Goal: Task Accomplishment & Management: Manage account settings

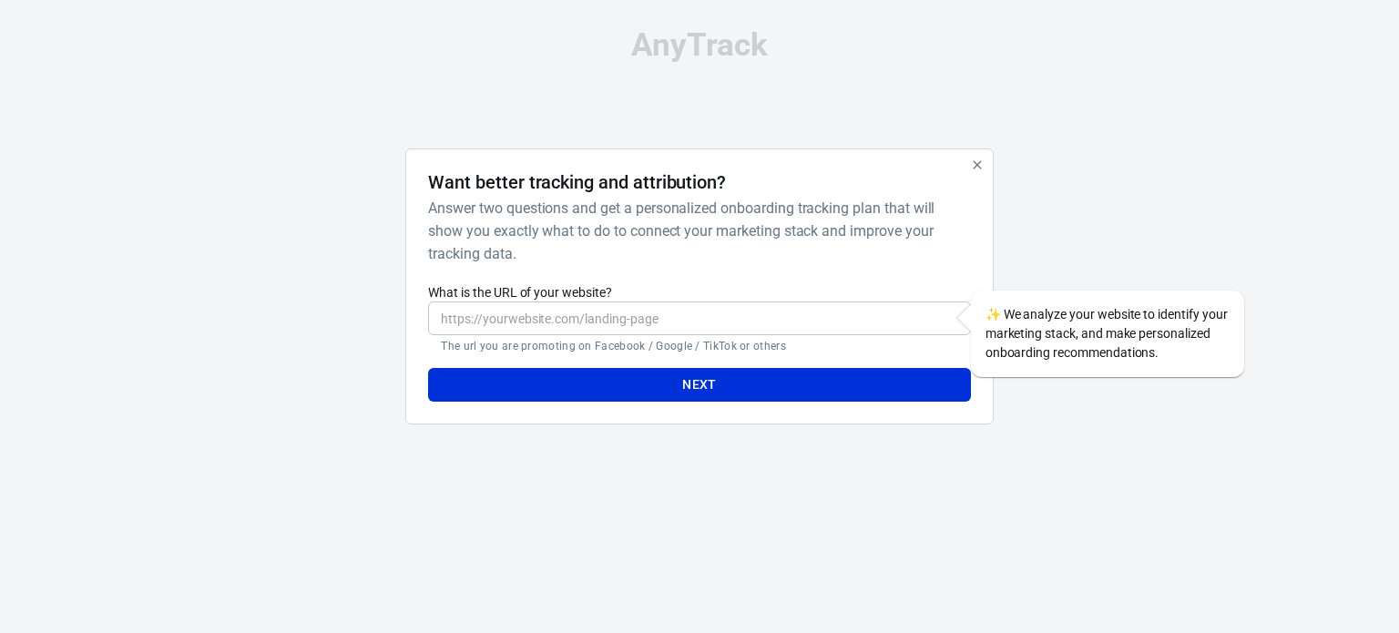
click at [593, 319] on input "What is the URL of your website?" at bounding box center [699, 318] width 542 height 34
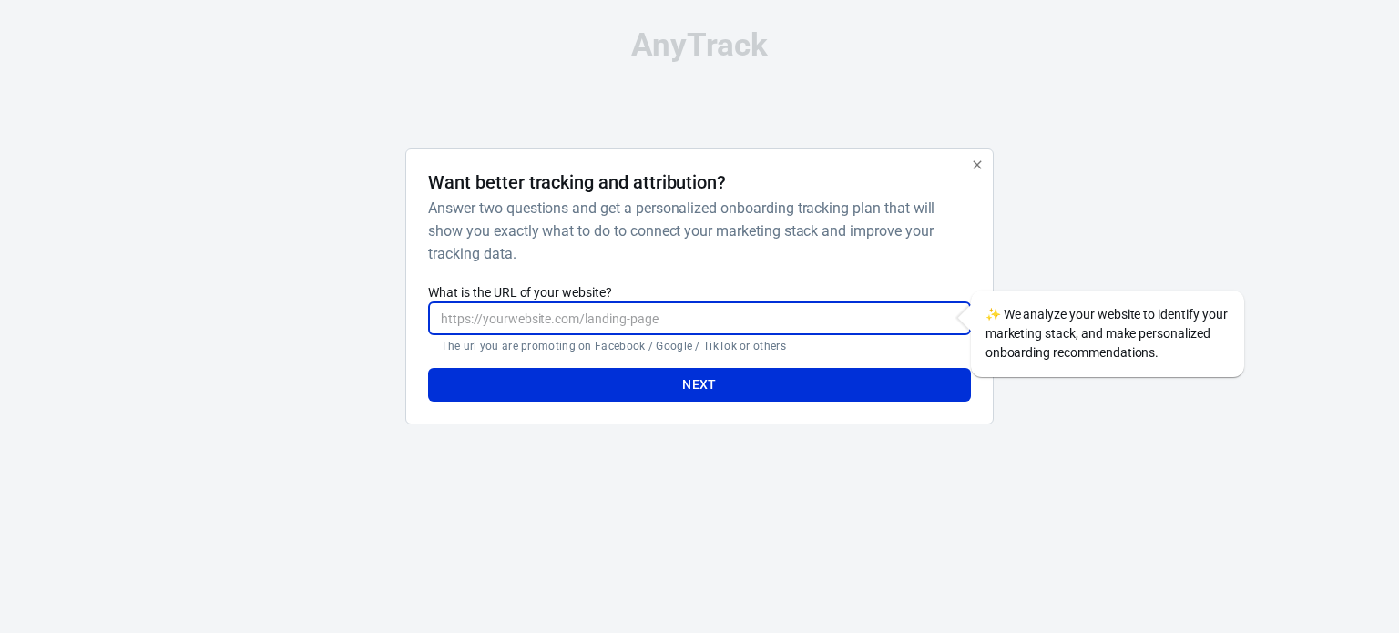
type input "https://kwttechmart.ug"
click at [714, 378] on button "Next" at bounding box center [699, 385] width 542 height 34
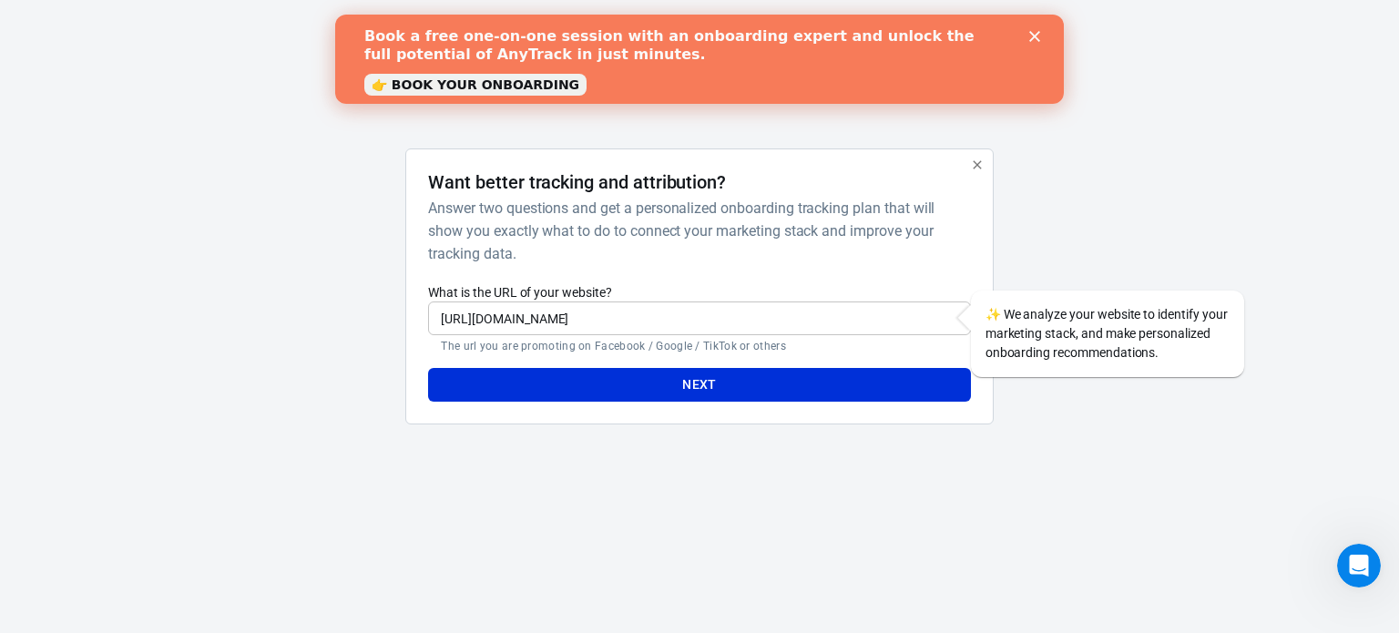
click at [721, 379] on button "Next" at bounding box center [699, 385] width 542 height 34
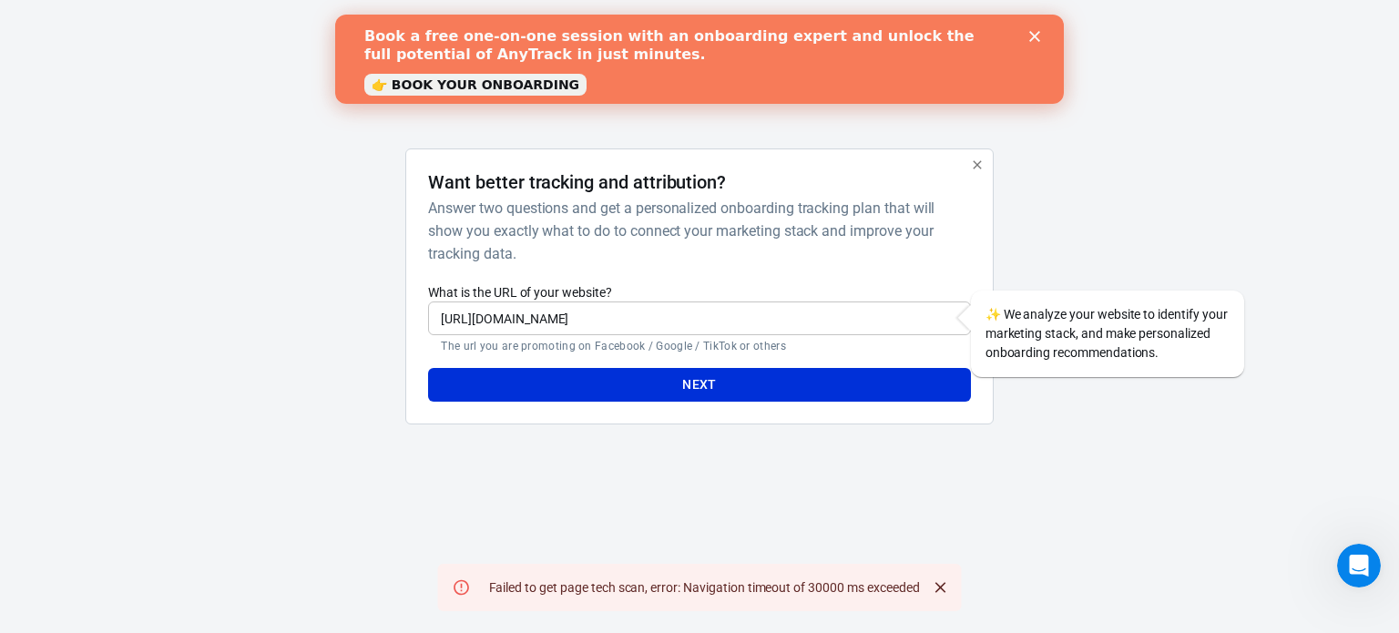
click at [946, 593] on icon "Close" at bounding box center [940, 587] width 18 height 18
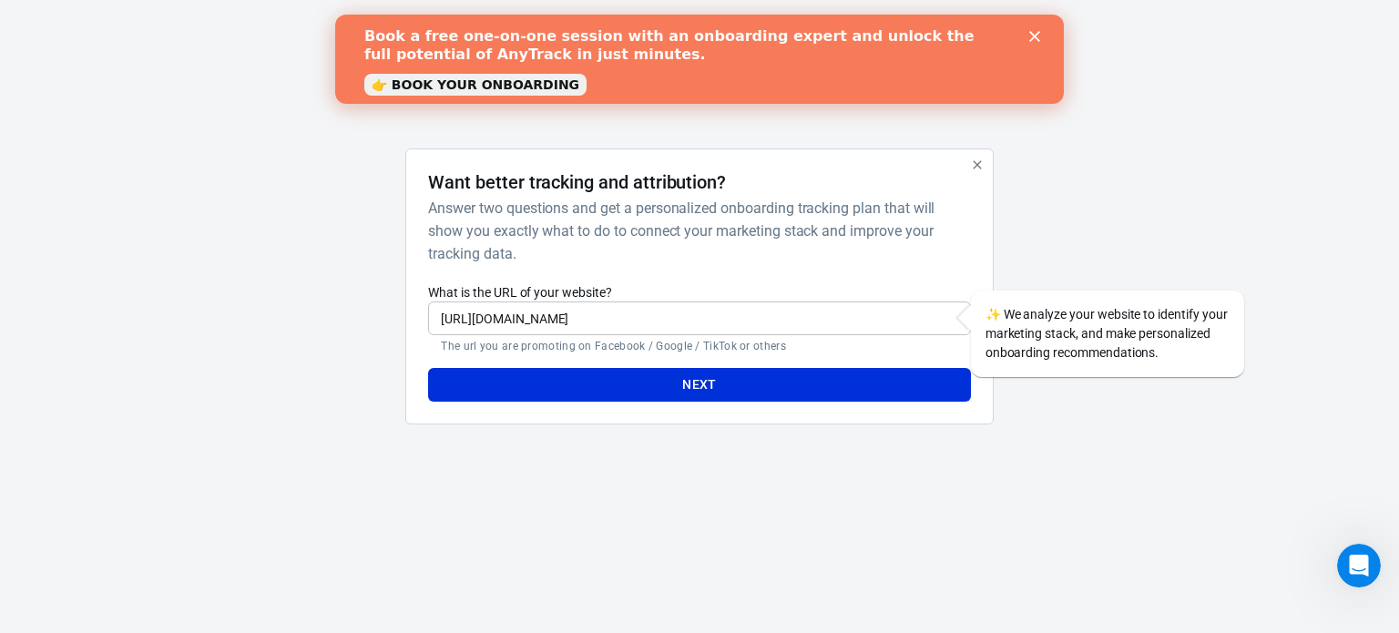
click at [504, 86] on link "👉 BOOK YOUR ONBOARDING" at bounding box center [475, 85] width 222 height 22
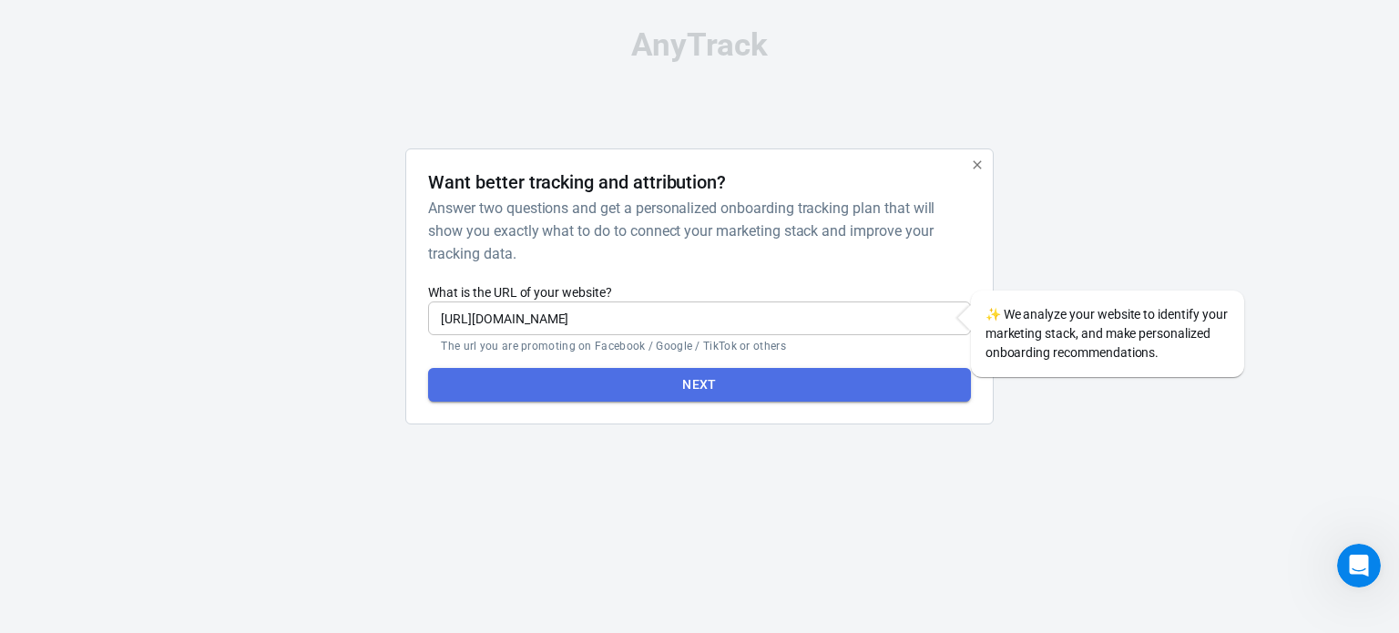
click at [708, 379] on button "Next" at bounding box center [699, 385] width 542 height 34
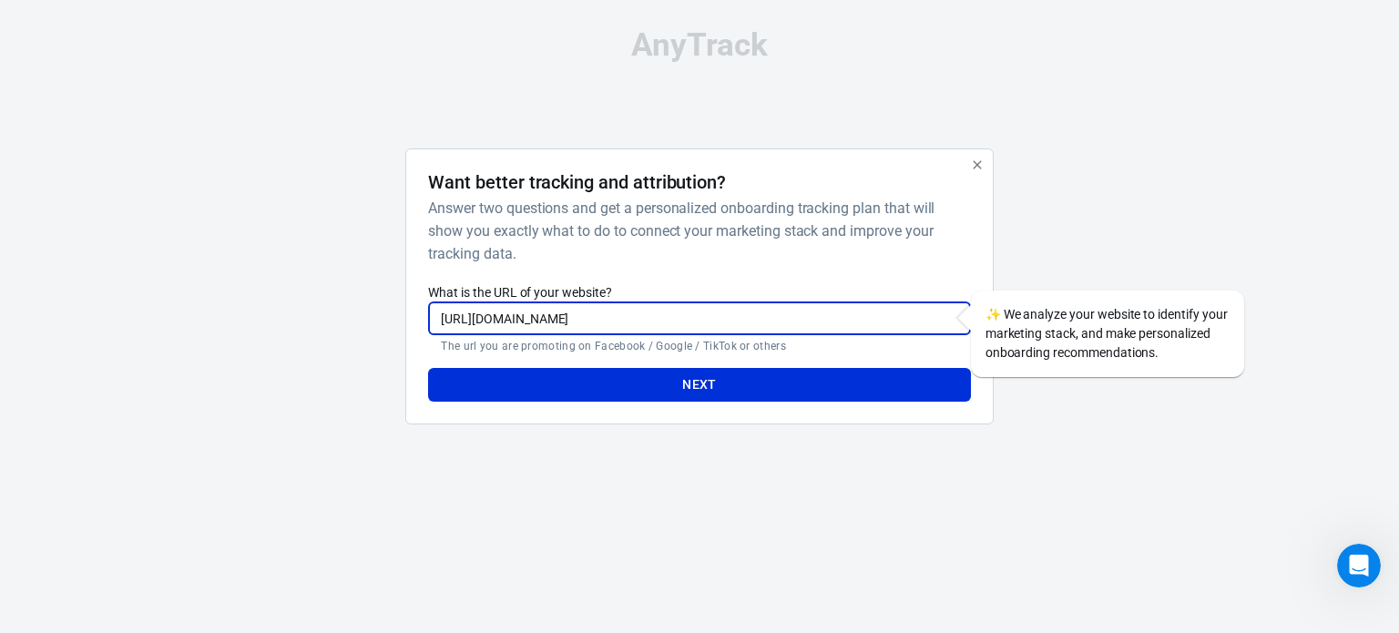
drag, startPoint x: 576, startPoint y: 322, endPoint x: 349, endPoint y: 320, distance: 227.7
click at [349, 320] on div "Want better tracking and attribution? Answer two questions and get a personaliz…" at bounding box center [699, 293] width 911 height 290
click at [593, 316] on input "What is the URL of your website?" at bounding box center [699, 318] width 542 height 34
type input "[URL][DOMAIN_NAME]"
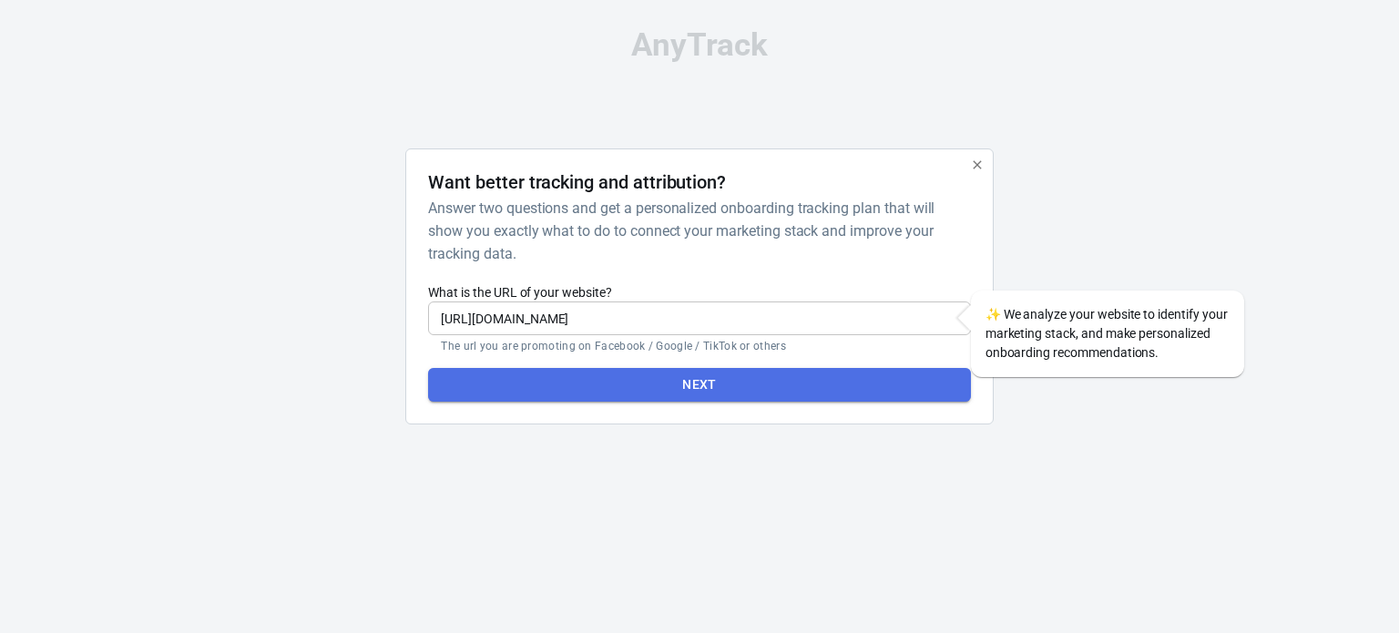
click at [667, 378] on button "Next" at bounding box center [699, 385] width 542 height 34
click at [725, 378] on button "Next" at bounding box center [699, 385] width 542 height 34
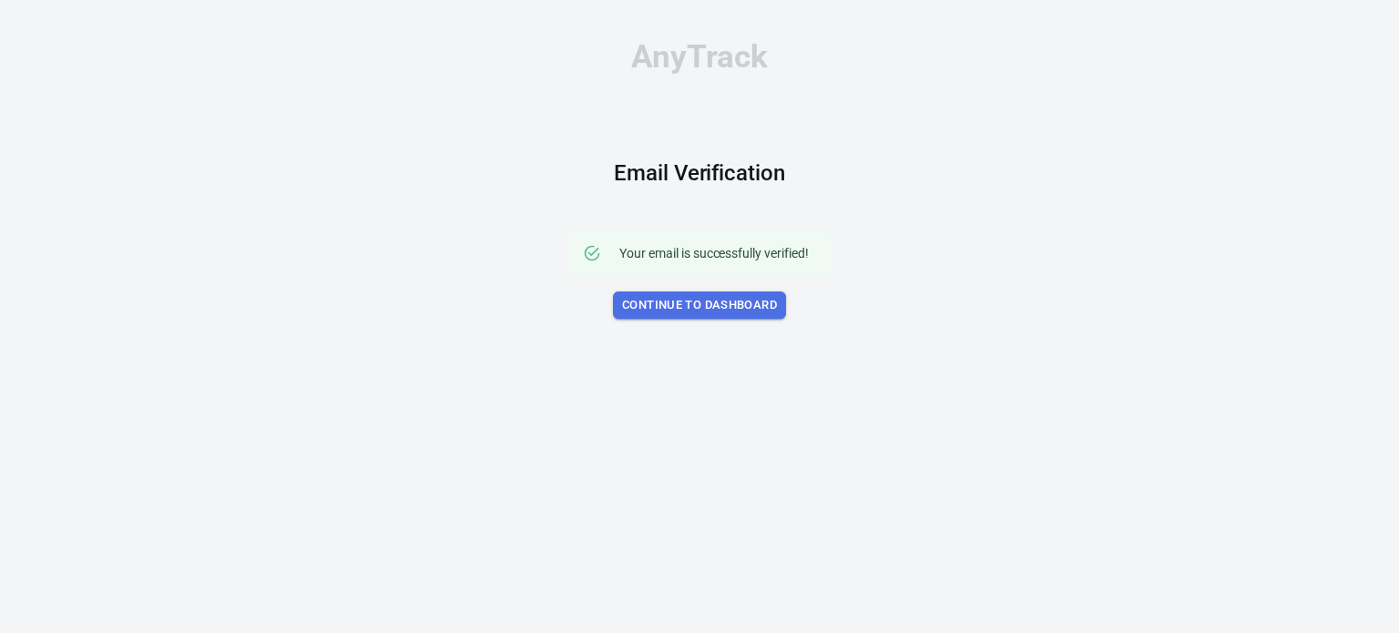
click at [728, 307] on link "Continue to Dashboard" at bounding box center [699, 305] width 173 height 28
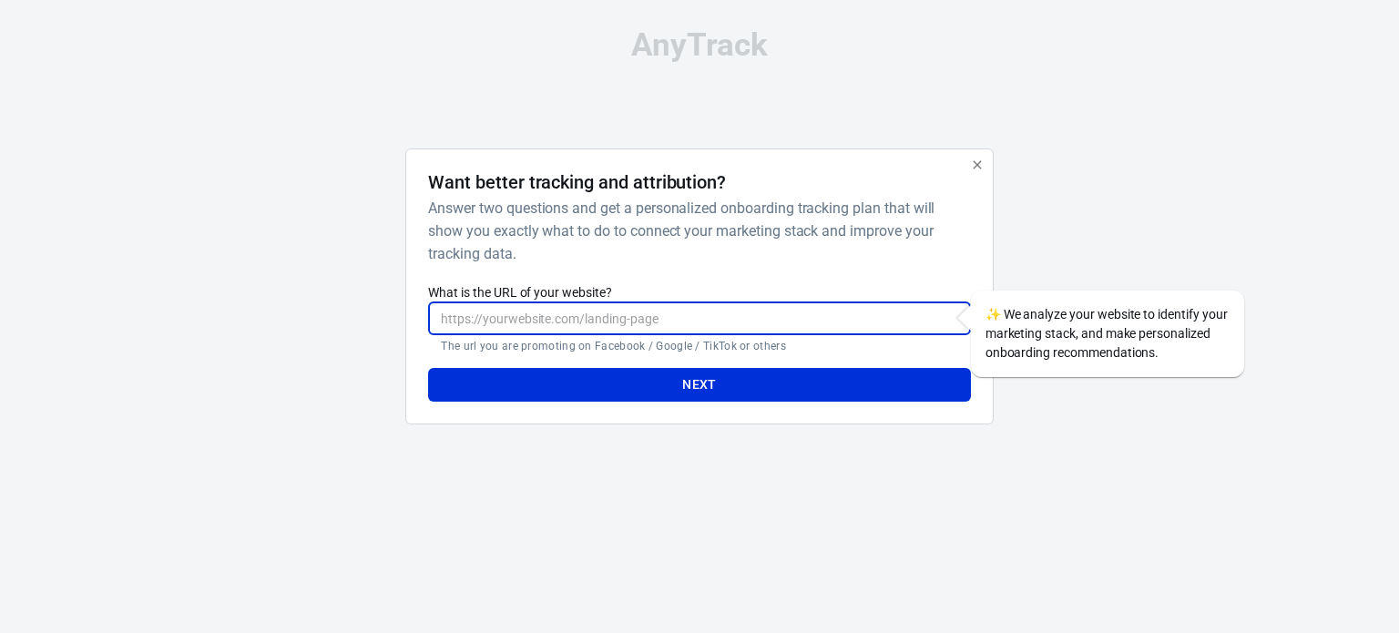
click at [705, 309] on input "What is the URL of your website?" at bounding box center [699, 318] width 542 height 34
type input "[URL][DOMAIN_NAME]"
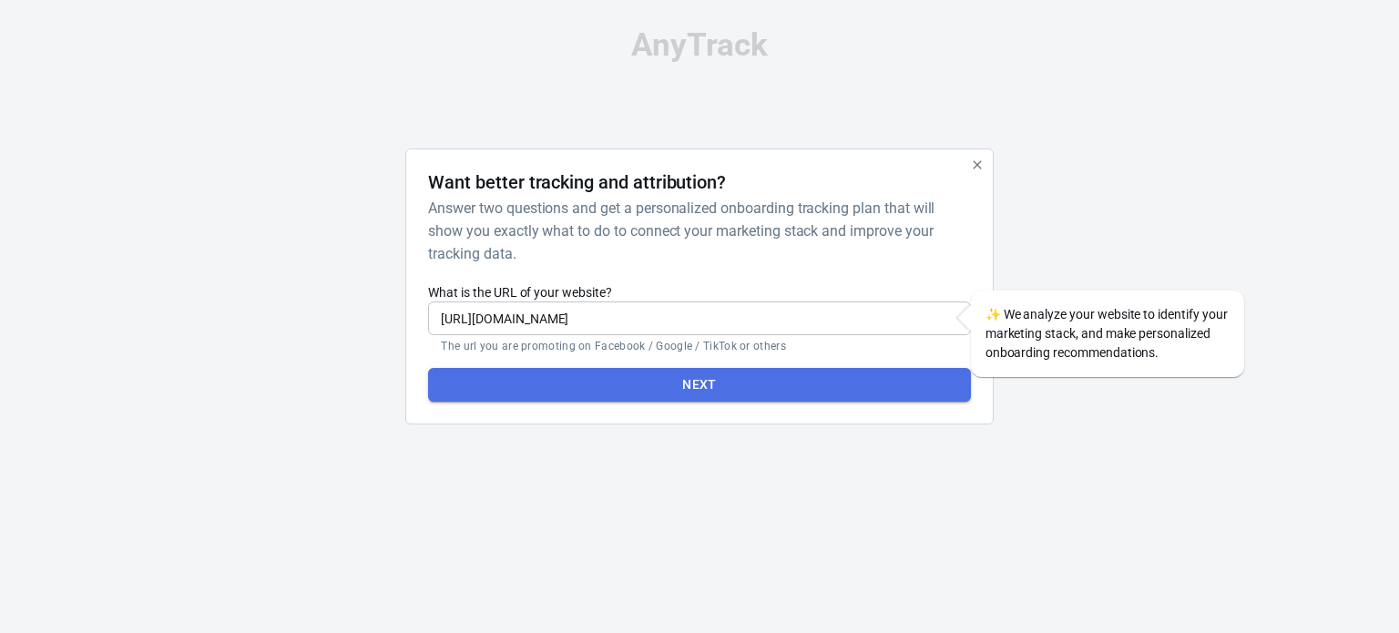
click at [630, 383] on button "Next" at bounding box center [699, 385] width 542 height 34
click at [694, 392] on button "Next" at bounding box center [699, 385] width 542 height 34
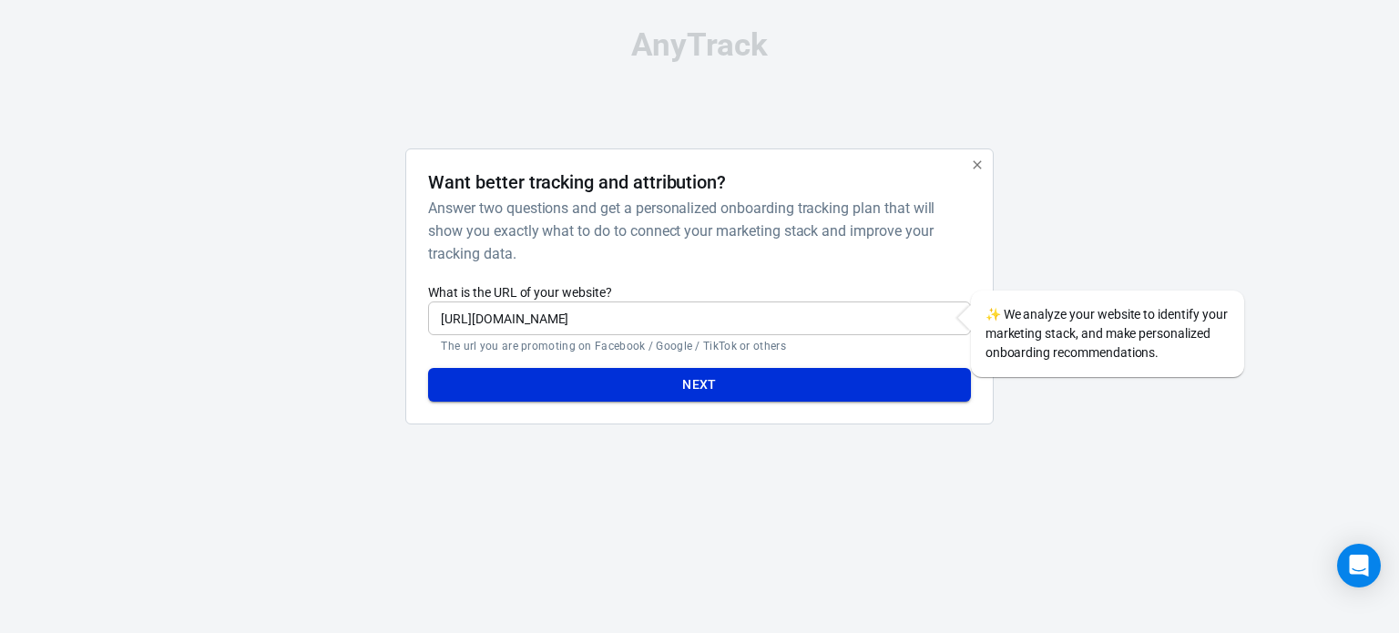
click at [698, 381] on button "Next" at bounding box center [699, 385] width 542 height 34
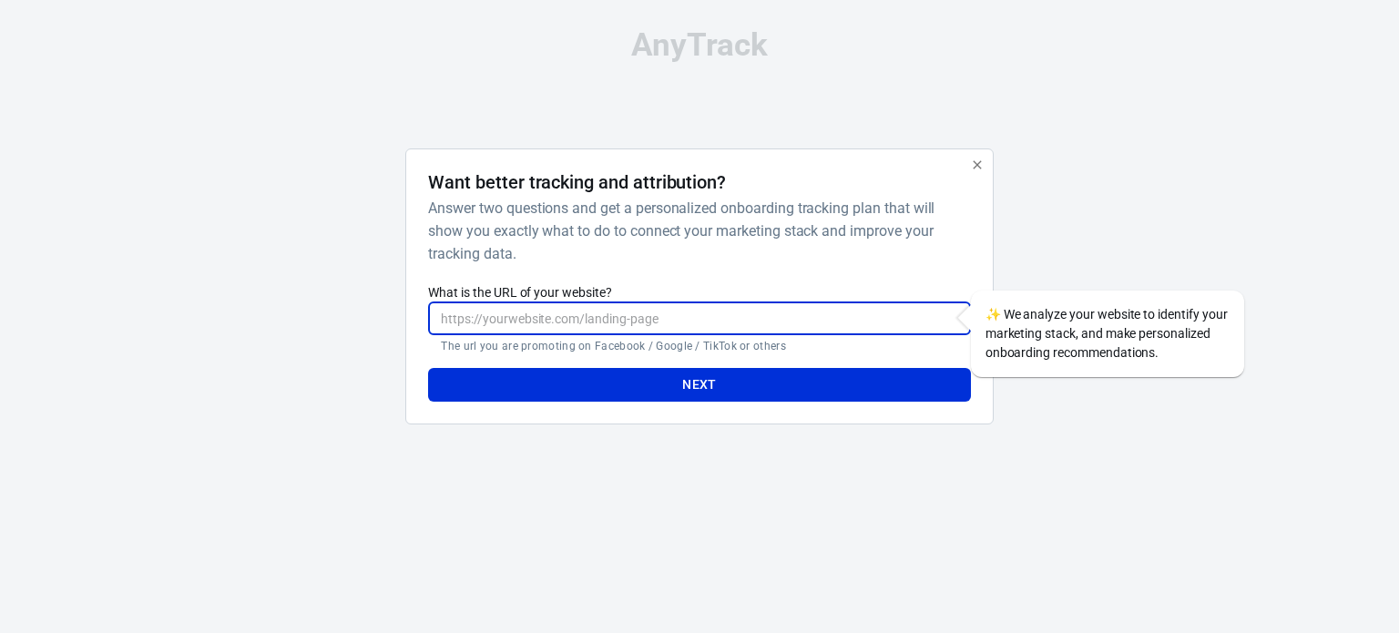
click at [556, 324] on input "What is the URL of your website?" at bounding box center [699, 318] width 542 height 34
type input "https://kwttechmart.ug"
click at [568, 388] on button "Next" at bounding box center [699, 385] width 542 height 34
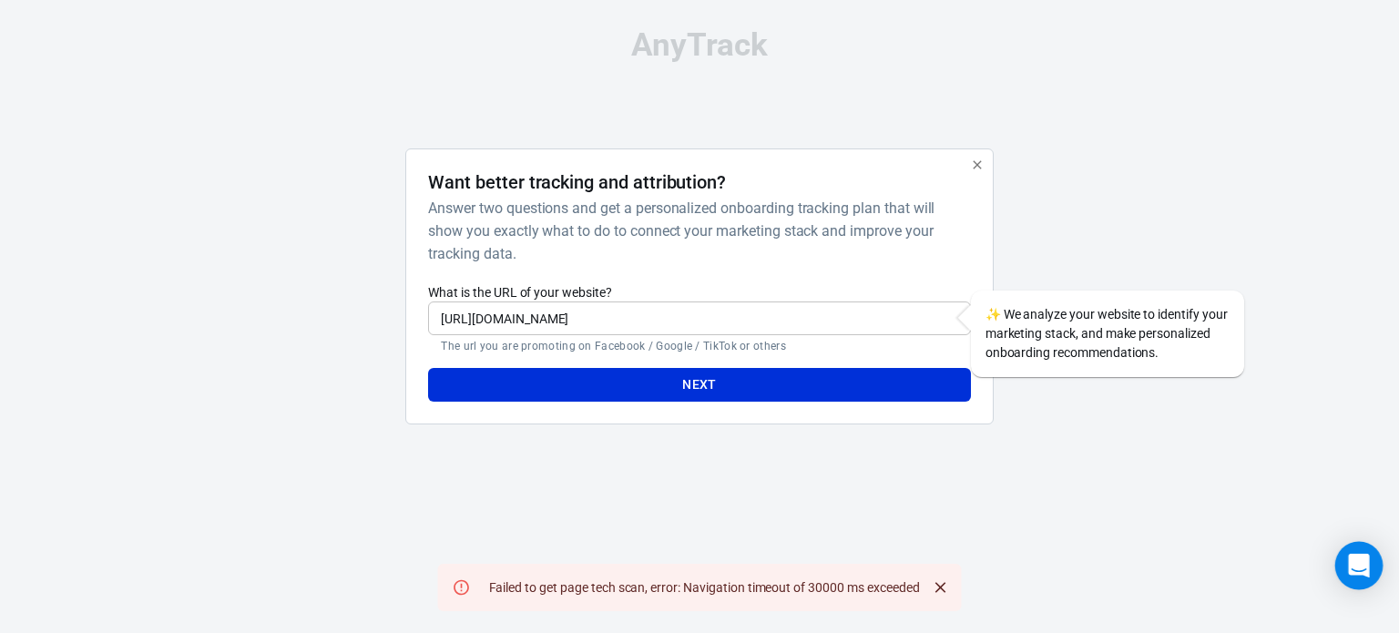
click at [1341, 564] on div "Open Intercom Messenger" at bounding box center [1359, 566] width 48 height 48
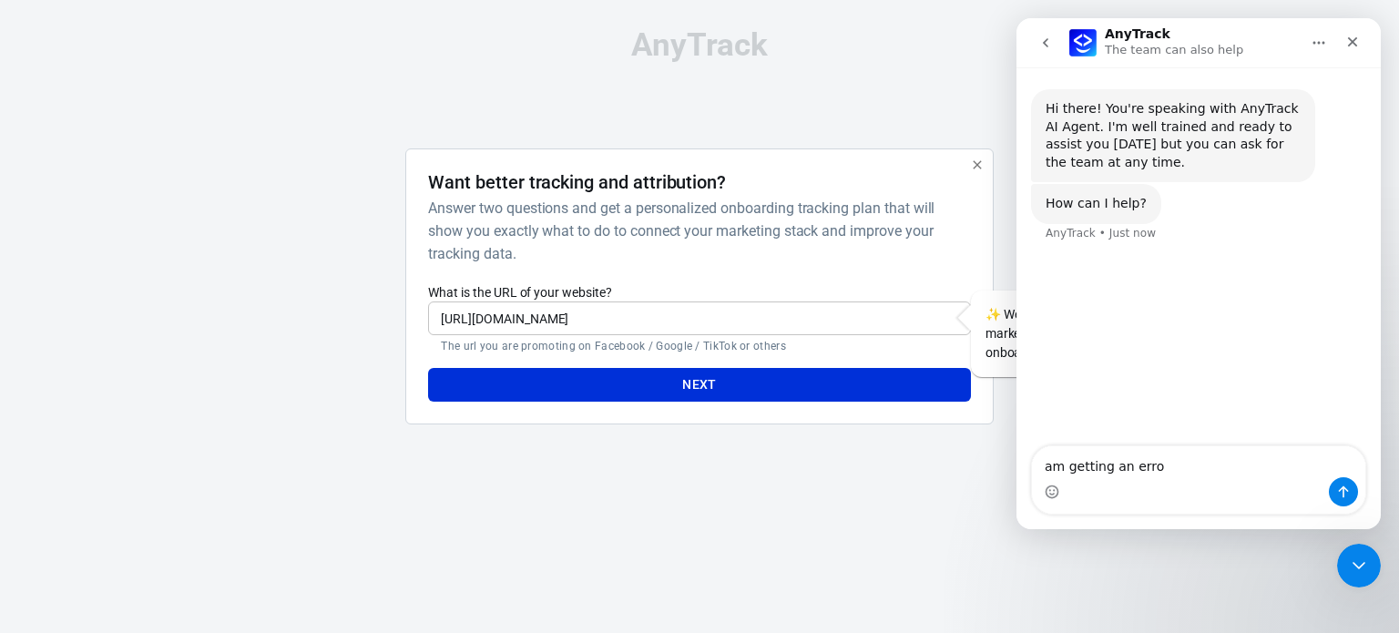
type textarea "am getting an error"
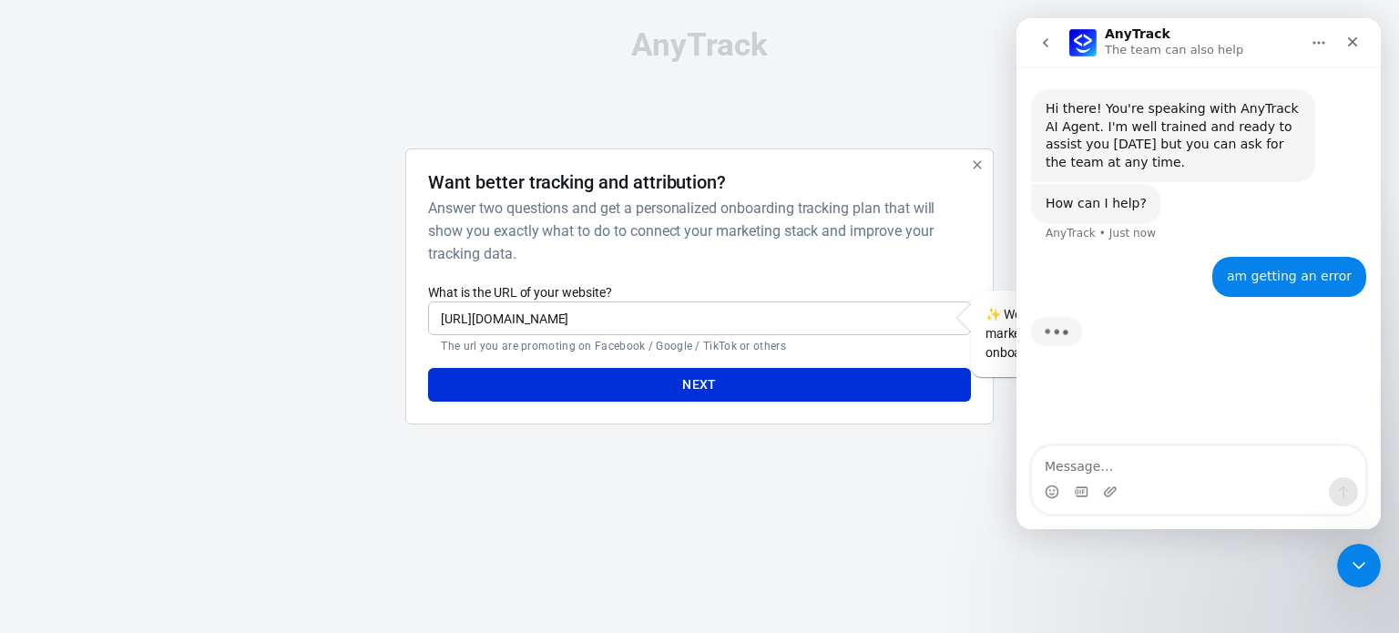
click at [951, 468] on html "AnyTrack Want better tracking and attribution? Answer two questions and get a p…" at bounding box center [699, 234] width 1399 height 468
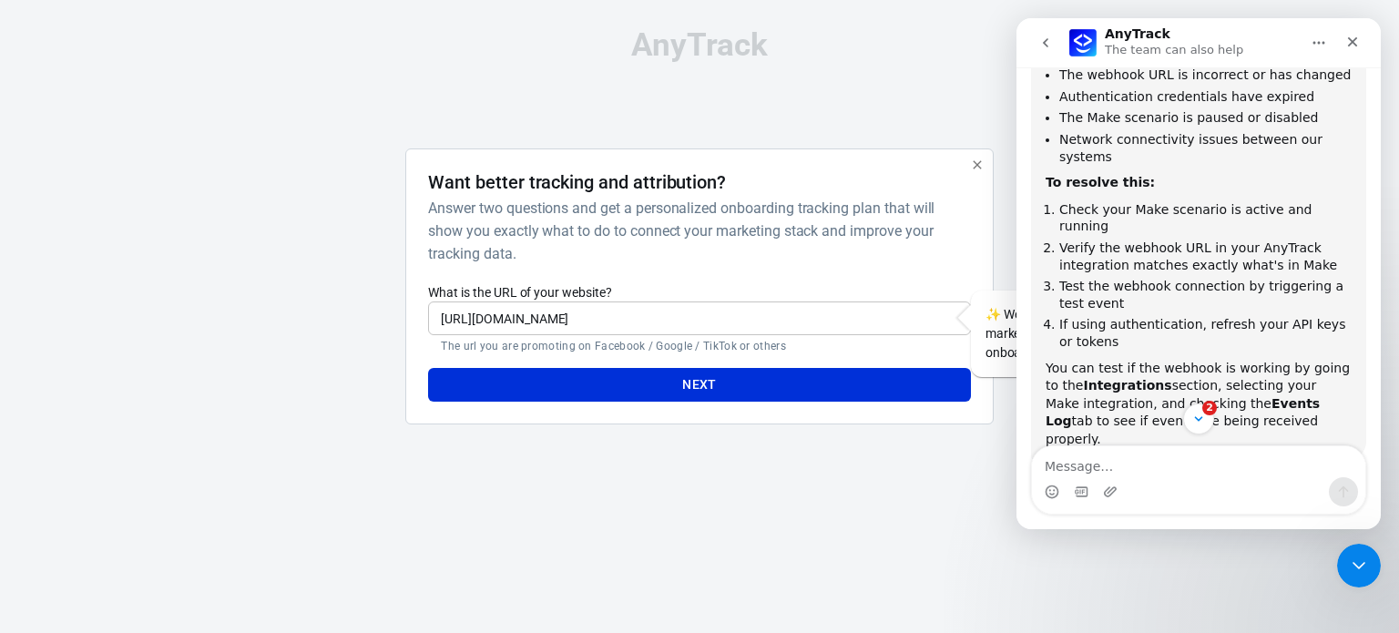
scroll to position [414, 0]
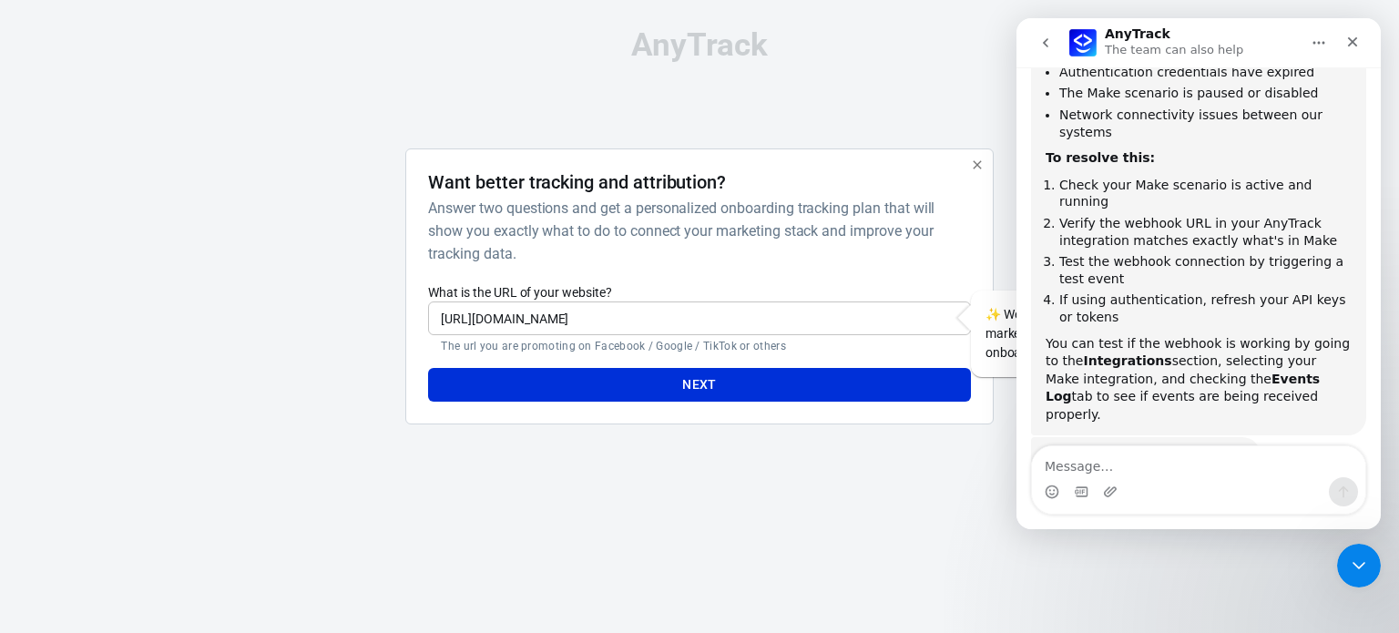
click at [990, 351] on div "✨ We analyze your website to identify your marketing stack, and make personaliz…" at bounding box center [1107, 333] width 273 height 87
click at [1354, 39] on icon "Close" at bounding box center [1353, 42] width 10 height 10
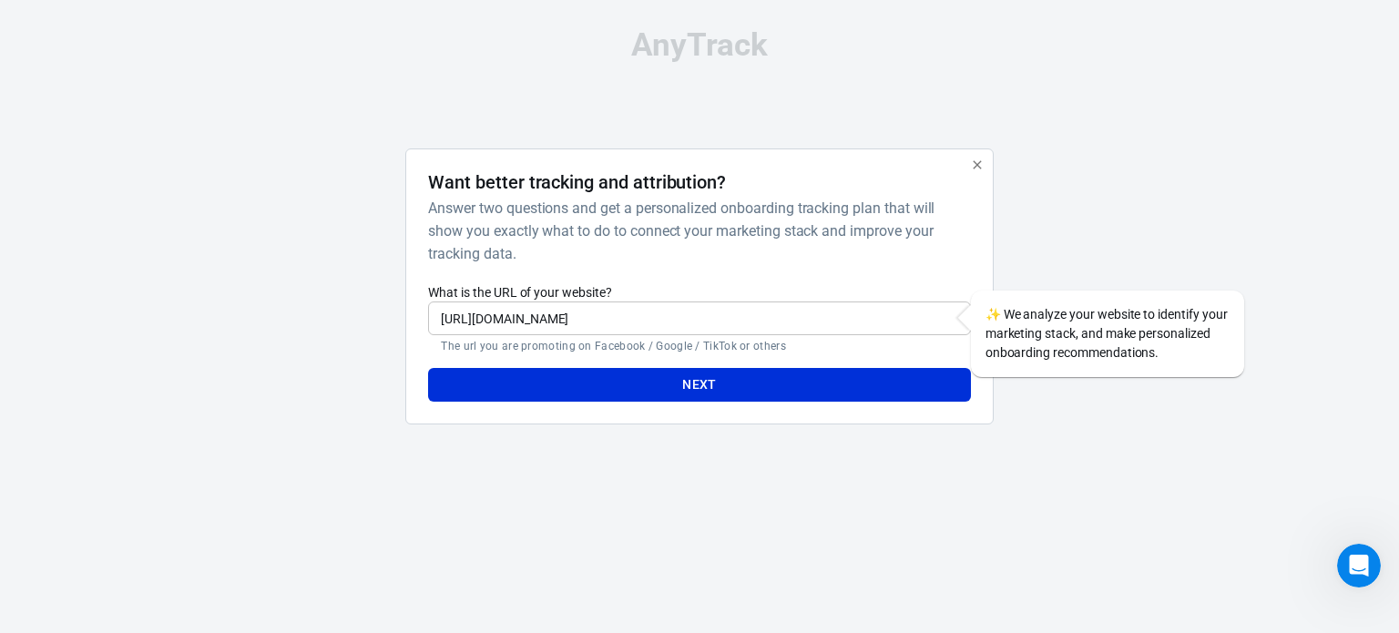
scroll to position [384, 0]
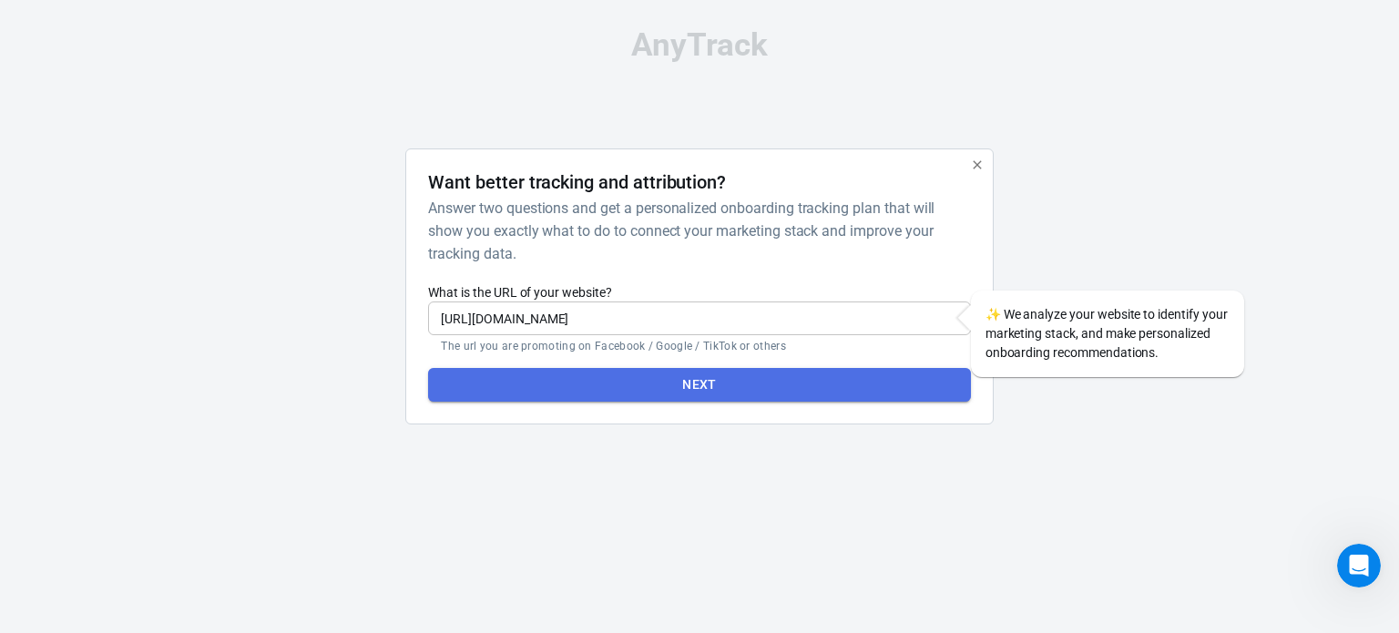
click at [761, 380] on button "Next" at bounding box center [699, 385] width 542 height 34
click at [764, 389] on button "Next" at bounding box center [699, 385] width 542 height 34
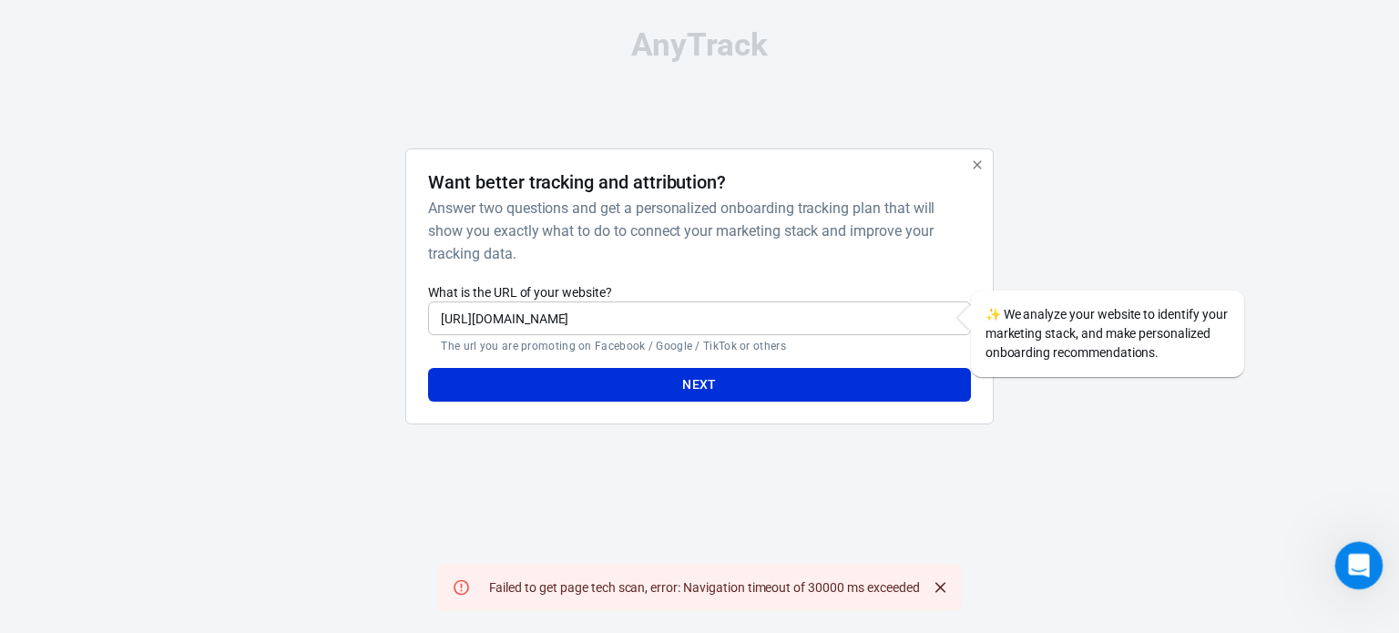
click at [1349, 557] on icon "Open Intercom Messenger" at bounding box center [1356, 563] width 30 height 30
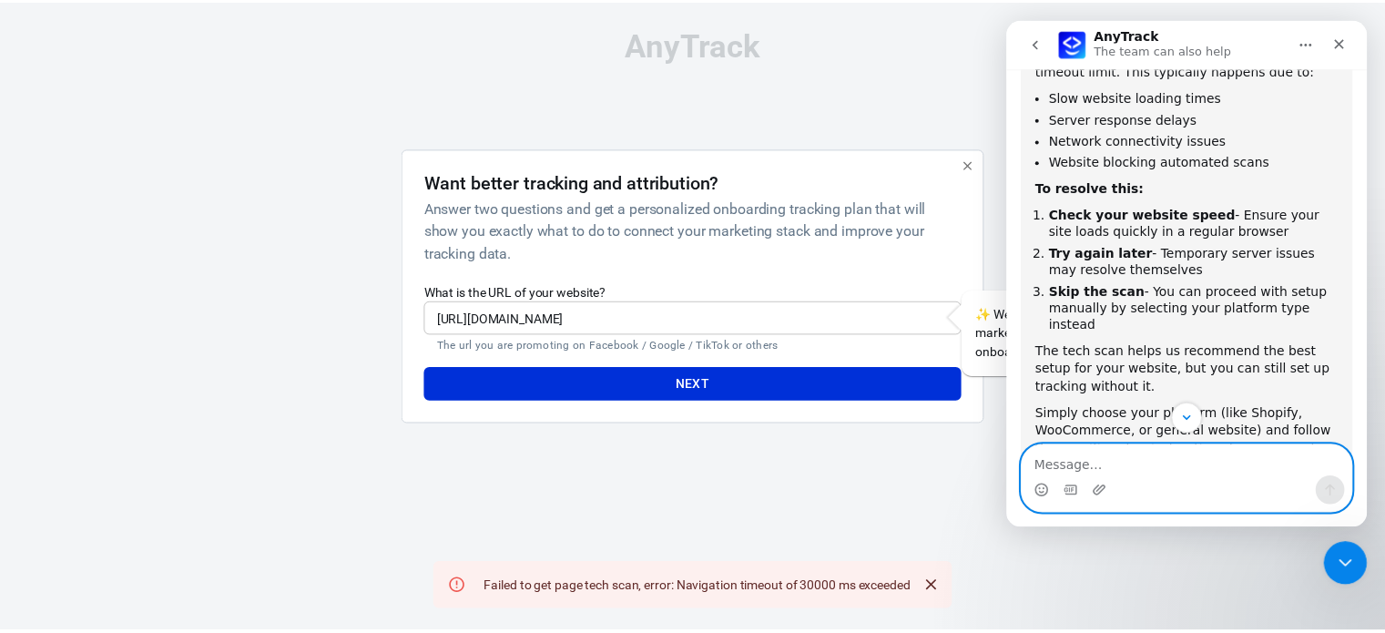
scroll to position [1071, 0]
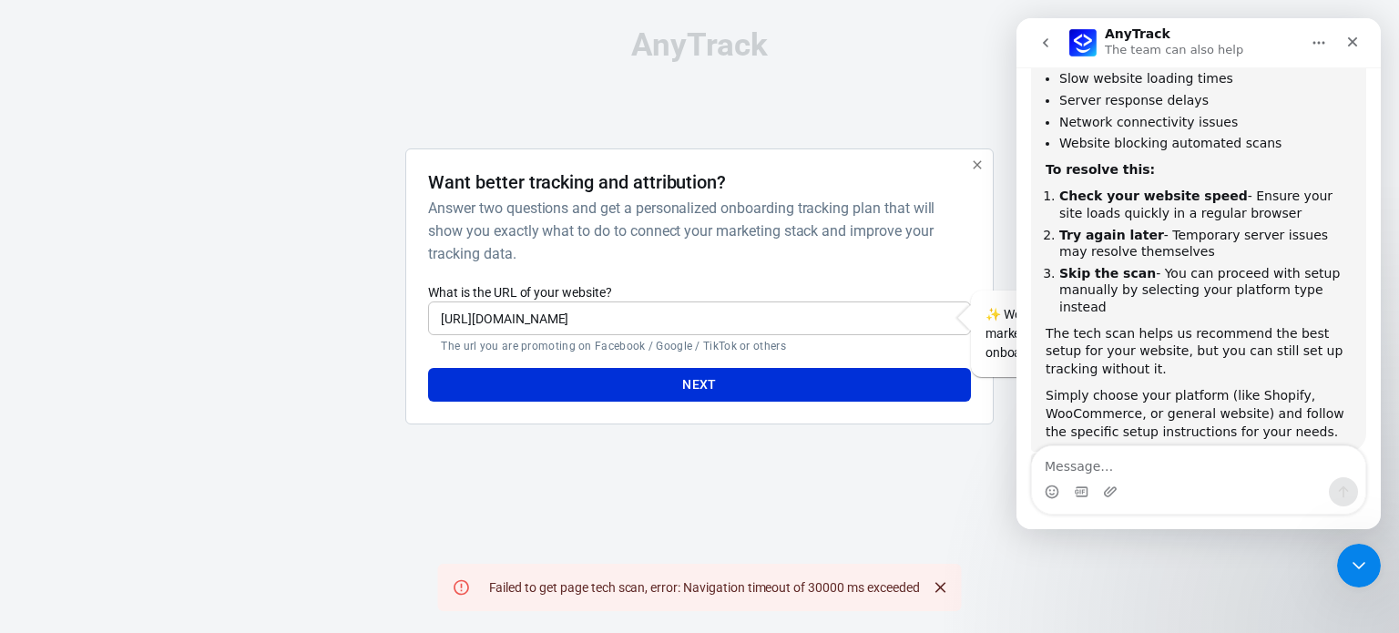
click at [900, 117] on div "AnyTrack Want better tracking and attribution? Answer two questions and get a p…" at bounding box center [699, 234] width 911 height 468
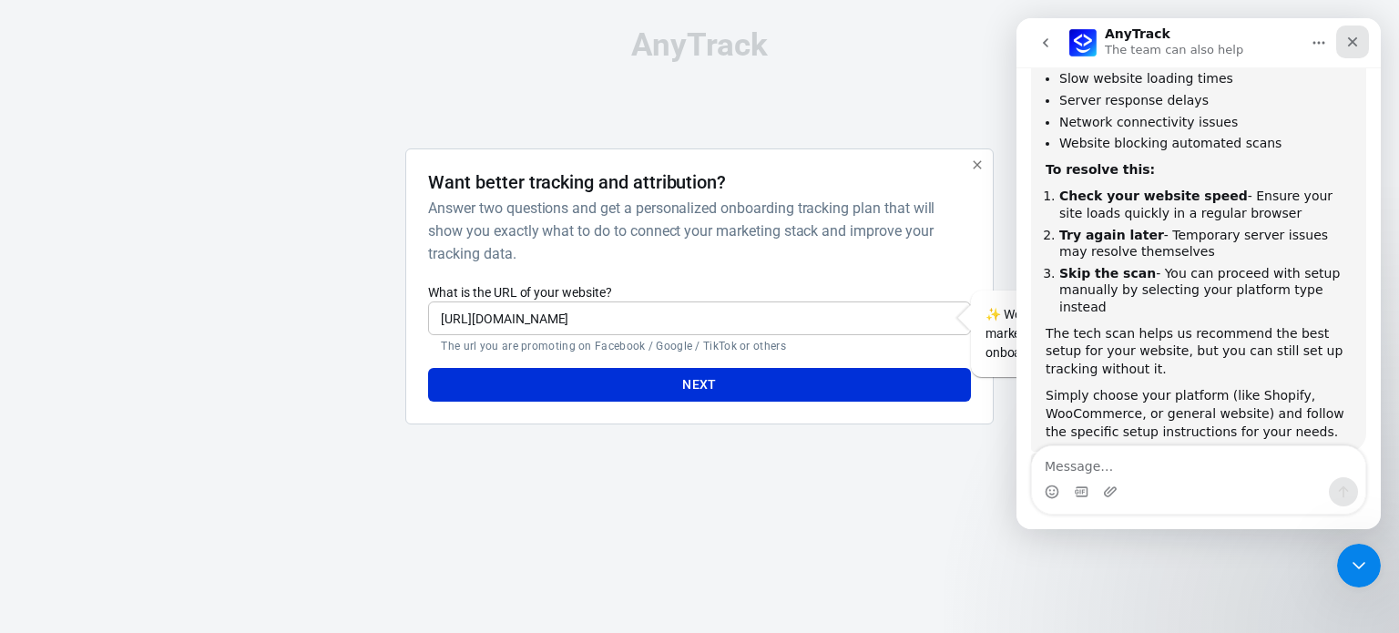
click at [1348, 39] on icon "Close" at bounding box center [1352, 42] width 15 height 15
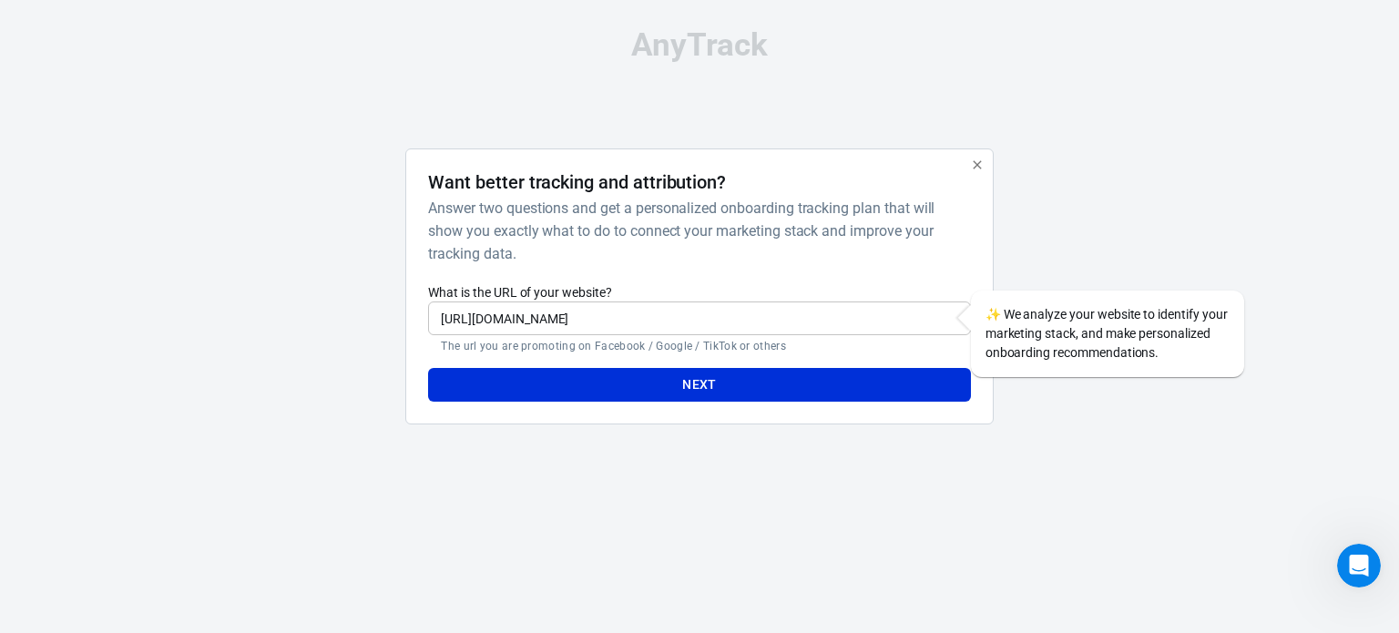
click at [973, 168] on icon "button" at bounding box center [977, 165] width 15 height 15
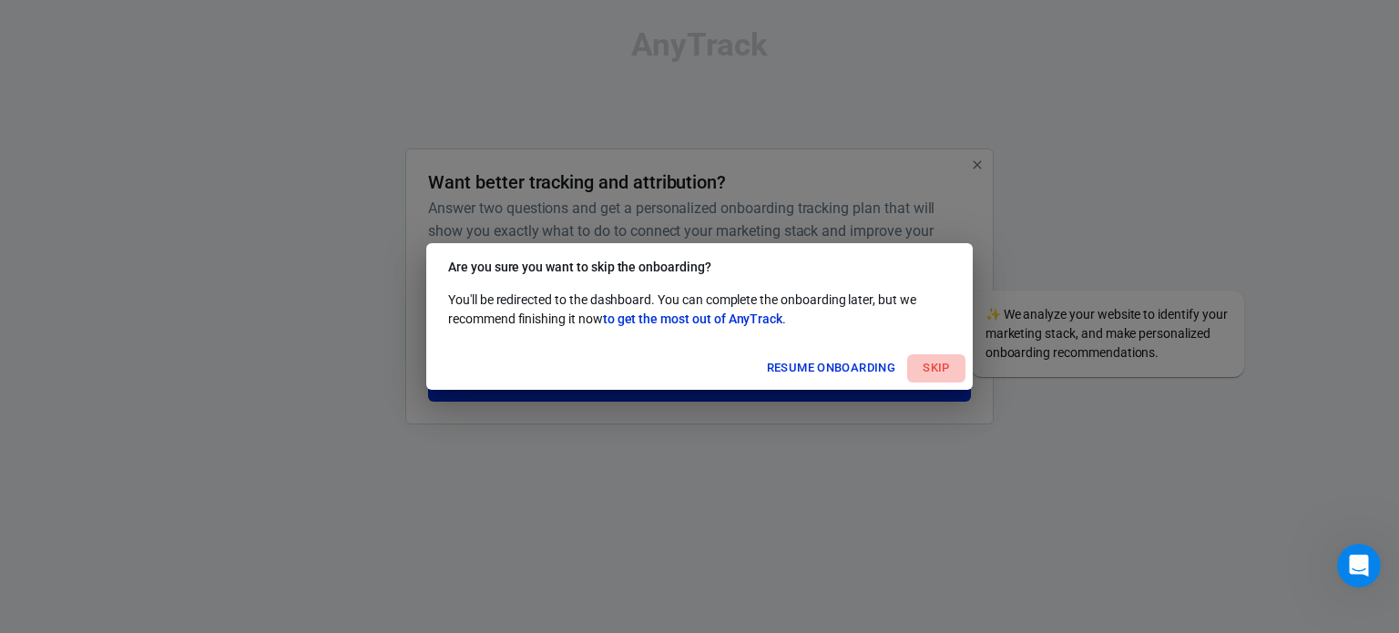
click at [72, 466] on button "Skip" at bounding box center [64, 473] width 15 height 15
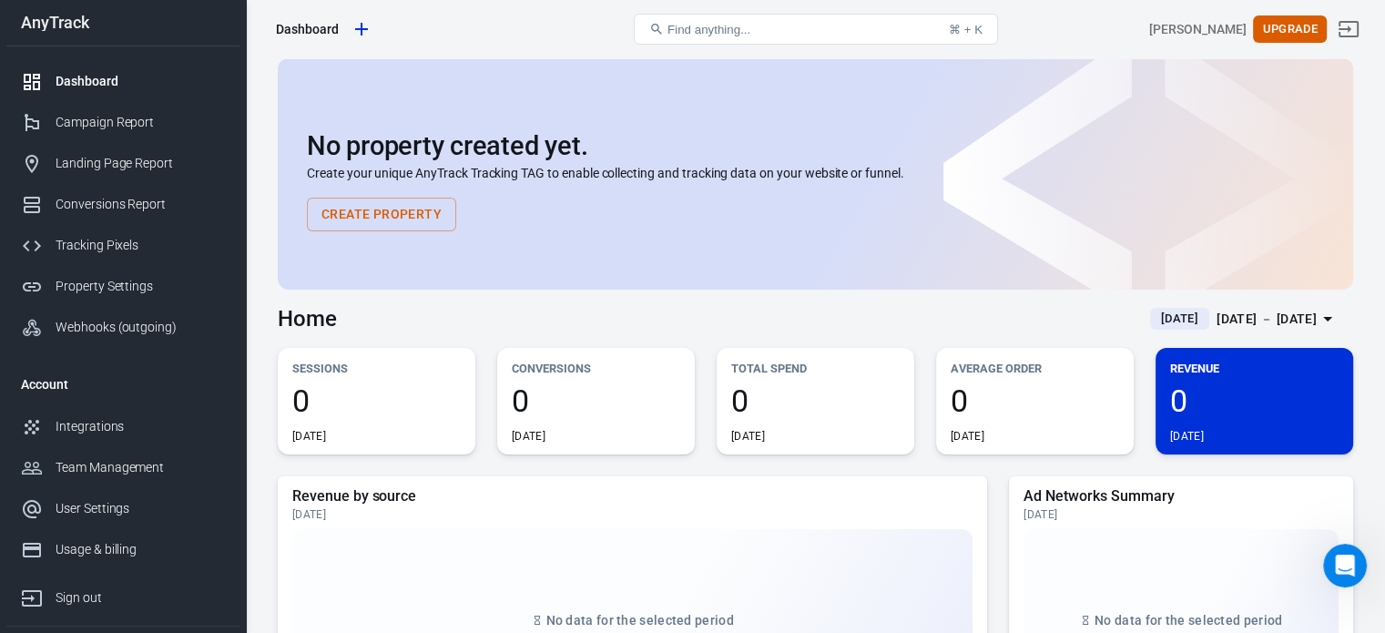
click at [423, 214] on button "Create Property" at bounding box center [381, 215] width 149 height 34
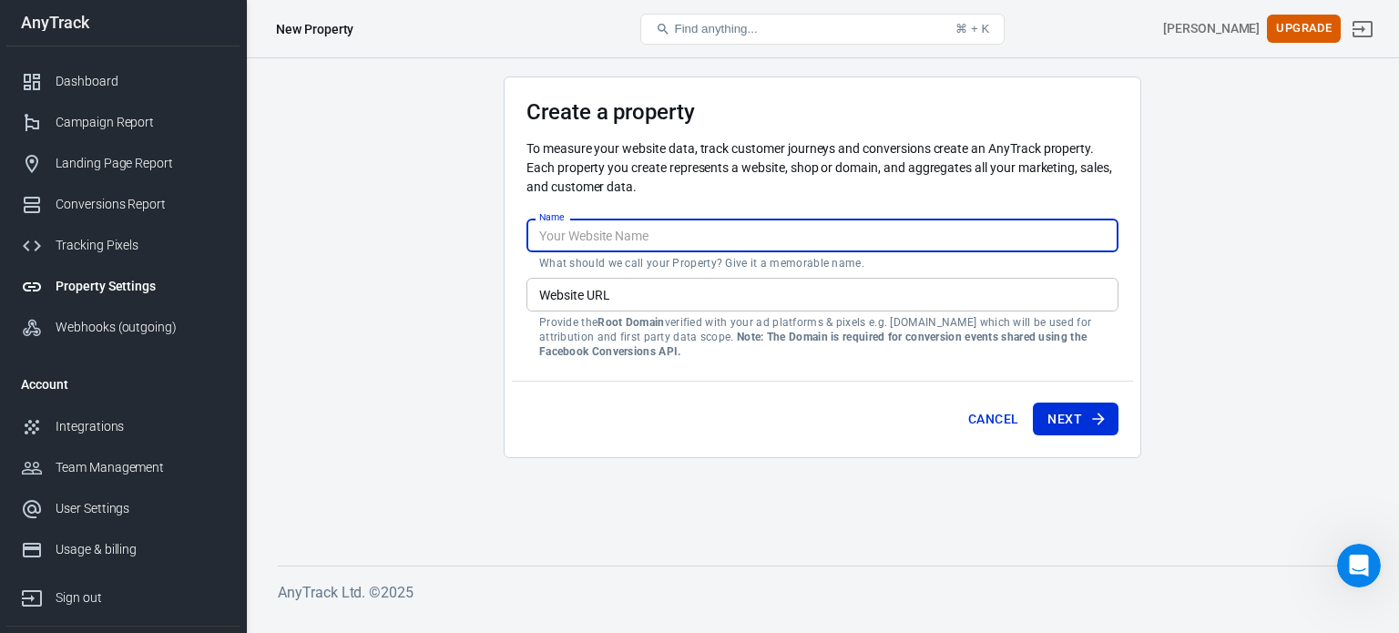
click at [575, 229] on input "Name" at bounding box center [822, 236] width 592 height 34
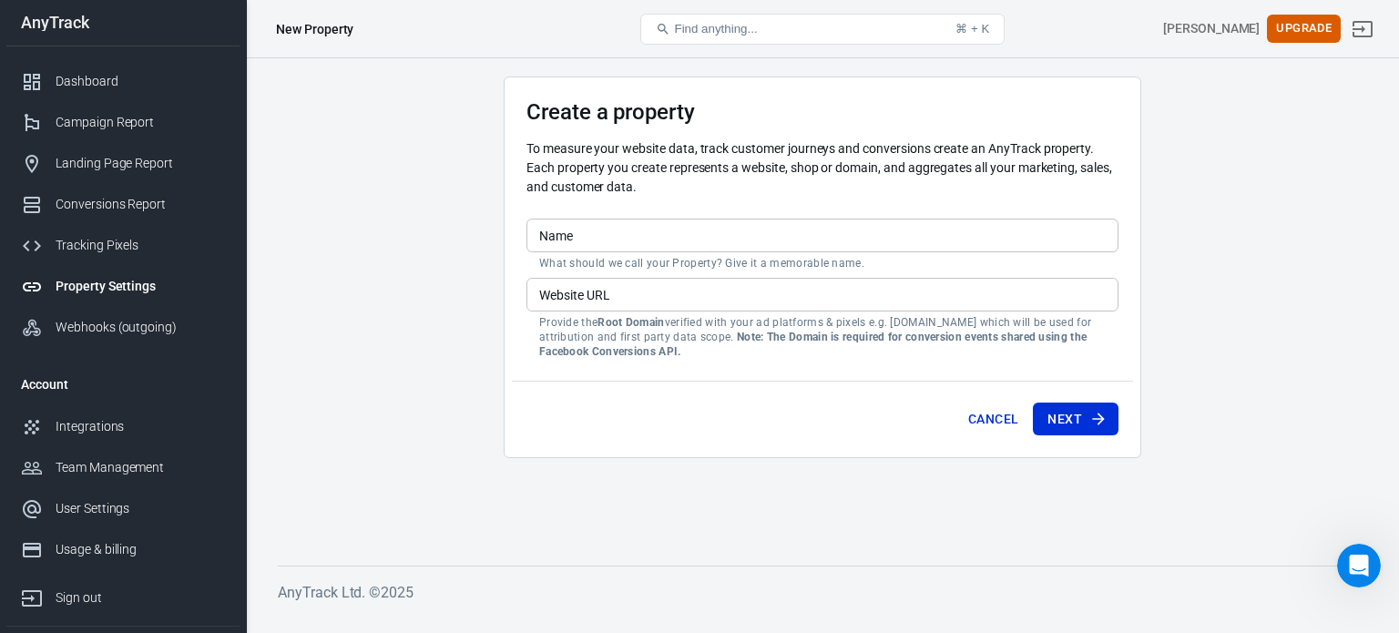
click at [1200, 209] on main "Create a property To measure your website data, track customer journeys and con…" at bounding box center [822, 306] width 1089 height 460
click at [996, 425] on button "Cancel" at bounding box center [993, 419] width 65 height 34
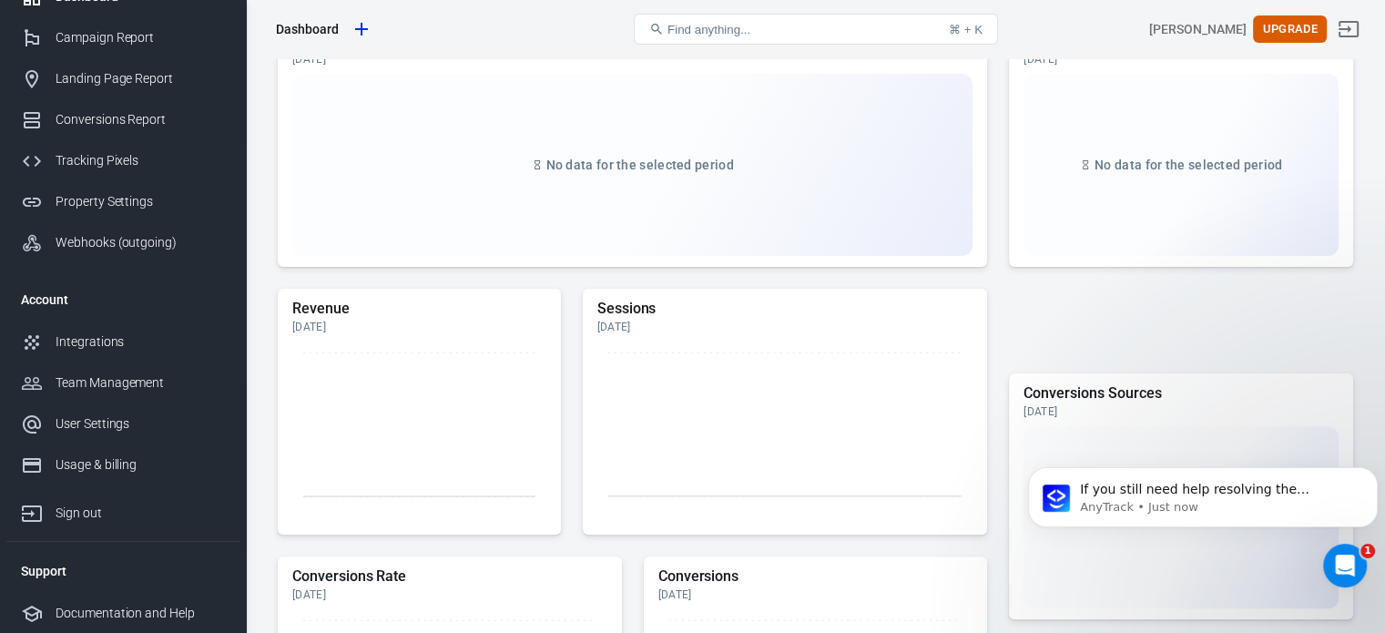
scroll to position [1202, 0]
click at [95, 338] on div "Integrations" at bounding box center [140, 341] width 169 height 19
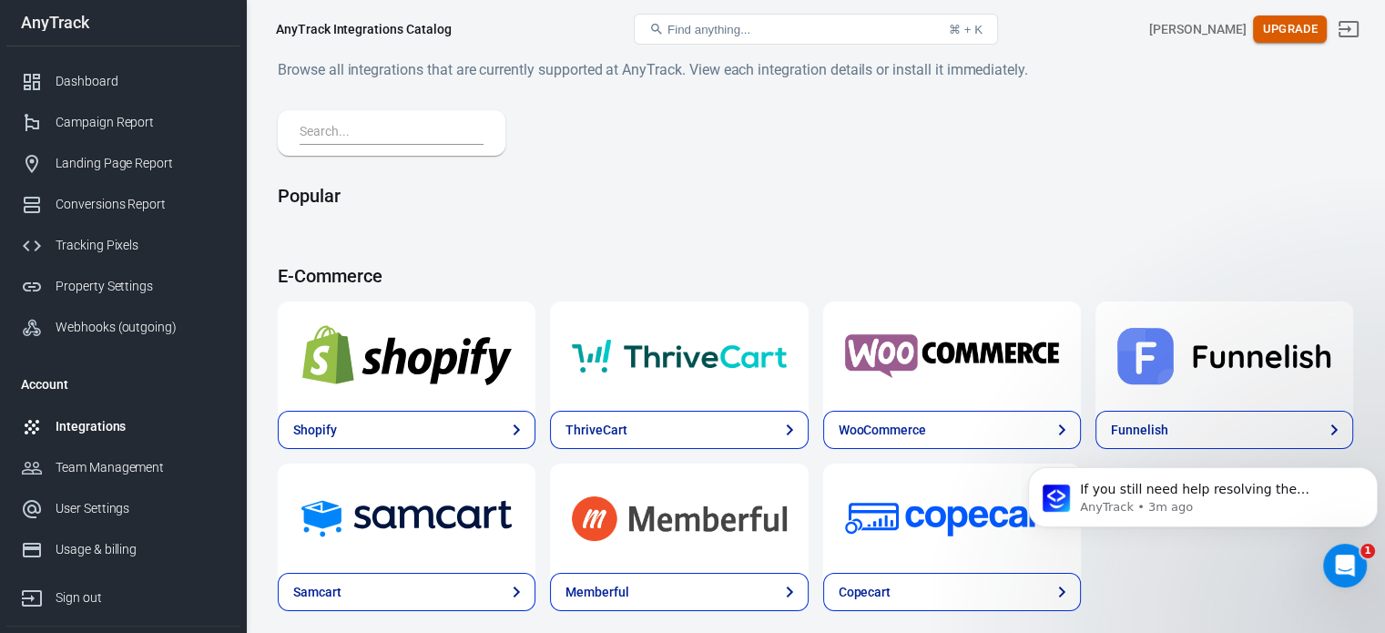
click at [1297, 31] on button "Upgrade" at bounding box center [1290, 29] width 74 height 28
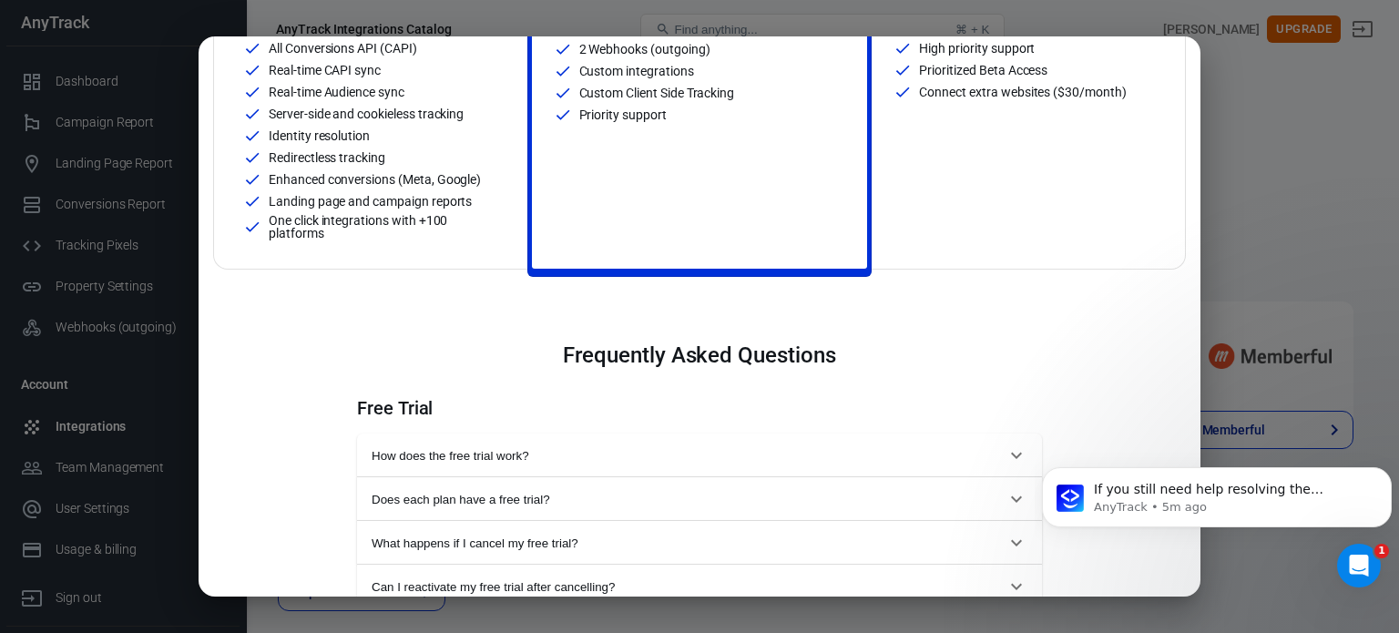
scroll to position [637, 0]
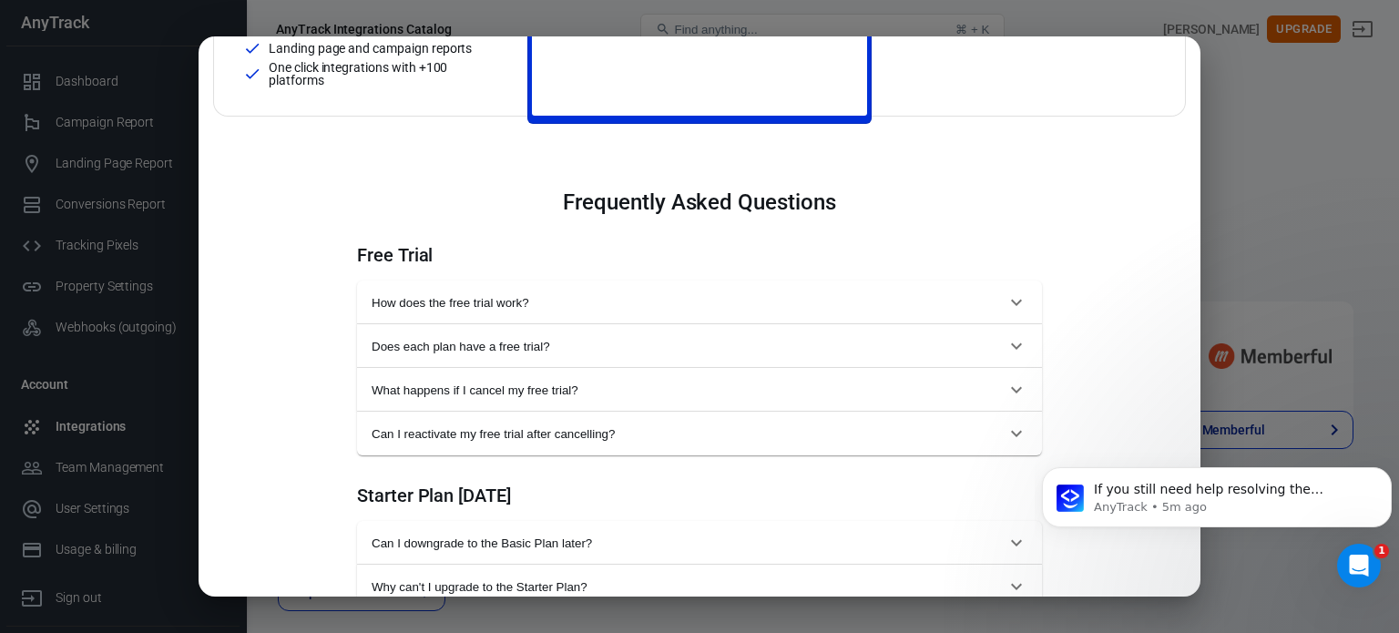
click at [1331, 170] on div "Monthly Annual (Get 2 months free!) Starter For solopreneurs just getting start…" at bounding box center [699, 316] width 1399 height 633
click at [1316, 166] on div "Monthly Annual (Get 2 months free!) Starter For solopreneurs just getting start…" at bounding box center [699, 316] width 1399 height 633
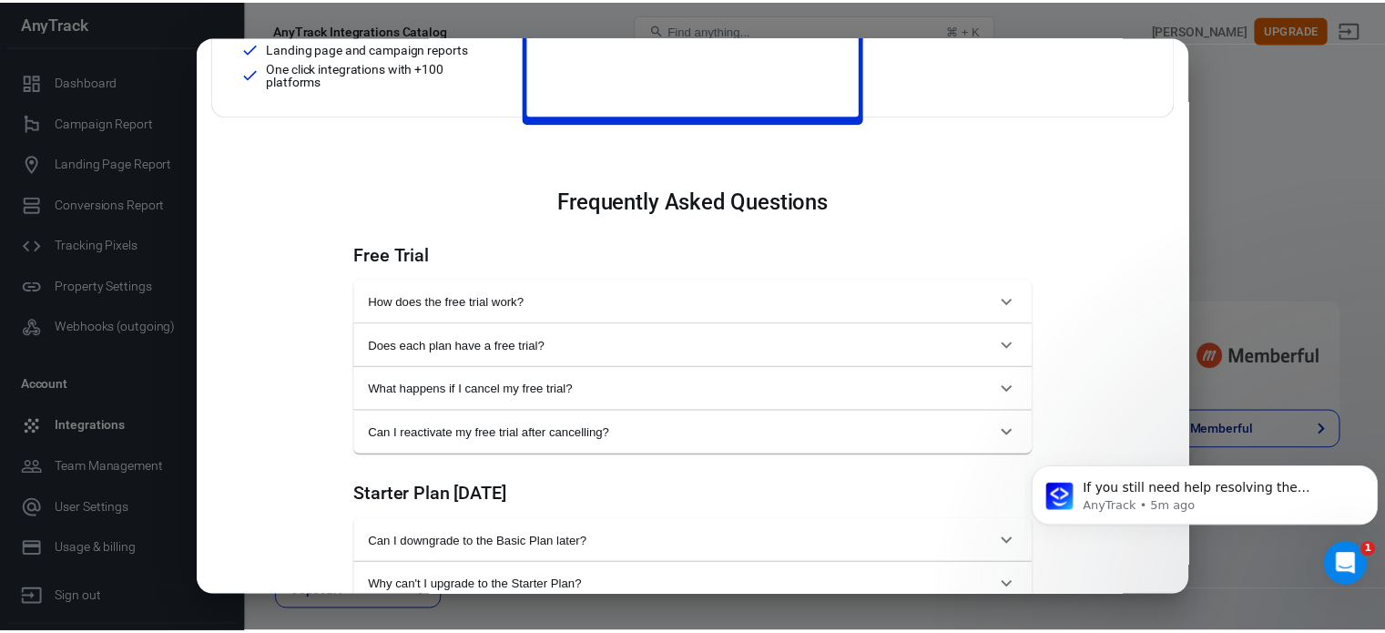
scroll to position [0, 0]
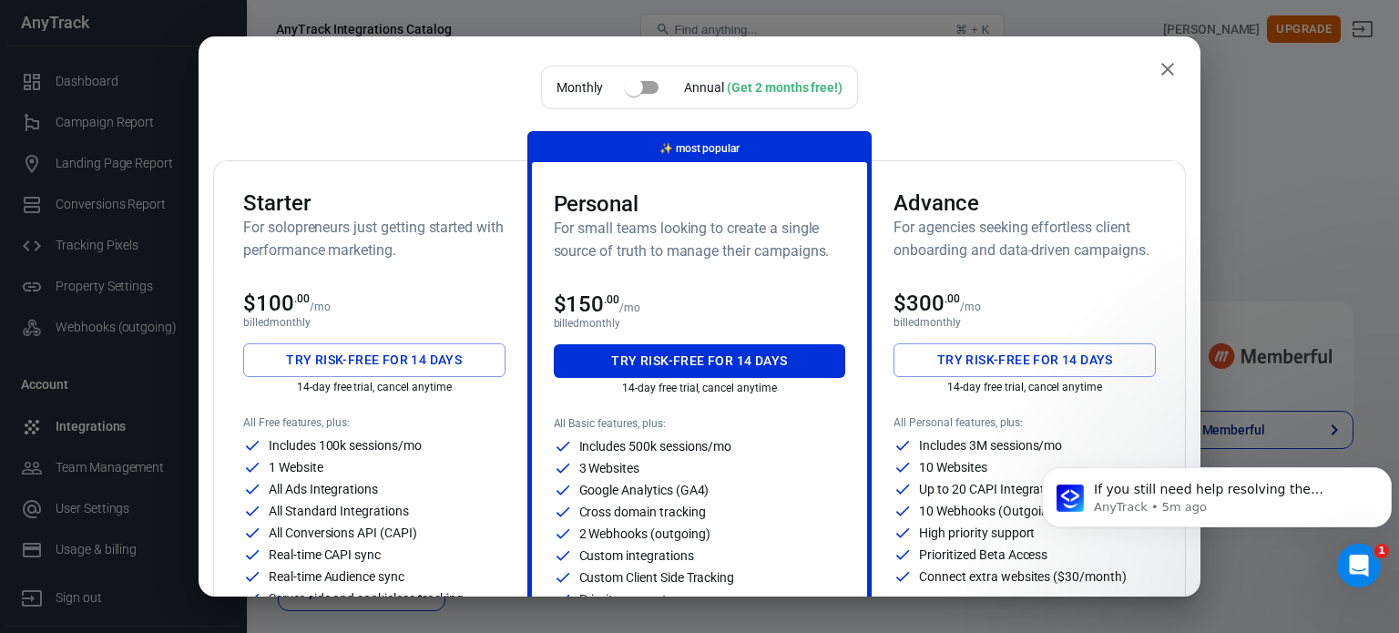
click at [402, 163] on div "Starter For solopreneurs just getting started with performance marketing. $100 …" at bounding box center [374, 457] width 306 height 592
click at [1161, 73] on icon "close" at bounding box center [1167, 69] width 13 height 13
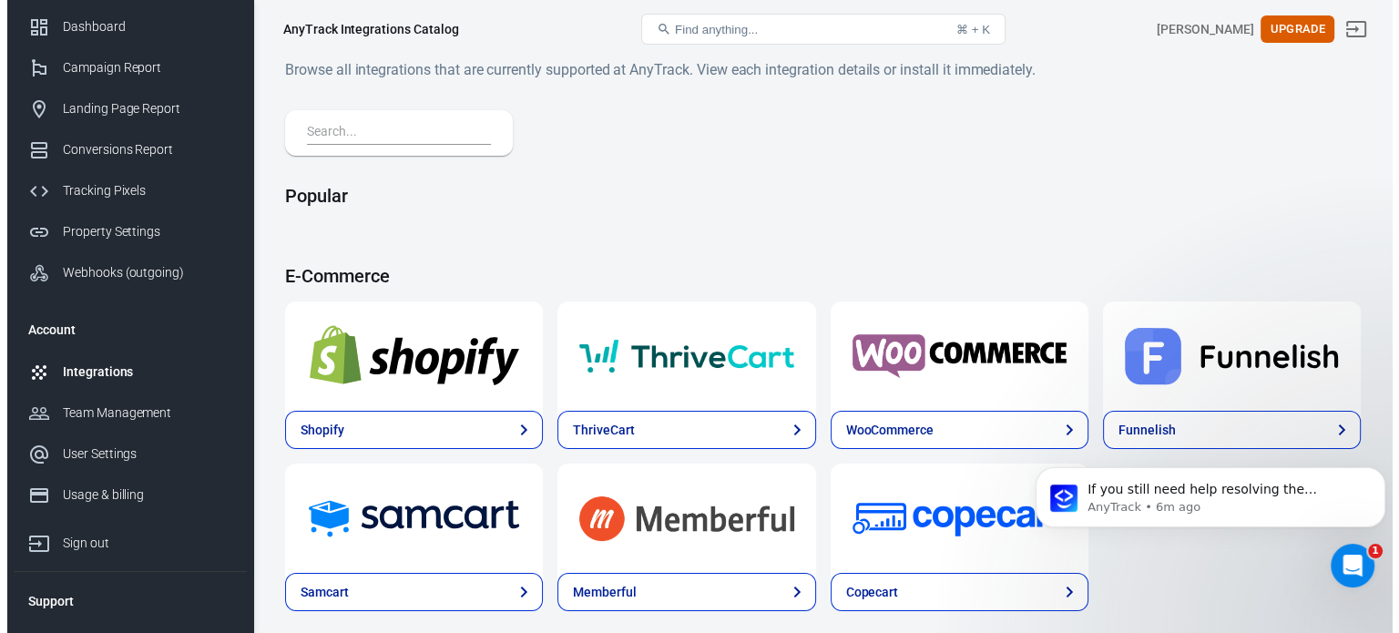
scroll to position [85, 0]
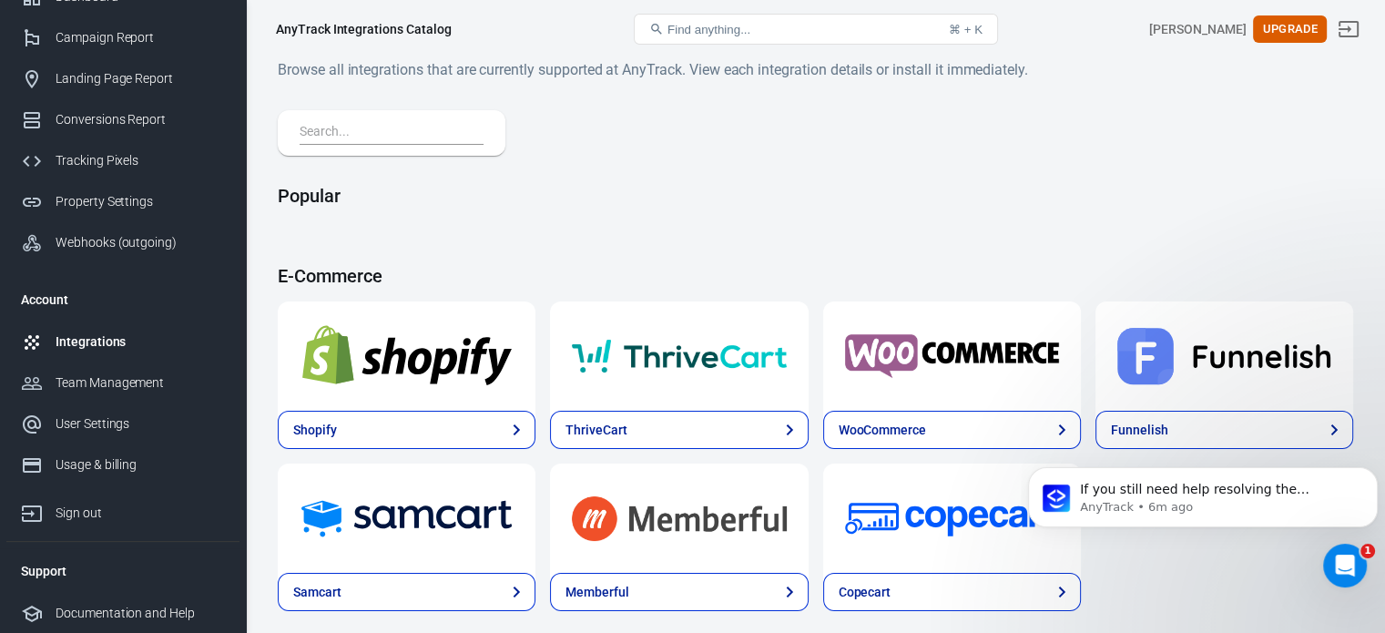
click at [378, 342] on img at bounding box center [407, 356] width 214 height 66
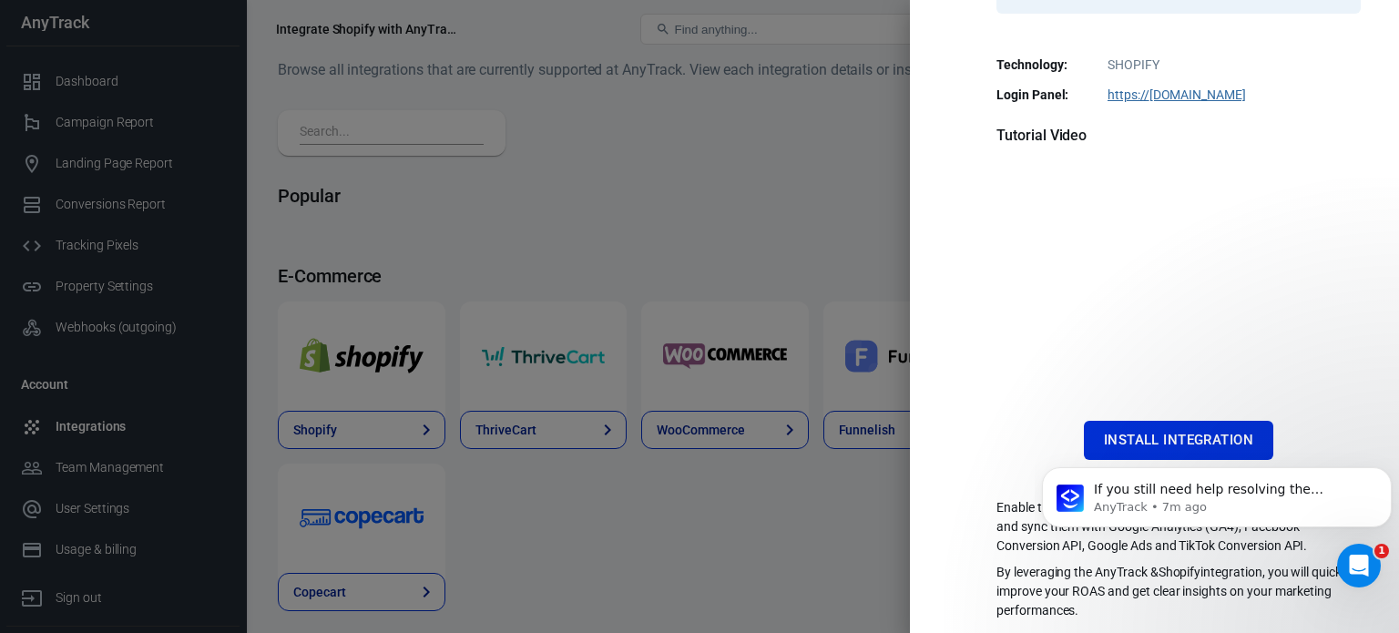
scroll to position [400, 0]
click at [1382, 475] on icon "Dismiss notification" at bounding box center [1386, 472] width 10 height 10
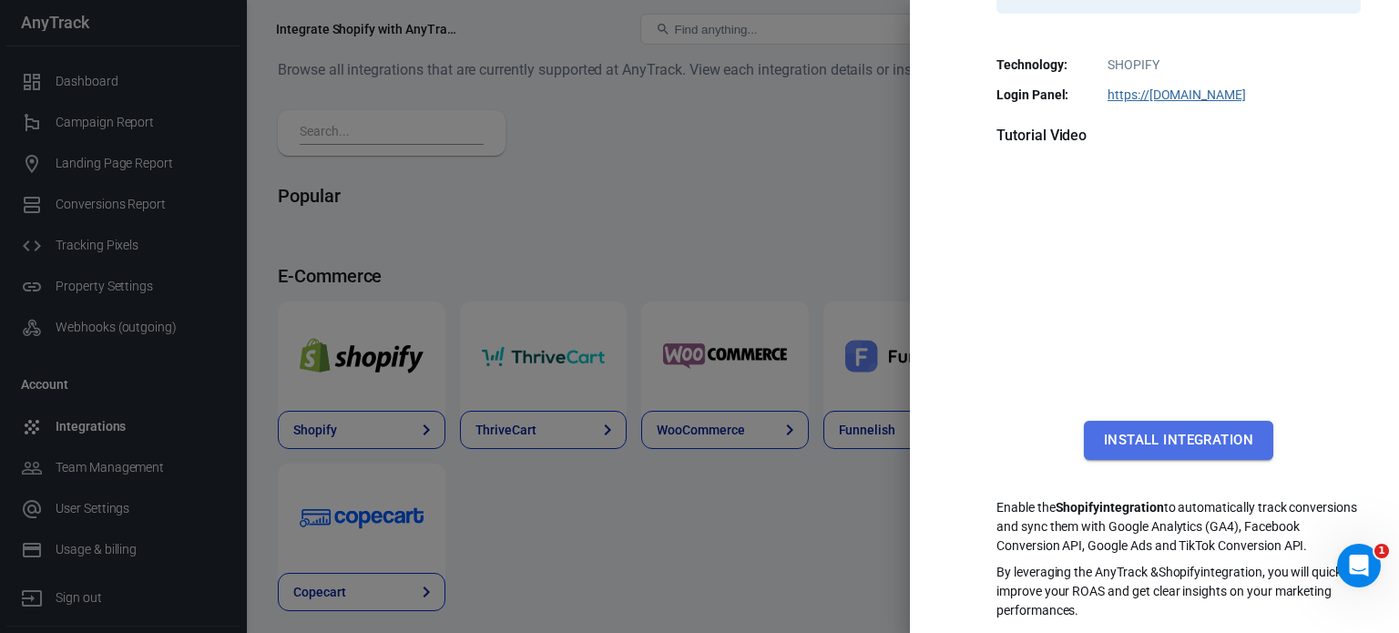
click at [1166, 425] on button "Install Integration" at bounding box center [1178, 440] width 189 height 38
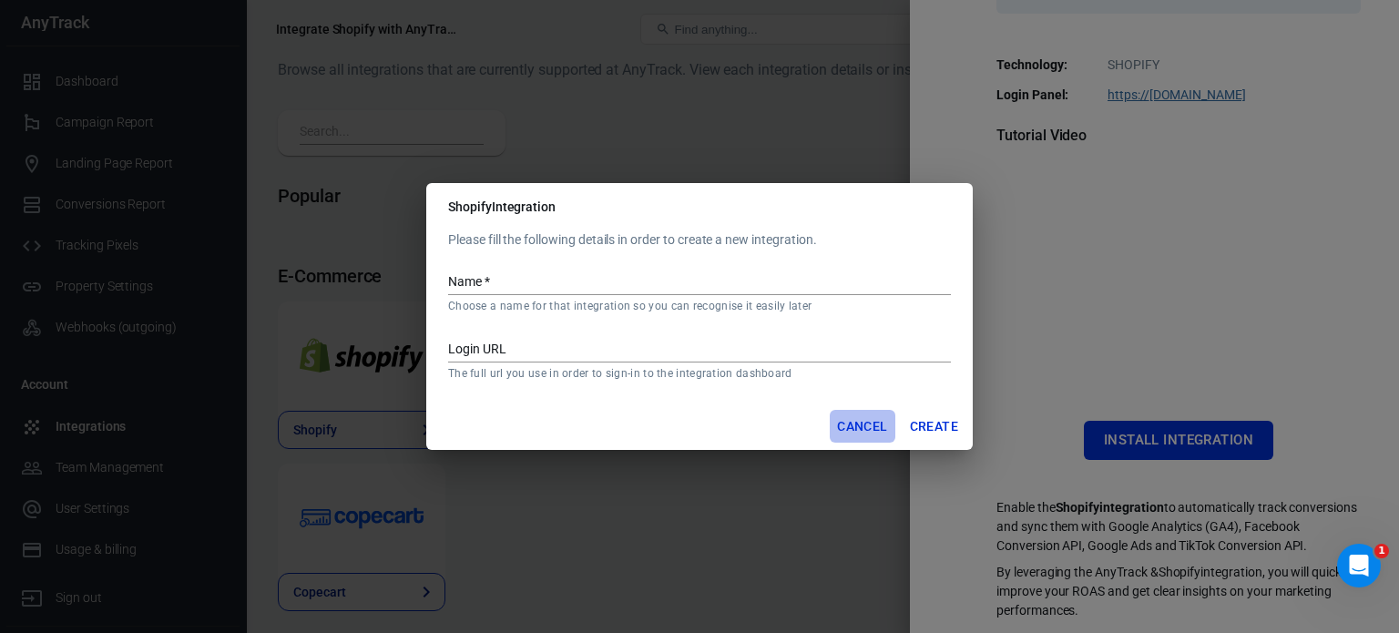
click at [874, 431] on button "Cancel" at bounding box center [862, 427] width 65 height 34
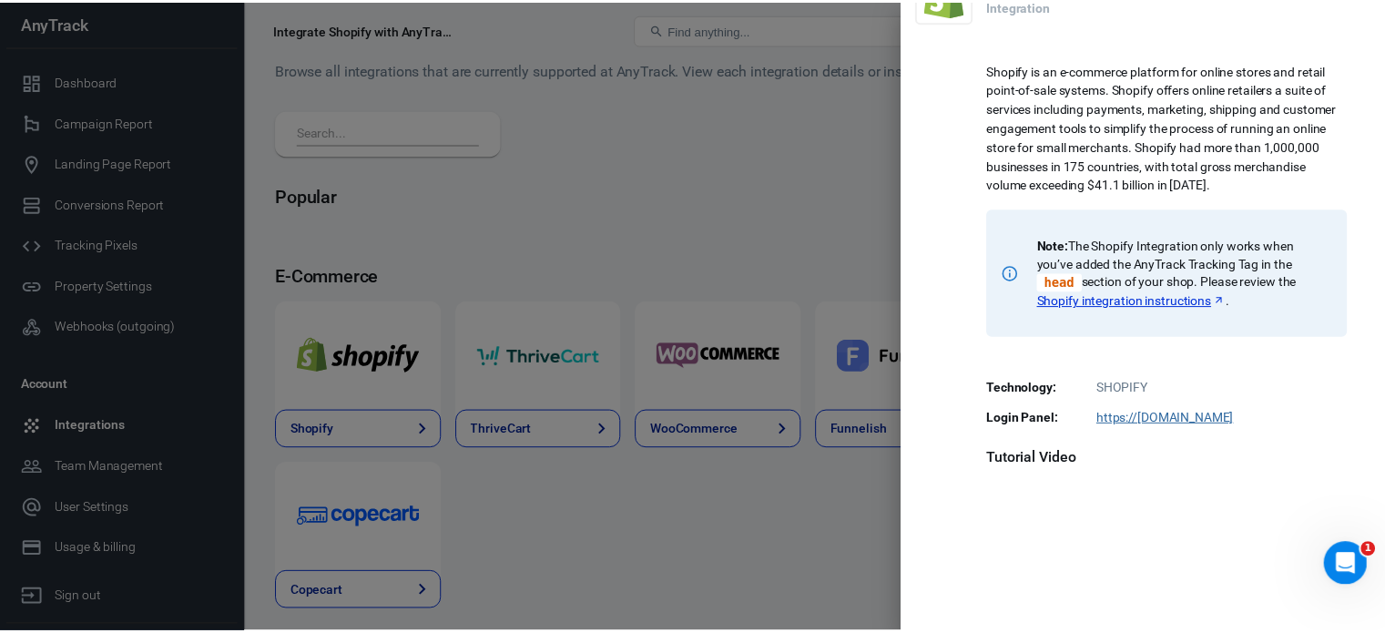
scroll to position [0, 0]
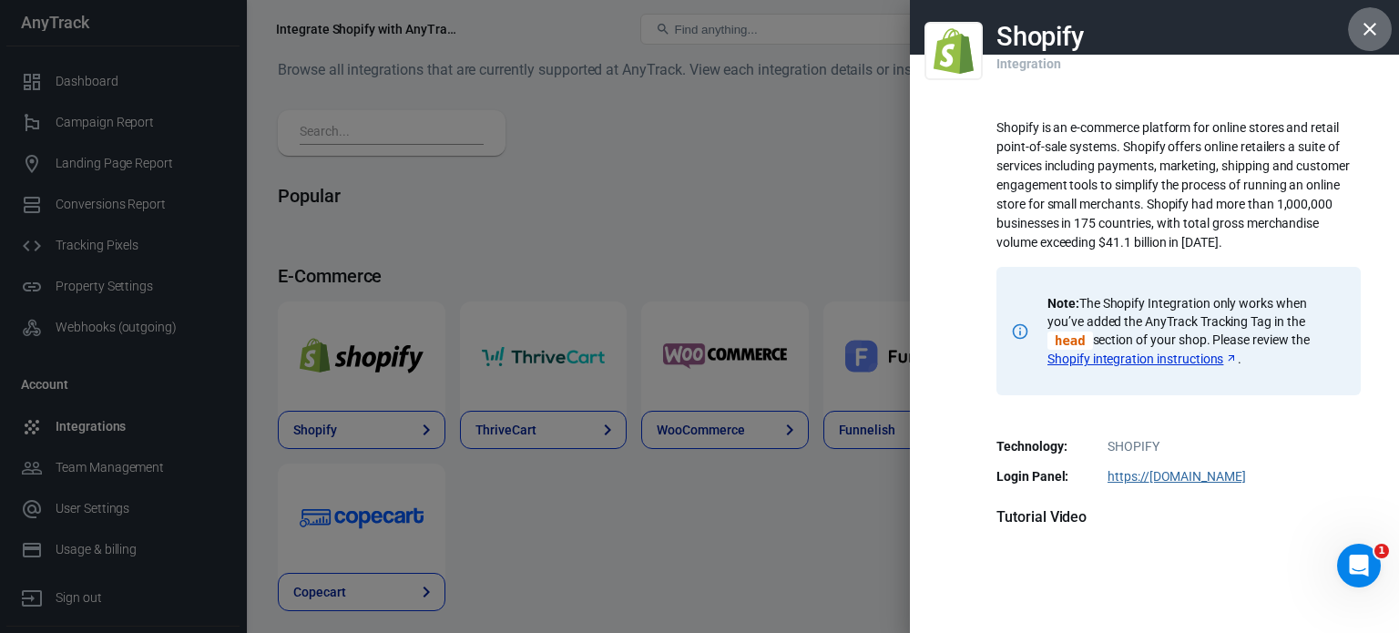
click at [1359, 24] on icon "button" at bounding box center [1370, 29] width 22 height 22
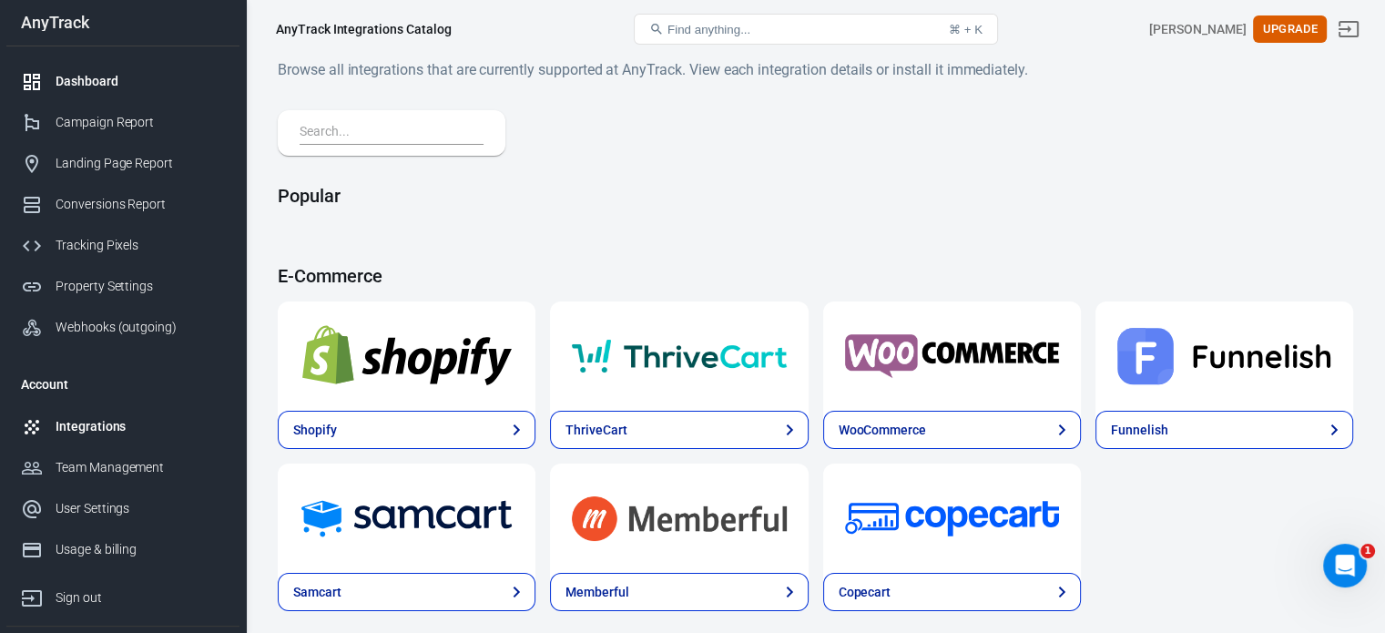
click at [106, 90] on link "Dashboard" at bounding box center [122, 81] width 233 height 41
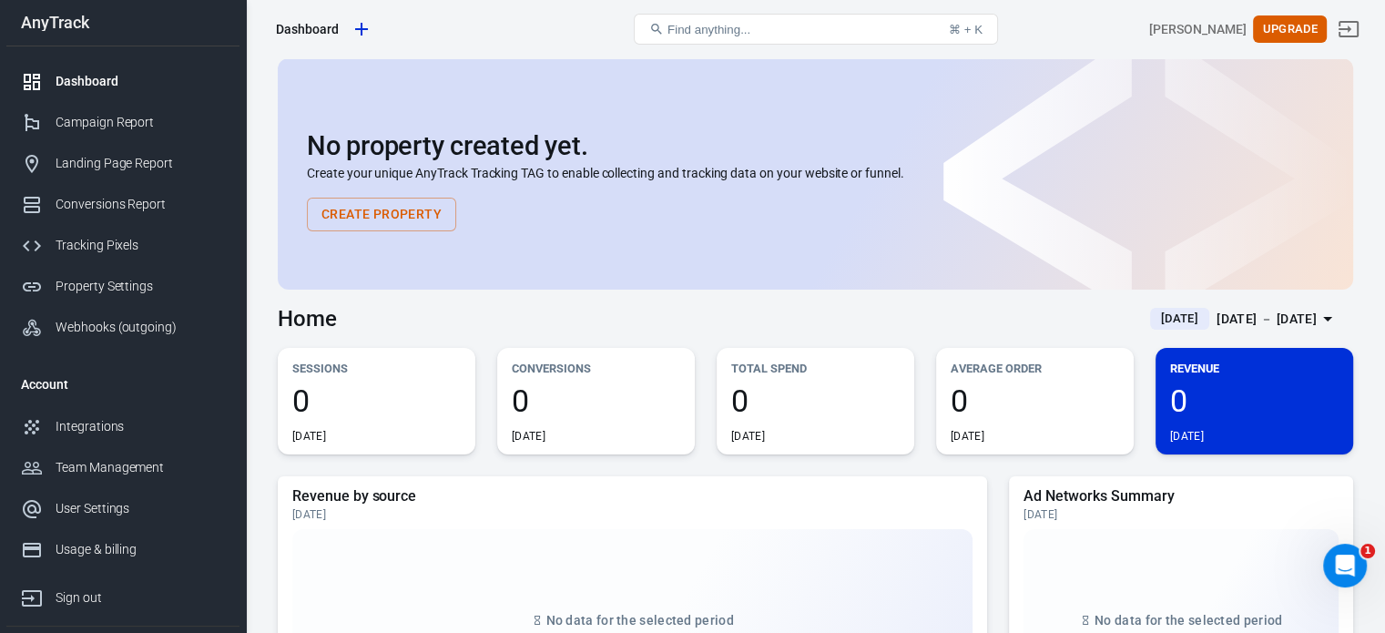
click at [421, 210] on button "Create Property" at bounding box center [381, 215] width 149 height 34
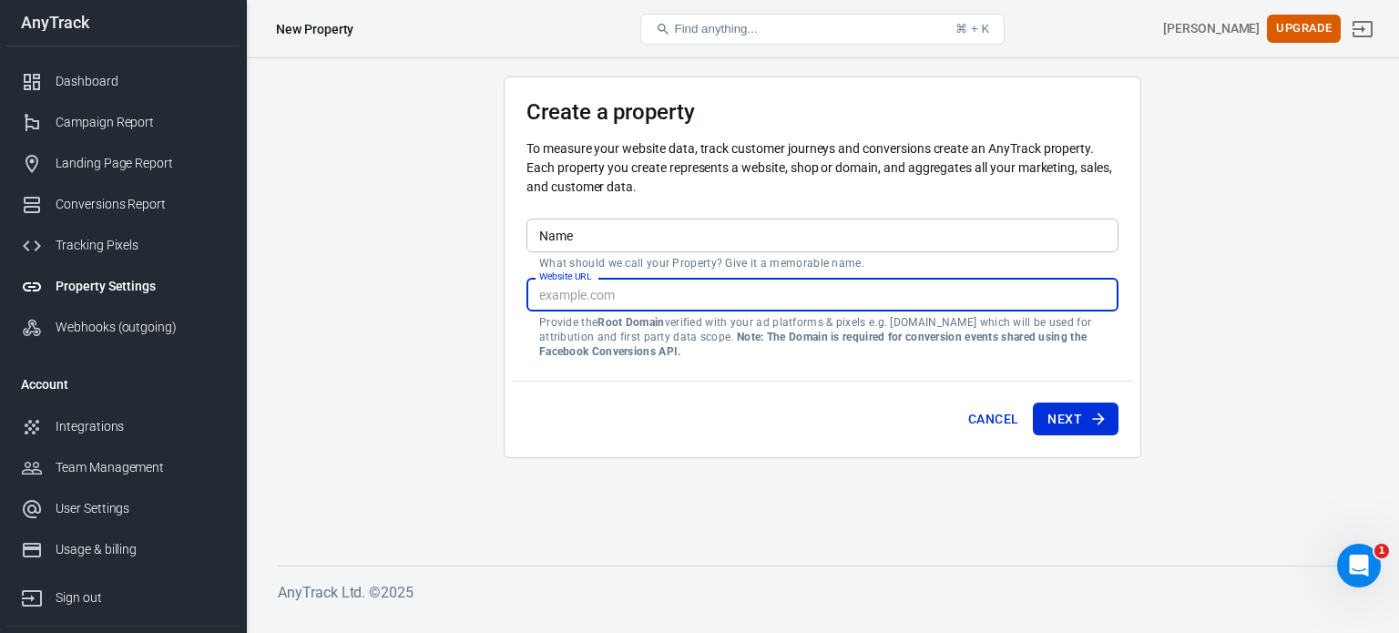
click at [623, 296] on input "Website URL" at bounding box center [822, 295] width 592 height 34
type input "https://kwttechmart.ug"
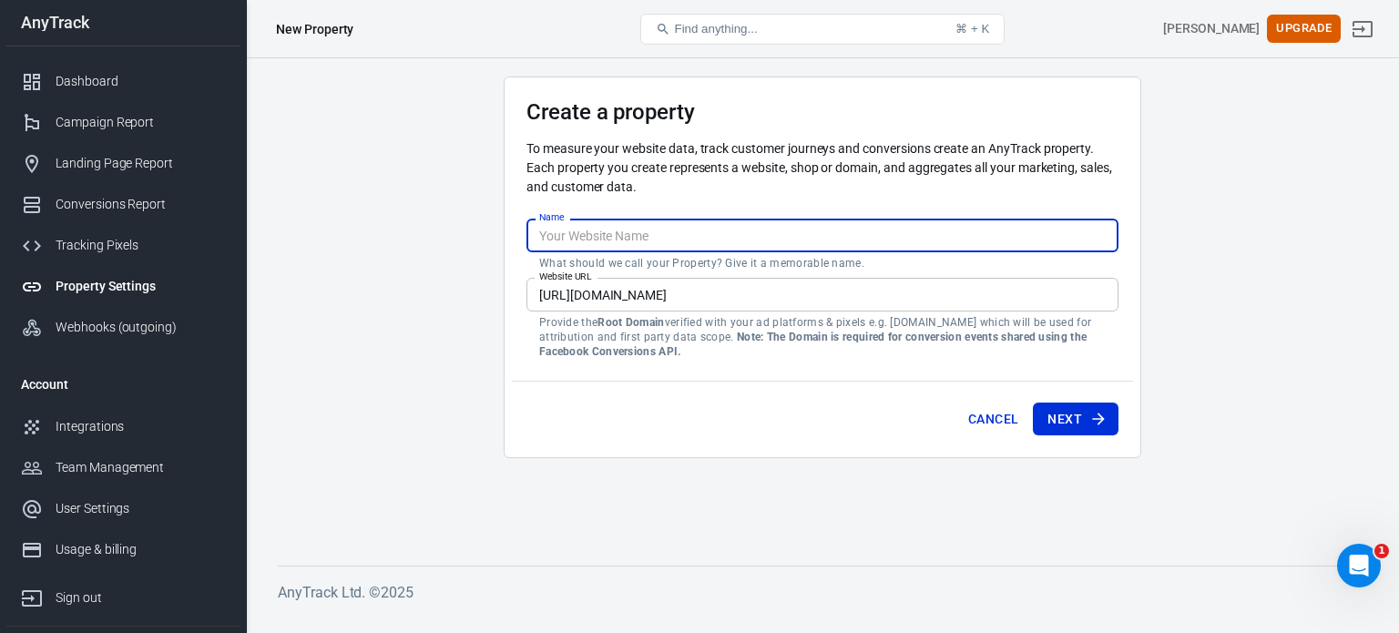
click at [610, 243] on input "Name" at bounding box center [822, 236] width 592 height 34
type input "KWT Tech Mart"
click at [1064, 414] on button "Next" at bounding box center [1076, 419] width 86 height 34
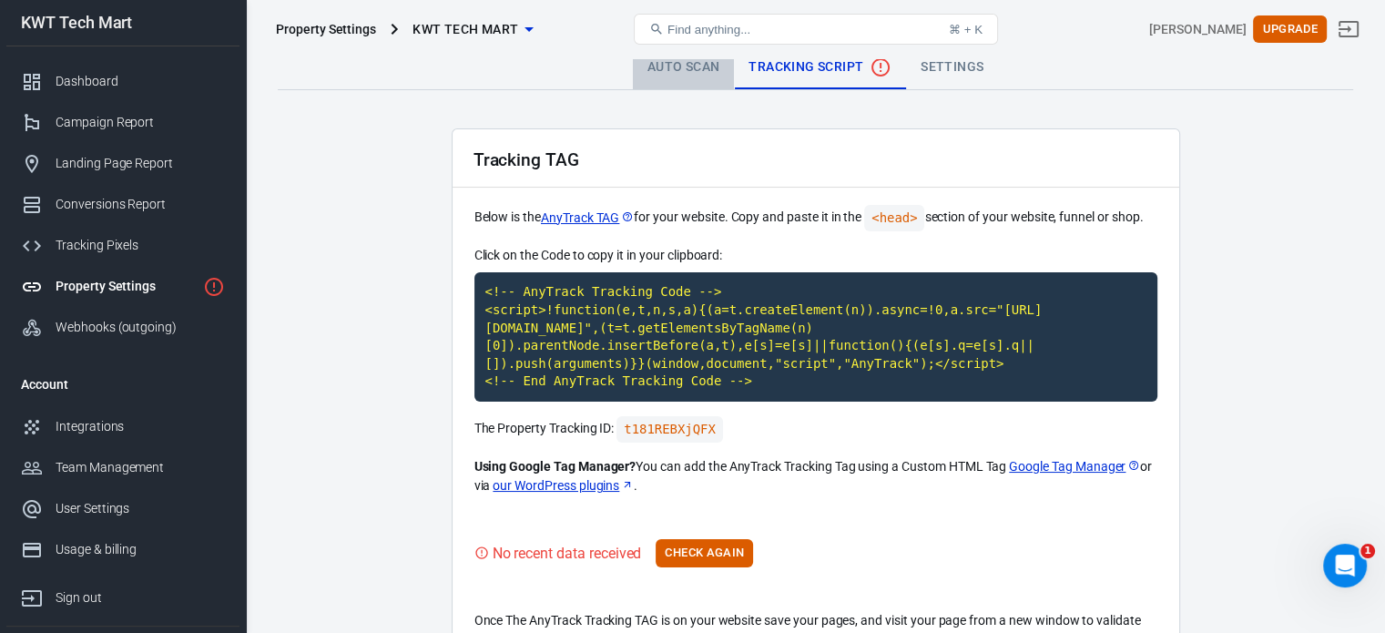
click at [696, 69] on link "Auto Scan" at bounding box center [684, 68] width 102 height 44
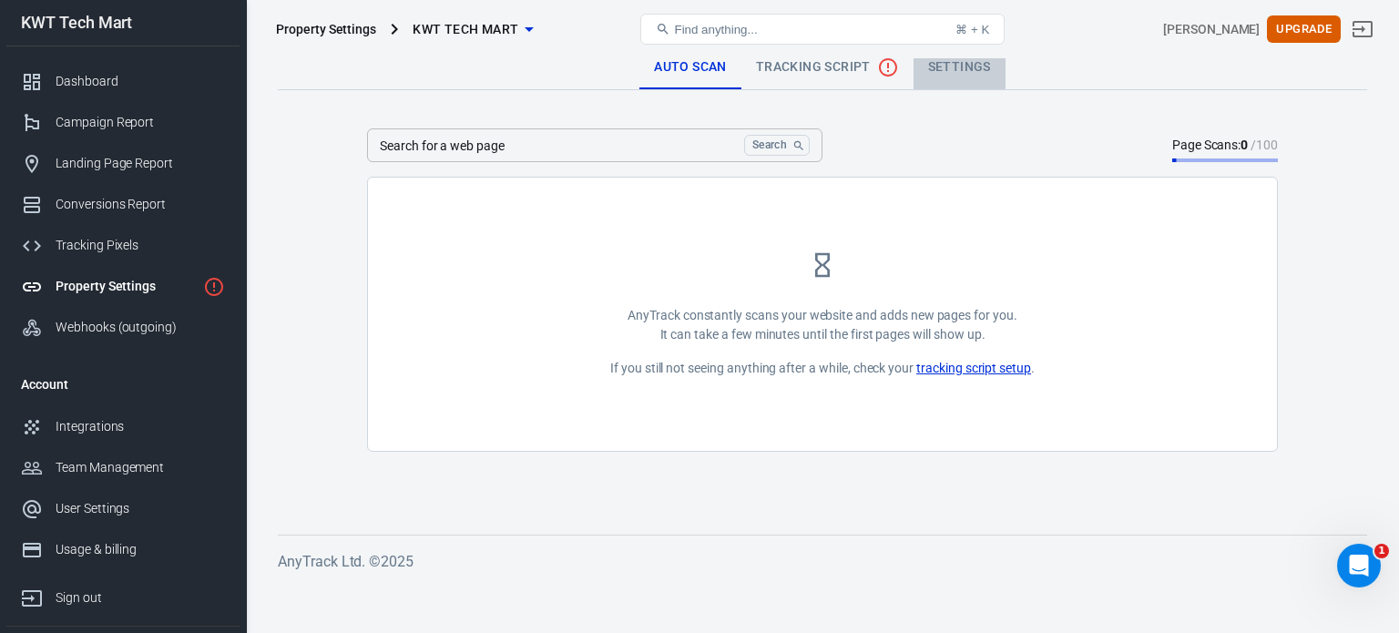
click at [946, 71] on link "Settings" at bounding box center [959, 68] width 92 height 44
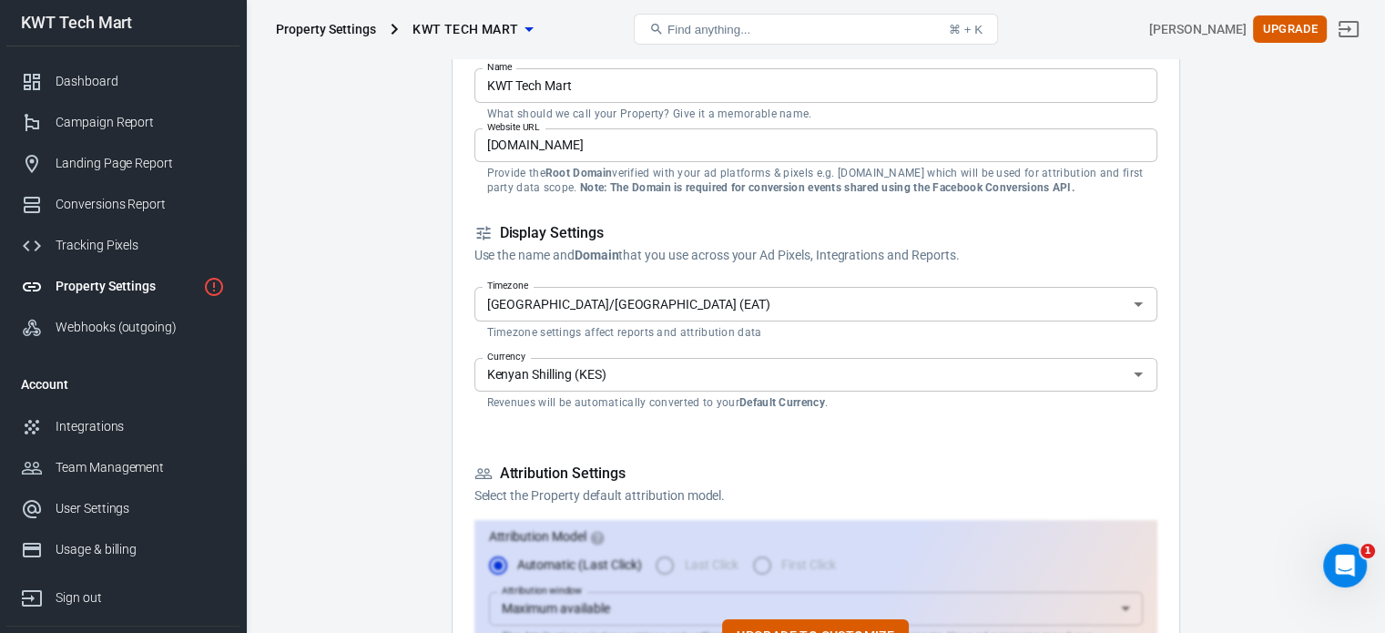
scroll to position [182, 0]
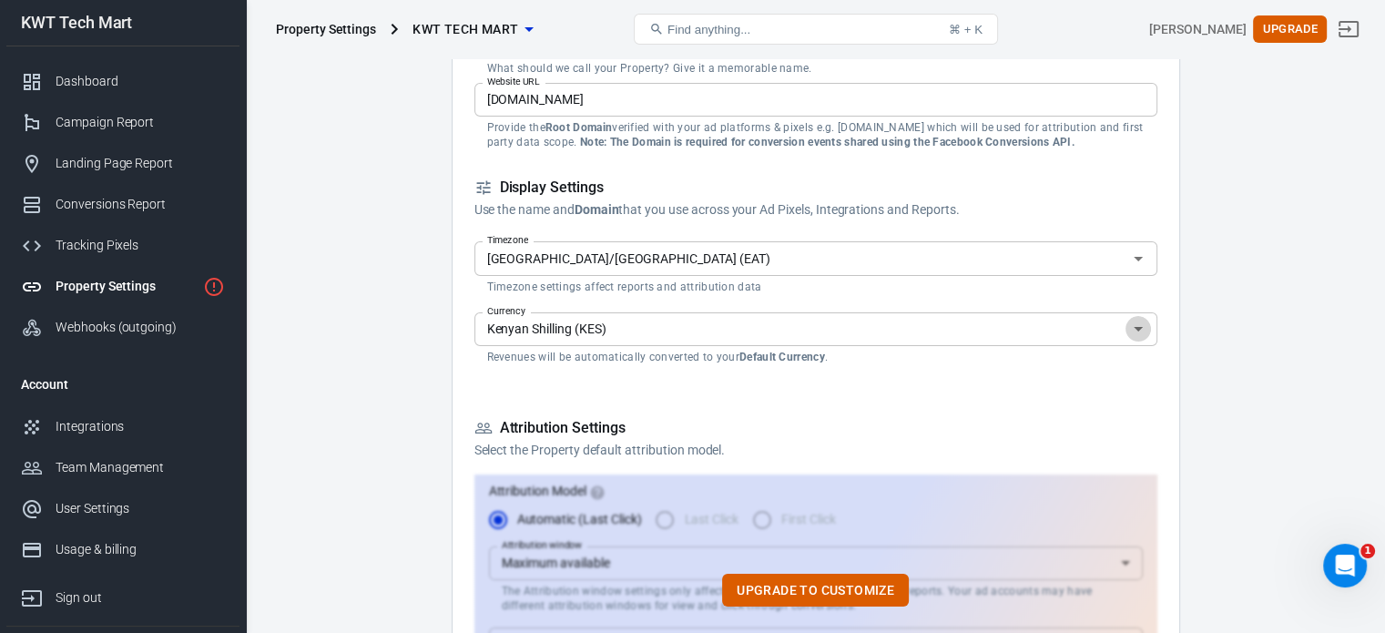
click at [1133, 331] on icon "Open" at bounding box center [1138, 329] width 22 height 22
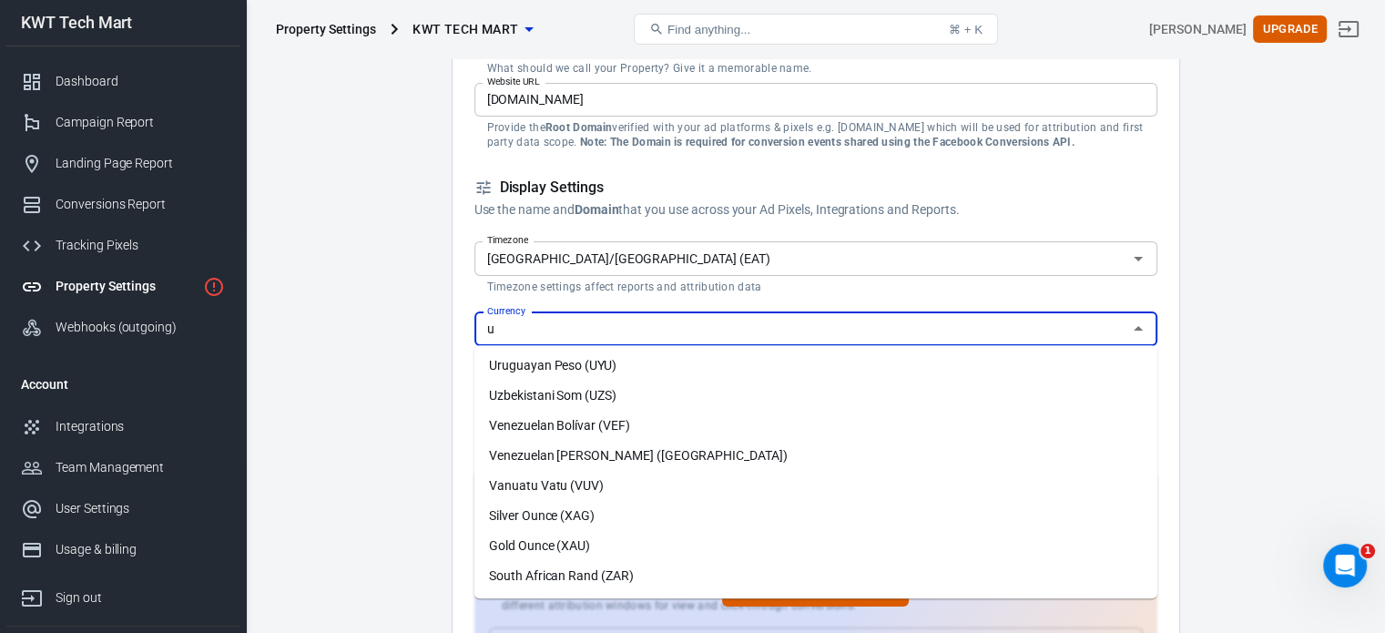
scroll to position [0, 0]
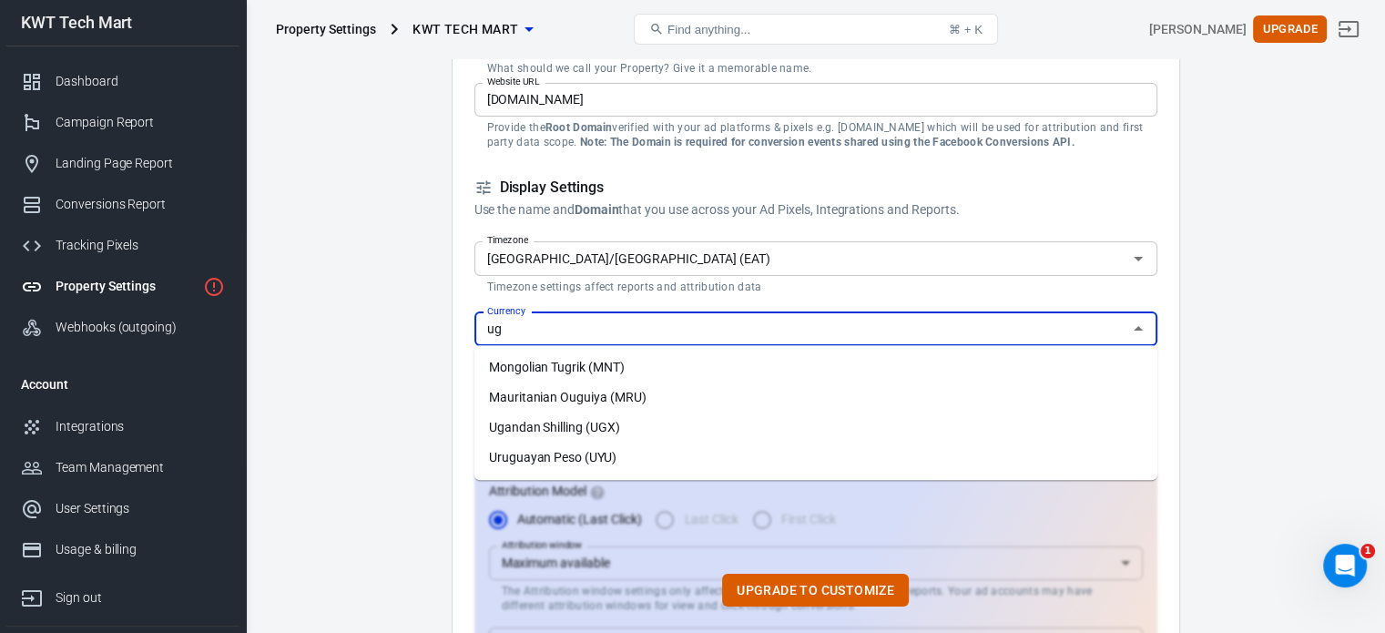
click at [574, 432] on li "Ugandan Shilling (UGX)" at bounding box center [815, 427] width 683 height 30
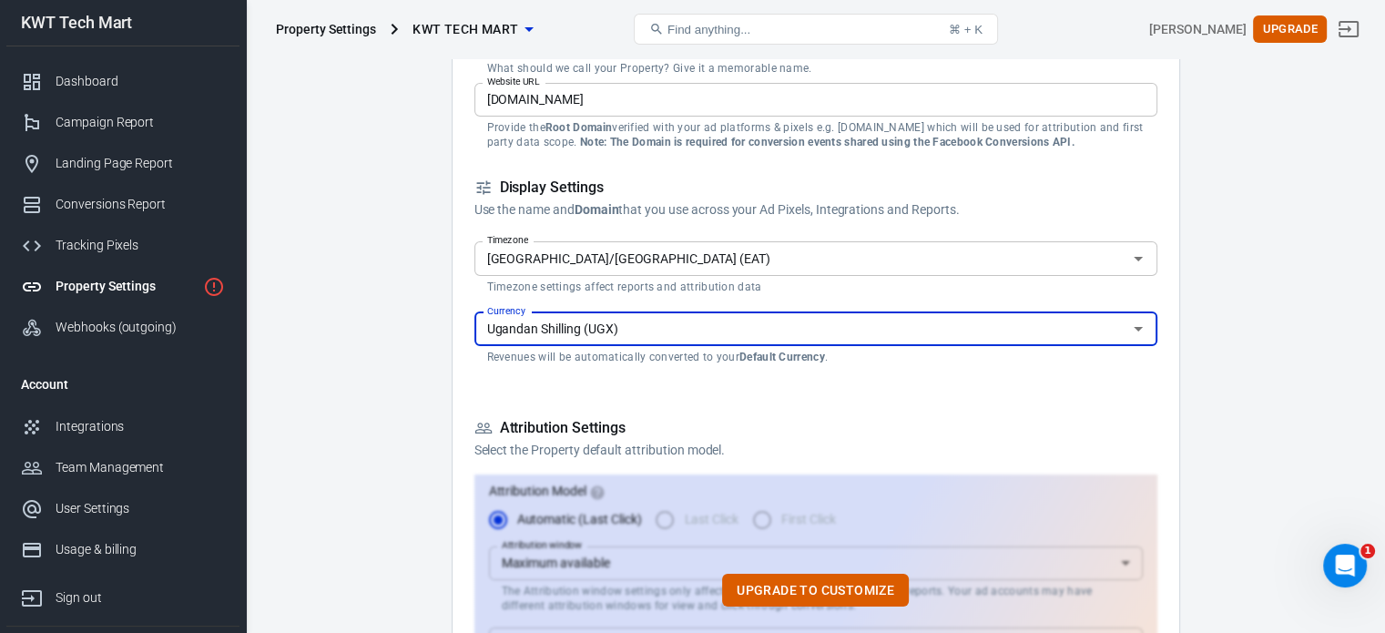
type input "Ugandan Shilling (UGX)"
click at [953, 259] on input "Africa/Nairobi (EAT)" at bounding box center [801, 258] width 642 height 23
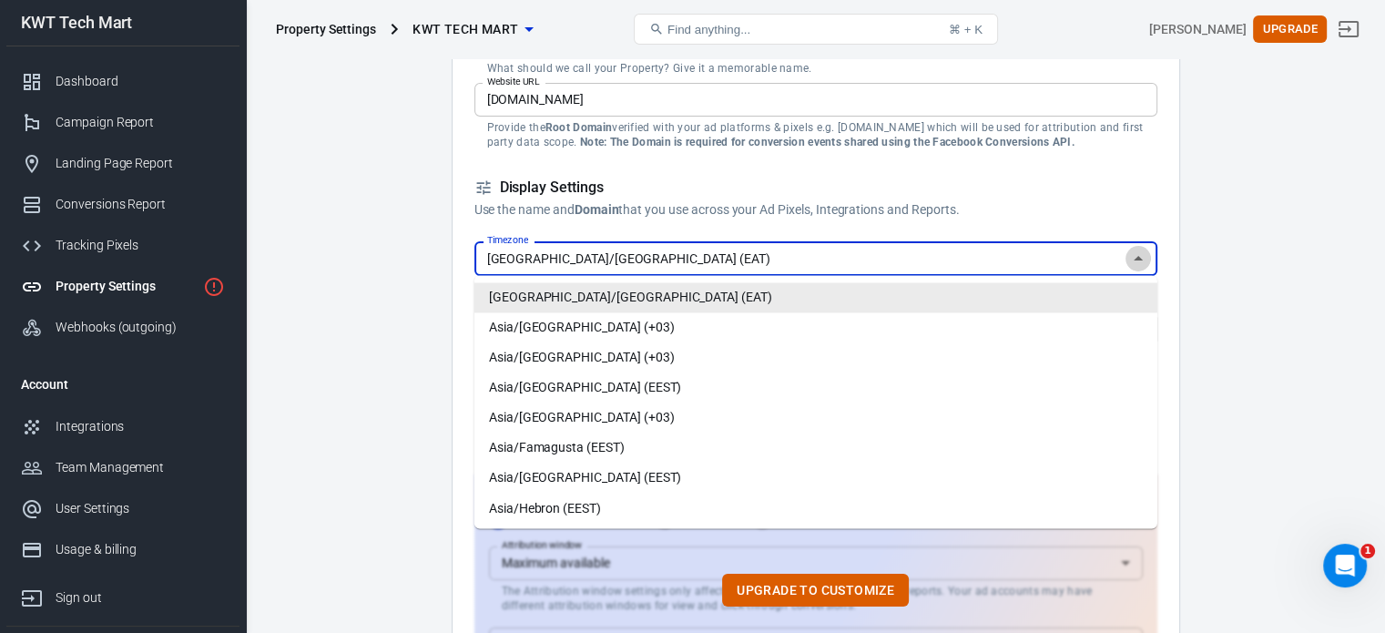
click at [1144, 258] on icon "Close" at bounding box center [1138, 259] width 22 height 22
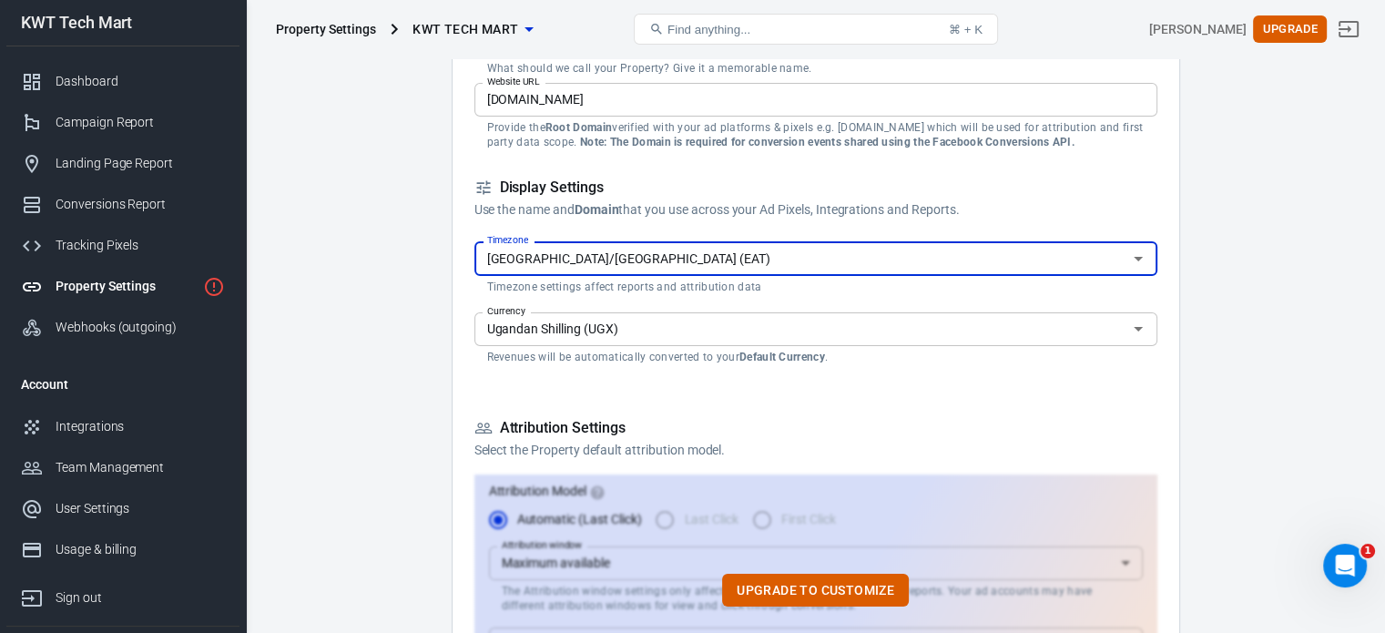
click at [1135, 258] on icon "Open" at bounding box center [1138, 259] width 22 height 22
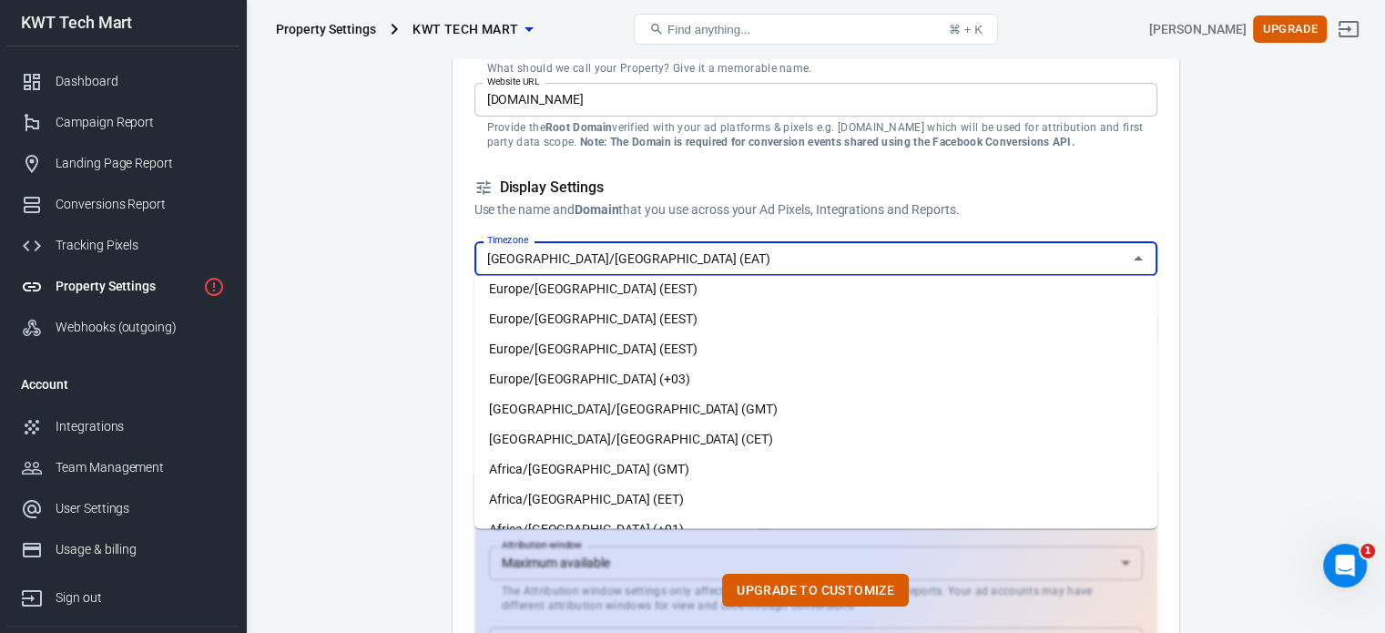
scroll to position [728, 0]
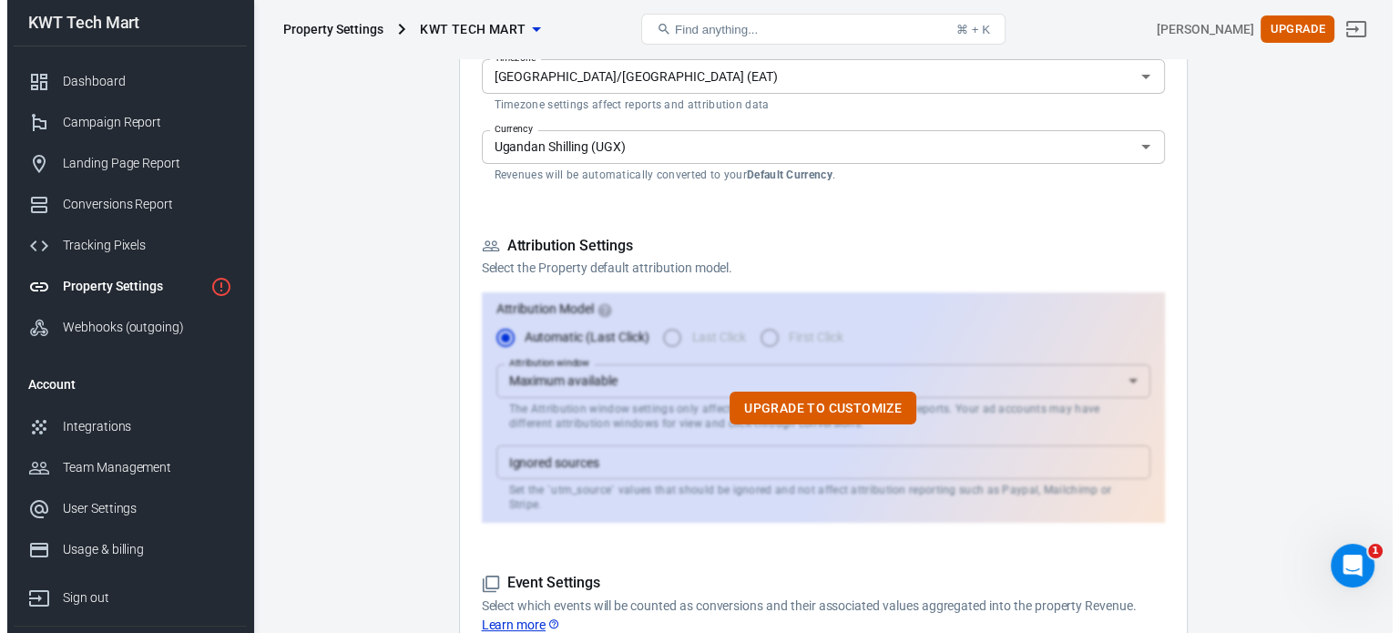
scroll to position [455, 0]
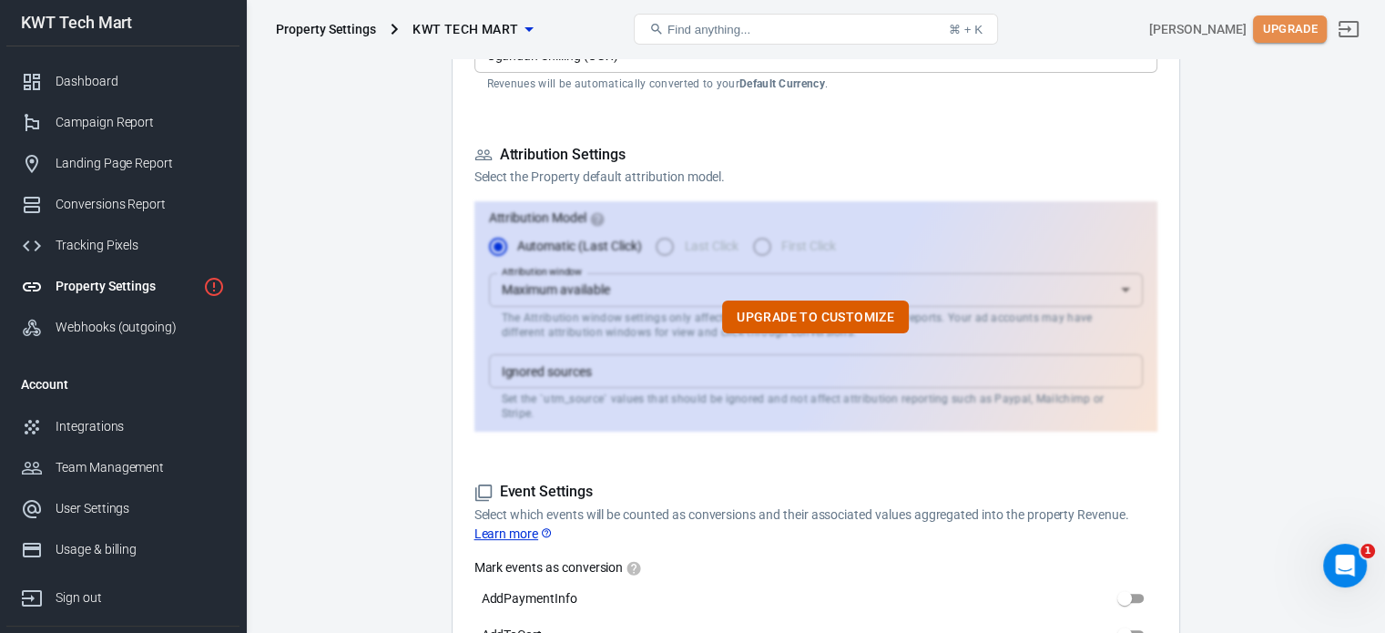
click at [1308, 28] on button "Upgrade" at bounding box center [1290, 29] width 74 height 28
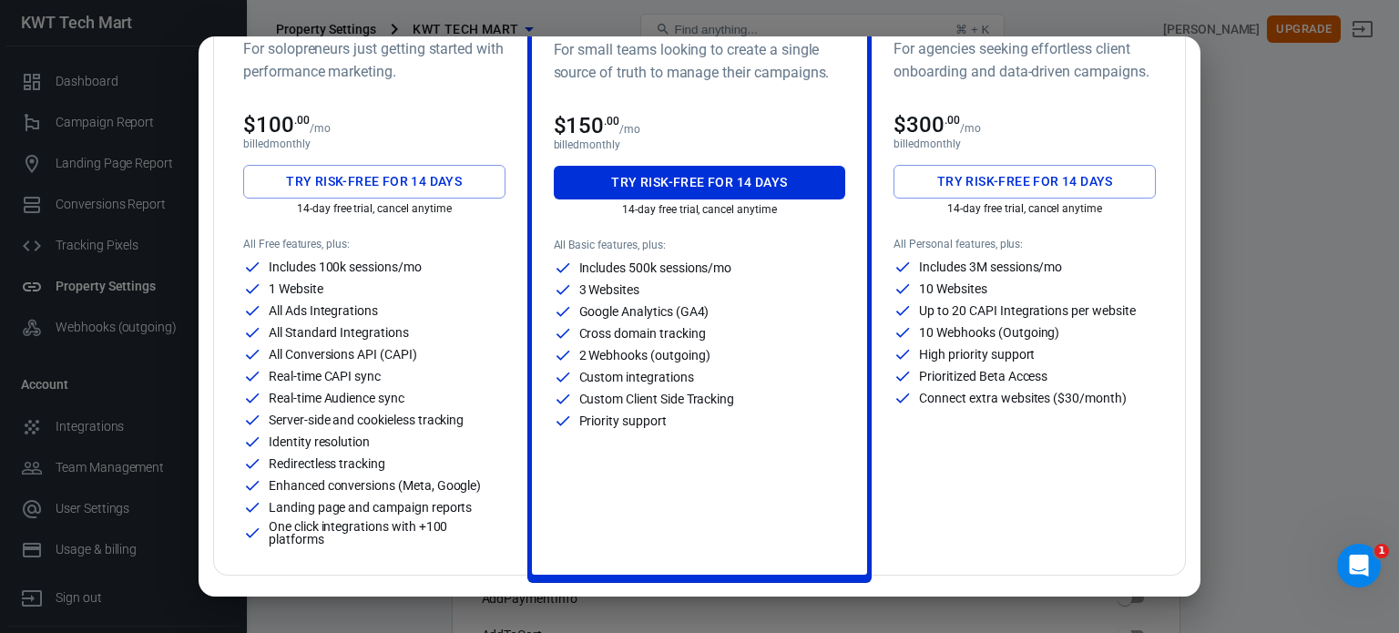
scroll to position [182, 0]
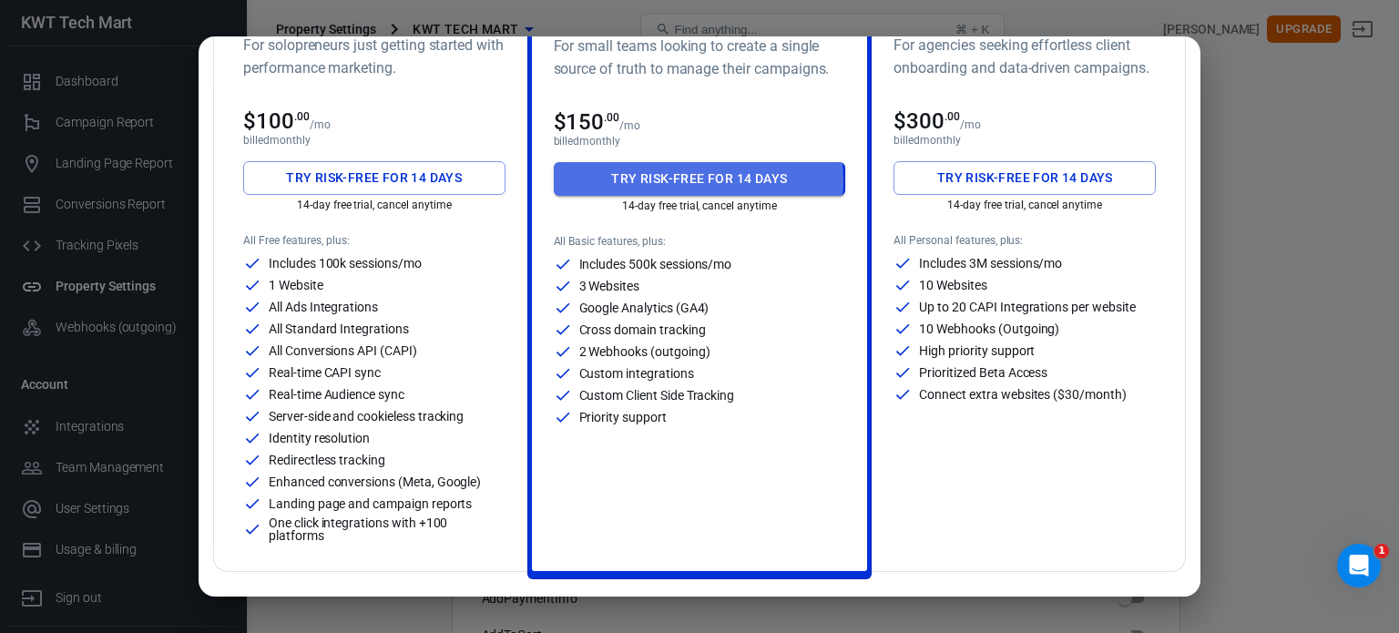
click at [678, 179] on button "Try risk-free for 14 days" at bounding box center [700, 179] width 292 height 34
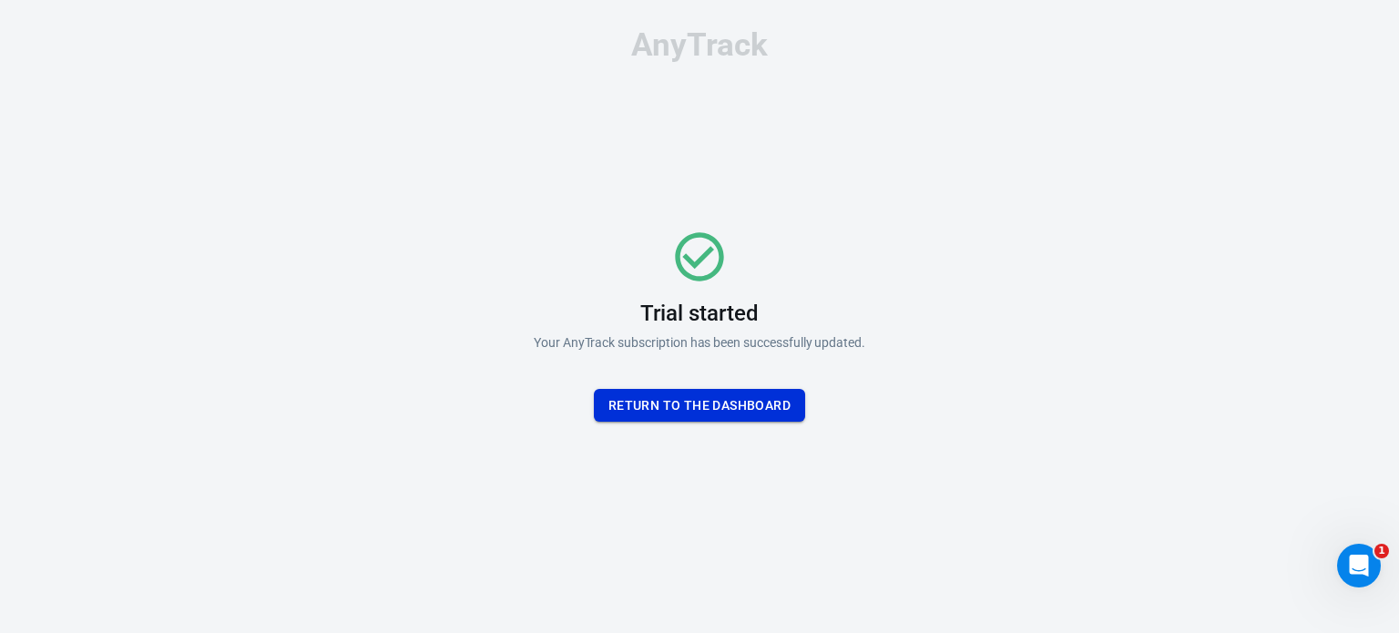
click at [730, 403] on button "Return To the dashboard" at bounding box center [699, 406] width 211 height 34
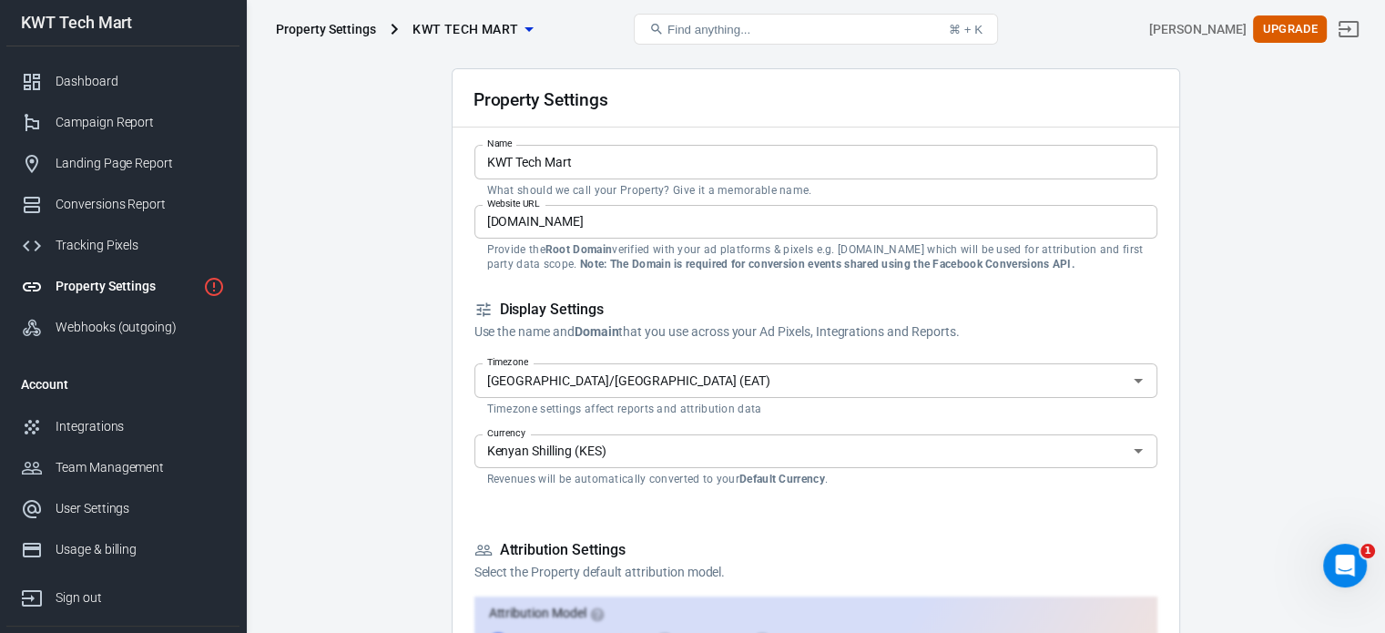
scroll to position [91, 0]
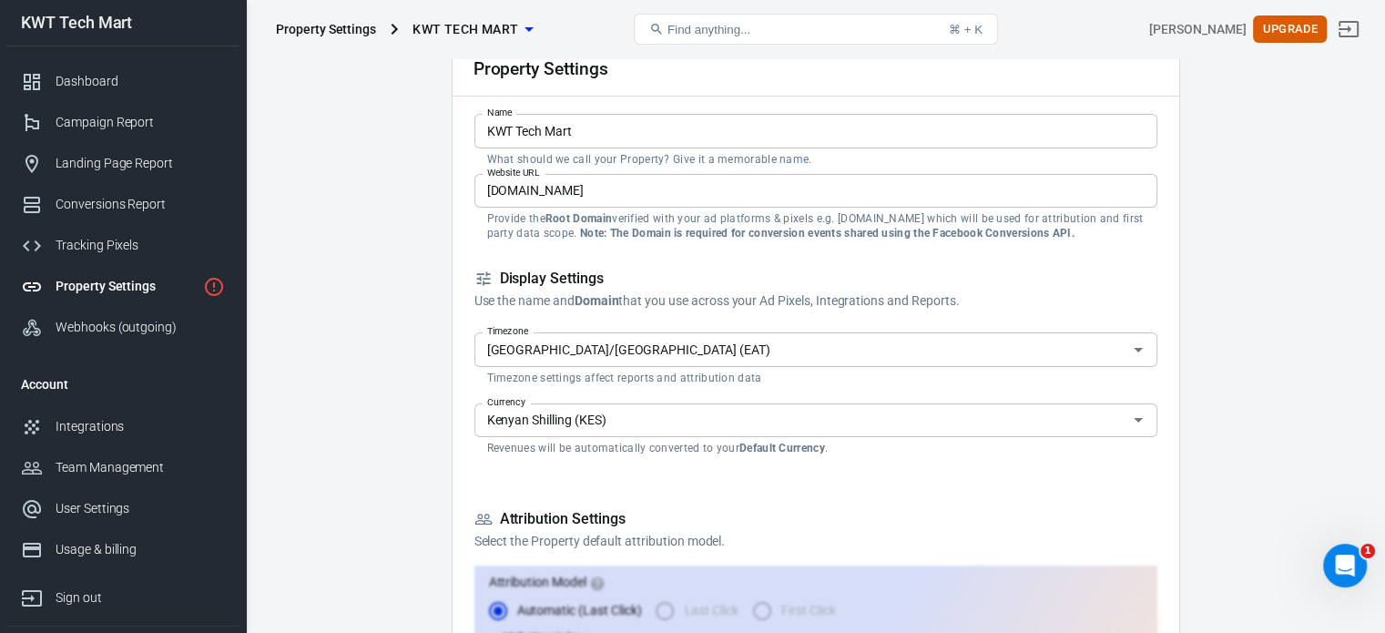
click at [1131, 417] on icon "Open" at bounding box center [1138, 420] width 22 height 22
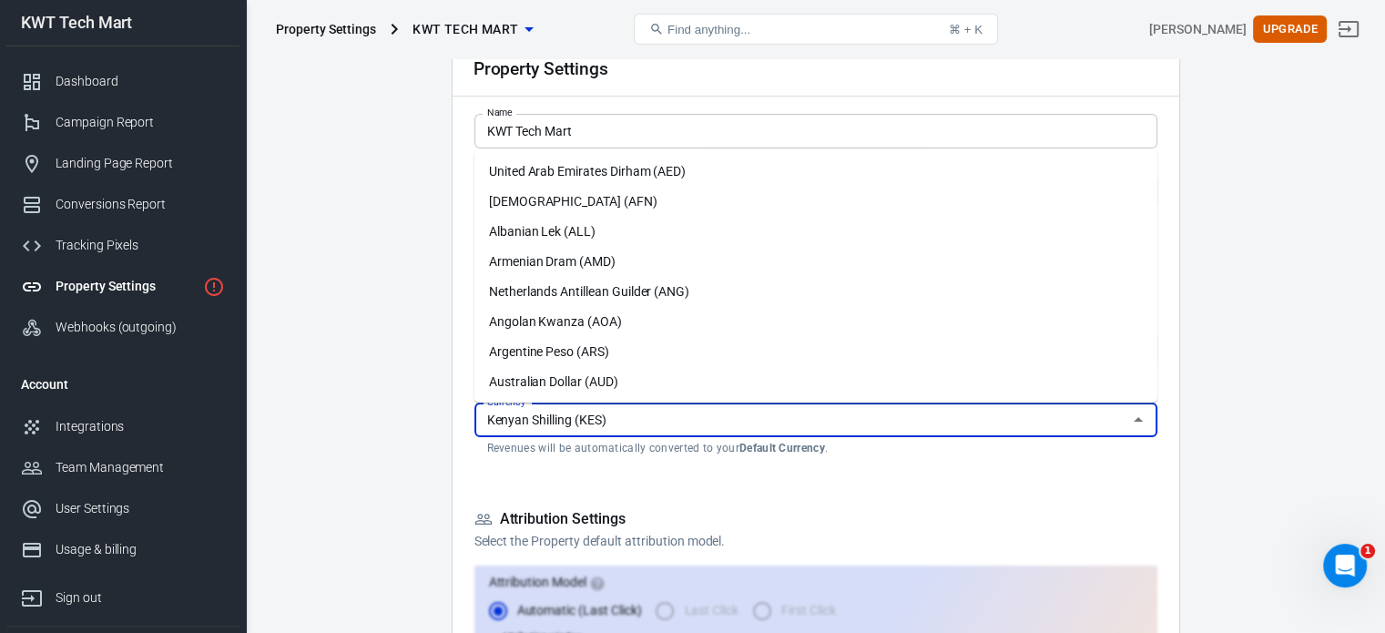
scroll to position [2007, 0]
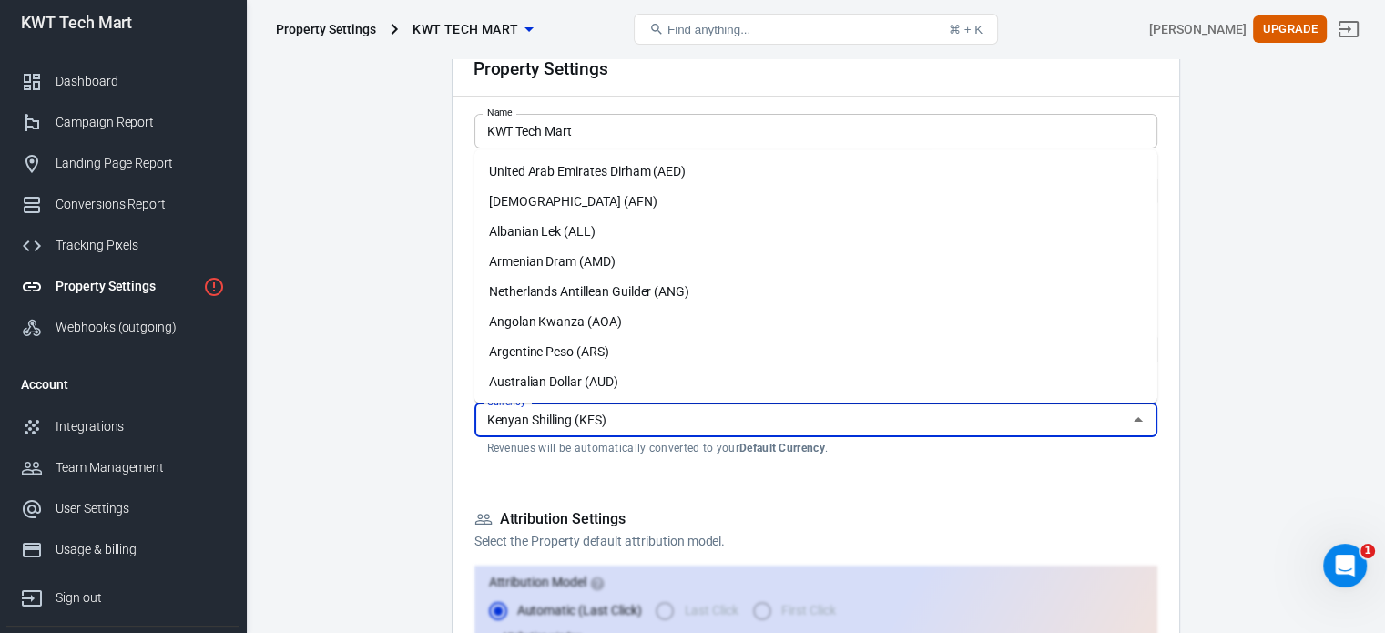
click at [1110, 414] on input "Kenyan Shilling (KES)" at bounding box center [801, 420] width 642 height 23
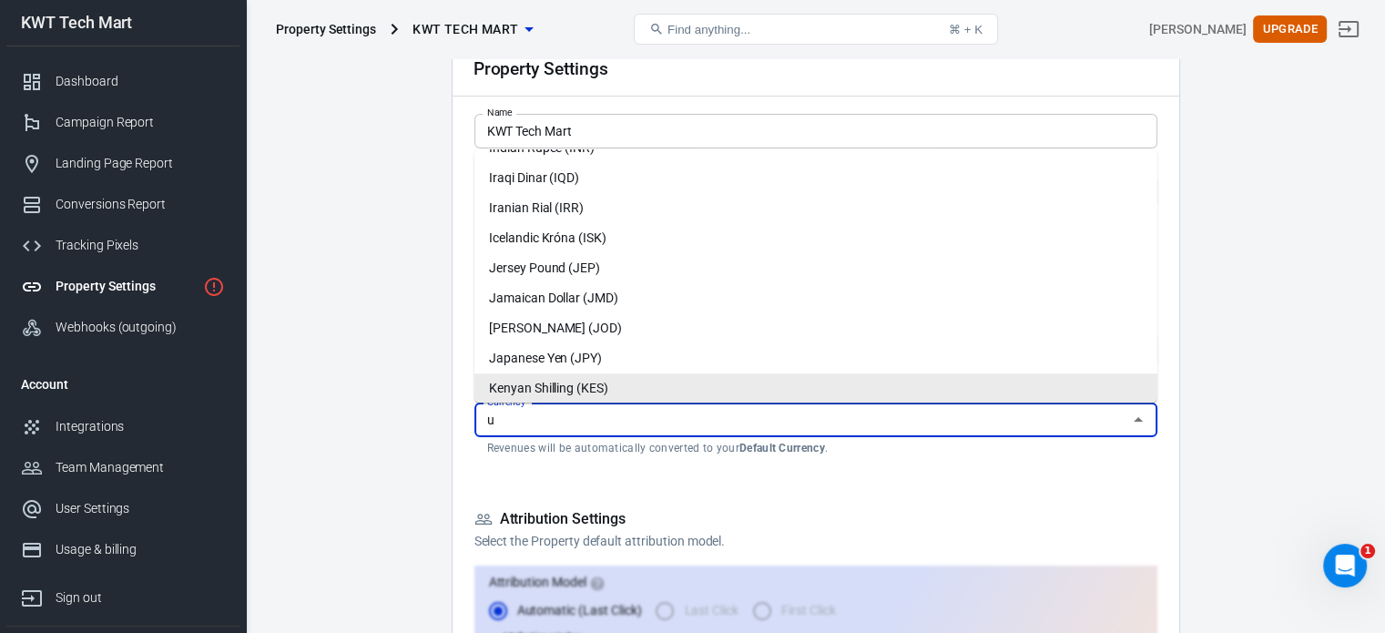
scroll to position [0, 0]
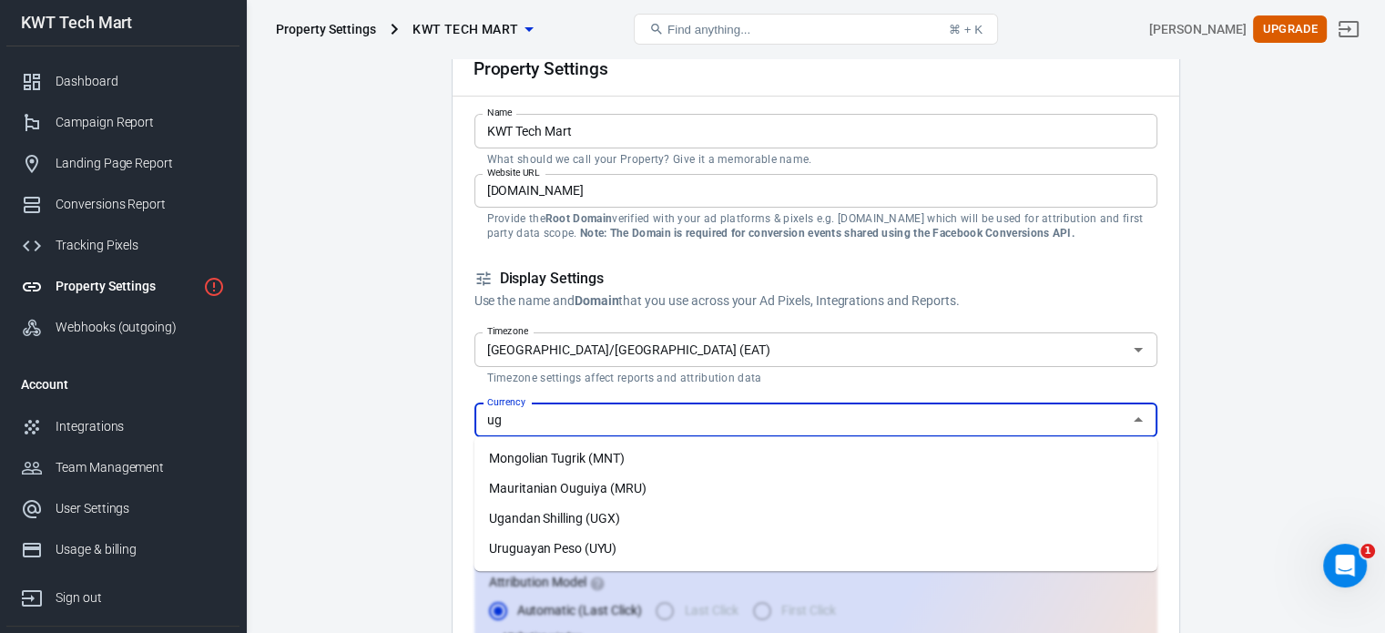
click at [532, 519] on li "Ugandan Shilling (UGX)" at bounding box center [815, 519] width 683 height 30
type input "Ugandan Shilling (UGX)"
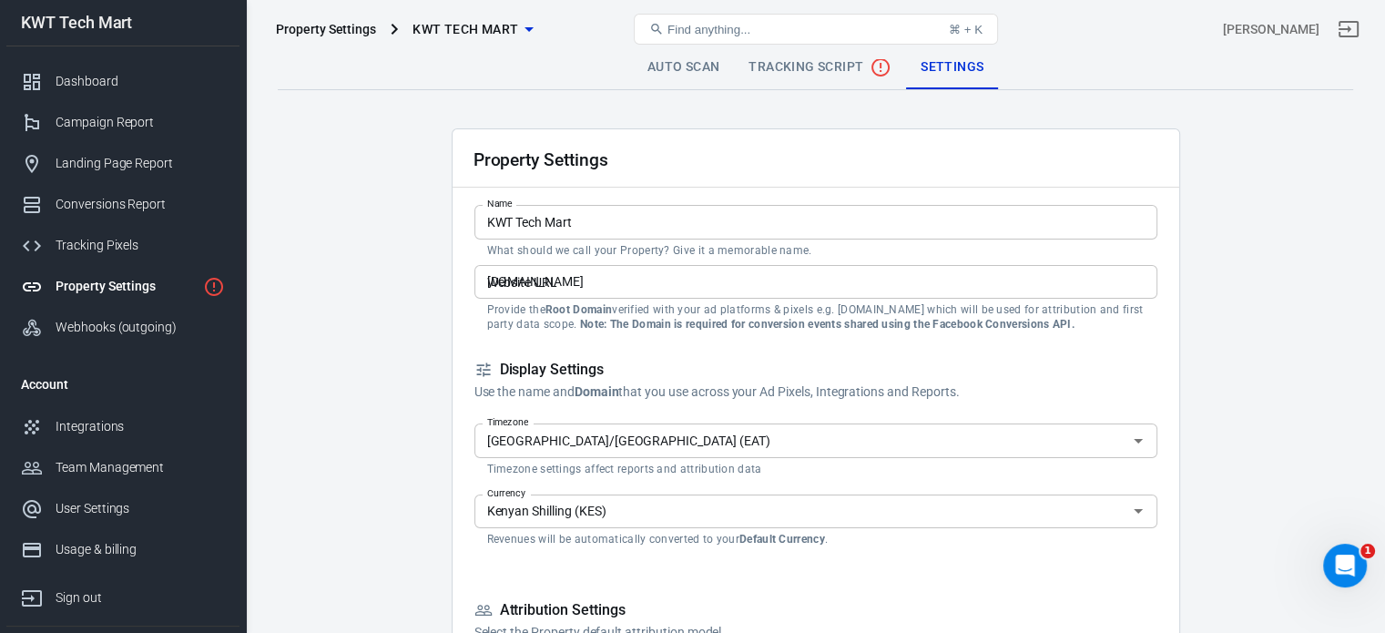
click at [127, 285] on div "Property Settings" at bounding box center [126, 286] width 140 height 19
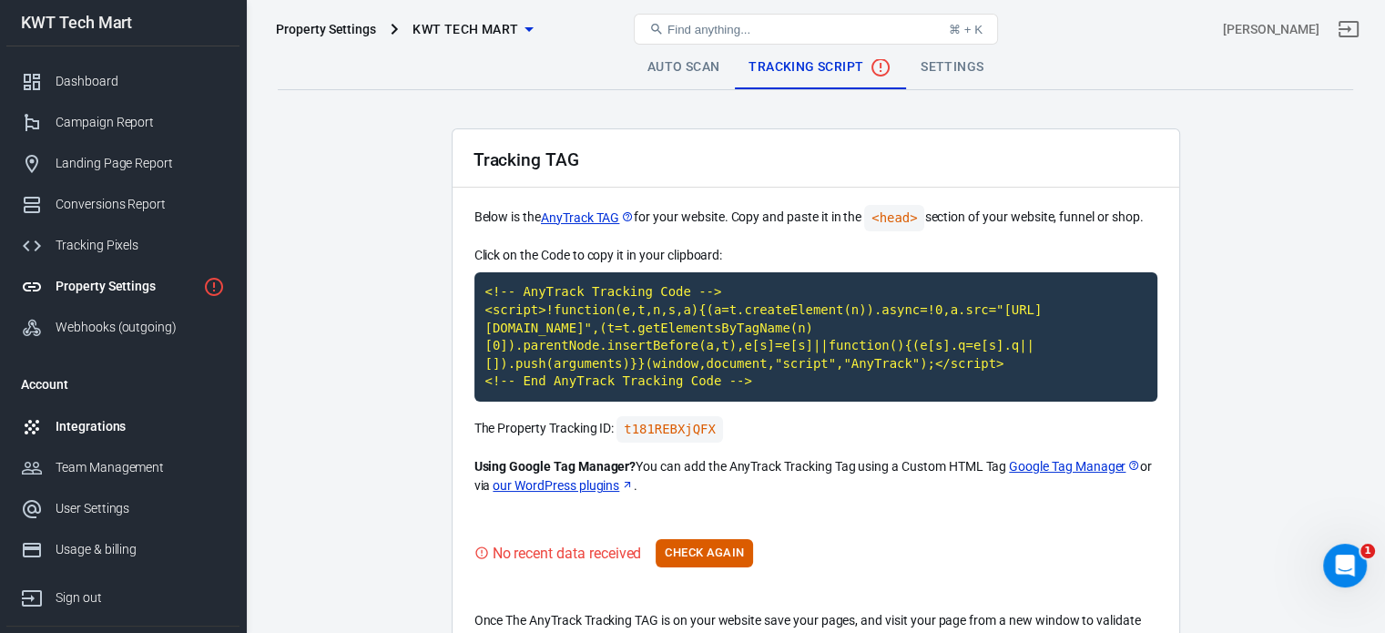
click at [97, 431] on div "Integrations" at bounding box center [140, 426] width 169 height 19
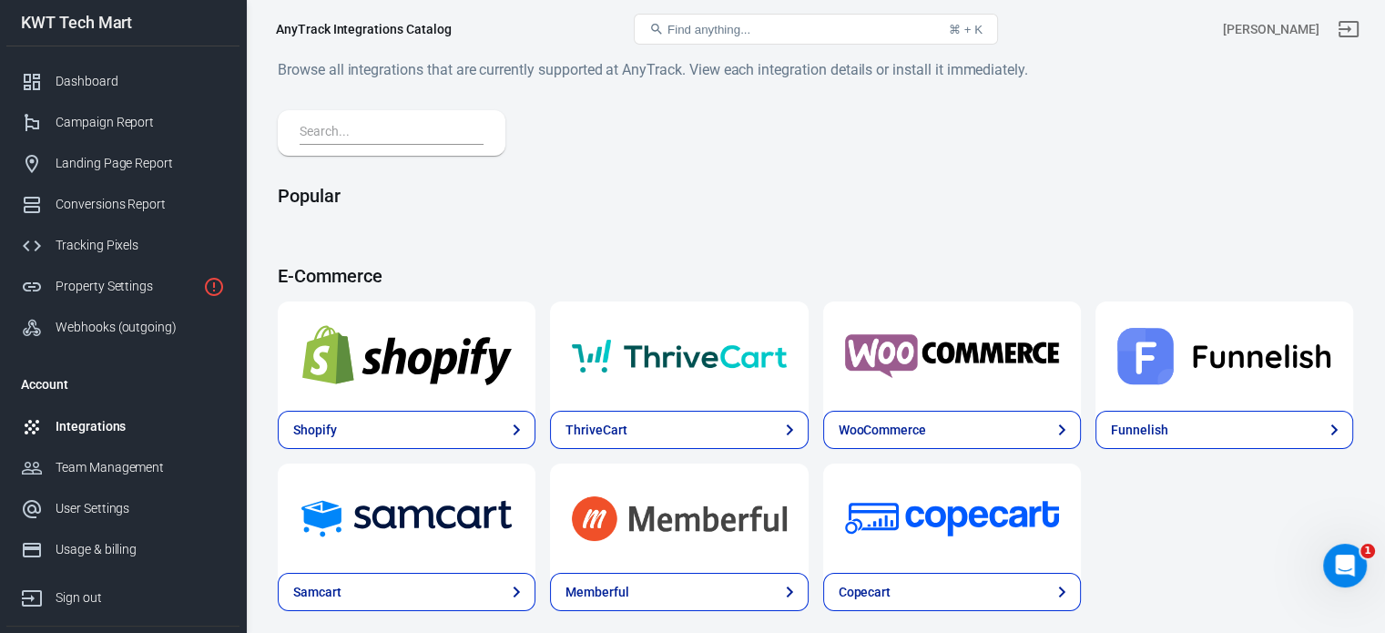
click at [332, 388] on img at bounding box center [407, 356] width 214 height 66
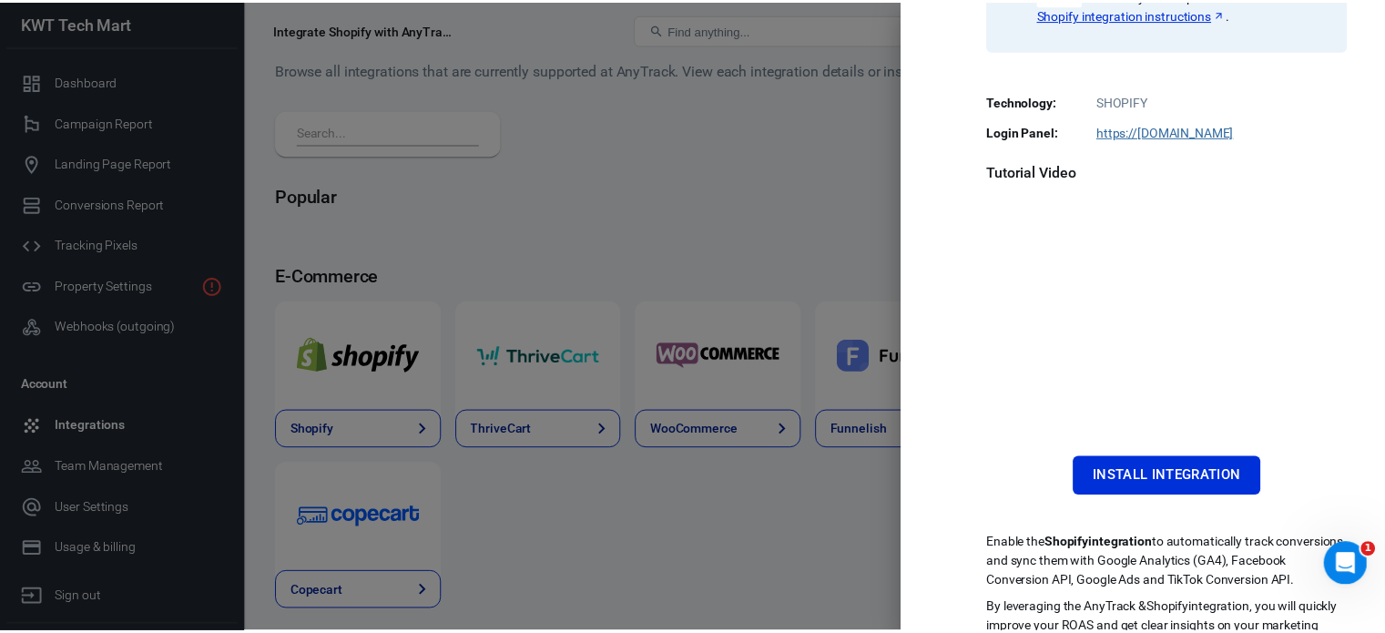
scroll to position [400, 0]
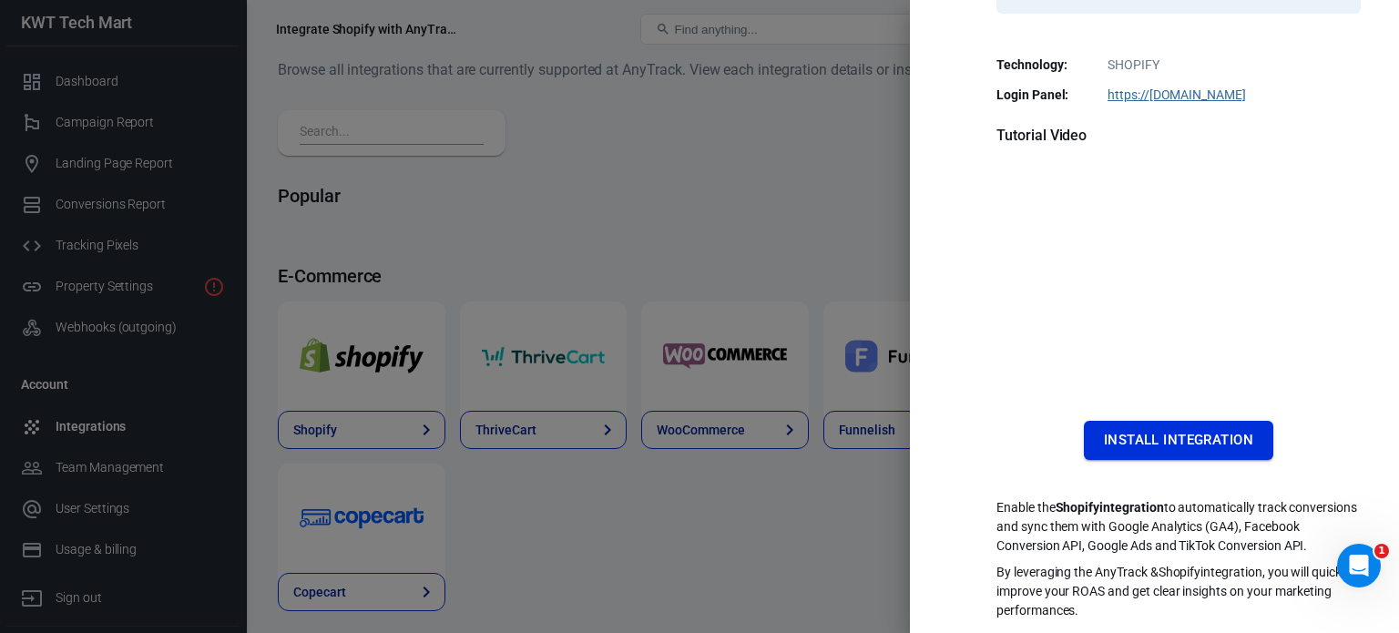
click at [1111, 421] on button "Install Integration" at bounding box center [1178, 440] width 189 height 38
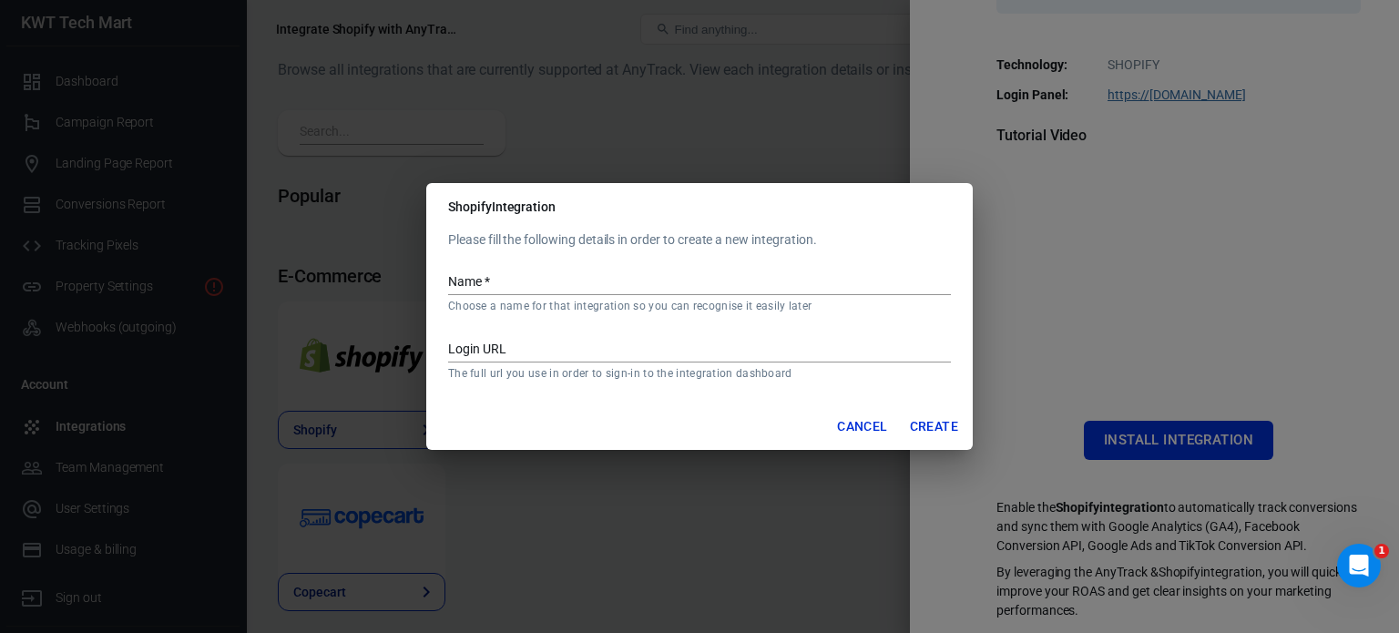
click at [524, 348] on input "Login URL" at bounding box center [699, 351] width 503 height 24
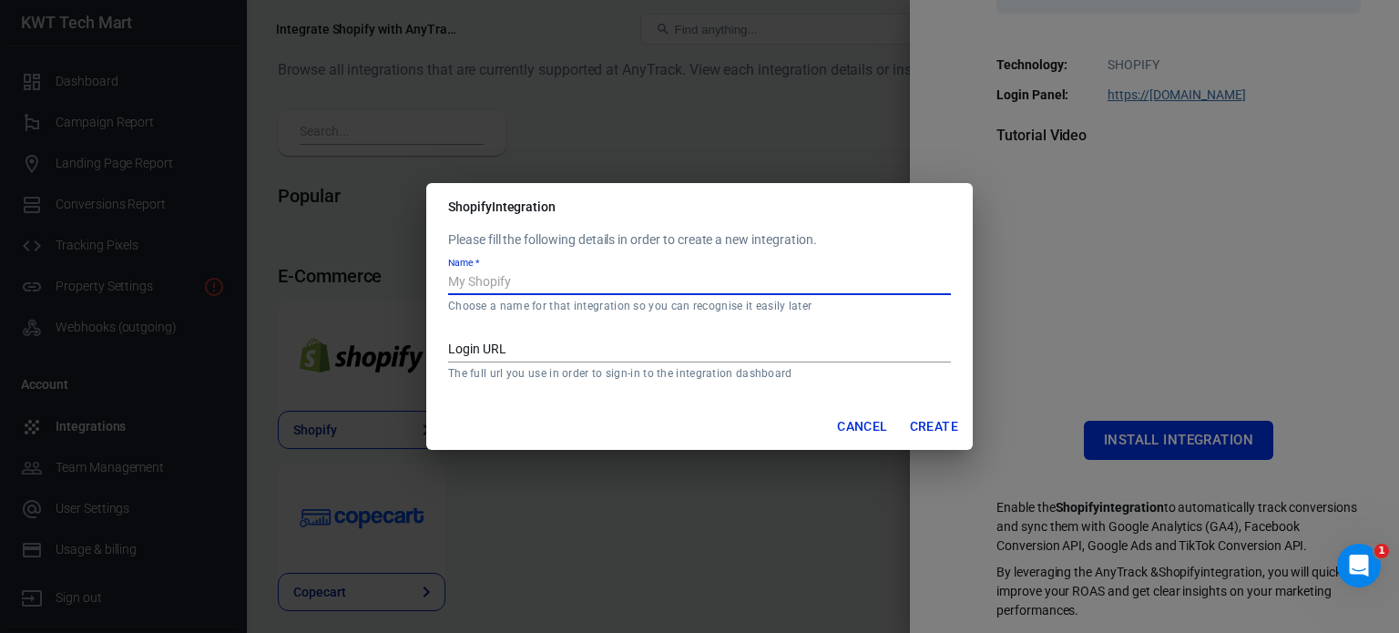
click at [497, 282] on input "Name   *" at bounding box center [699, 283] width 503 height 24
type input "KWT Tech Mart"
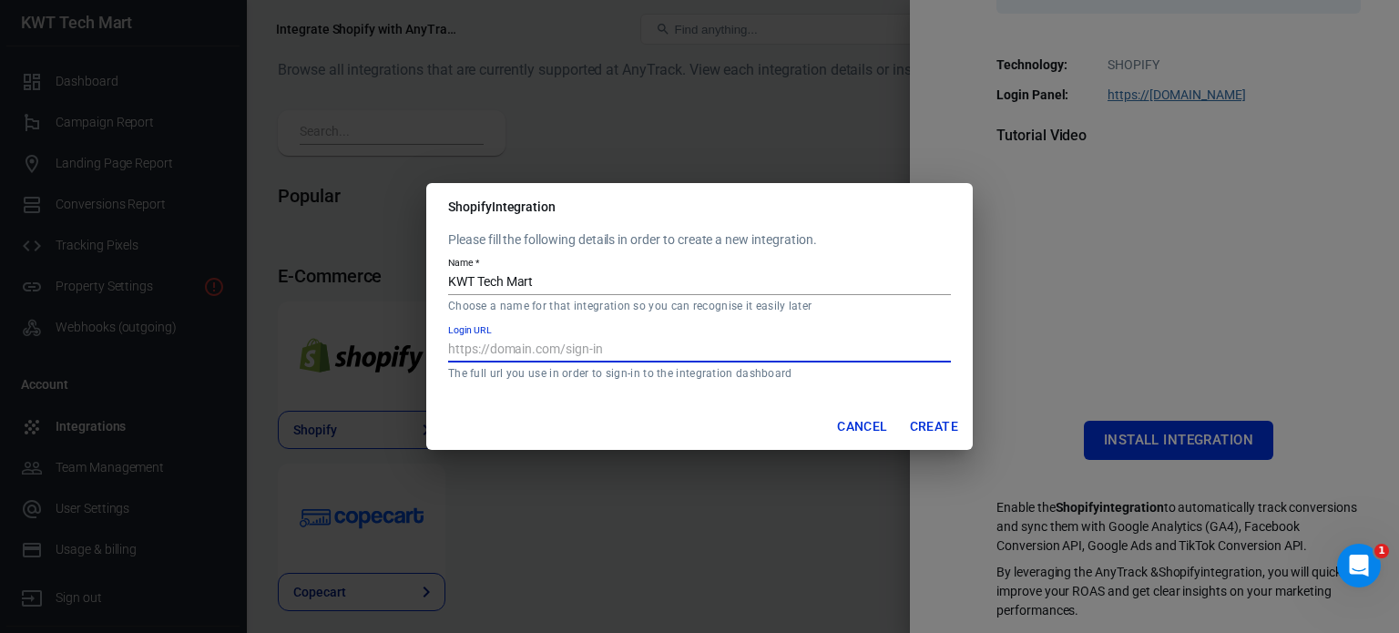
click at [513, 359] on input "Login URL" at bounding box center [699, 351] width 503 height 24
type input "https://kwttechmart.ug"
click at [919, 425] on button "Create" at bounding box center [933, 427] width 63 height 34
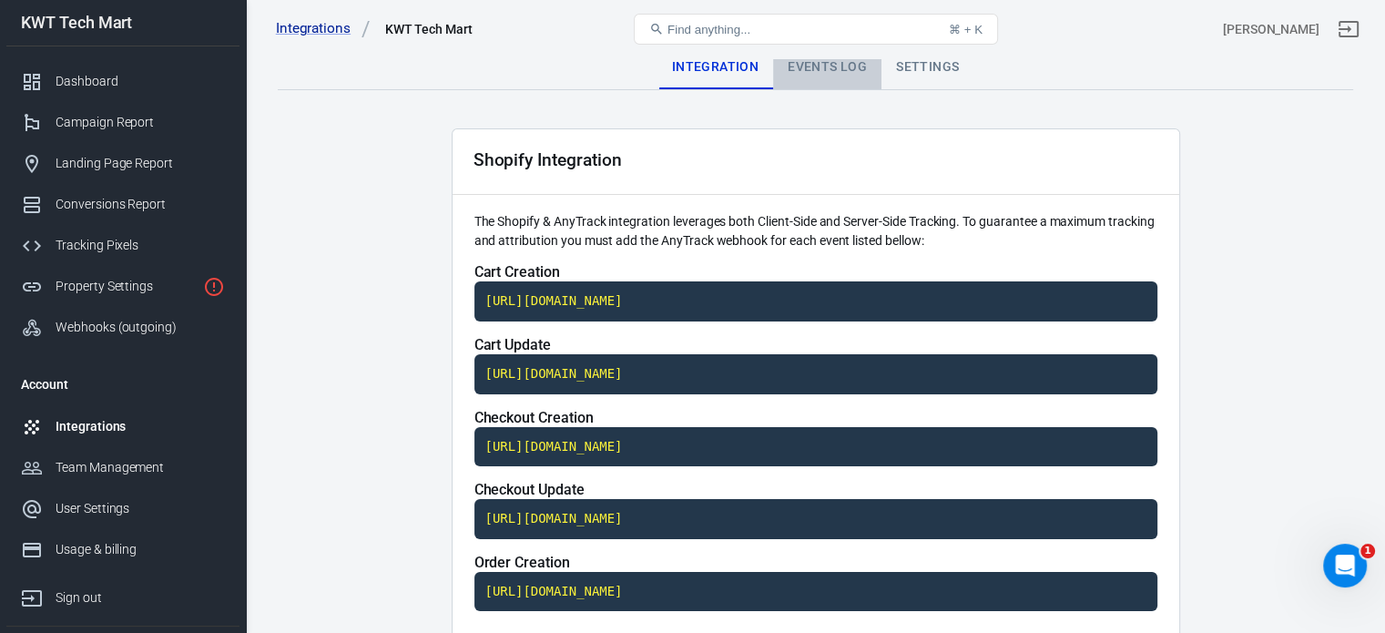
click at [841, 79] on div "Events Log" at bounding box center [827, 68] width 108 height 44
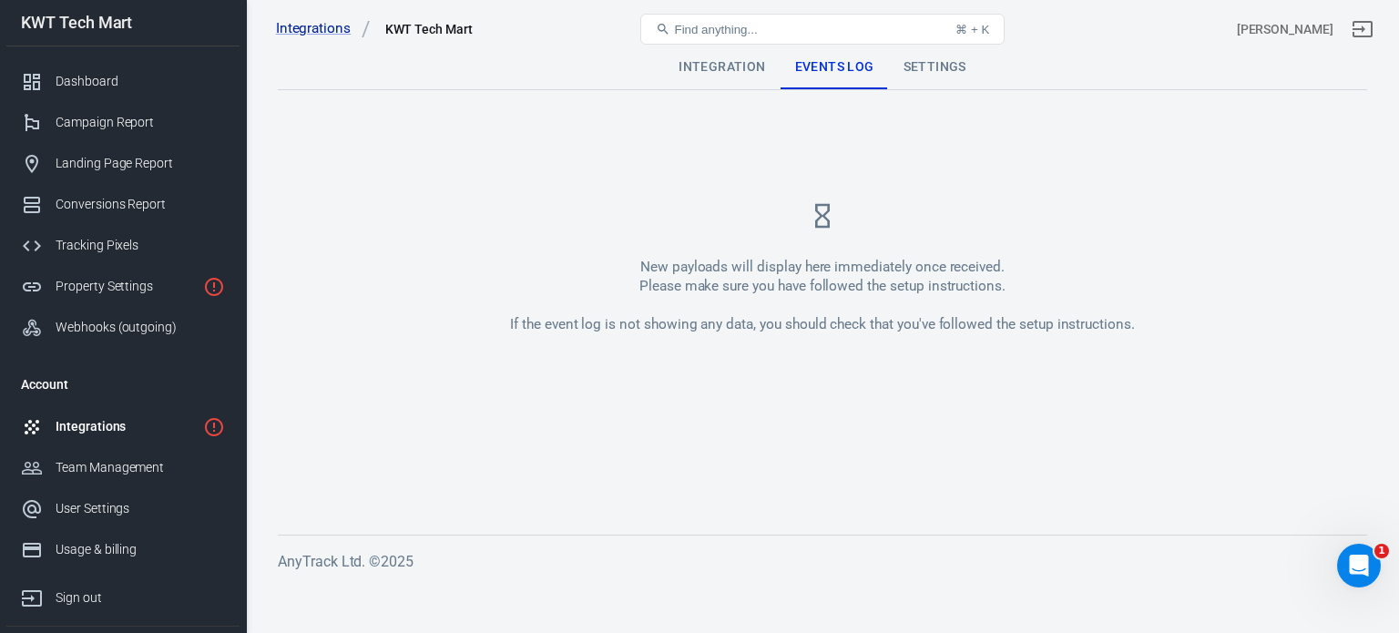
click at [924, 73] on div "Settings" at bounding box center [935, 68] width 92 height 44
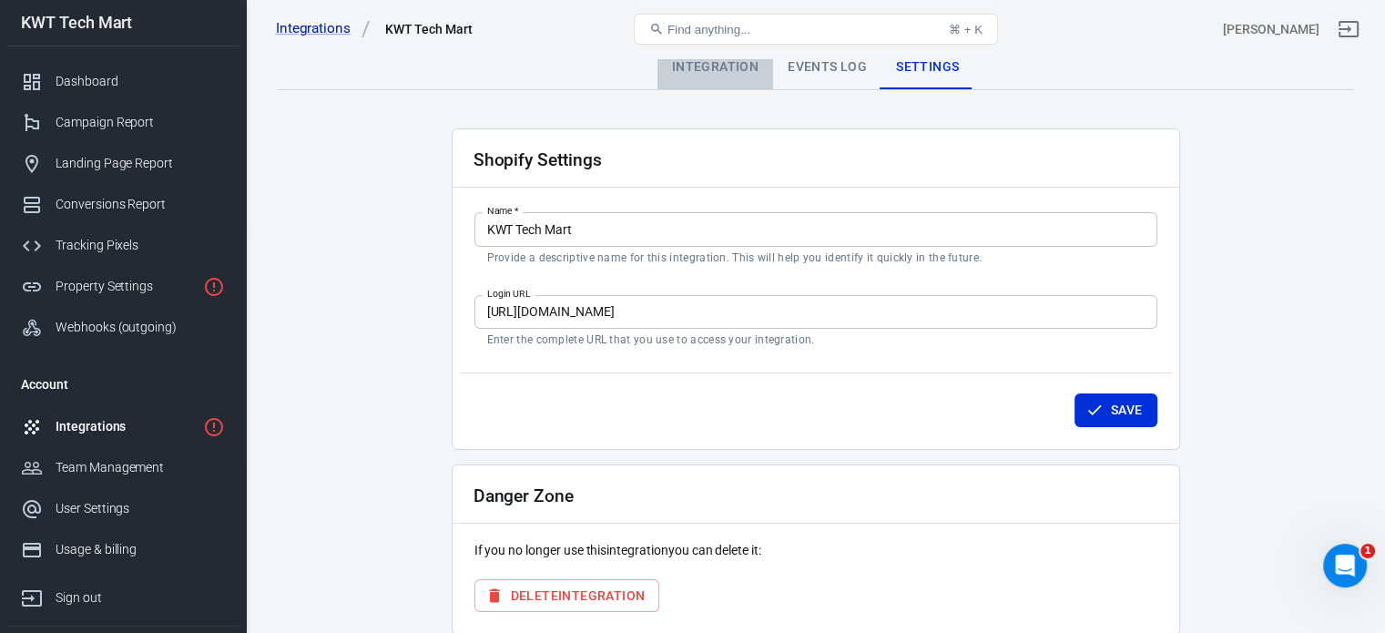
click at [736, 66] on div "Integration" at bounding box center [715, 68] width 116 height 44
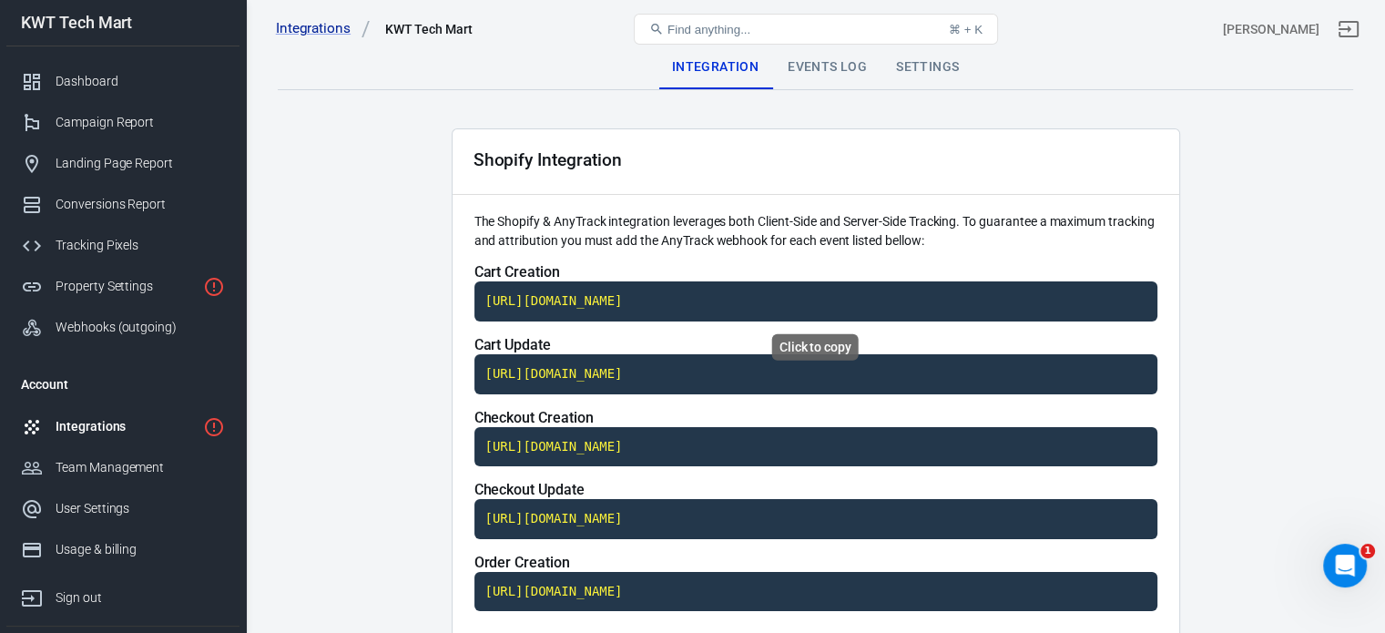
click at [788, 300] on code "https://t1.anytrack.io/QhCK8QGp/collect/shopify-kwttechmart" at bounding box center [815, 301] width 683 height 40
click at [645, 373] on code "https://t1.anytrack.io/QhCK8QGp/collect/shopify-kwttechmart" at bounding box center [815, 374] width 683 height 40
click at [548, 447] on code "https://t1.anytrack.io/QhCK8QGp/collect/shopify-kwttechmart" at bounding box center [815, 447] width 683 height 40
click at [578, 518] on code "https://t1.anytrack.io/QhCK8QGp/collect/shopify-kwttechmart" at bounding box center [815, 519] width 683 height 40
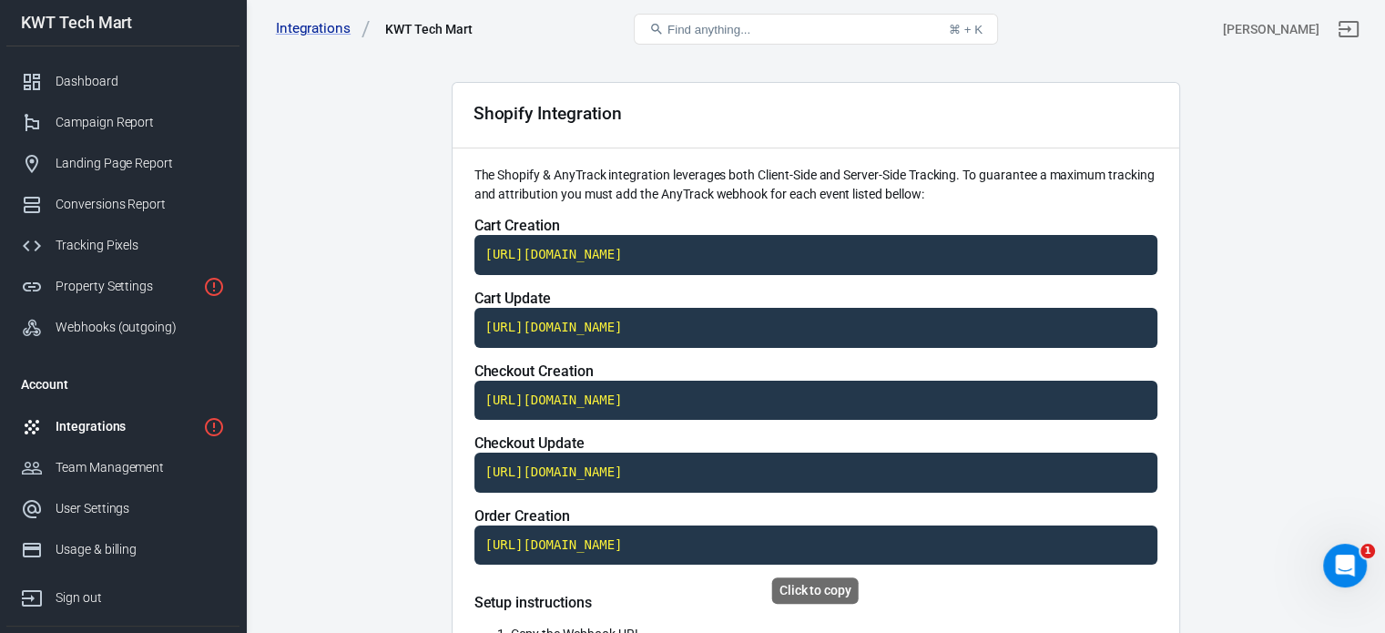
scroll to position [91, 0]
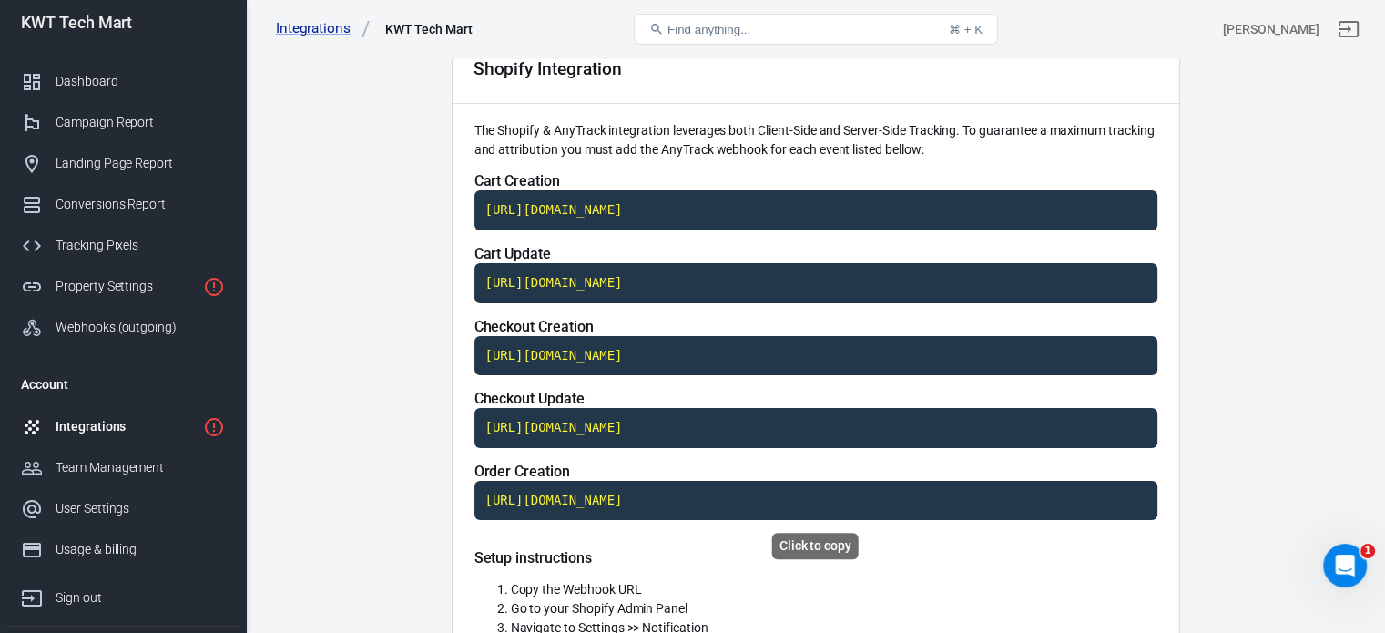
click at [558, 500] on code "https://t1.anytrack.io/QhCK8QGp/collect/shopify-kwttechmart" at bounding box center [815, 501] width 683 height 40
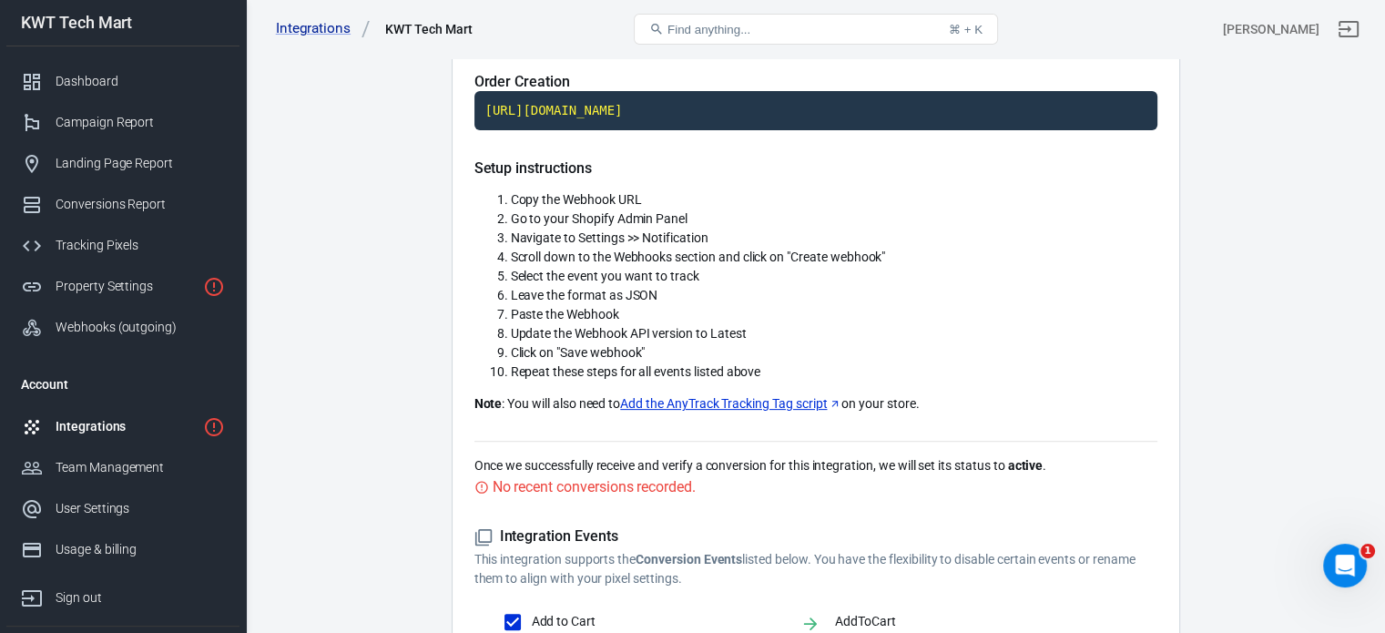
scroll to position [546, 0]
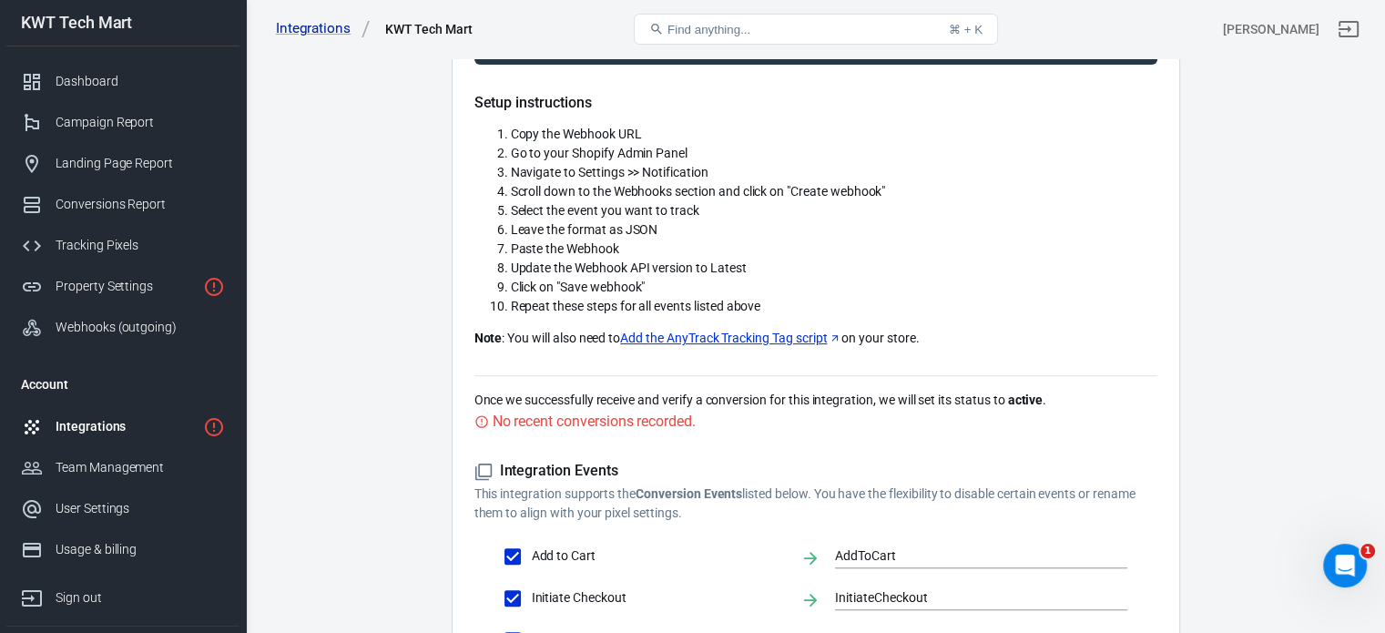
click at [738, 334] on link "Add the AnyTrack Tracking Tag script" at bounding box center [730, 338] width 221 height 19
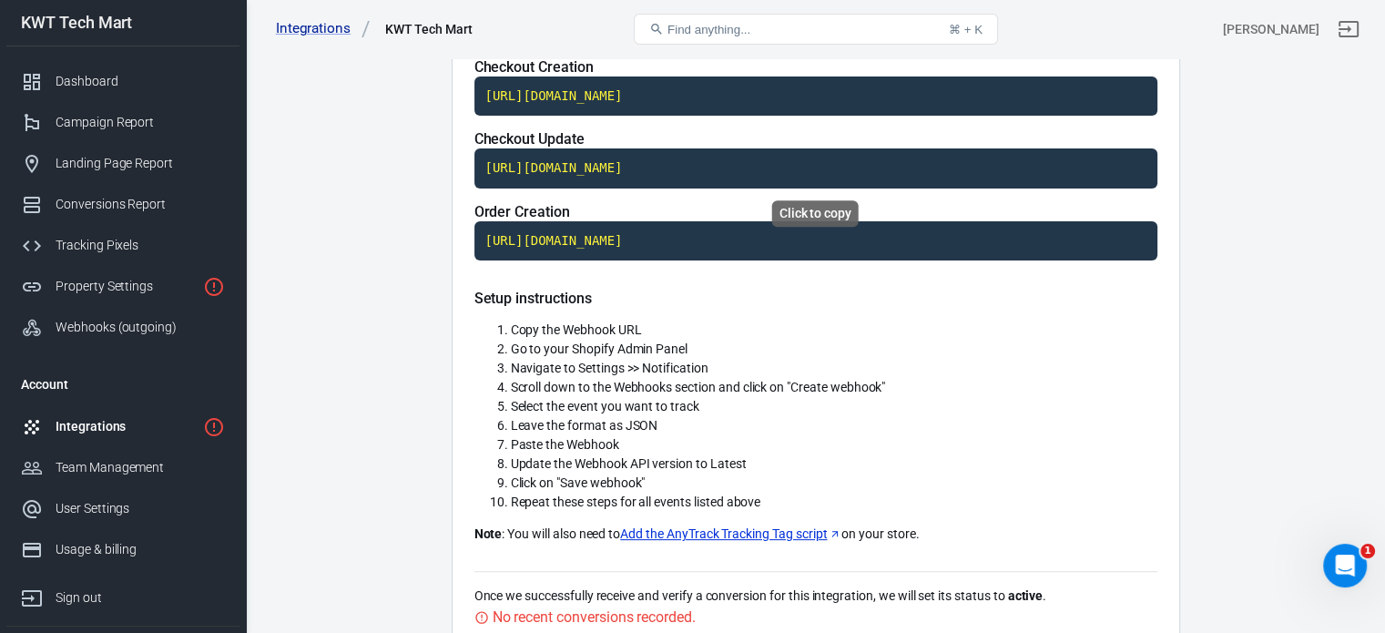
scroll to position [715, 0]
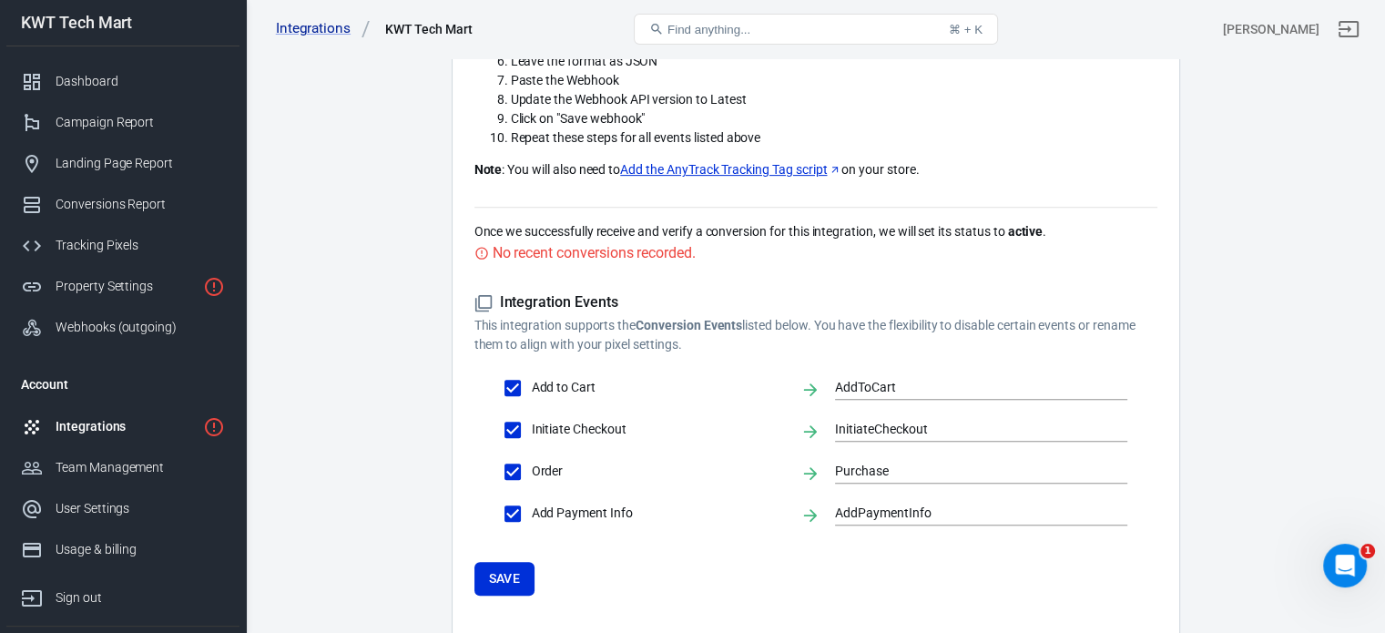
click at [781, 170] on link "Add the AnyTrack Tracking Tag script" at bounding box center [730, 169] width 221 height 19
click at [96, 278] on div "Property Settings" at bounding box center [126, 286] width 140 height 19
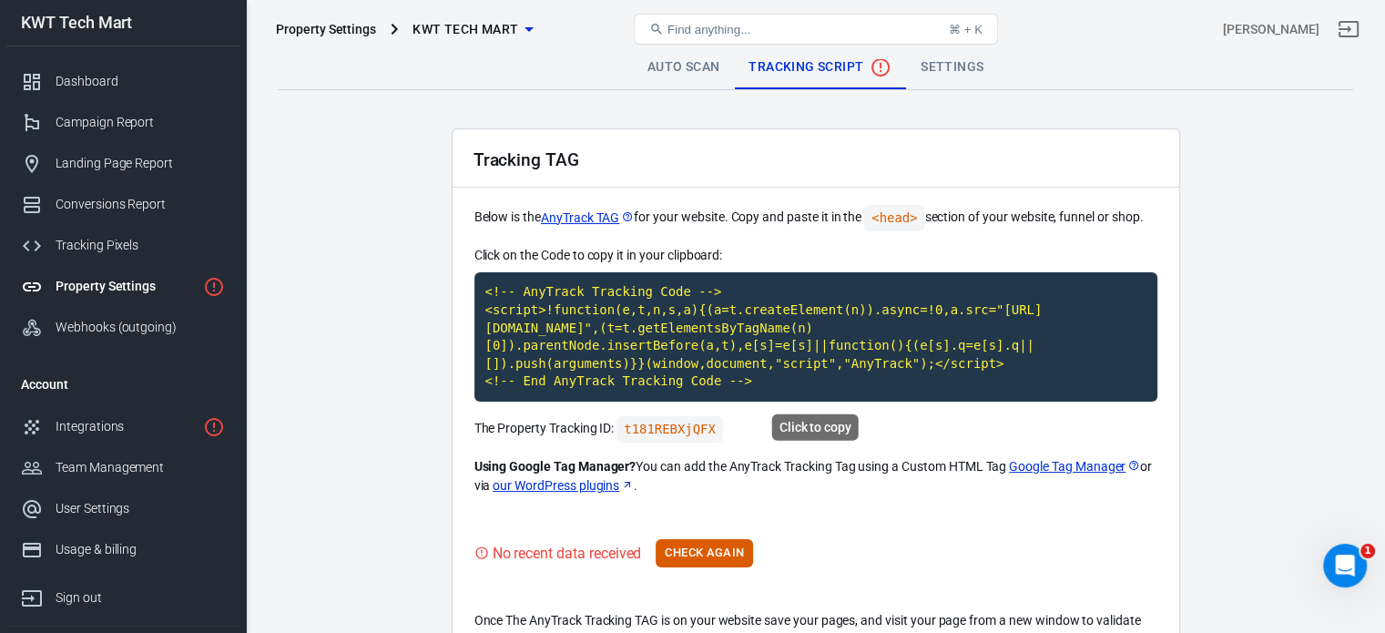
click at [708, 323] on code "<!-- AnyTrack Tracking Code --> <script>!function(e,t,n,s,a){(a=t.createElement…" at bounding box center [815, 336] width 683 height 129
click at [769, 319] on code "<!-- AnyTrack Tracking Code --> <script>!function(e,t,n,s,a){(a=t.createElement…" at bounding box center [815, 336] width 683 height 129
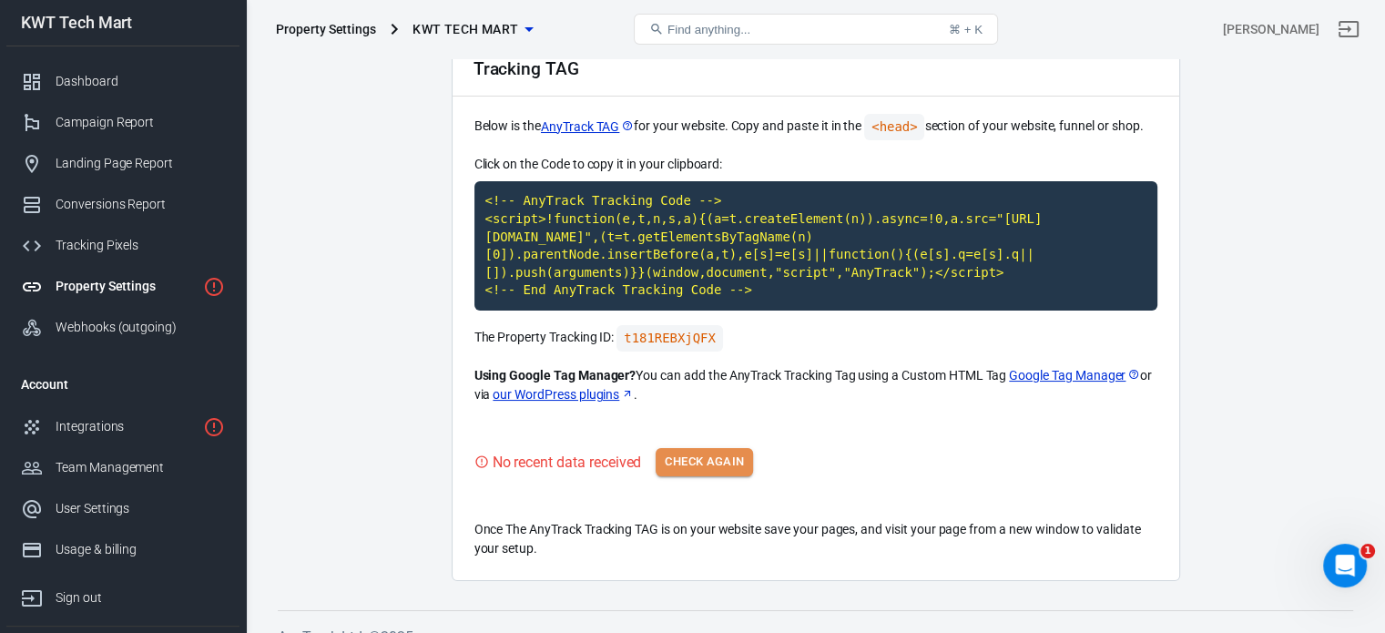
click at [677, 449] on button "Check Again" at bounding box center [704, 462] width 97 height 28
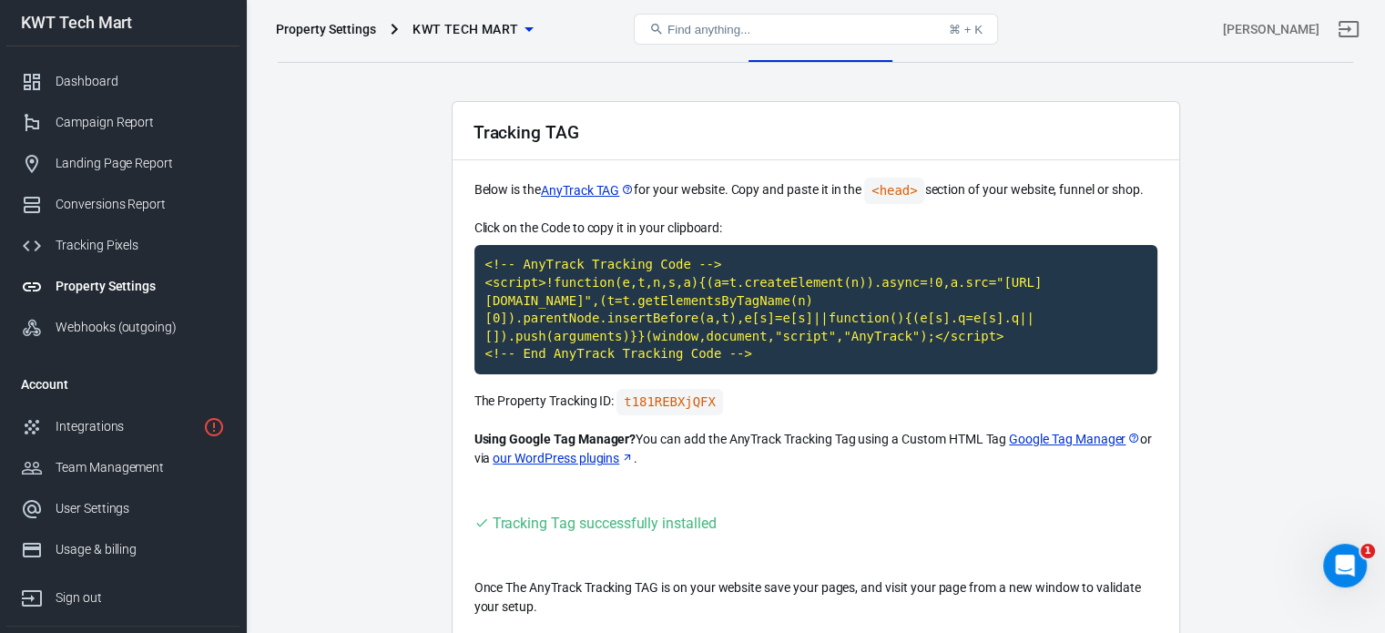
scroll to position [0, 0]
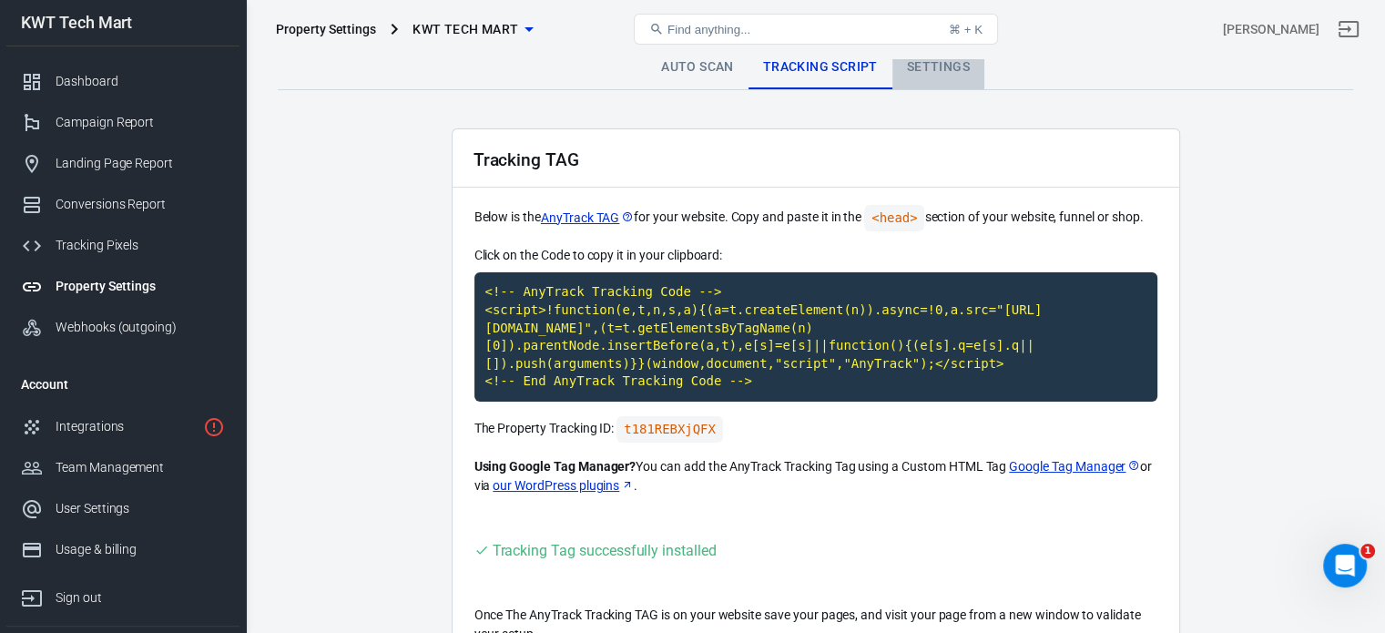
click at [926, 66] on link "Settings" at bounding box center [938, 68] width 92 height 44
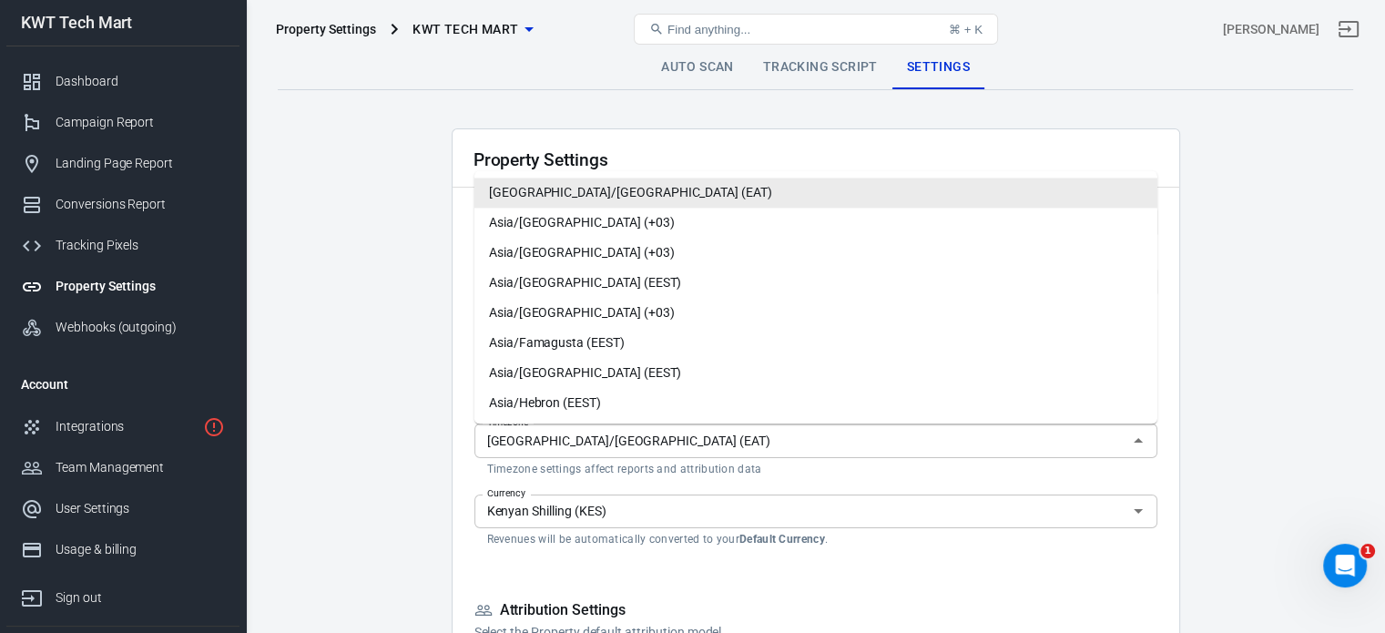
click at [1122, 446] on div "Africa/Nairobi (EAT) Timezone" at bounding box center [815, 440] width 683 height 34
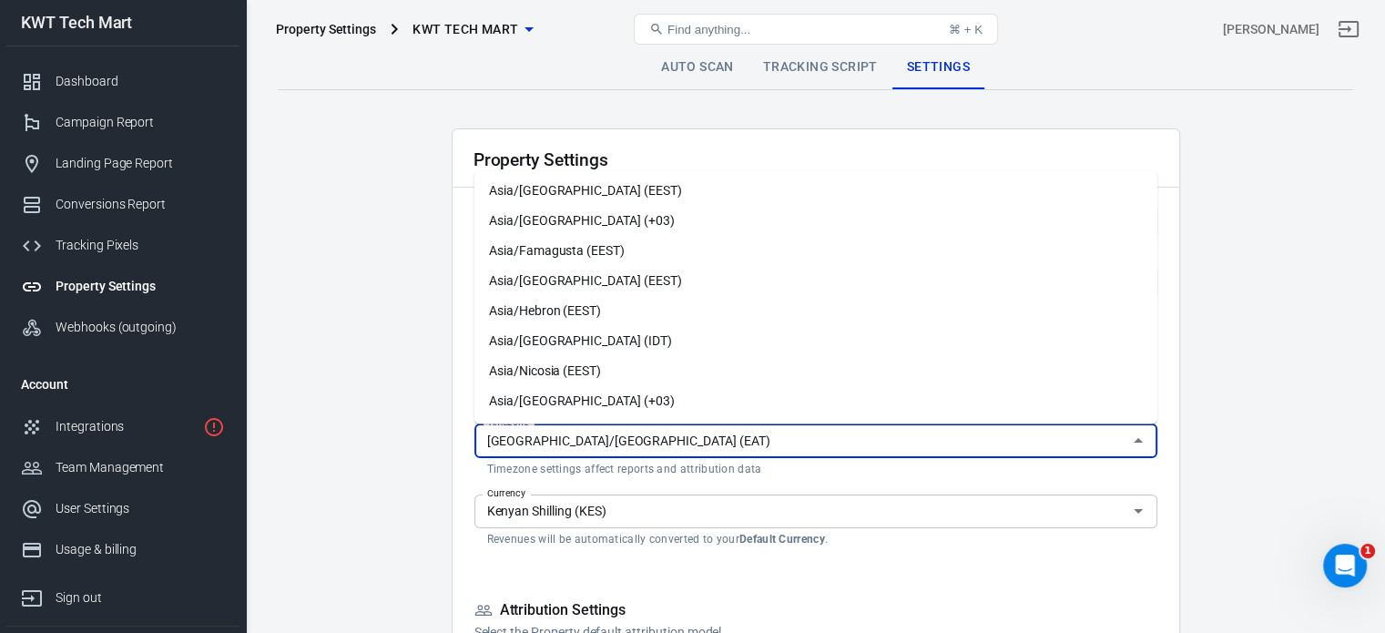
scroll to position [182, 0]
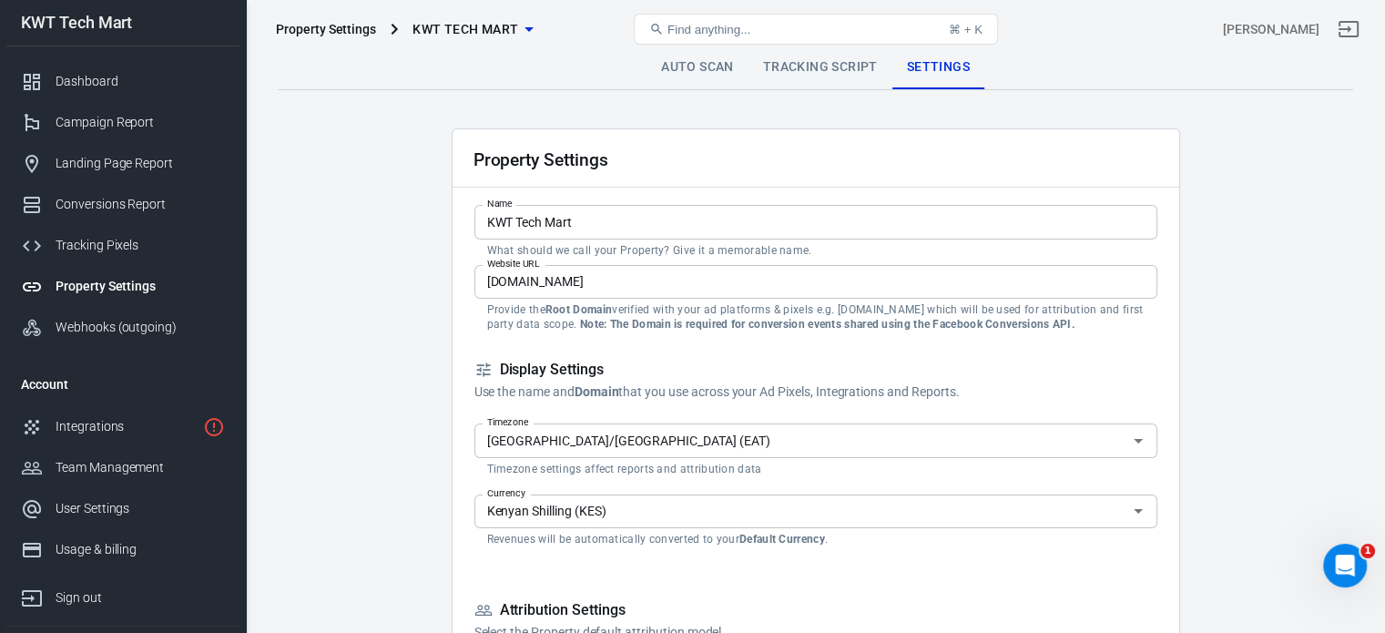
click at [1135, 504] on icon "Open" at bounding box center [1138, 511] width 22 height 22
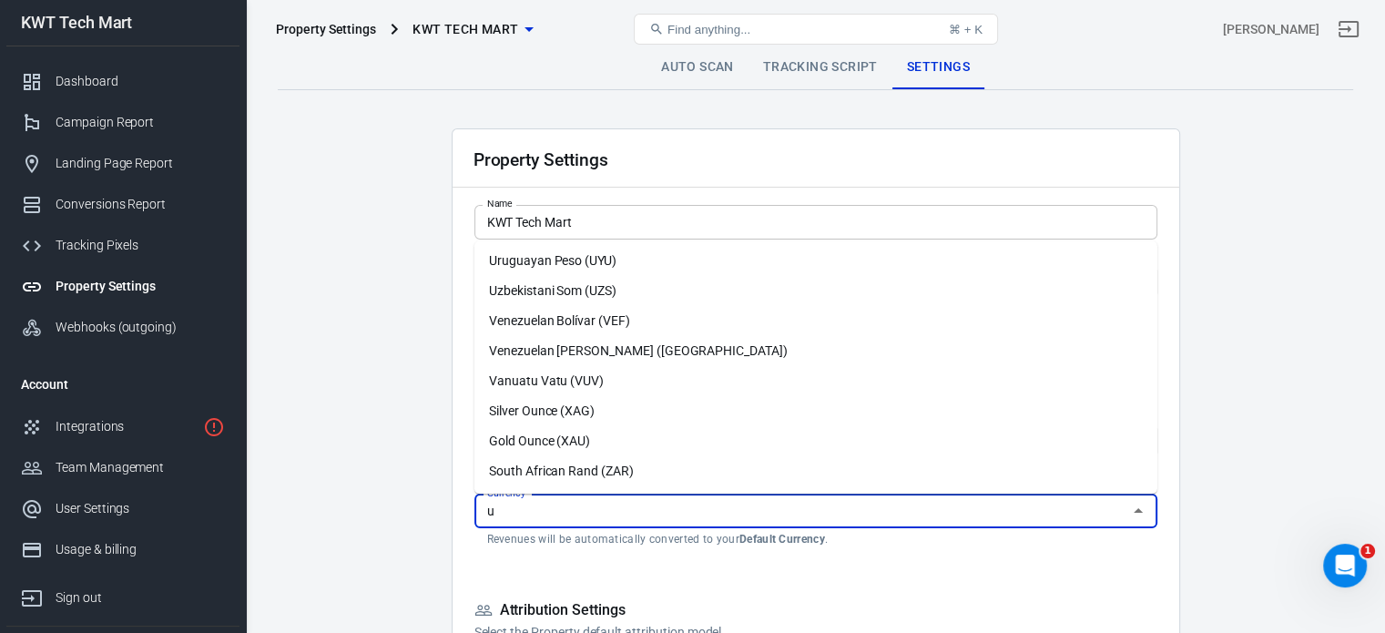
scroll to position [0, 0]
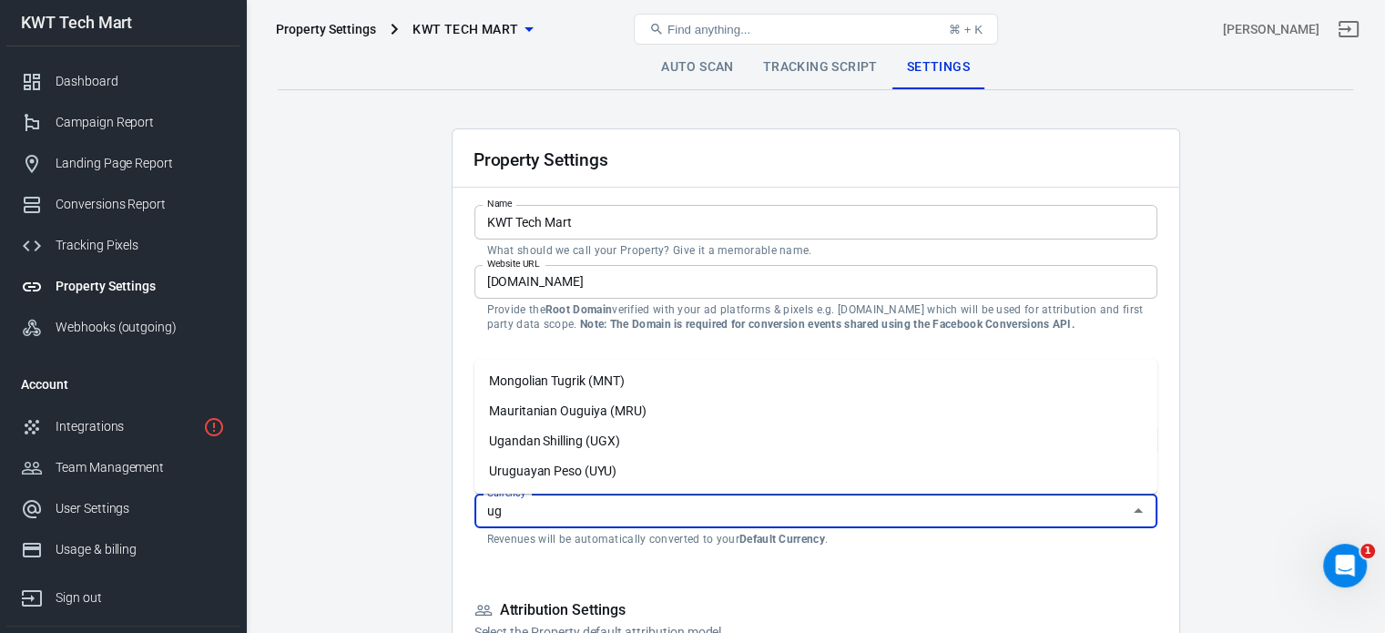
click at [573, 443] on li "Ugandan Shilling (UGX)" at bounding box center [815, 441] width 683 height 30
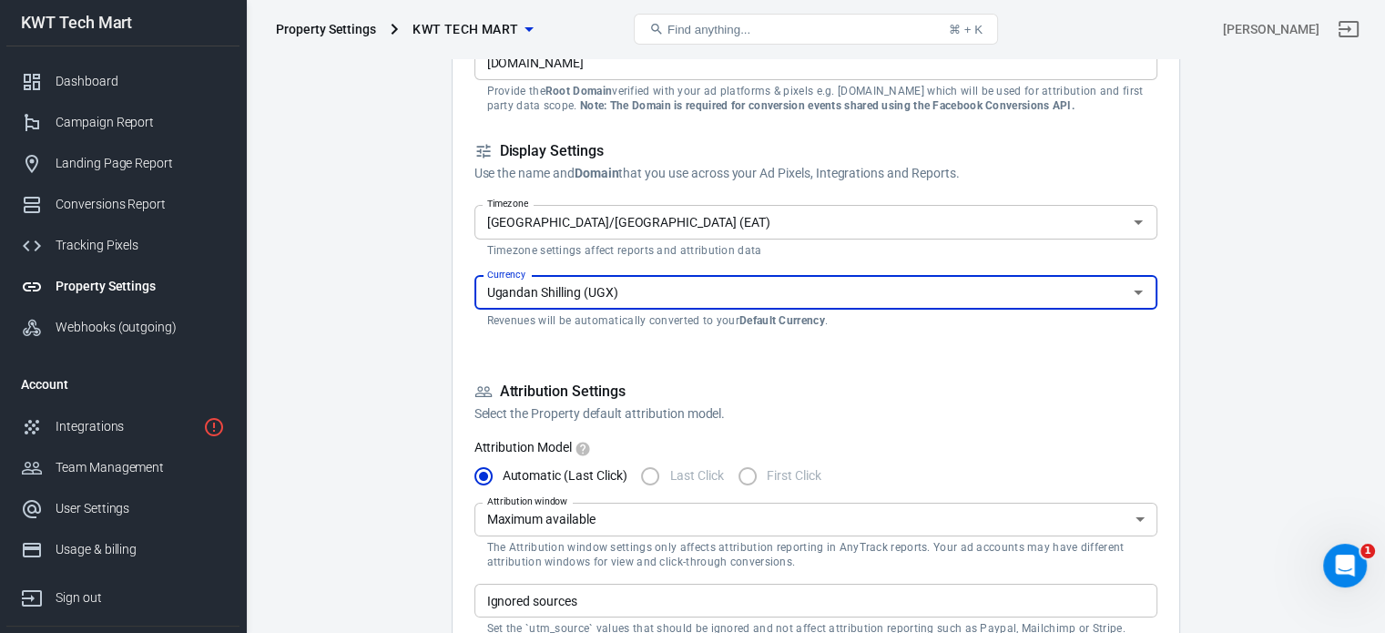
scroll to position [273, 0]
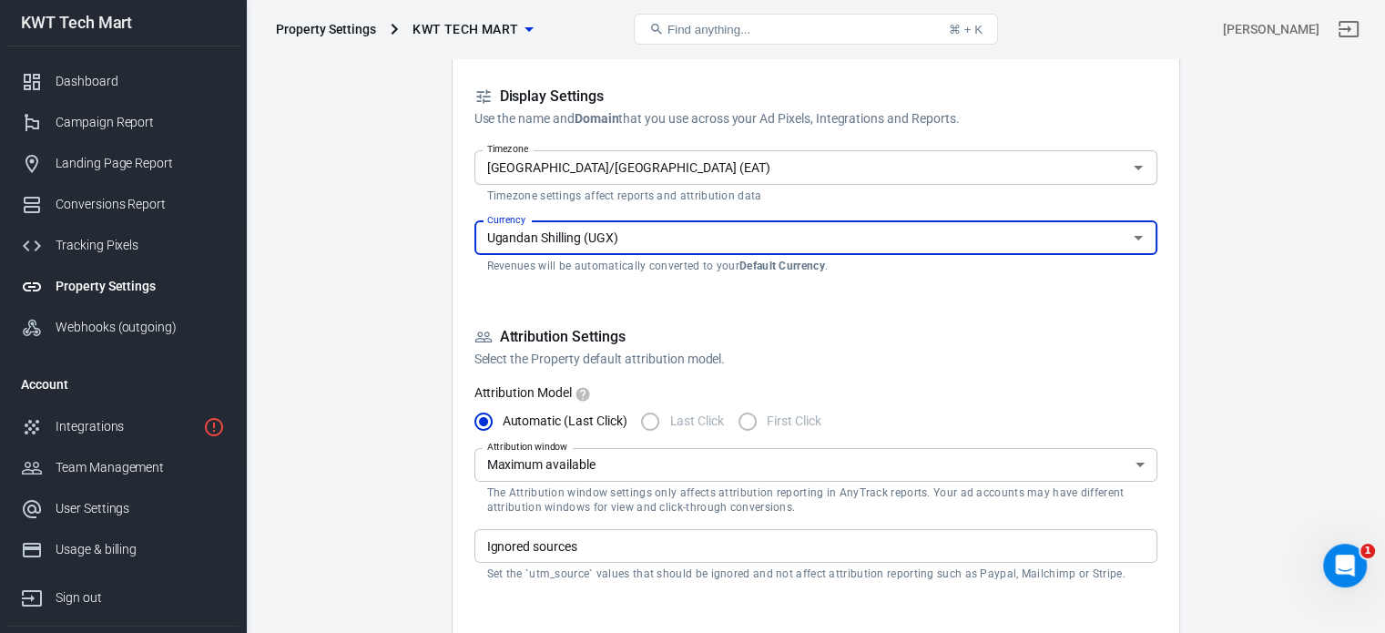
type input "Ugandan Shilling (UGX)"
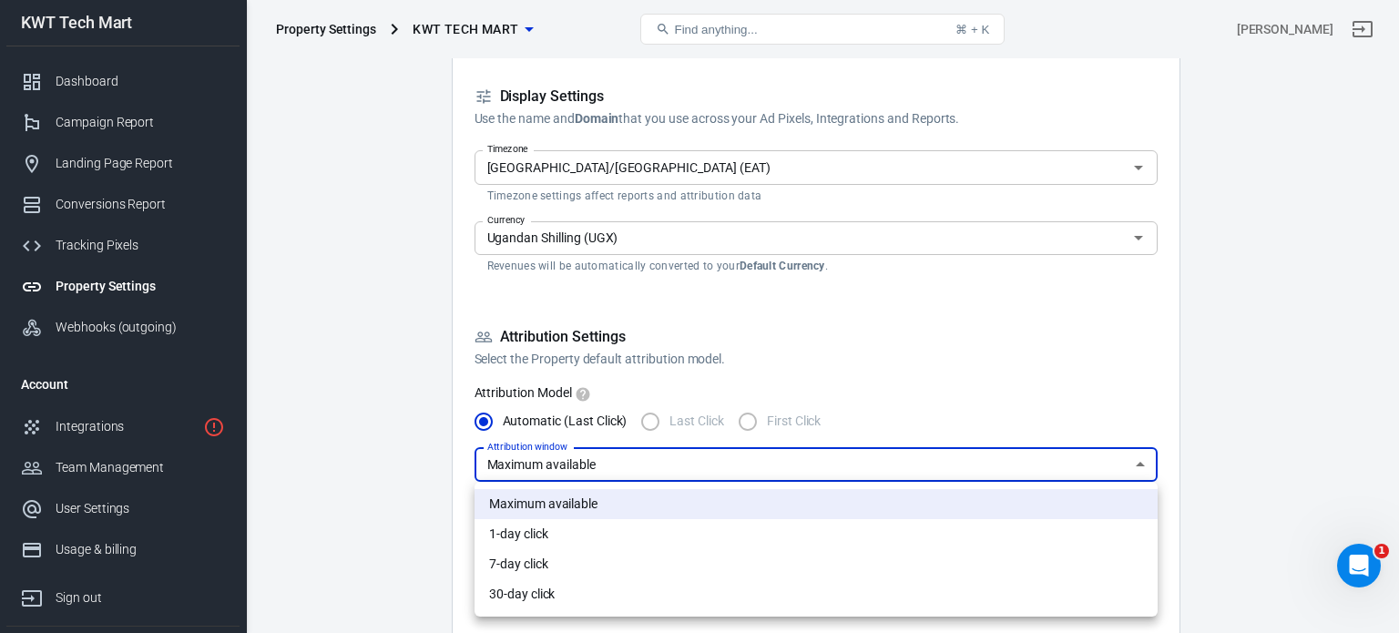
click at [1093, 392] on div at bounding box center [699, 316] width 1399 height 633
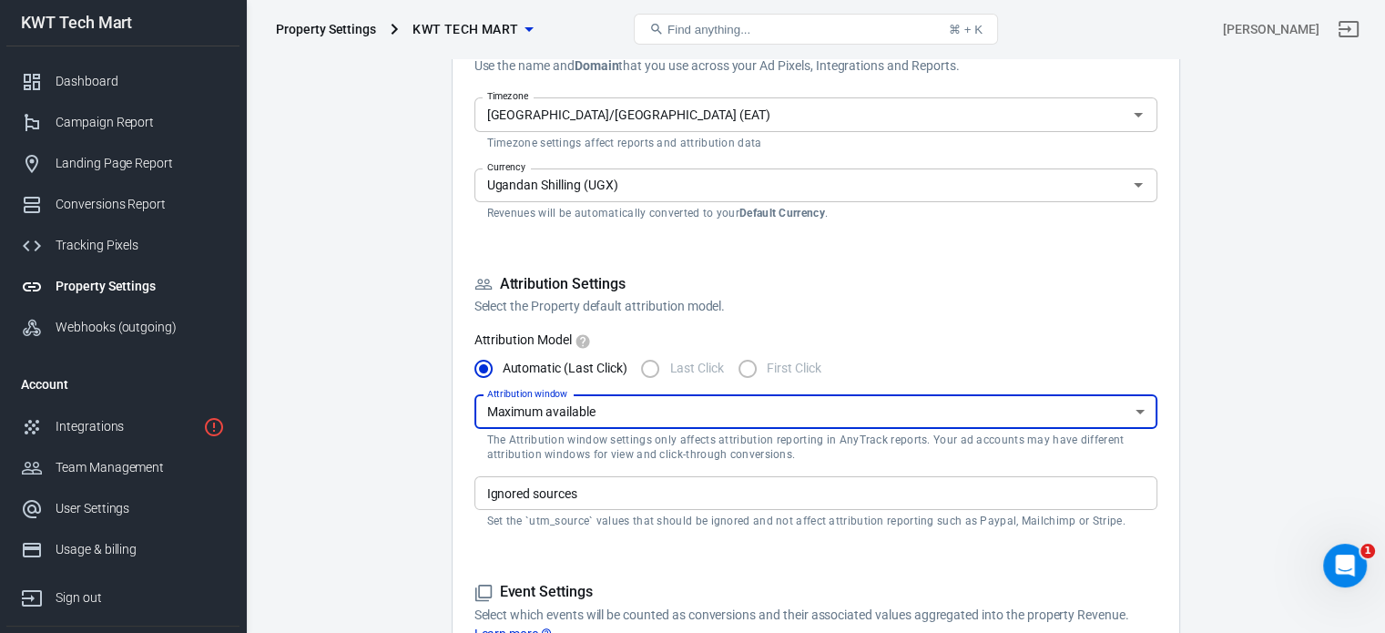
scroll to position [364, 0]
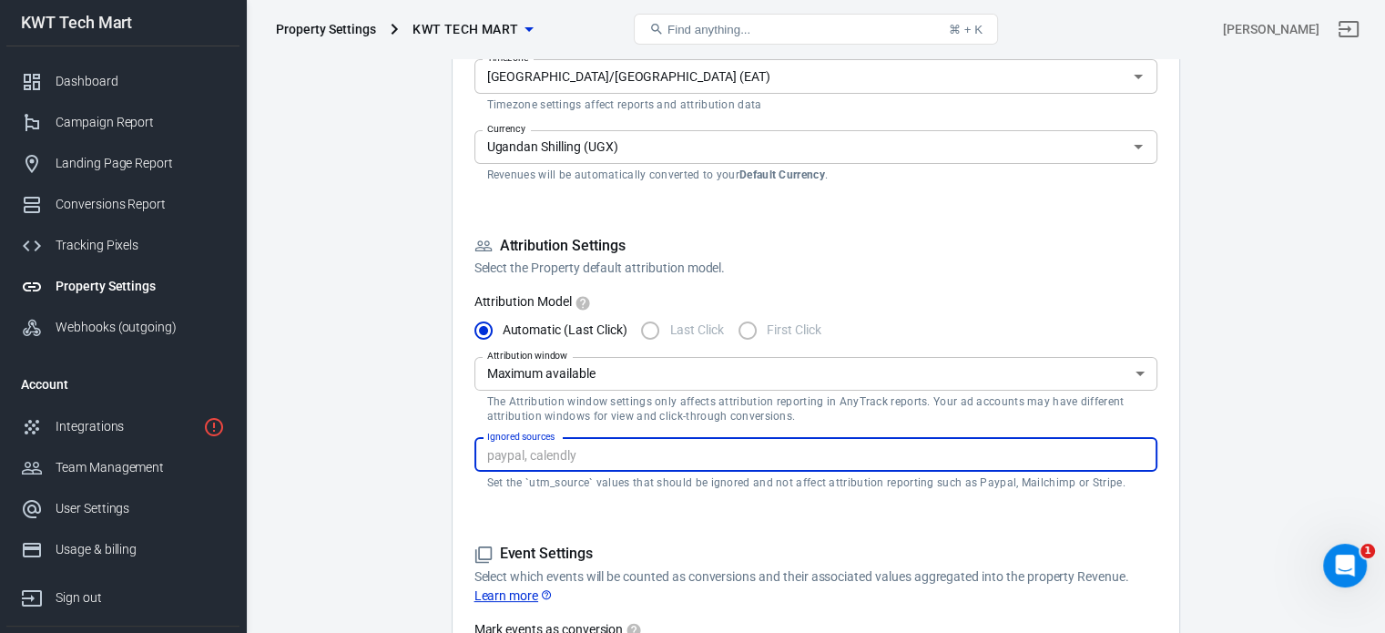
click at [695, 458] on input "Ignored sources" at bounding box center [814, 454] width 669 height 23
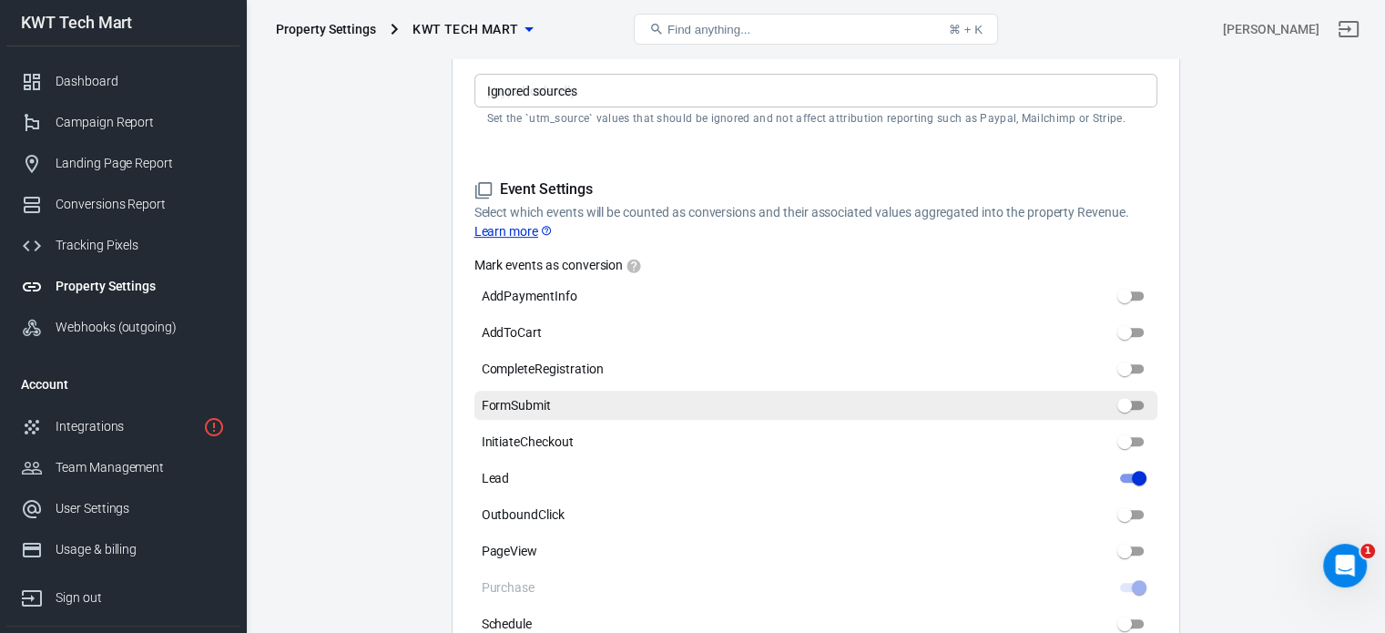
scroll to position [820, 0]
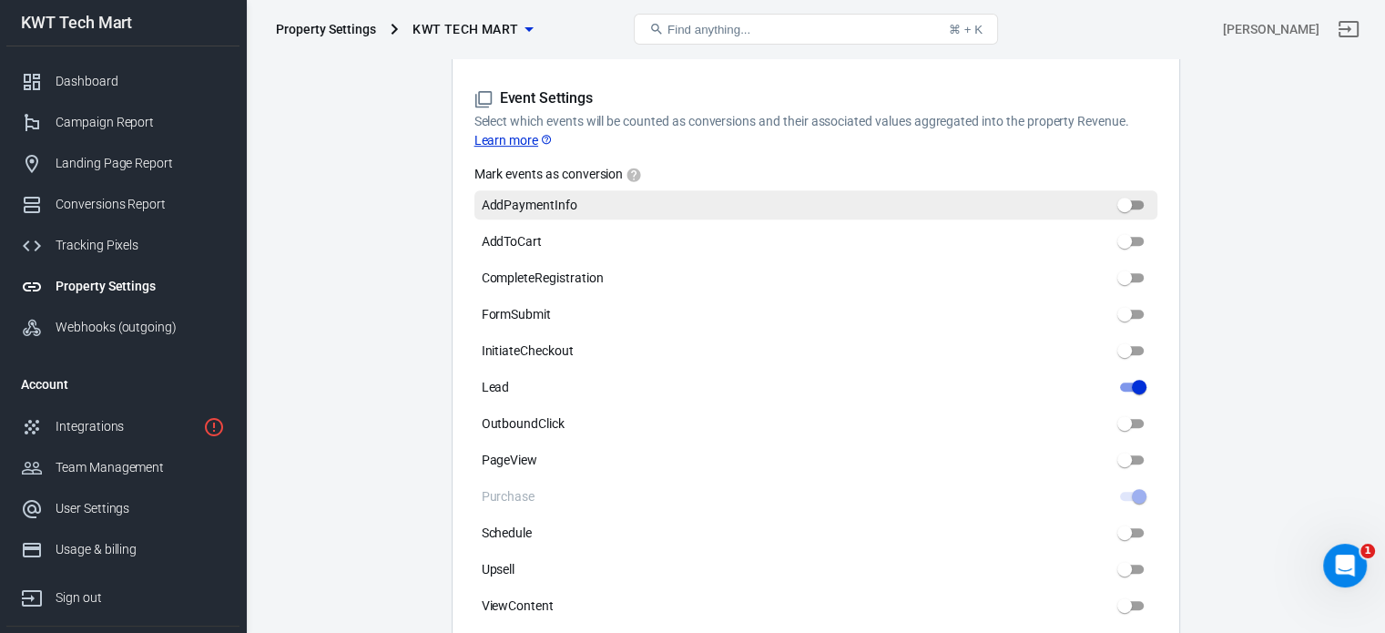
click at [1125, 210] on input "AddPaymentInfo" at bounding box center [1125, 205] width 66 height 22
checkbox input "true"
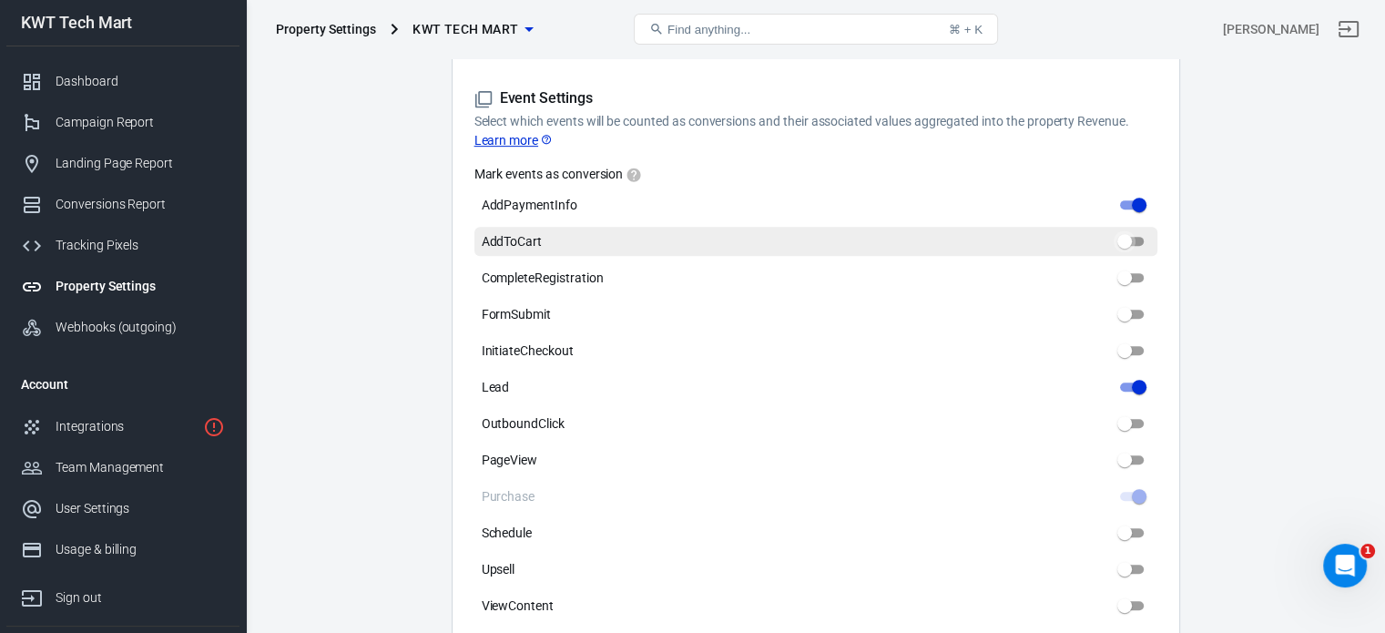
click at [1125, 243] on input "AddToCart" at bounding box center [1125, 241] width 66 height 22
checkbox input "true"
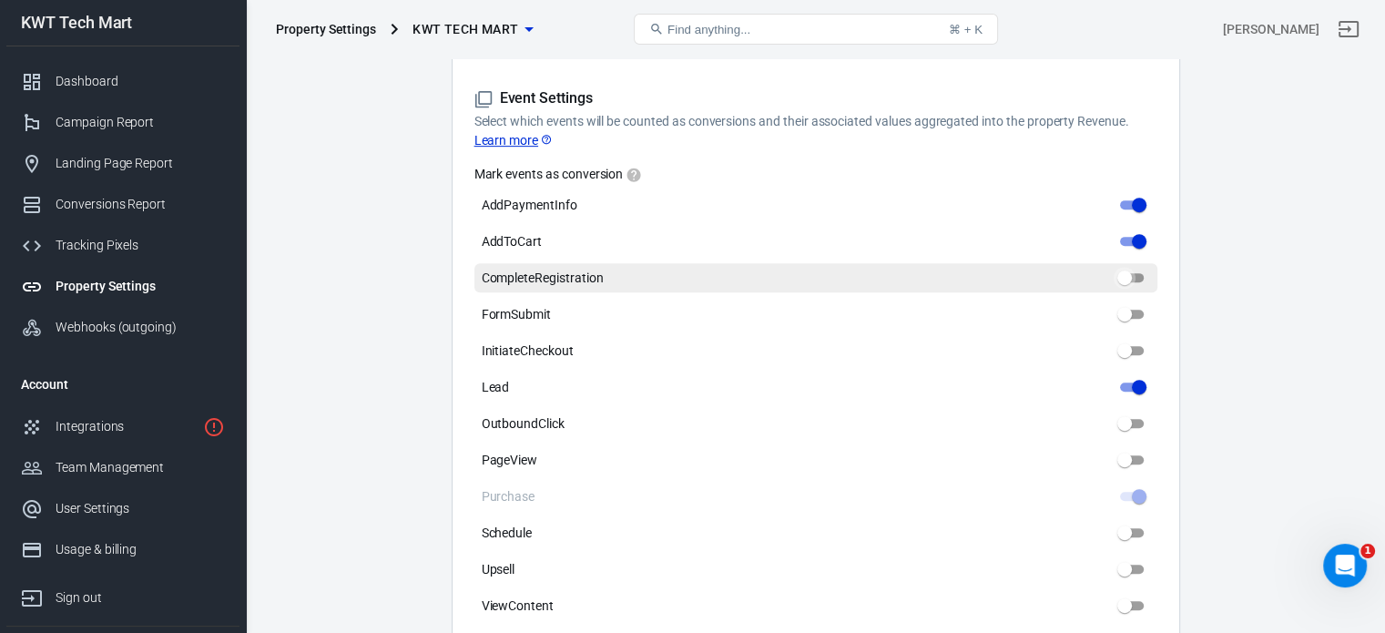
click at [1129, 275] on input "CompleteRegistration" at bounding box center [1125, 278] width 66 height 22
checkbox input "true"
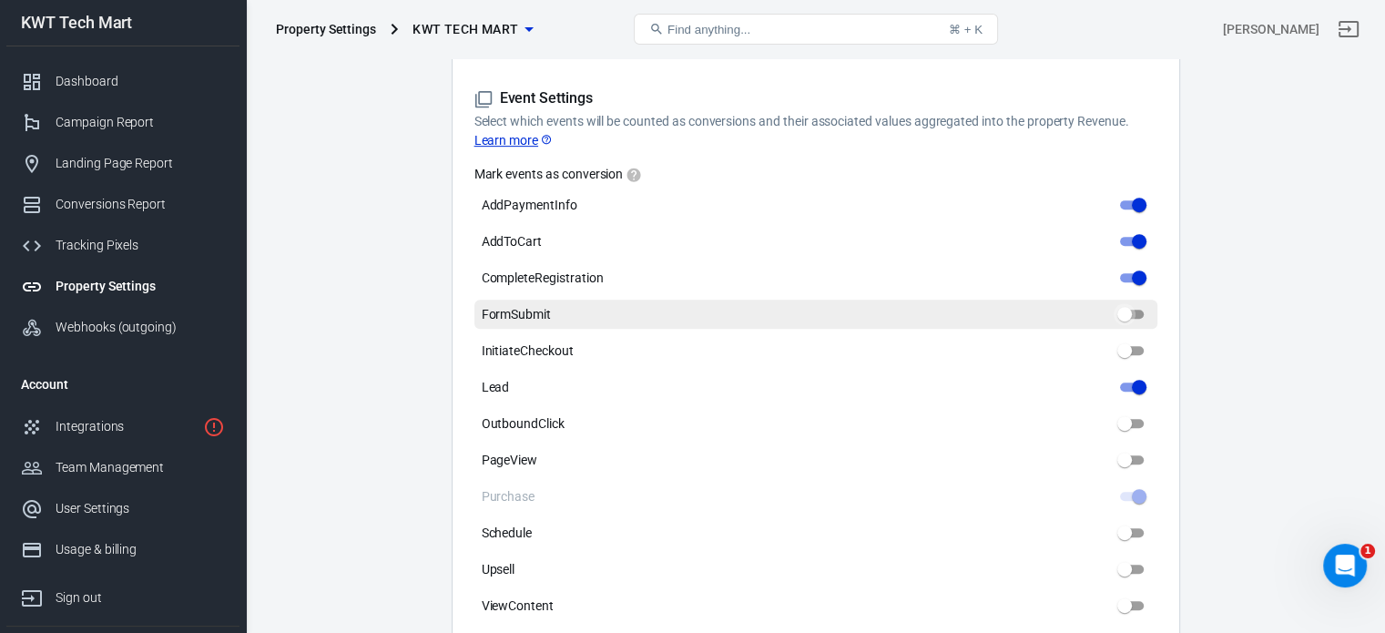
click at [1125, 316] on input "FormSubmit" at bounding box center [1125, 314] width 66 height 22
checkbox input "true"
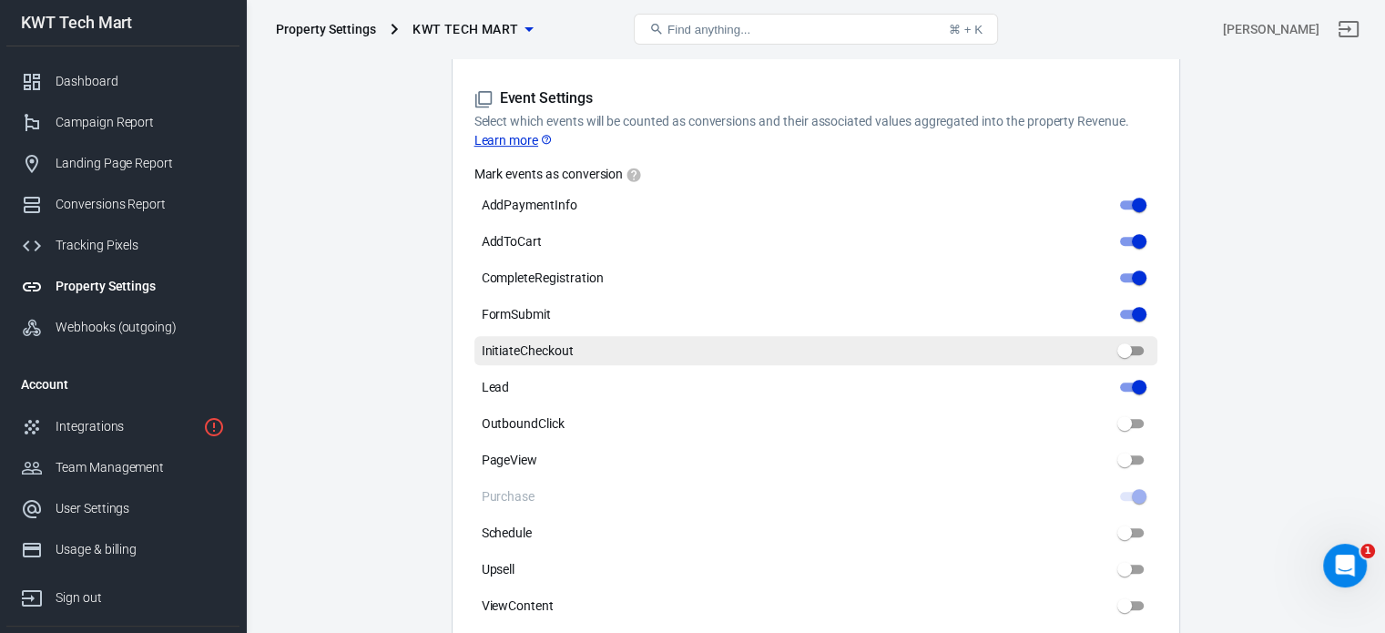
click at [1125, 356] on input "InitiateCheckout" at bounding box center [1125, 351] width 66 height 22
checkbox input "true"
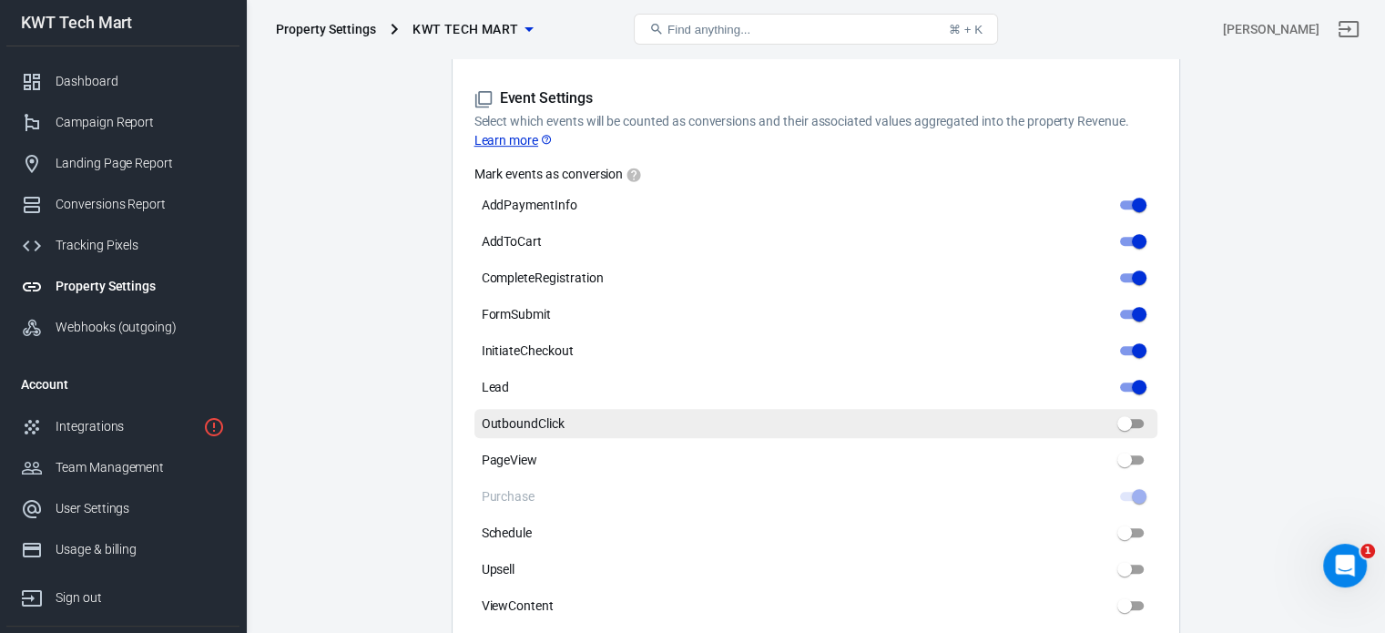
click at [1129, 419] on input "OutboundClick" at bounding box center [1125, 423] width 66 height 22
checkbox input "true"
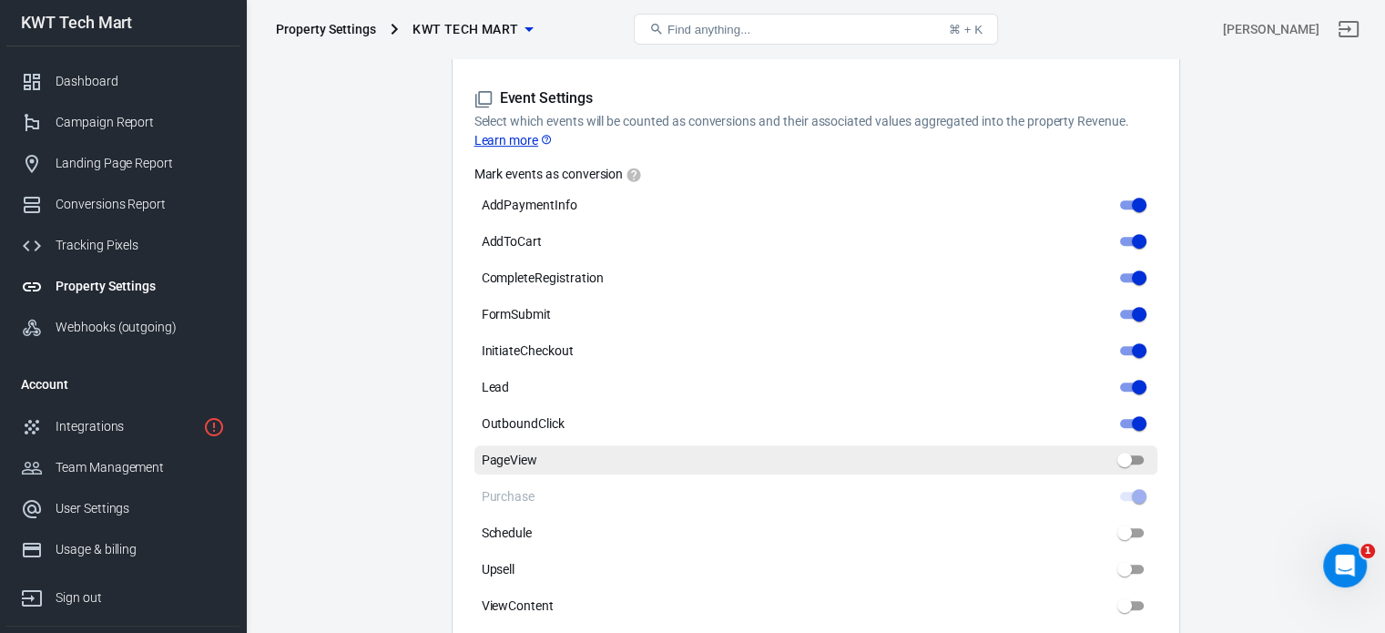
click at [1124, 461] on input "PageView" at bounding box center [1125, 460] width 66 height 22
checkbox input "true"
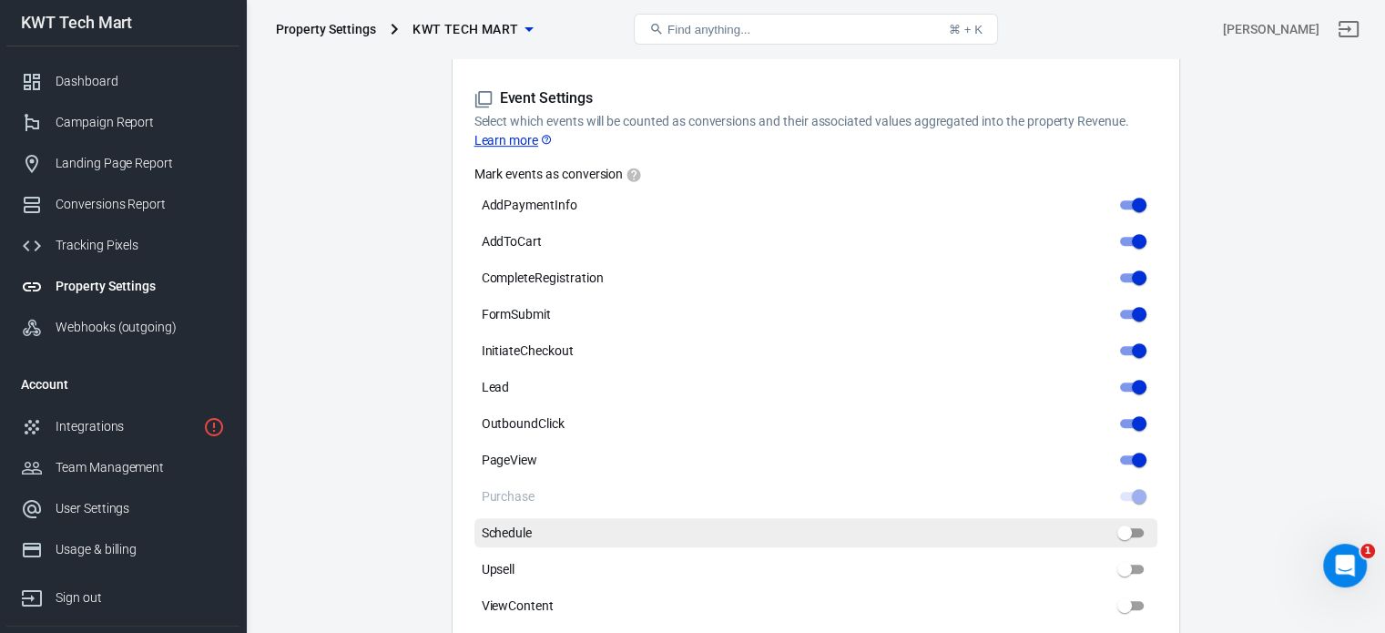
click at [1127, 527] on input "Schedule" at bounding box center [1125, 533] width 66 height 22
checkbox input "true"
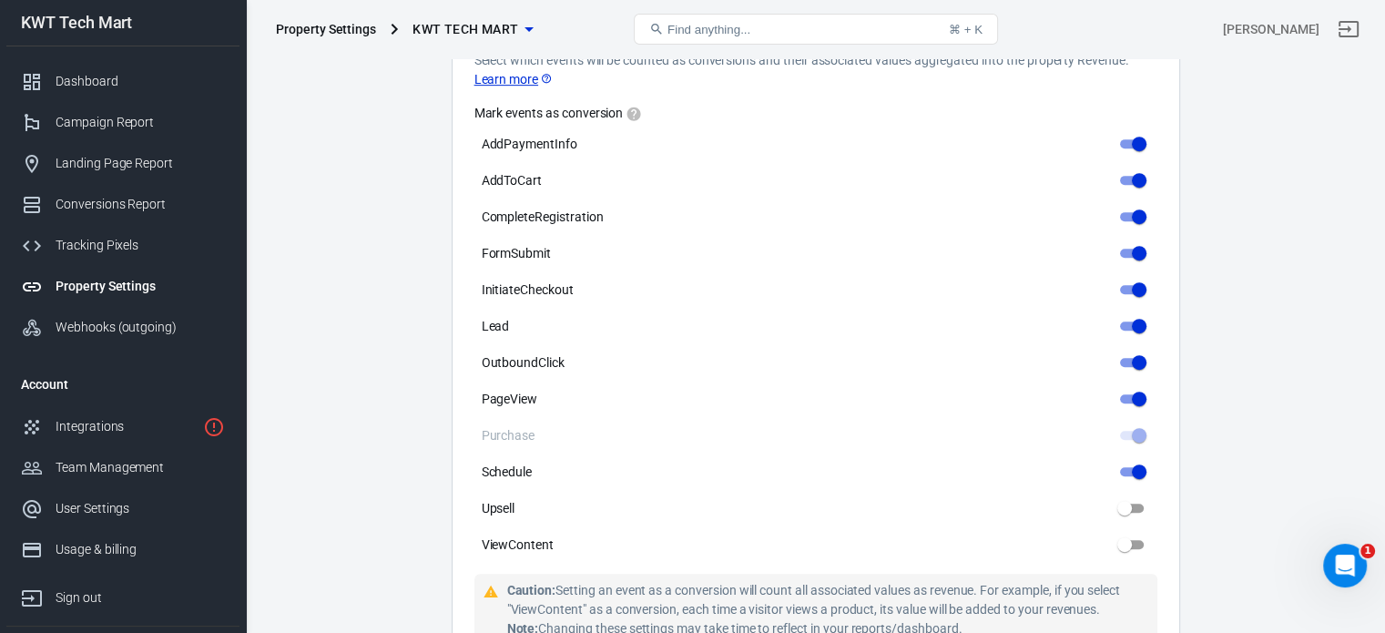
scroll to position [1002, 0]
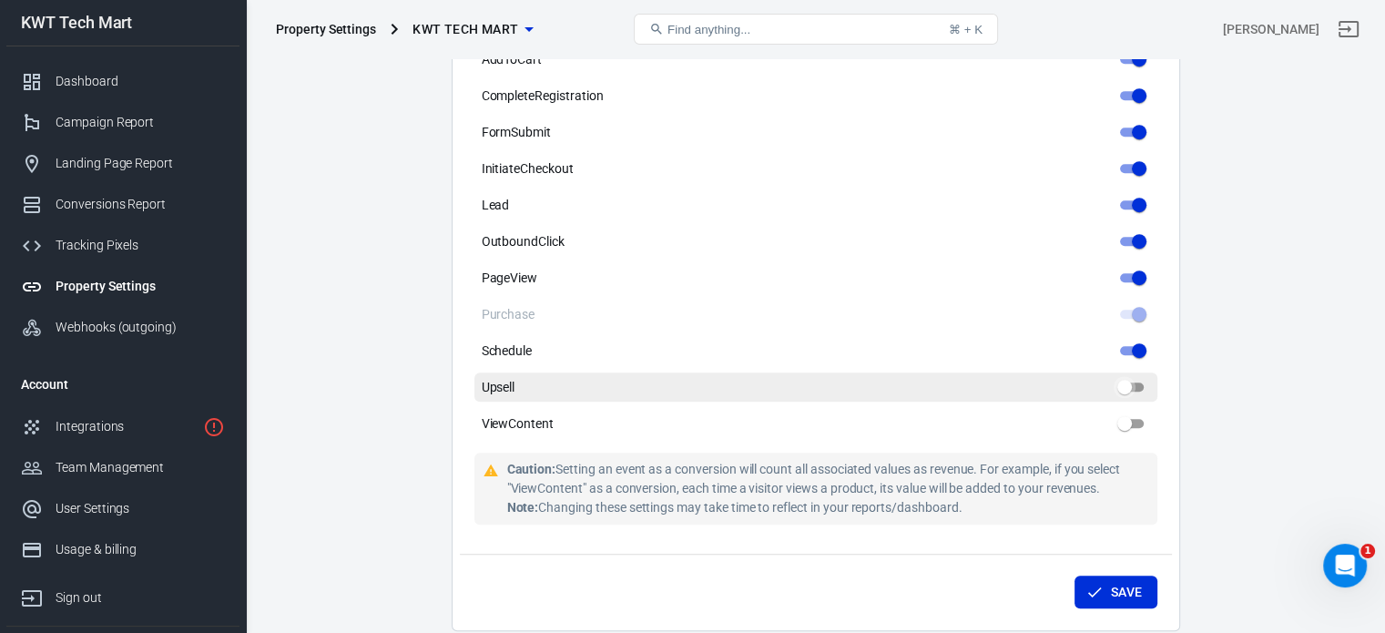
click at [1127, 386] on input "Upsell" at bounding box center [1125, 387] width 66 height 22
checkbox input "true"
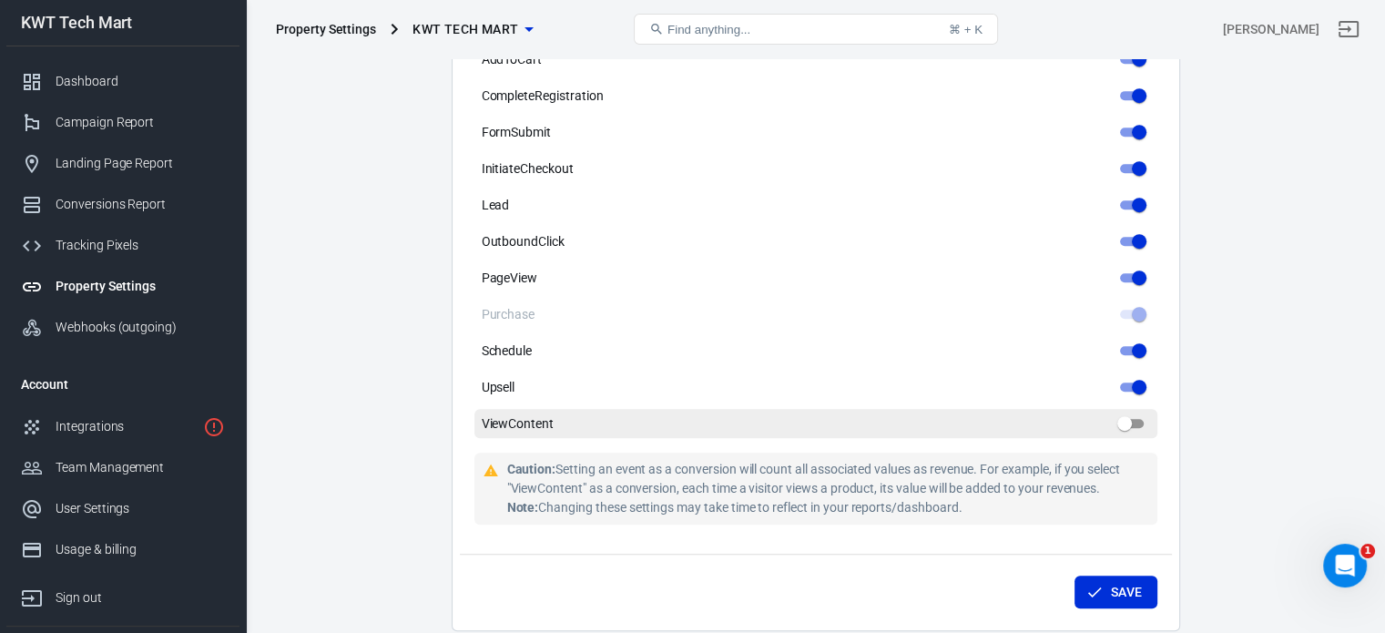
click at [1123, 424] on input "ViewContent" at bounding box center [1125, 423] width 66 height 22
checkbox input "true"
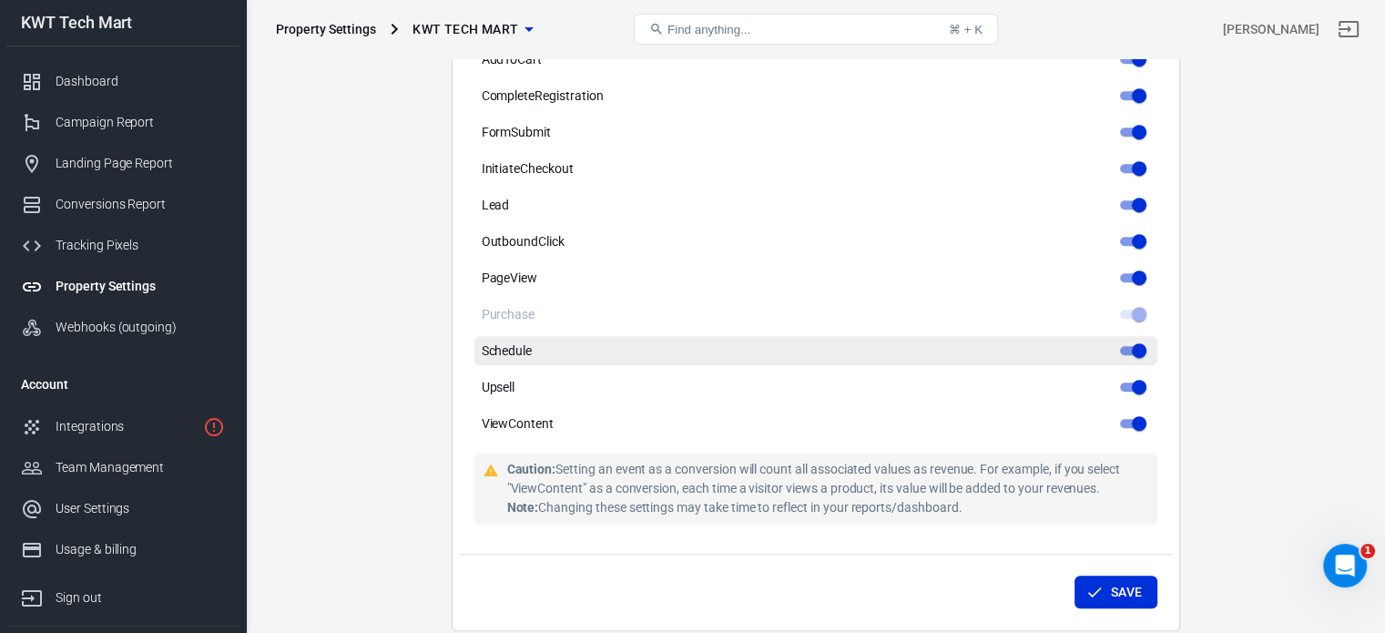
click at [1136, 349] on input "Schedule" at bounding box center [1139, 351] width 66 height 22
checkbox input "false"
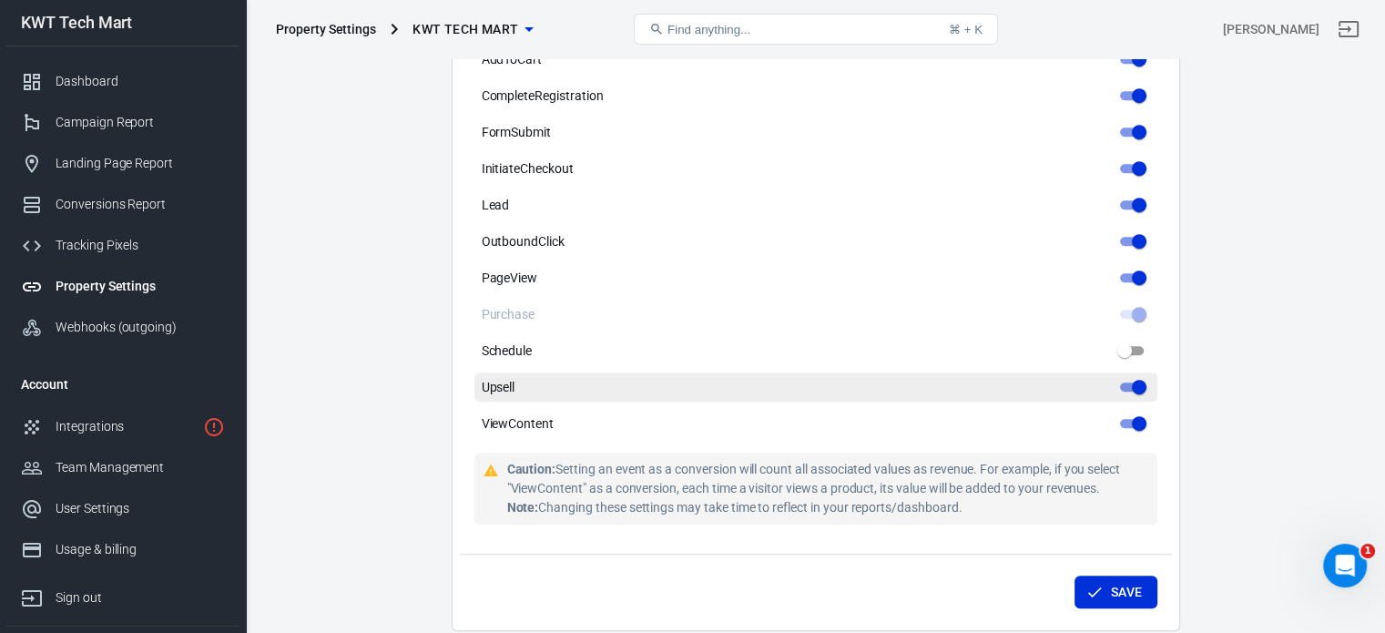
click at [1136, 384] on input "Upsell" at bounding box center [1139, 387] width 66 height 22
checkbox input "false"
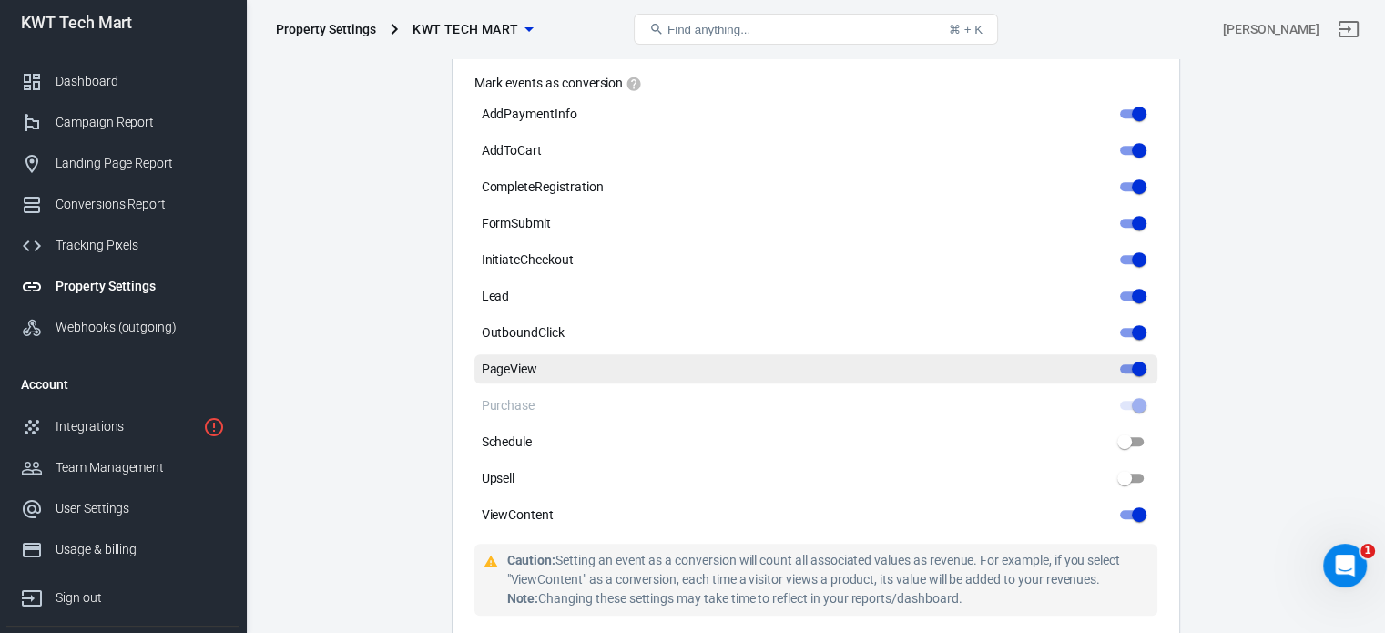
scroll to position [820, 0]
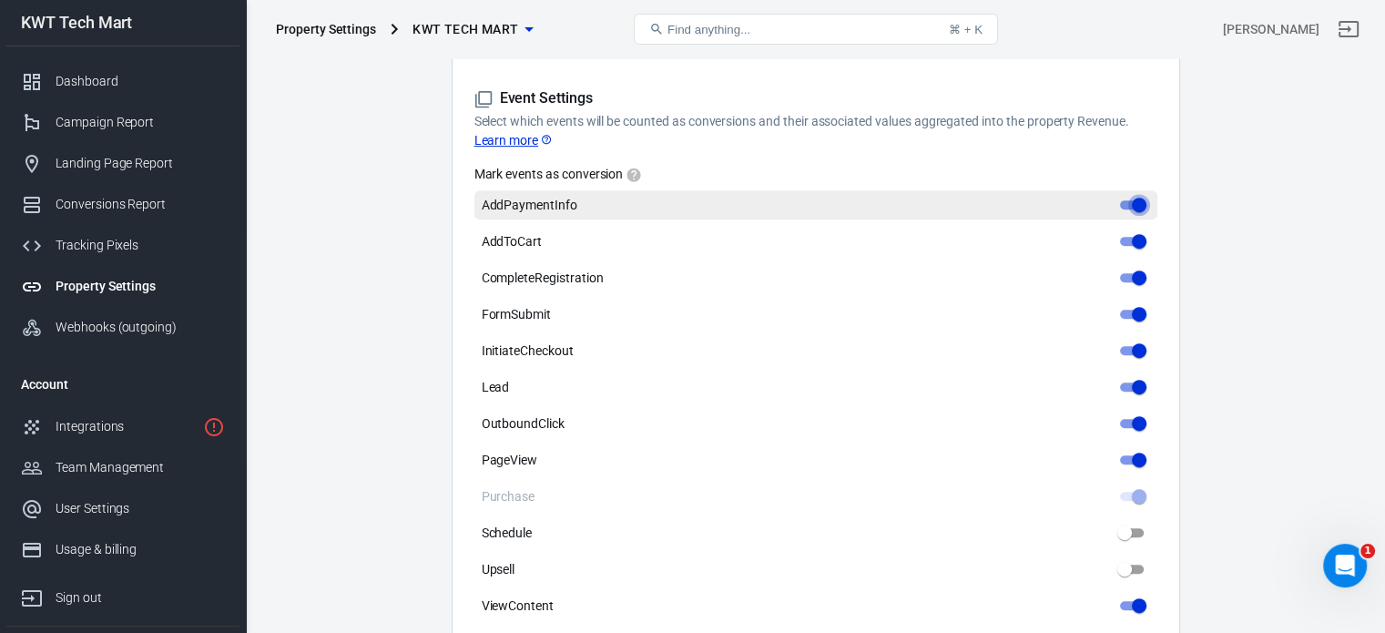
click at [1134, 204] on input "AddPaymentInfo" at bounding box center [1139, 205] width 66 height 22
click at [1124, 206] on input "AddPaymentInfo" at bounding box center [1125, 205] width 66 height 22
checkbox input "true"
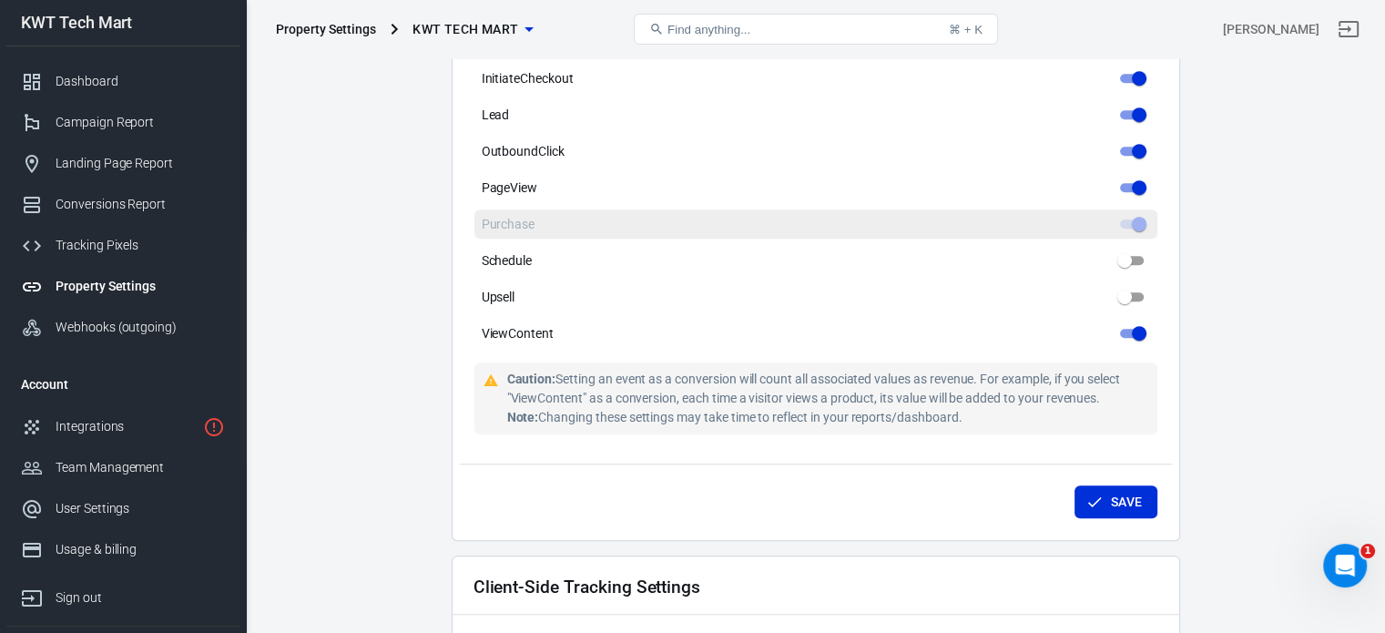
scroll to position [1093, 0]
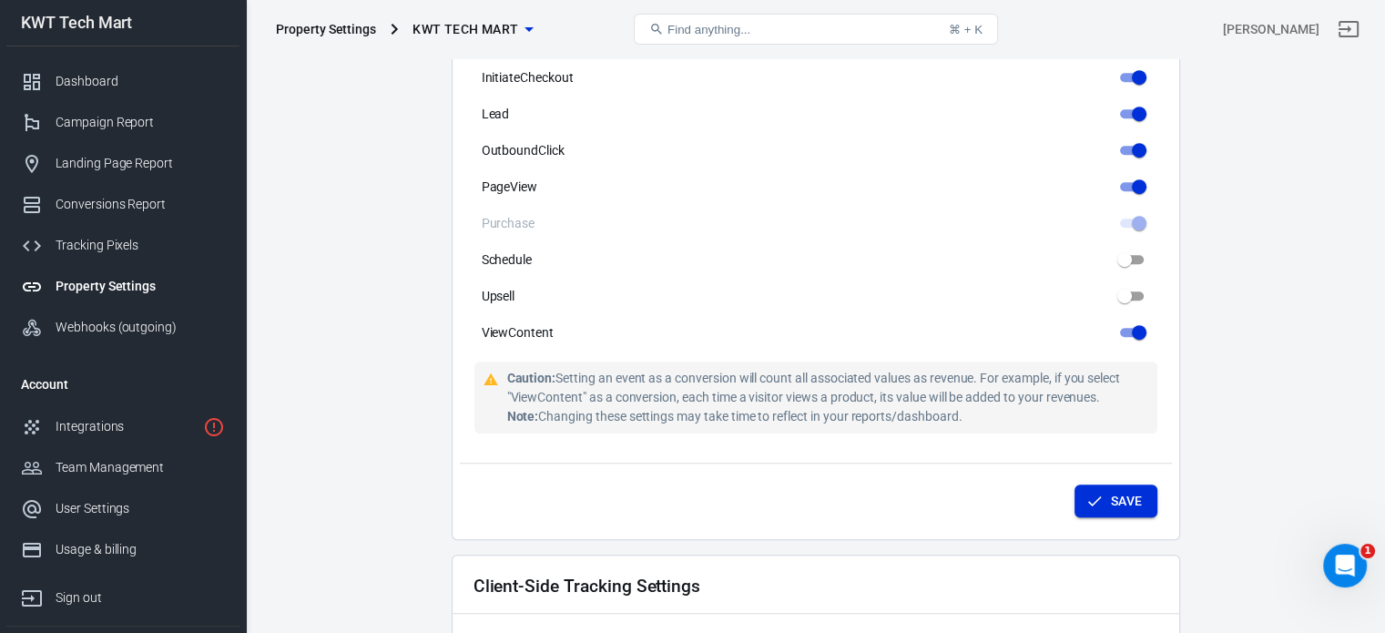
click at [1116, 497] on button "Save" at bounding box center [1115, 501] width 83 height 34
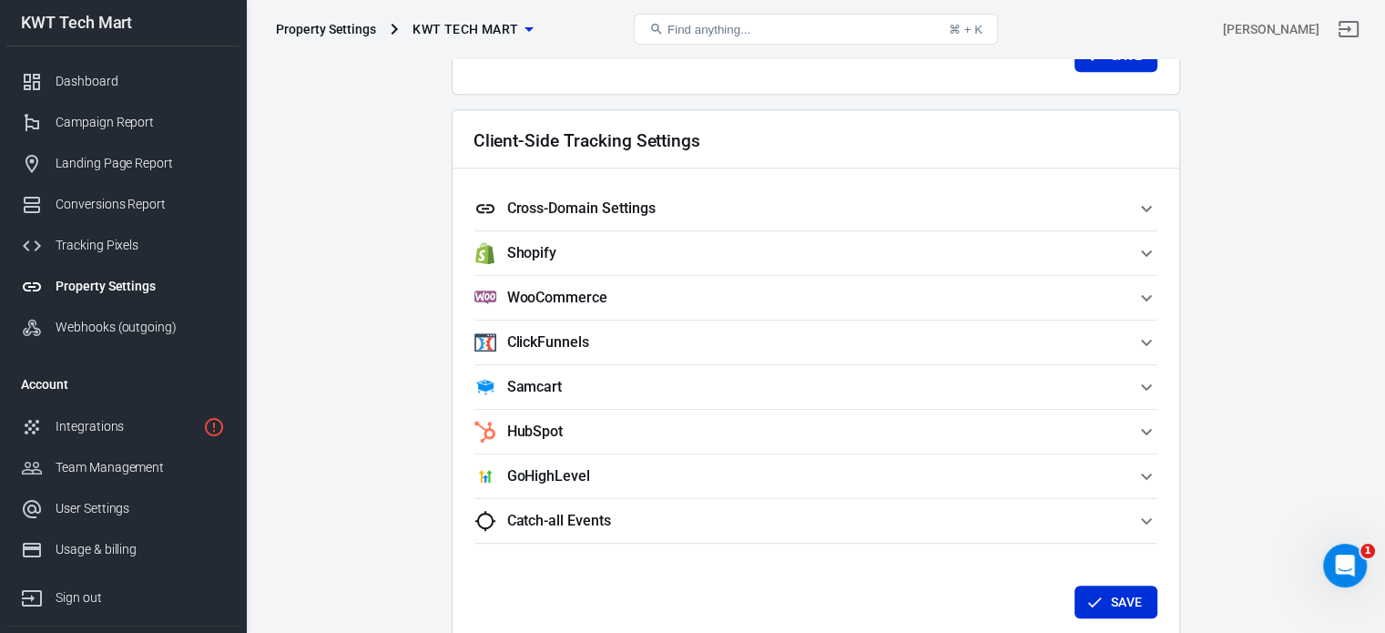
scroll to position [1548, 0]
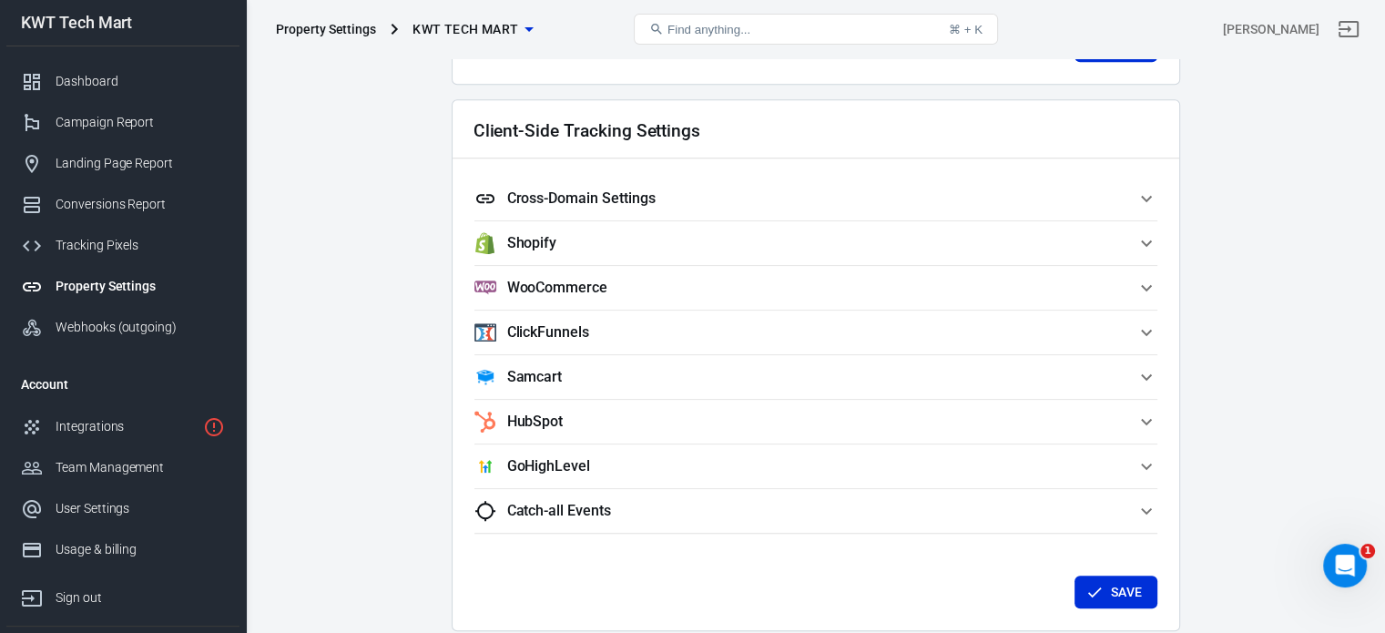
click at [1120, 242] on span "Shopify" at bounding box center [804, 243] width 661 height 22
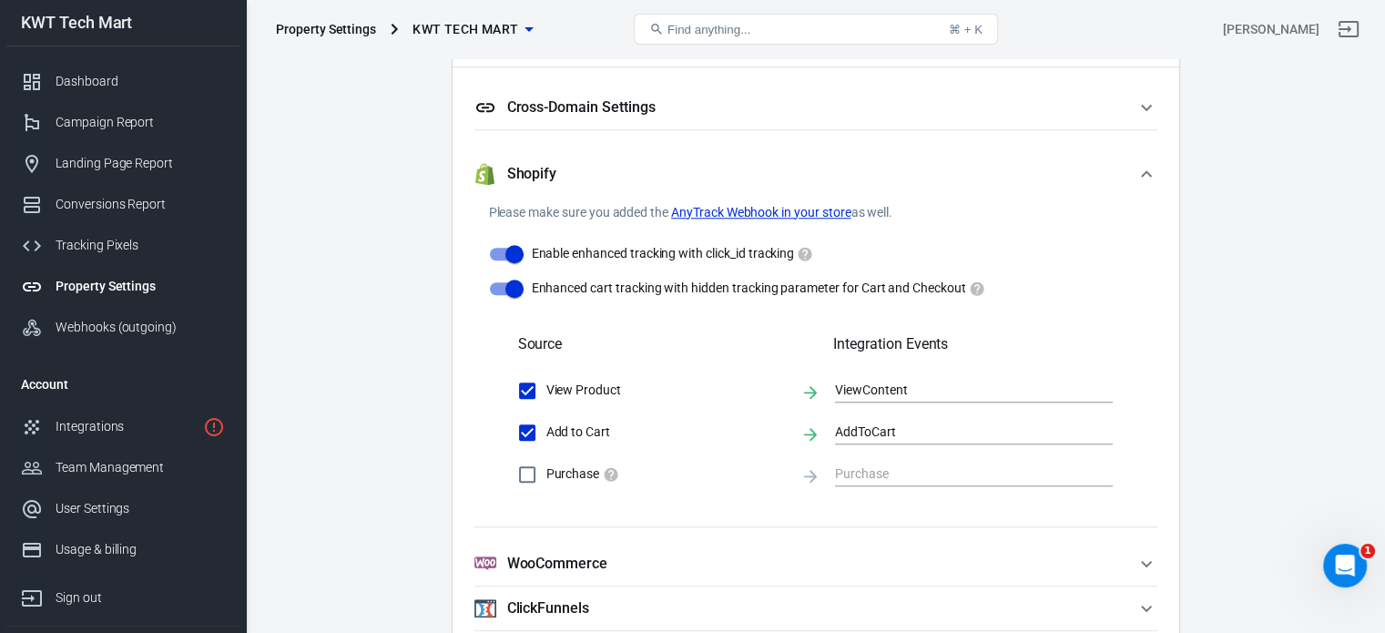
scroll to position [1730, 0]
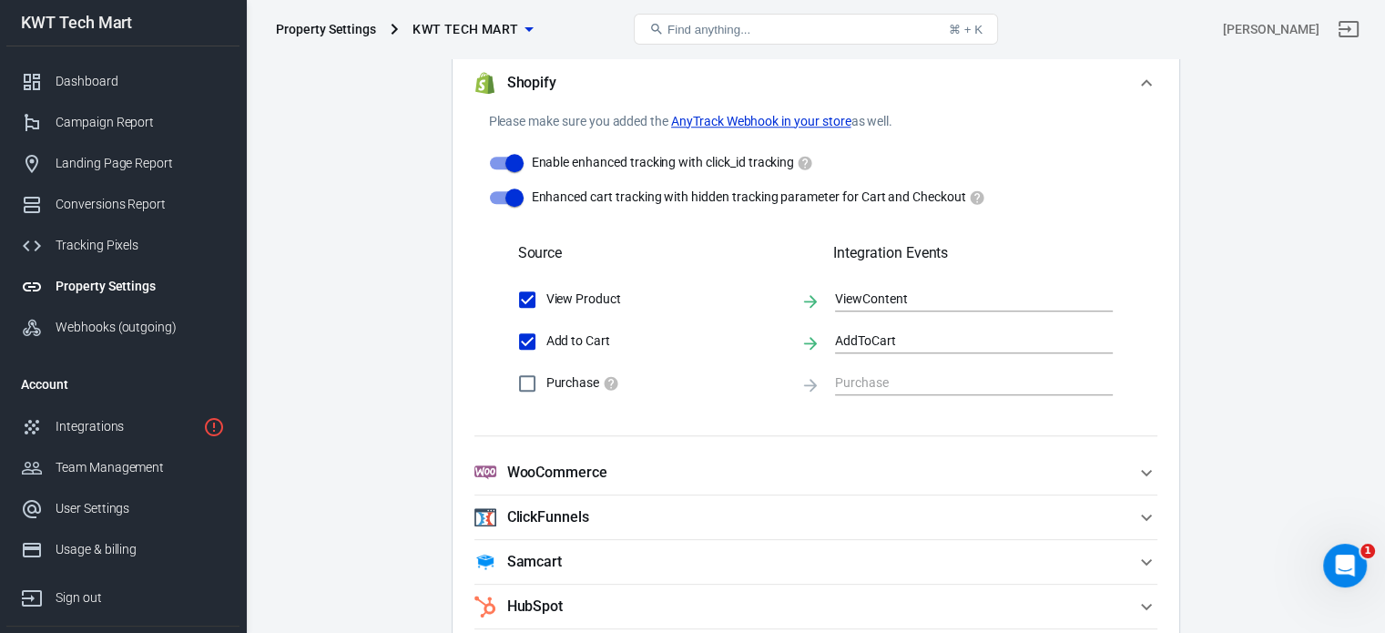
click at [535, 378] on input "Purchase" at bounding box center [527, 383] width 38 height 38
checkbox input "true"
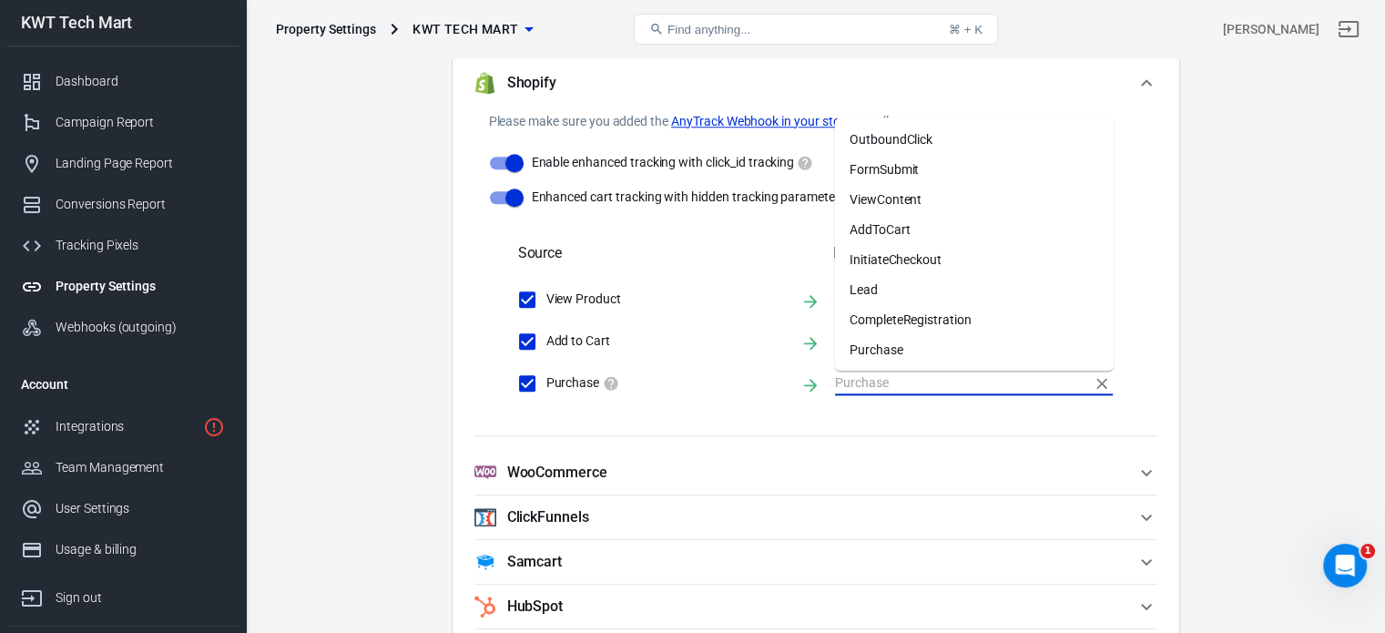
click at [880, 385] on input "text" at bounding box center [960, 383] width 250 height 23
click at [888, 354] on li "Purchase" at bounding box center [974, 350] width 279 height 30
type input "Purchase"
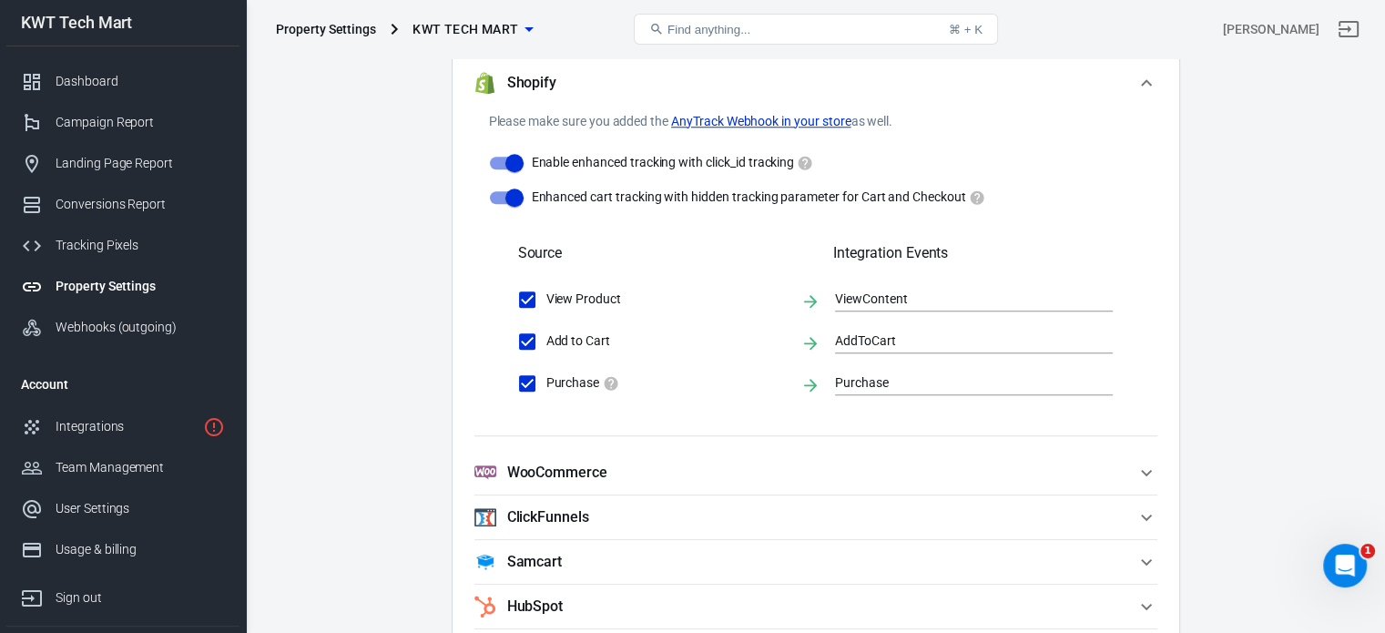
click at [725, 408] on div "Please make sure you added the AnyTrack Webhook in your store as well. Enable e…" at bounding box center [815, 273] width 683 height 323
click at [527, 378] on input "Purchase" at bounding box center [527, 383] width 38 height 38
checkbox input "false"
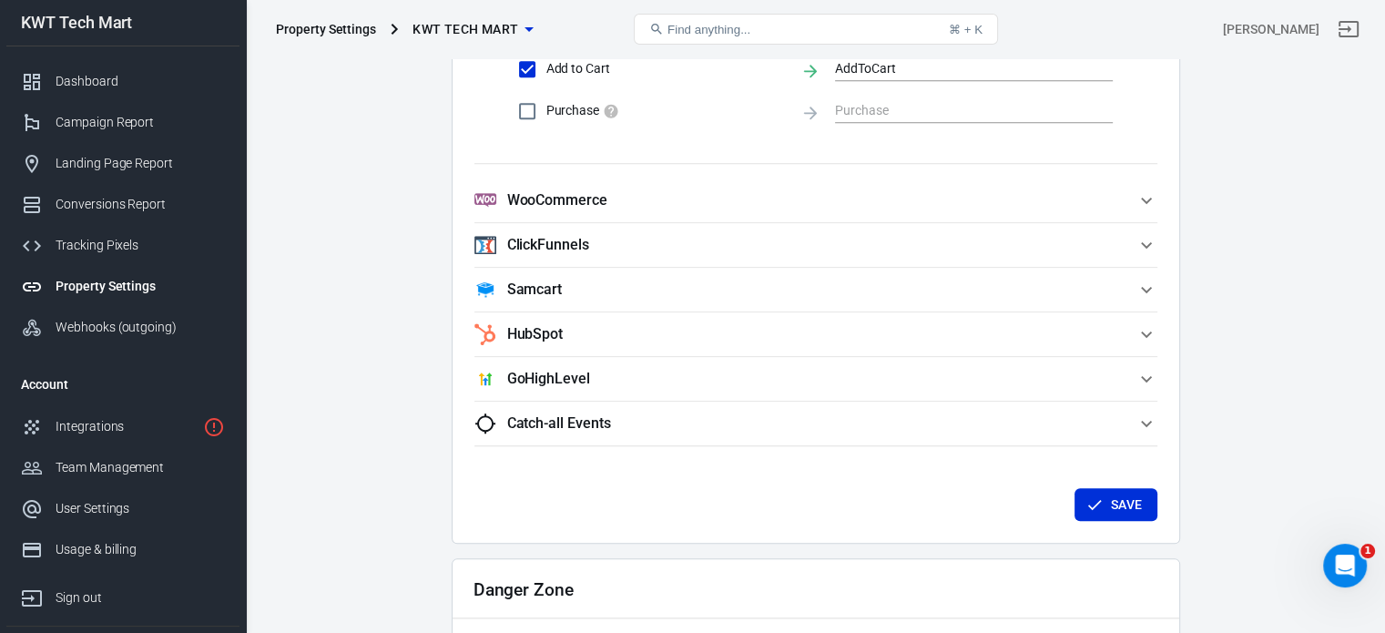
scroll to position [2003, 0]
click at [1132, 509] on button "Save" at bounding box center [1115, 504] width 83 height 34
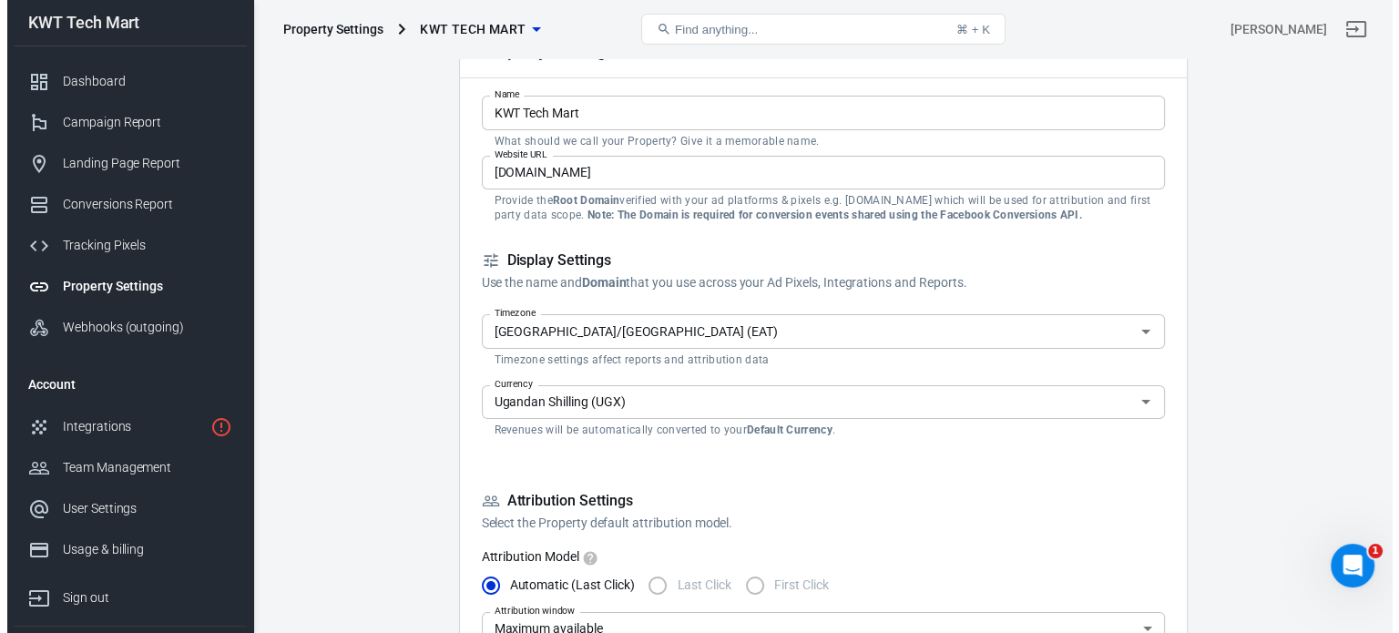
scroll to position [0, 0]
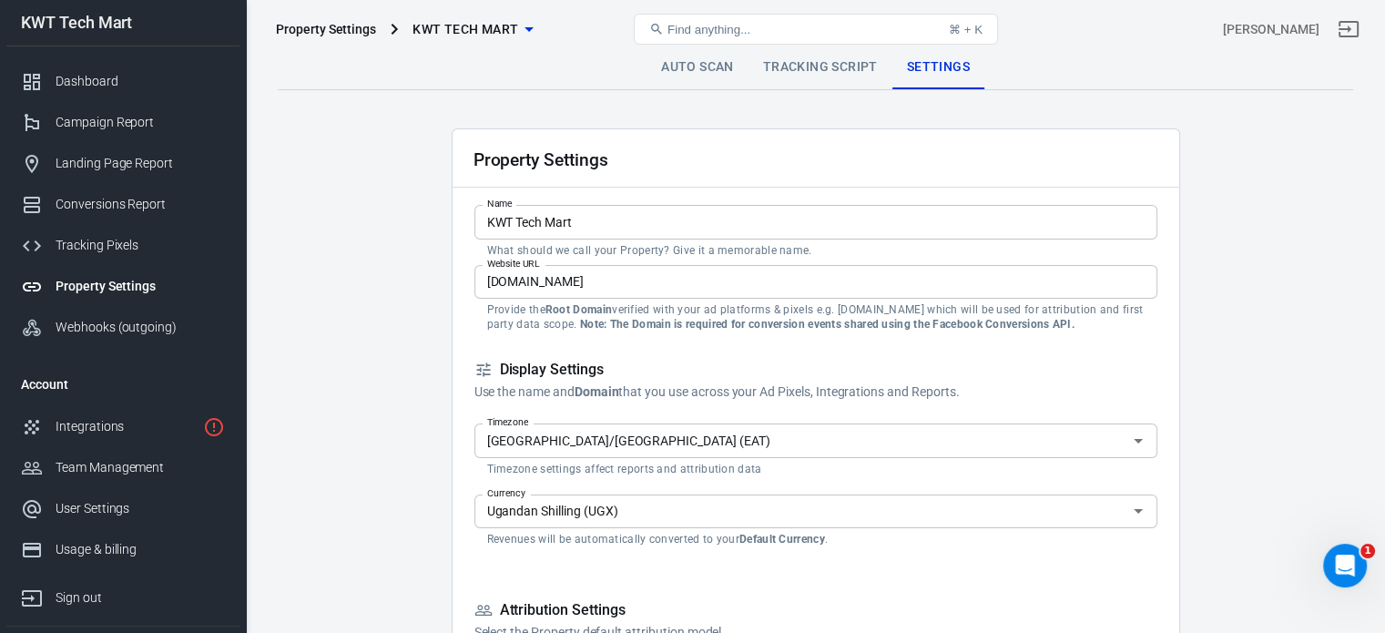
click at [804, 70] on link "Tracking Script" at bounding box center [820, 68] width 144 height 44
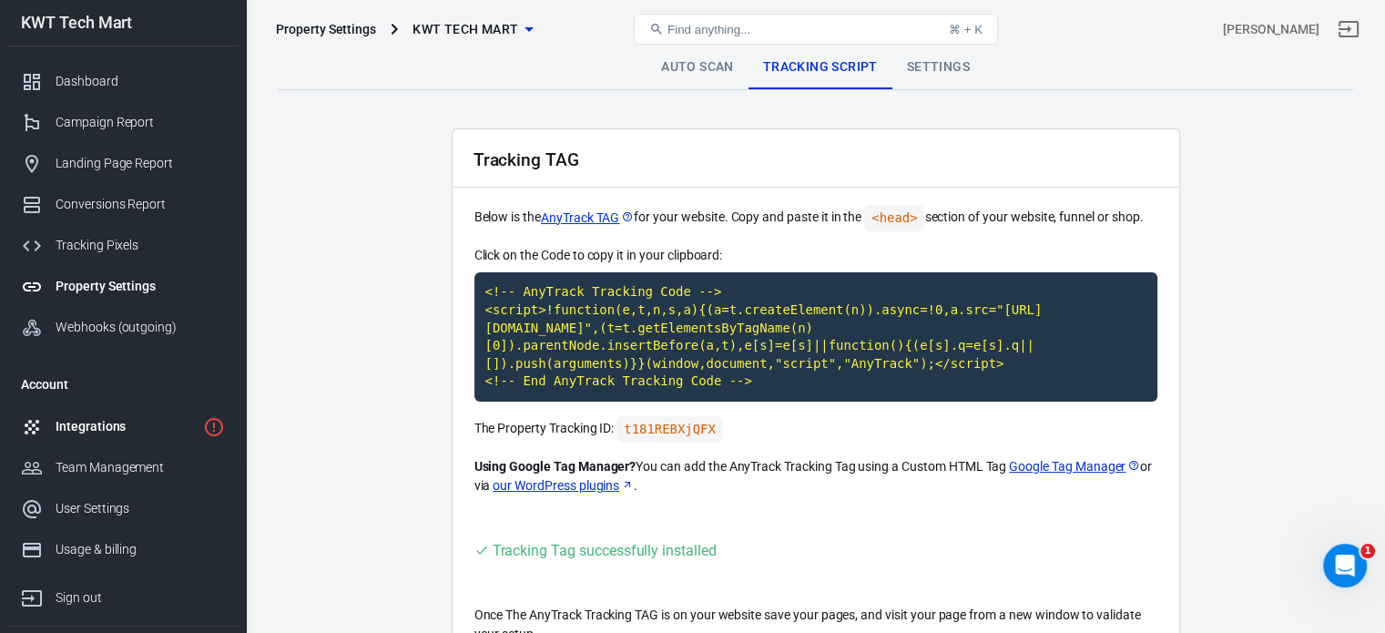
click at [95, 422] on div "Integrations" at bounding box center [126, 426] width 140 height 19
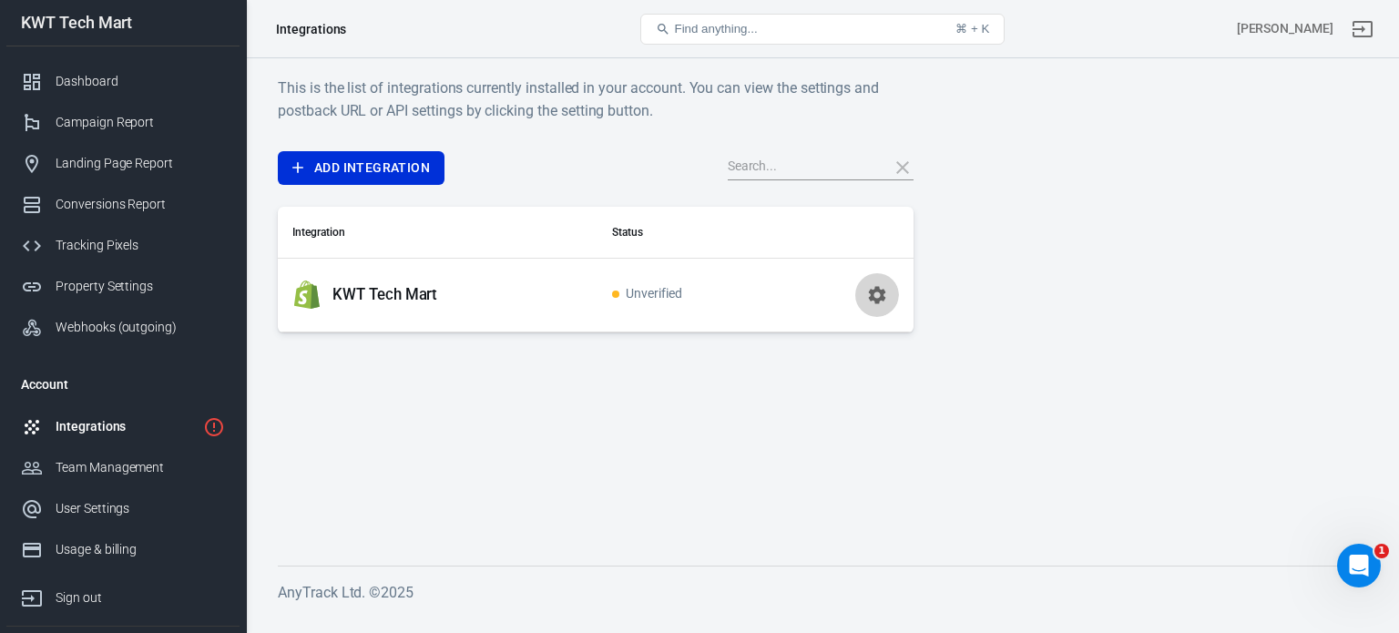
click at [876, 295] on icon "button" at bounding box center [877, 295] width 22 height 22
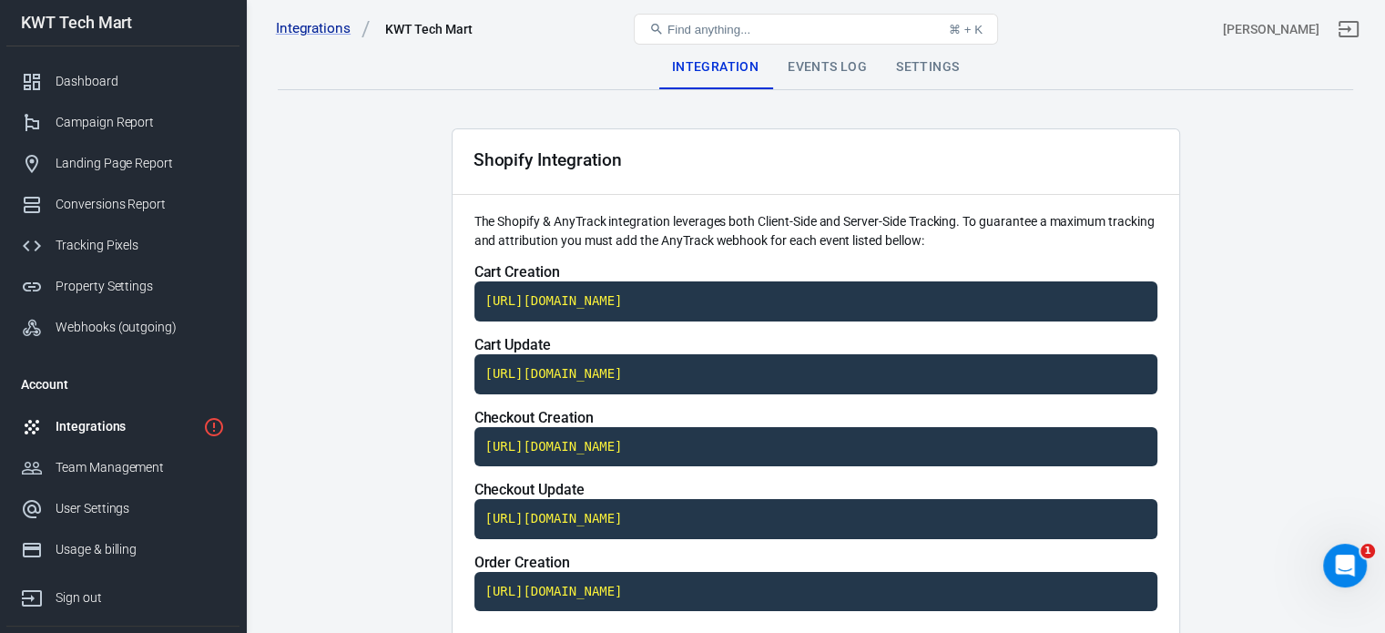
click at [81, 435] on div "Integrations" at bounding box center [126, 426] width 140 height 19
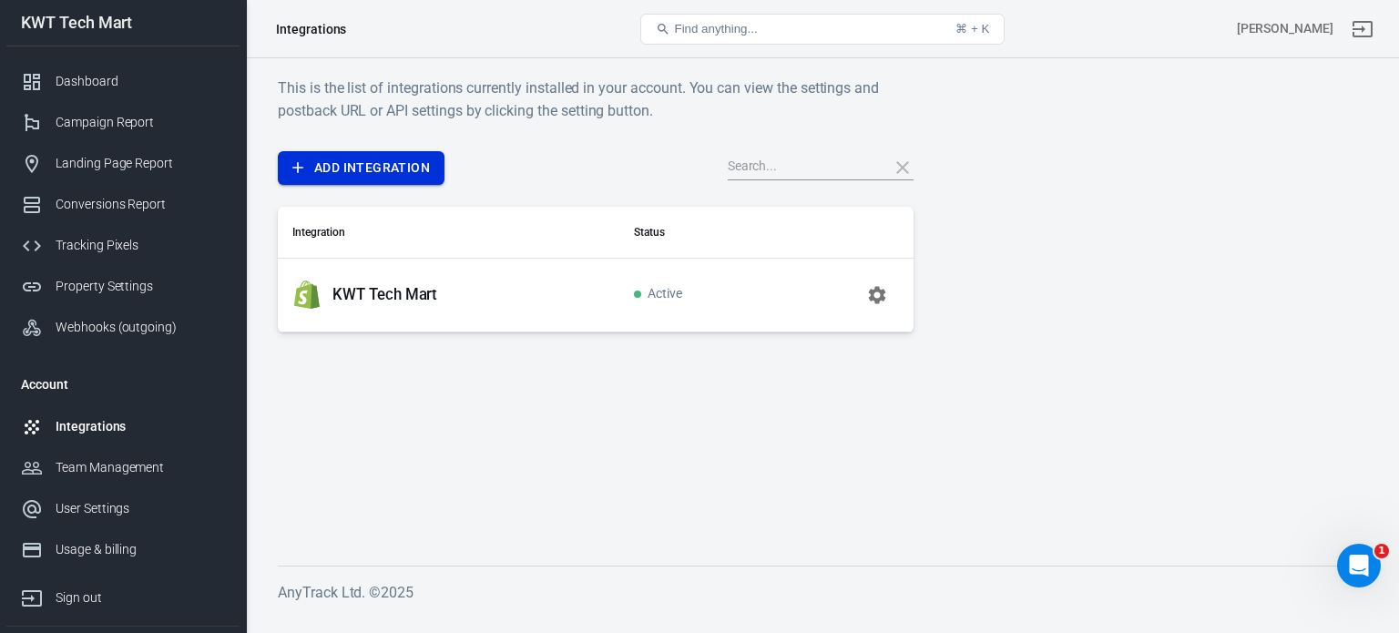
click at [387, 169] on link "Add Integration" at bounding box center [361, 168] width 167 height 34
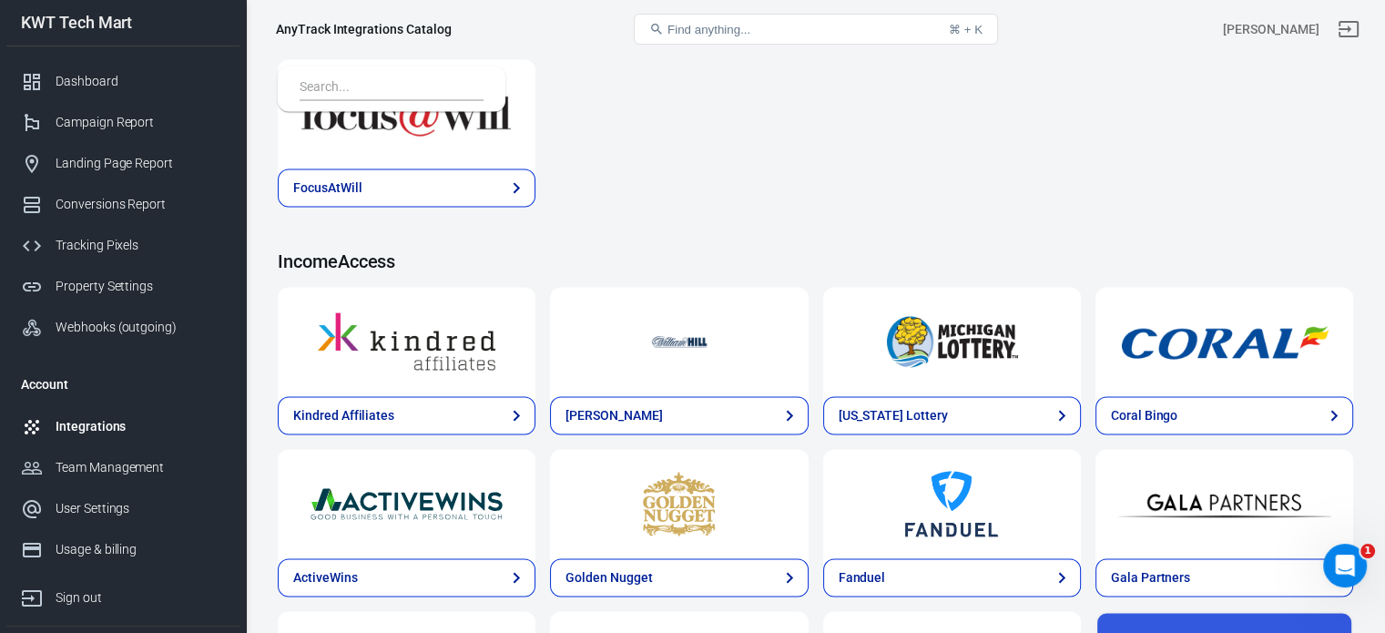
scroll to position [2844, 0]
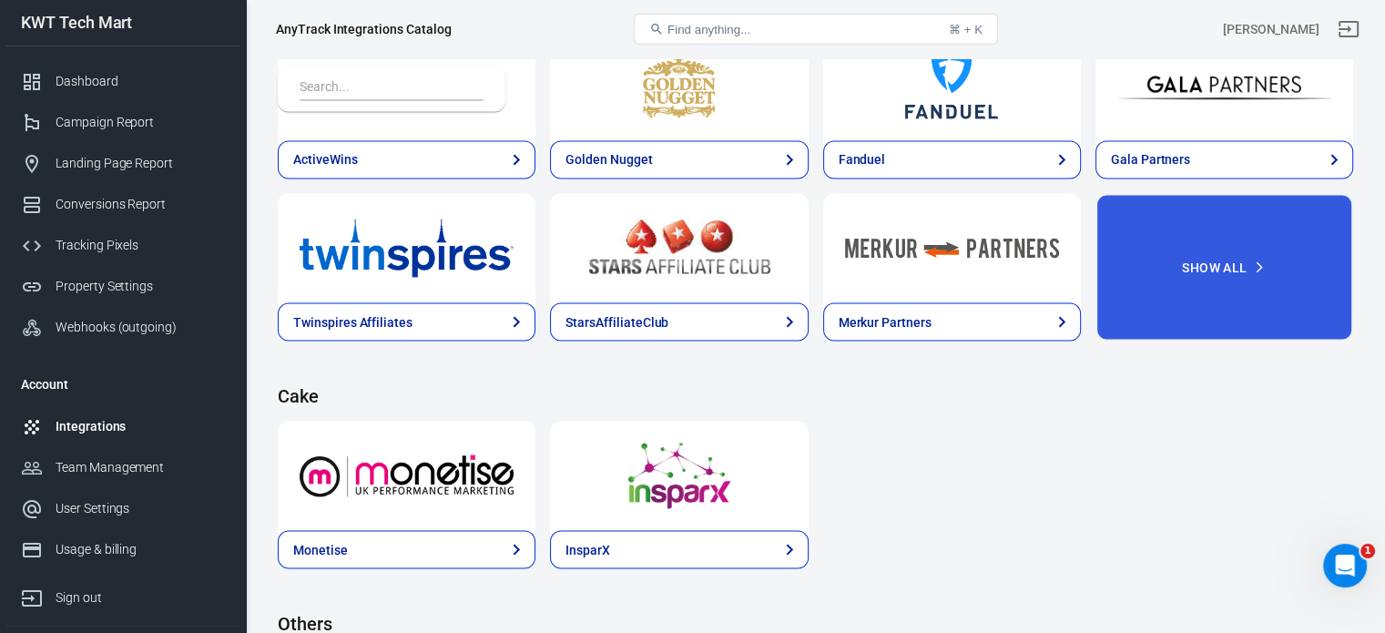
scroll to position [3329, 0]
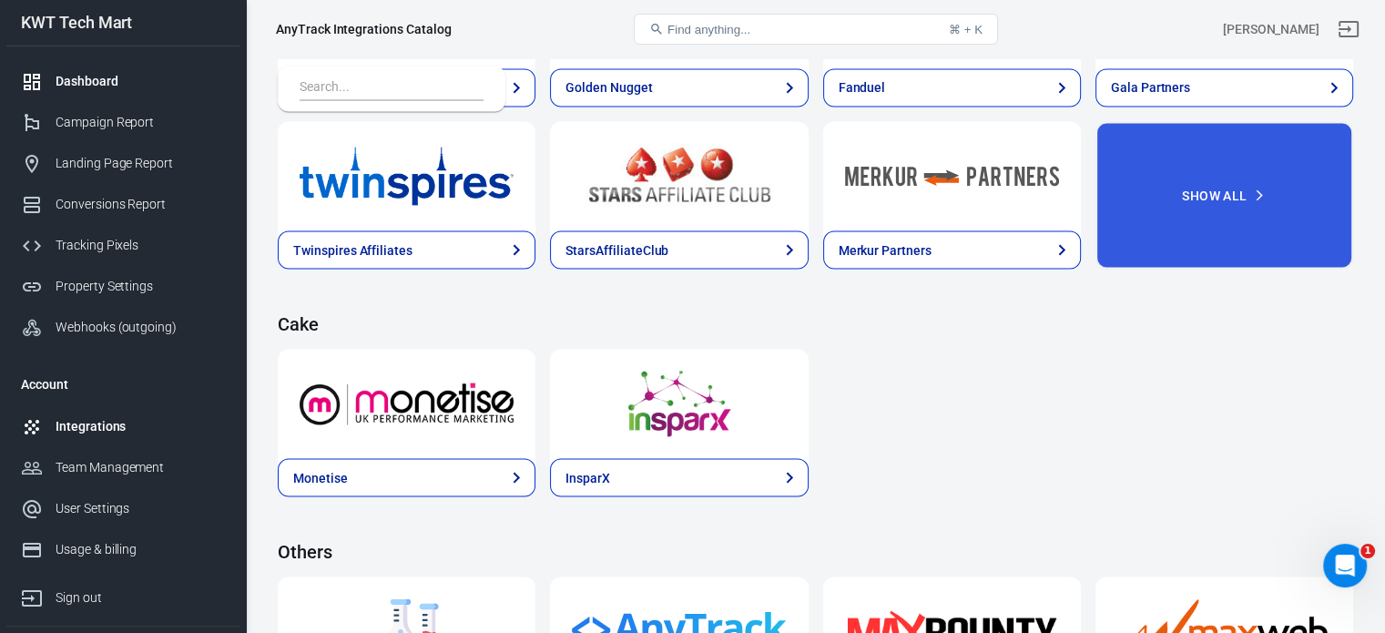
click at [78, 88] on div "Dashboard" at bounding box center [140, 81] width 169 height 19
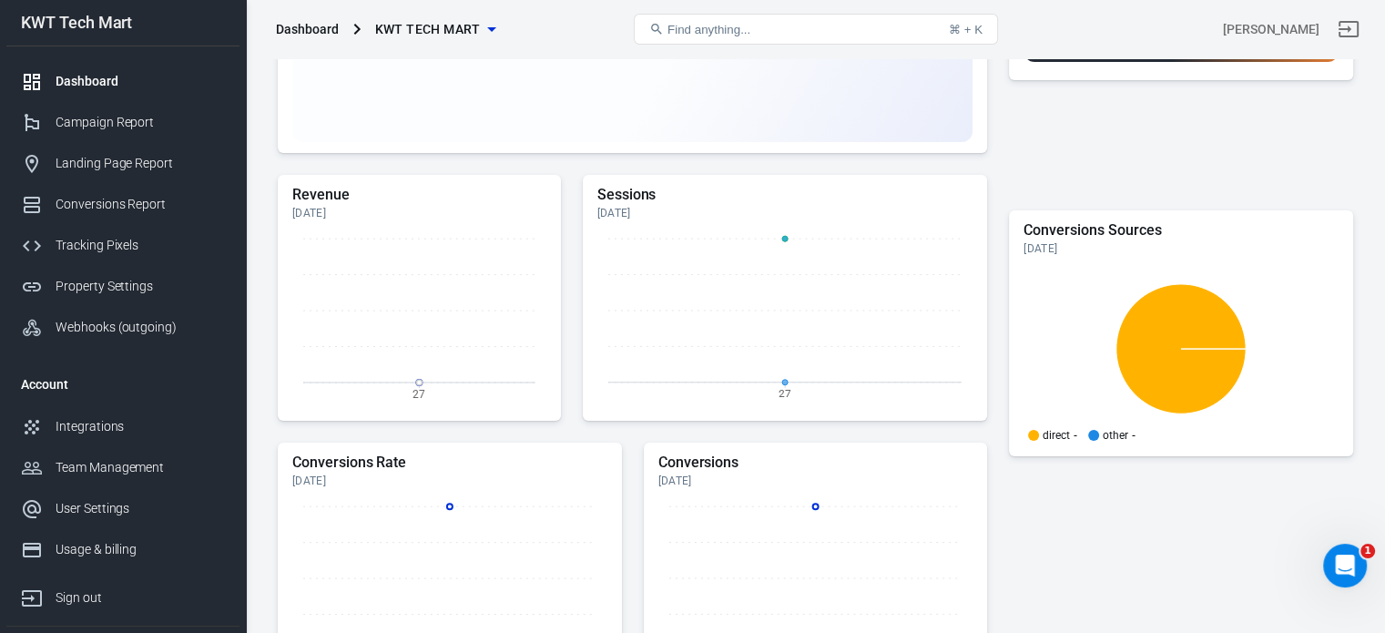
scroll to position [337, 0]
click at [87, 125] on div "Campaign Report" at bounding box center [140, 122] width 169 height 19
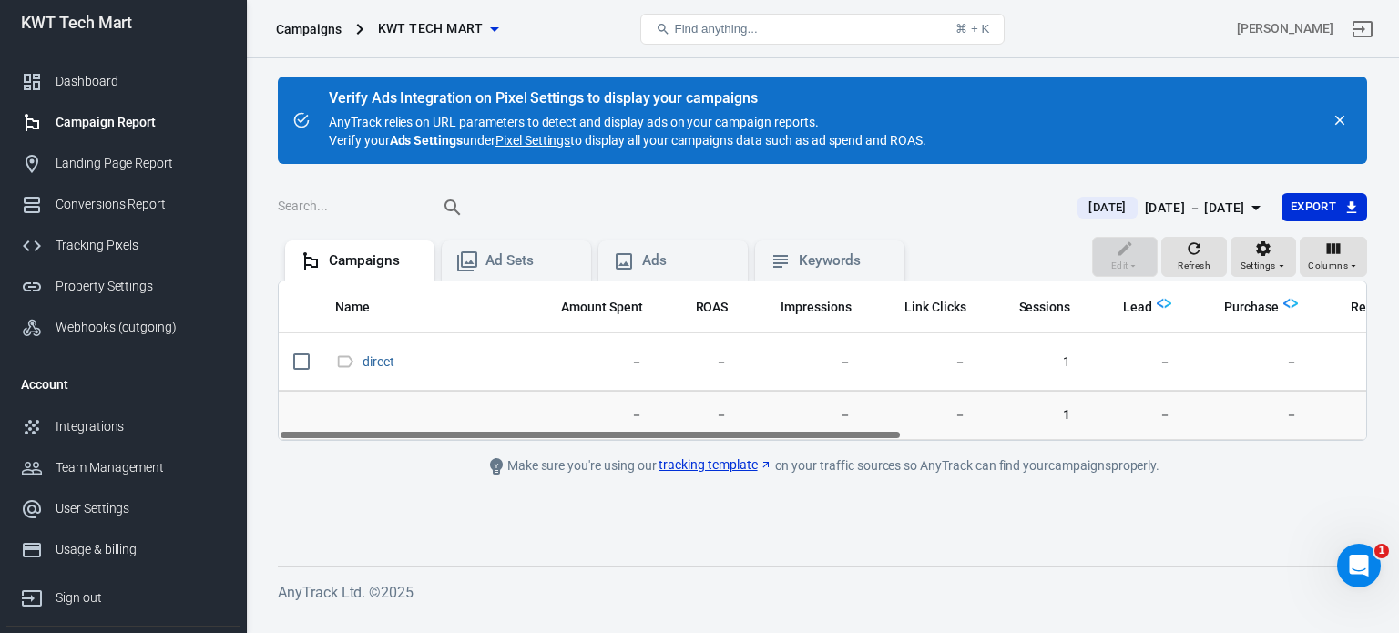
click at [524, 140] on link "Pixel Settings" at bounding box center [532, 140] width 75 height 18
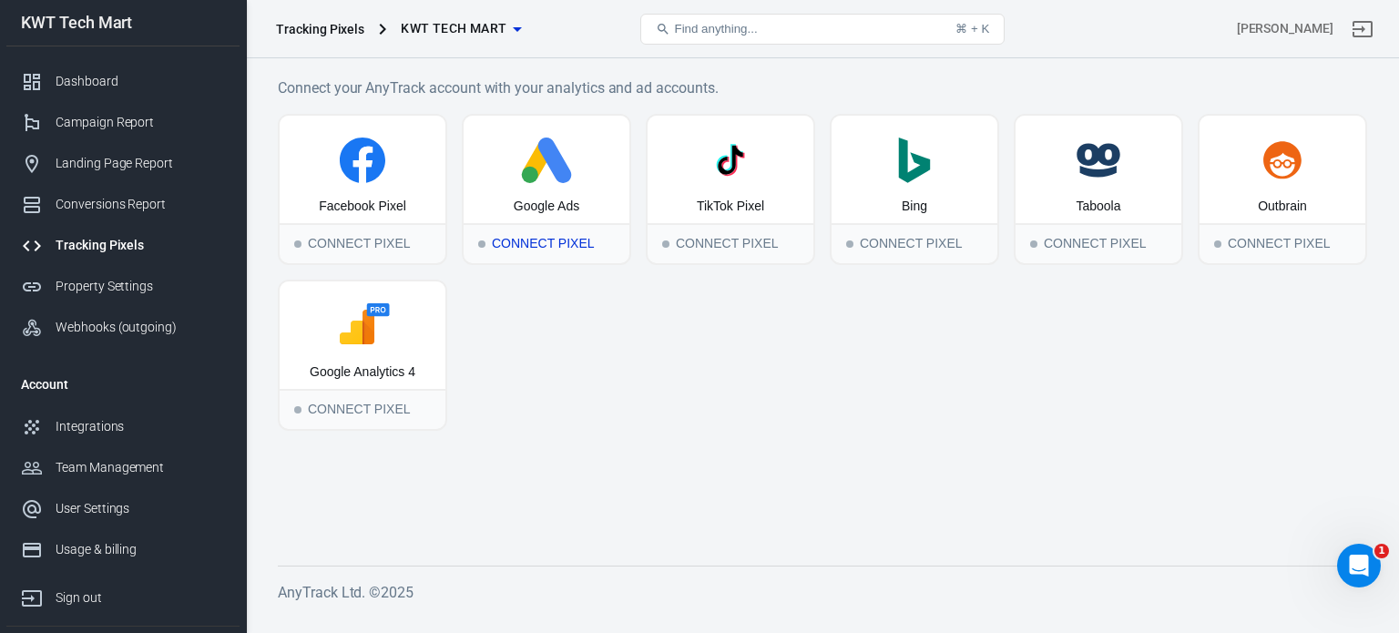
click at [565, 176] on icon at bounding box center [555, 160] width 34 height 46
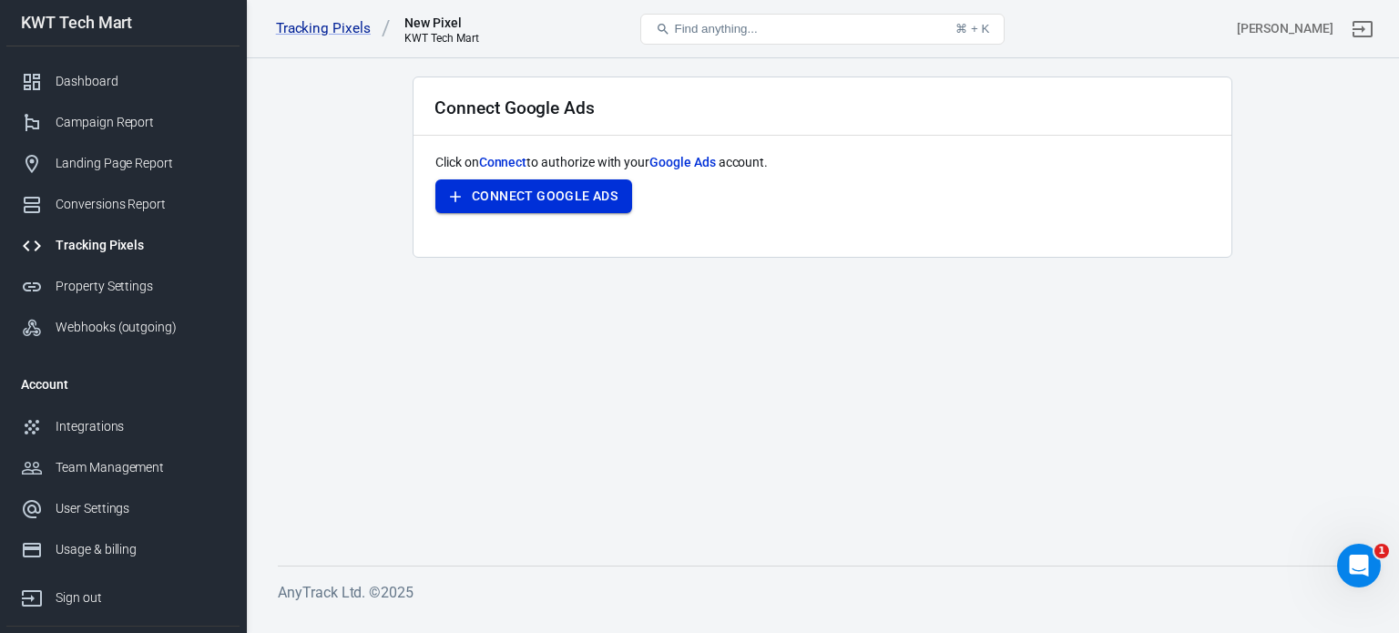
click at [549, 191] on button "Connect Google Ads" at bounding box center [533, 196] width 197 height 34
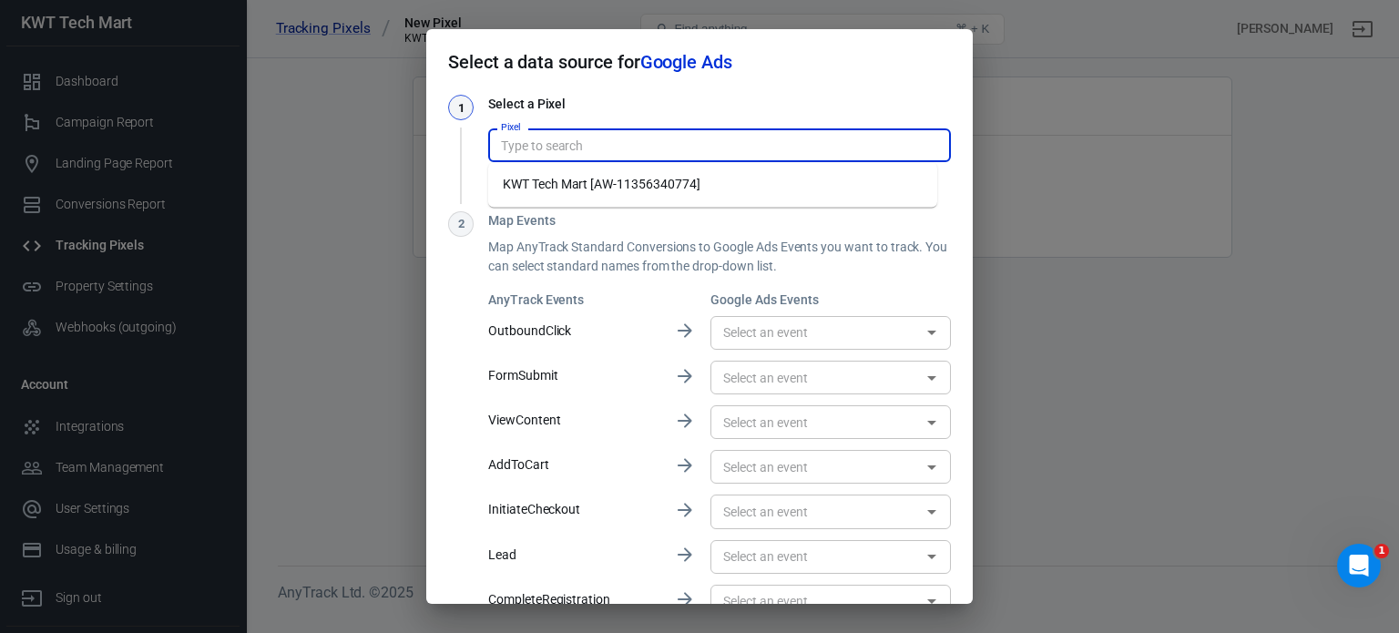
click at [699, 148] on input "Pixel" at bounding box center [718, 145] width 449 height 23
click at [692, 182] on li "KWT Tech Mart [AW-11356340774]" at bounding box center [712, 184] width 449 height 30
type input "KWT Tech Mart [AW-11356340774]"
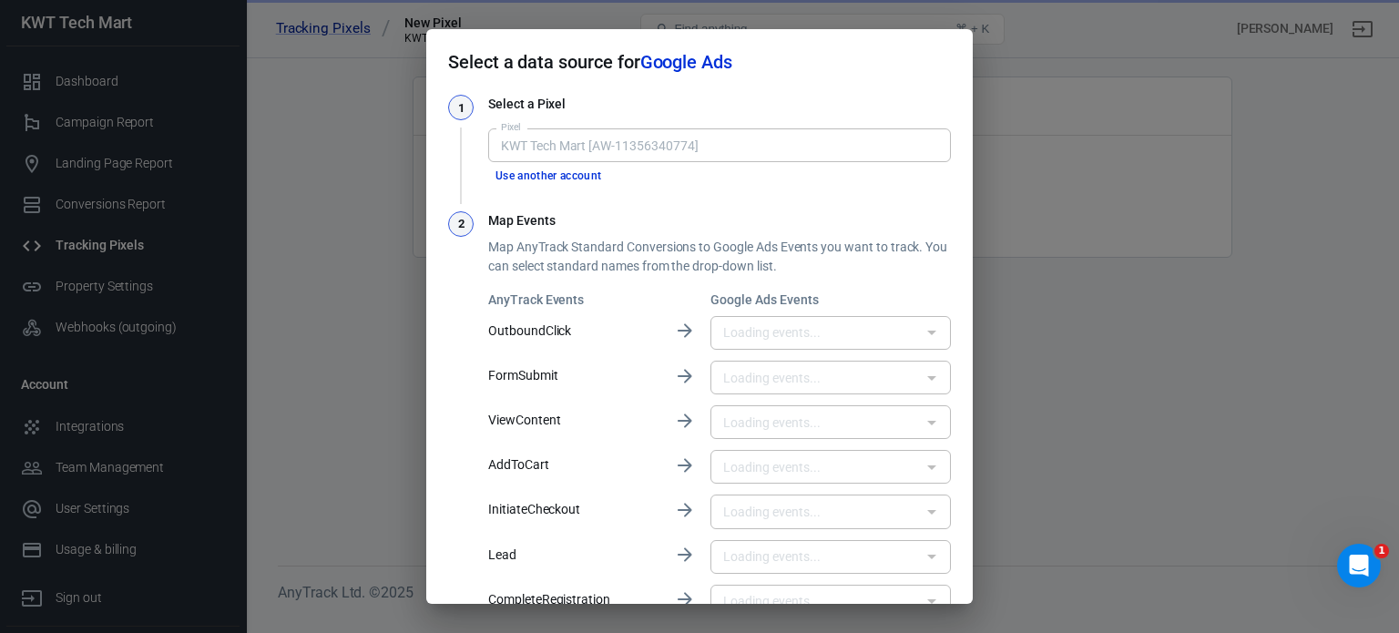
type input "Tracklution - ViewContent View-Through / Engagement Conversions - [DATE] 15:40:…"
type input "Tracklution - AddToCart View-Through / Engagement Conversions - [DATE] 15:41:04…"
type input "Tracklution - Lead View-Through / Engagement Conversions - [DATE] 15:40:55 [7Ld…"
type input "Tracklution - CompleteRegistration View-Through / Engagement Conversions - [DAT…"
type input "Tracklution - Purchase View-Through / Engagement Conversions - [DATE] 15:41:14 …"
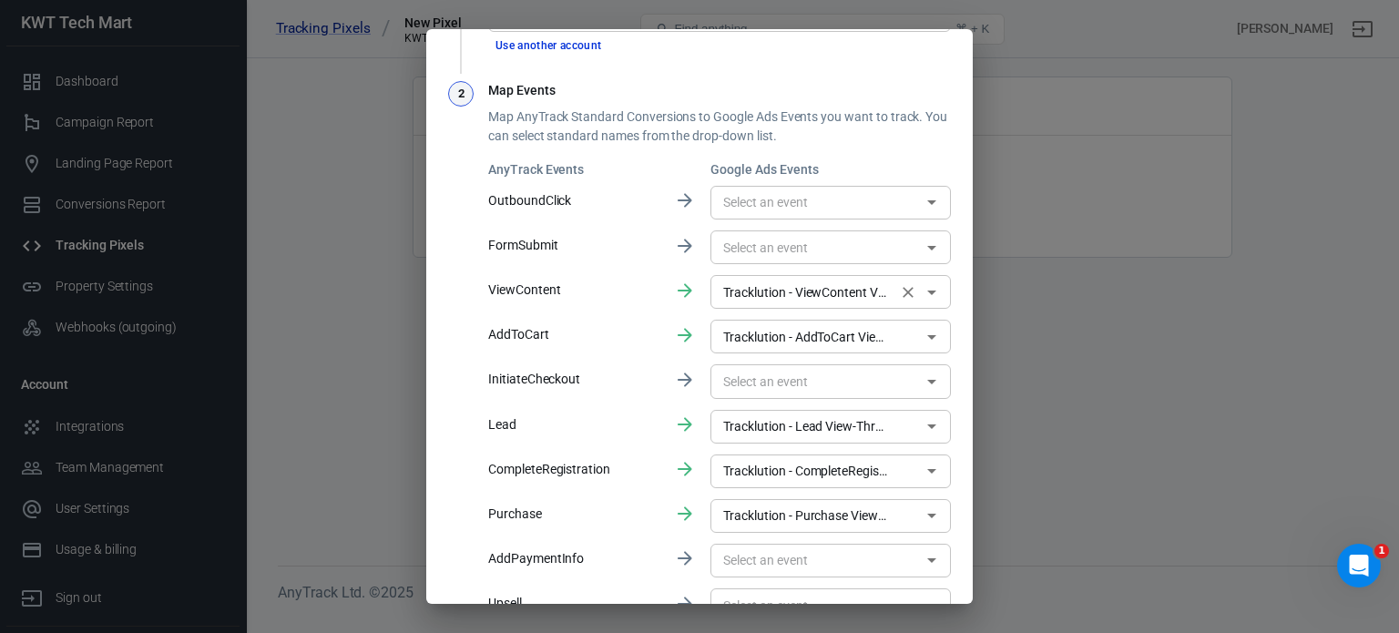
scroll to position [91, 0]
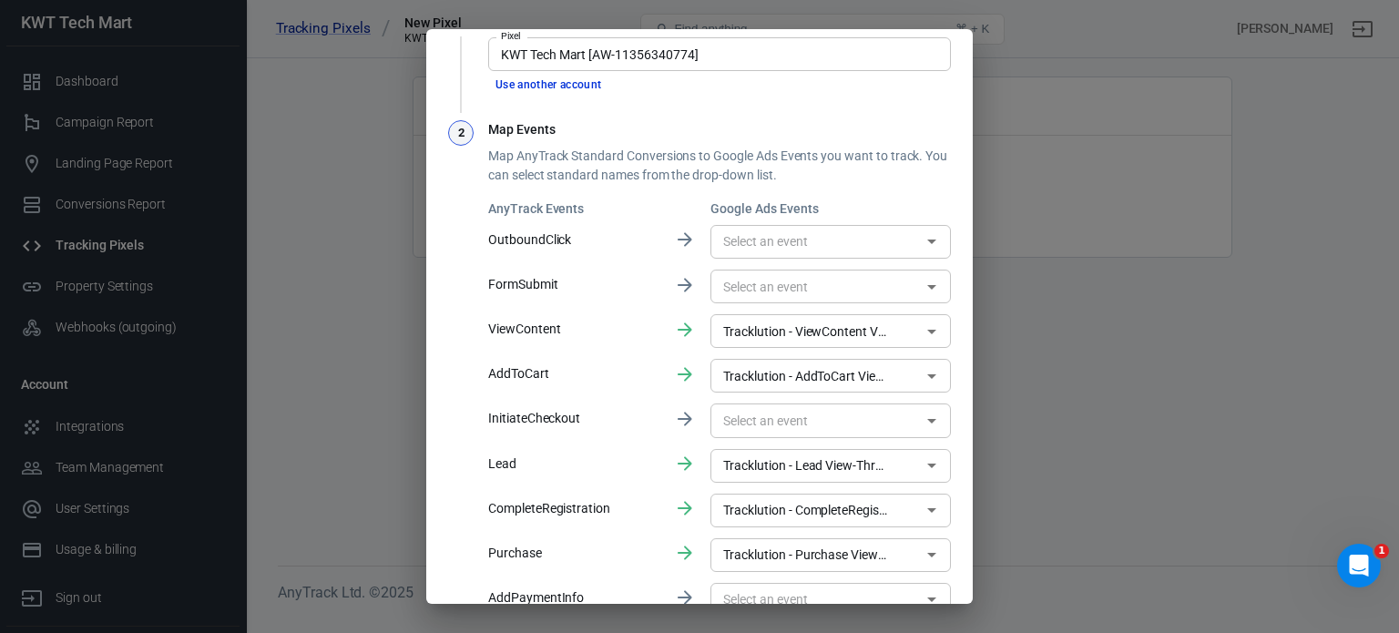
click at [922, 242] on icon "Open" at bounding box center [932, 241] width 22 height 22
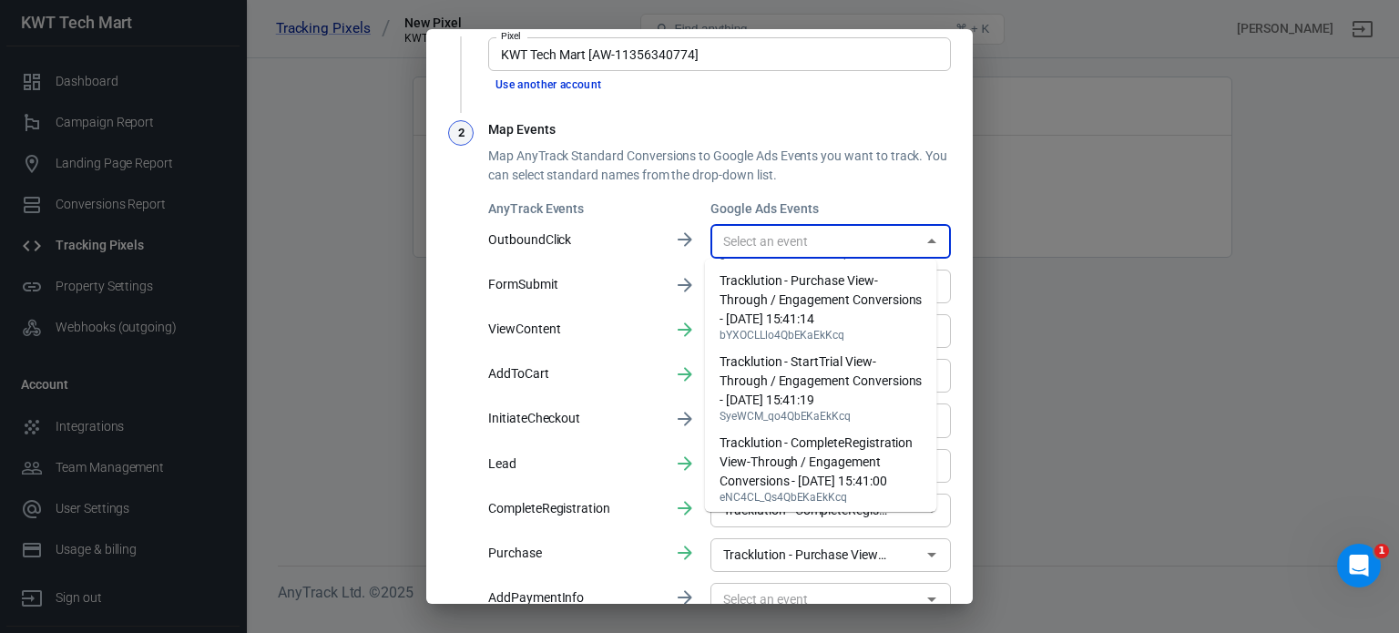
scroll to position [216, 0]
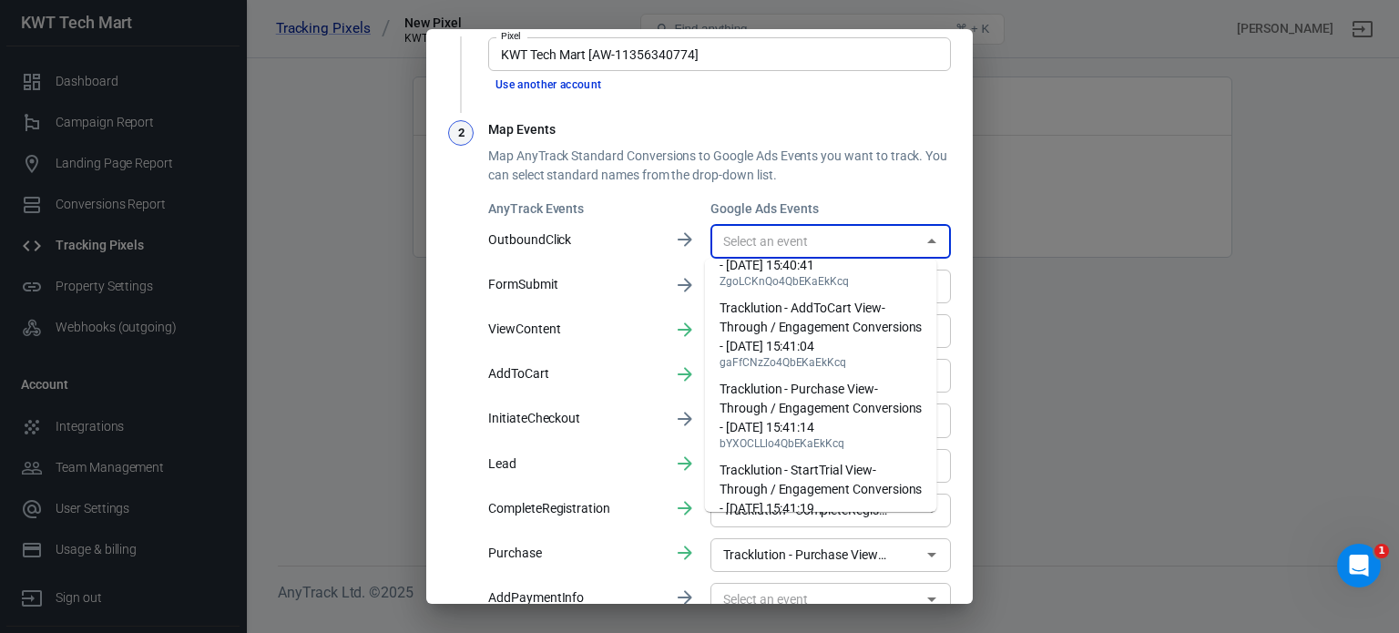
click at [929, 132] on h3 "Map Events" at bounding box center [719, 129] width 463 height 19
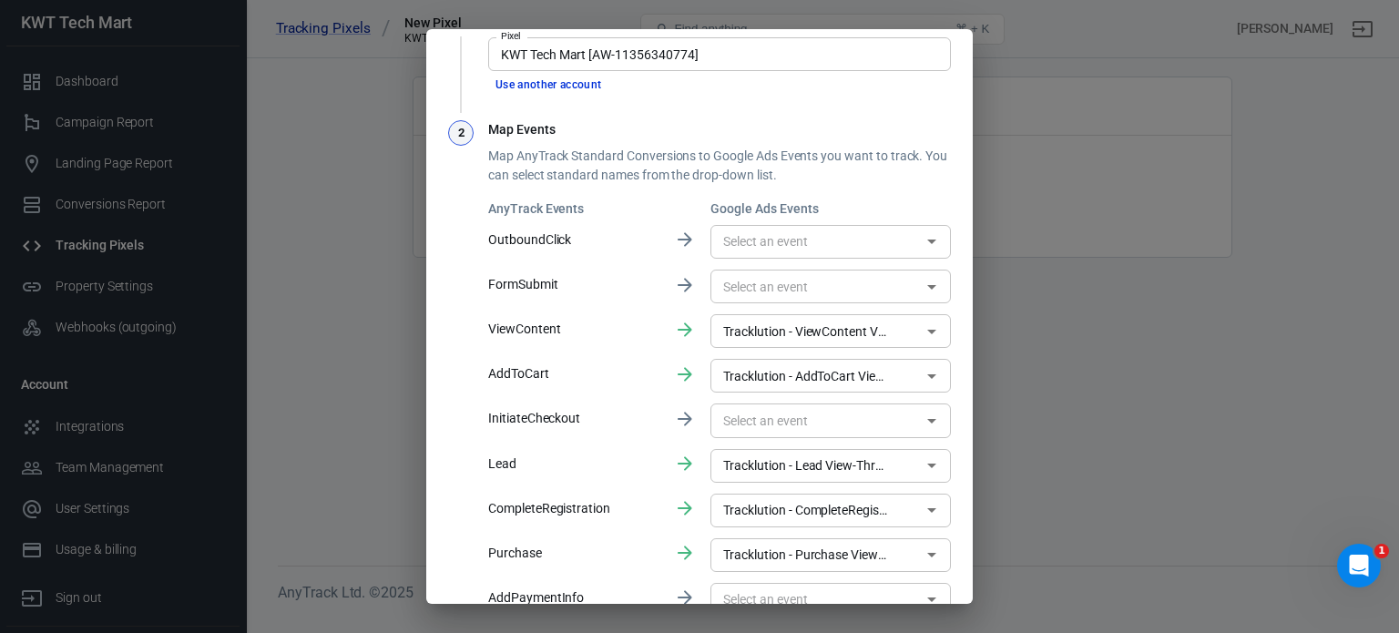
click at [921, 287] on icon "Open" at bounding box center [932, 287] width 22 height 22
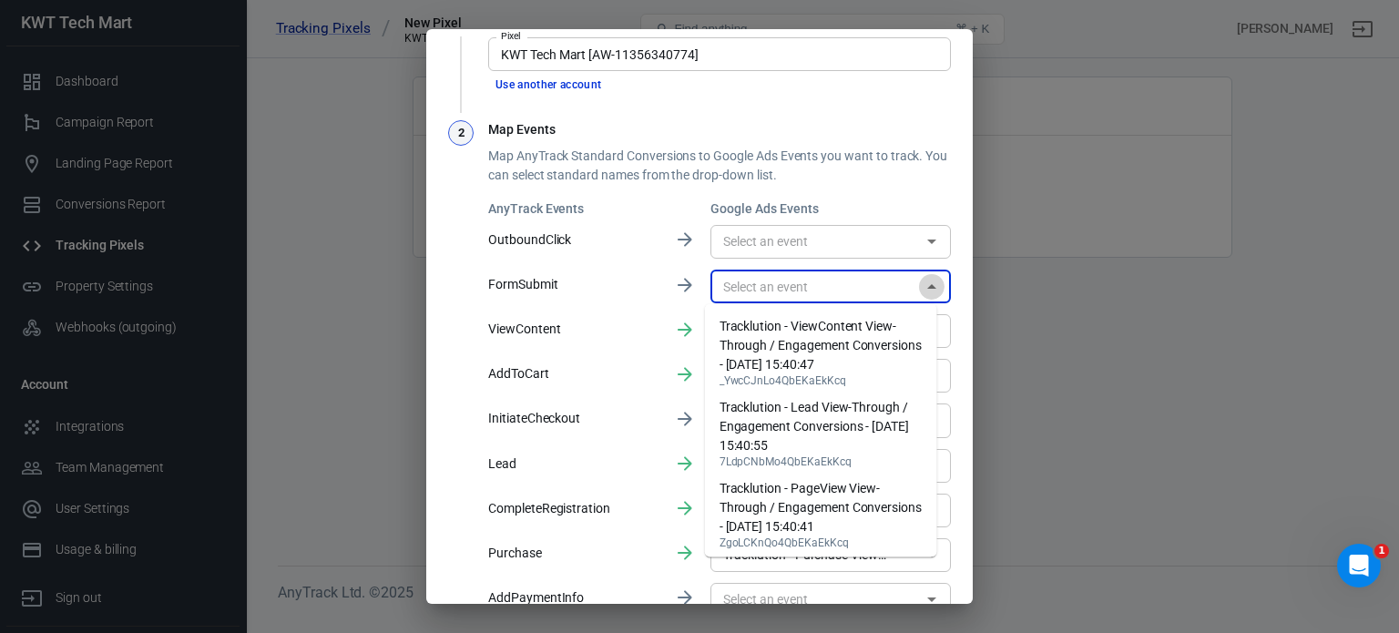
click at [921, 287] on icon "Close" at bounding box center [932, 287] width 22 height 22
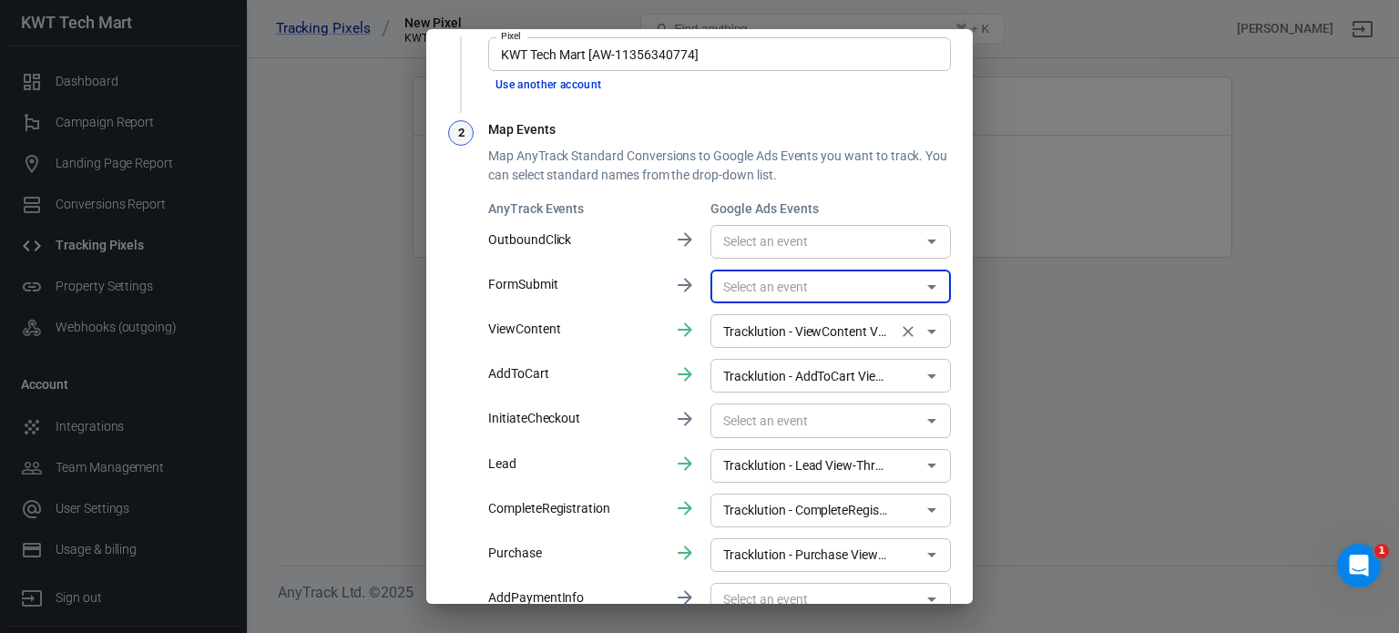
click at [921, 322] on icon "Open" at bounding box center [932, 332] width 22 height 22
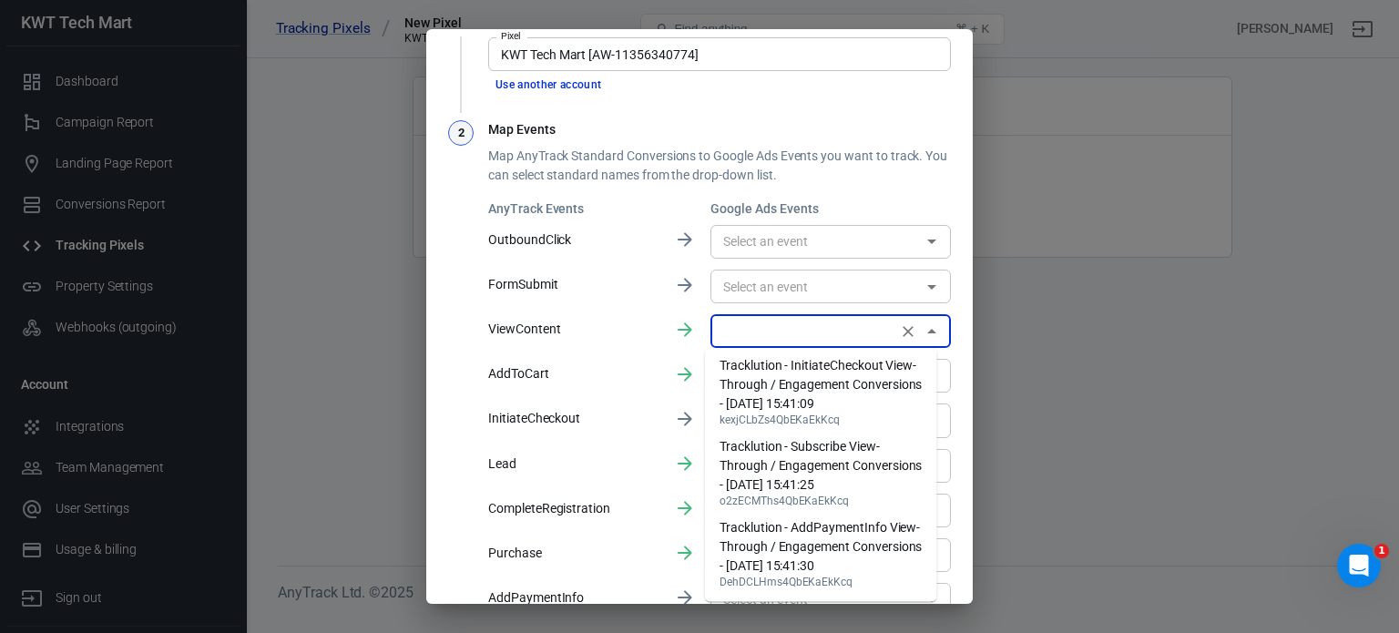
scroll to position [0, 0]
click at [948, 202] on div "1 Select a Pixel Pixel KWT Tech Mart [AW-11356340774] Pixel Use another account…" at bounding box center [699, 366] width 546 height 724
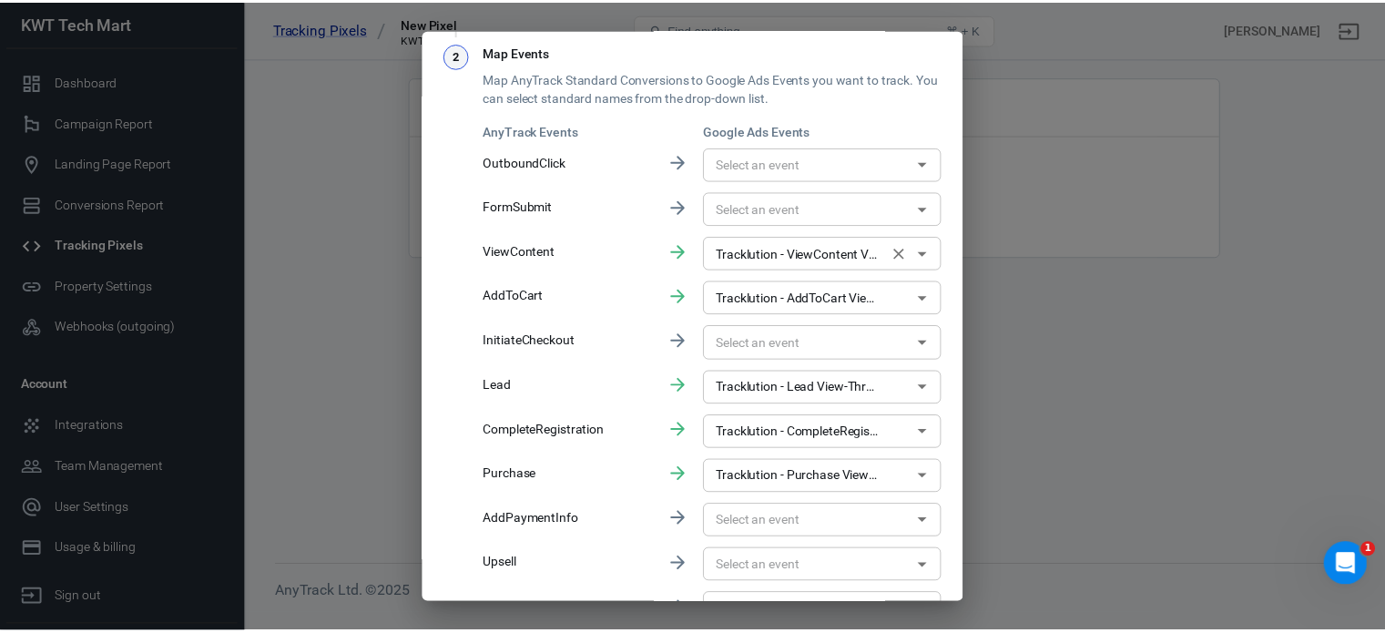
scroll to position [272, 0]
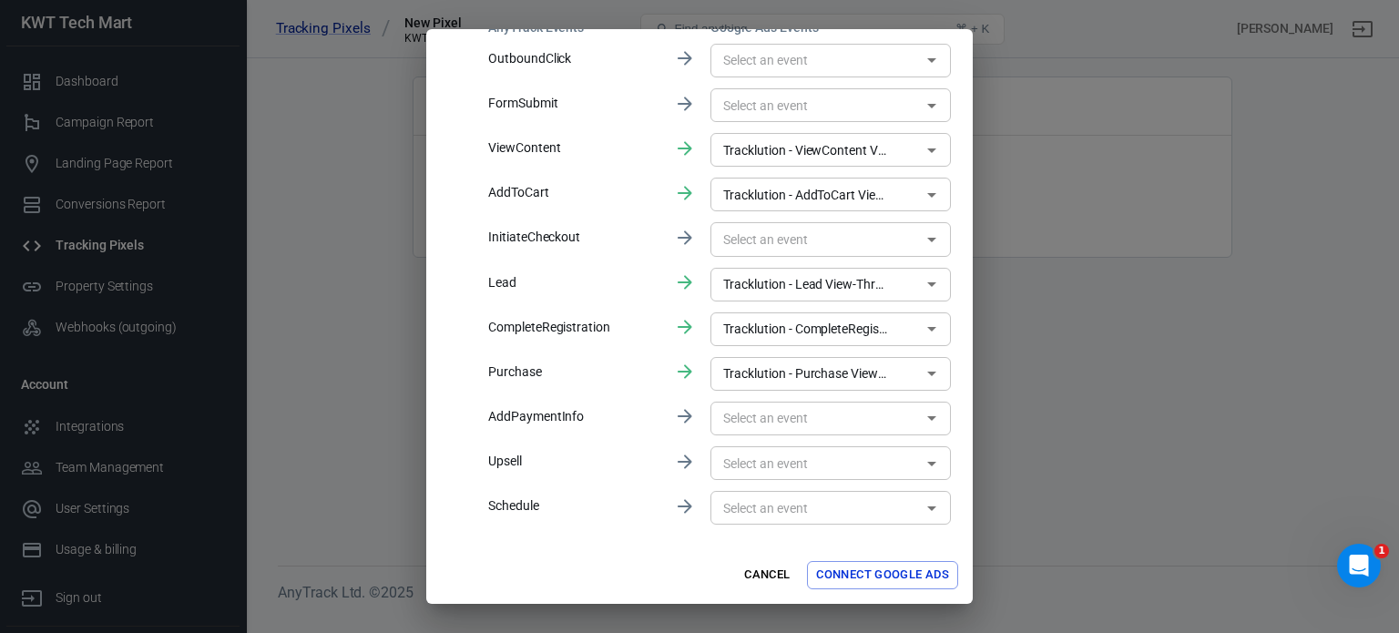
click at [1101, 76] on div "Select a data source for Google Ads 1 Select a Pixel Pixel KWT Tech Mart [AW-11…" at bounding box center [699, 316] width 1399 height 633
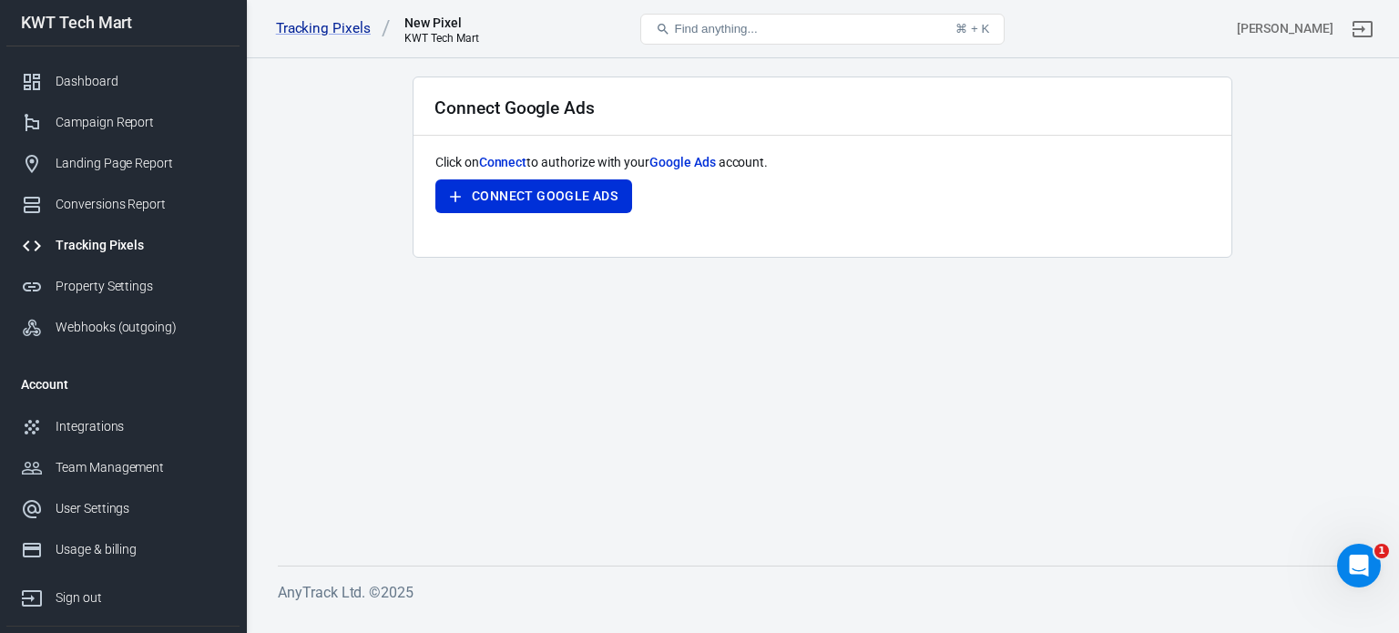
click at [112, 243] on div "Tracking Pixels" at bounding box center [140, 245] width 169 height 19
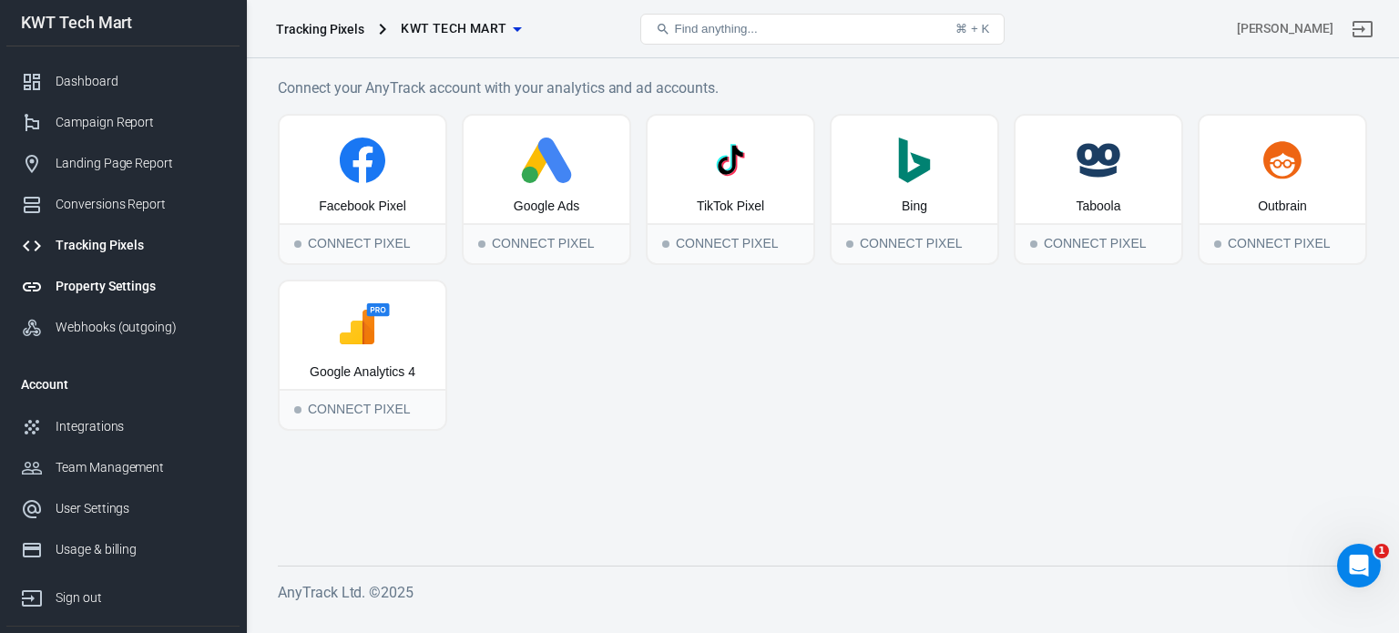
click at [131, 287] on div "Property Settings" at bounding box center [140, 286] width 169 height 19
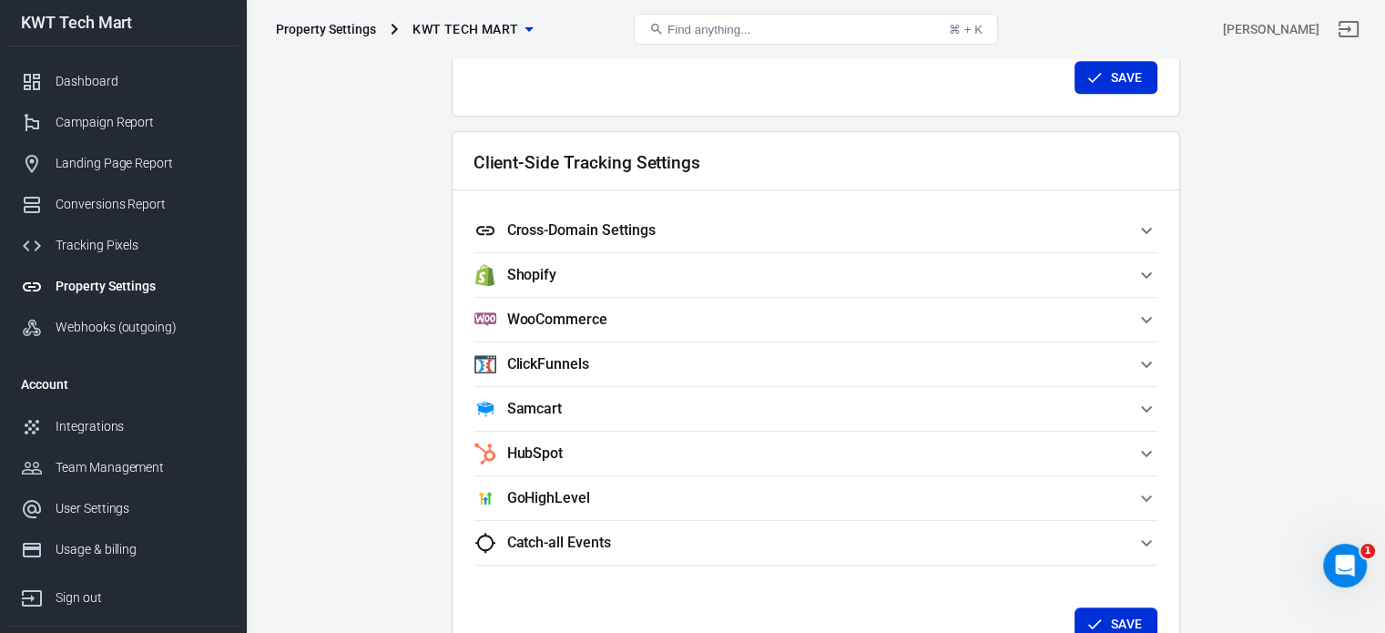
scroll to position [1548, 0]
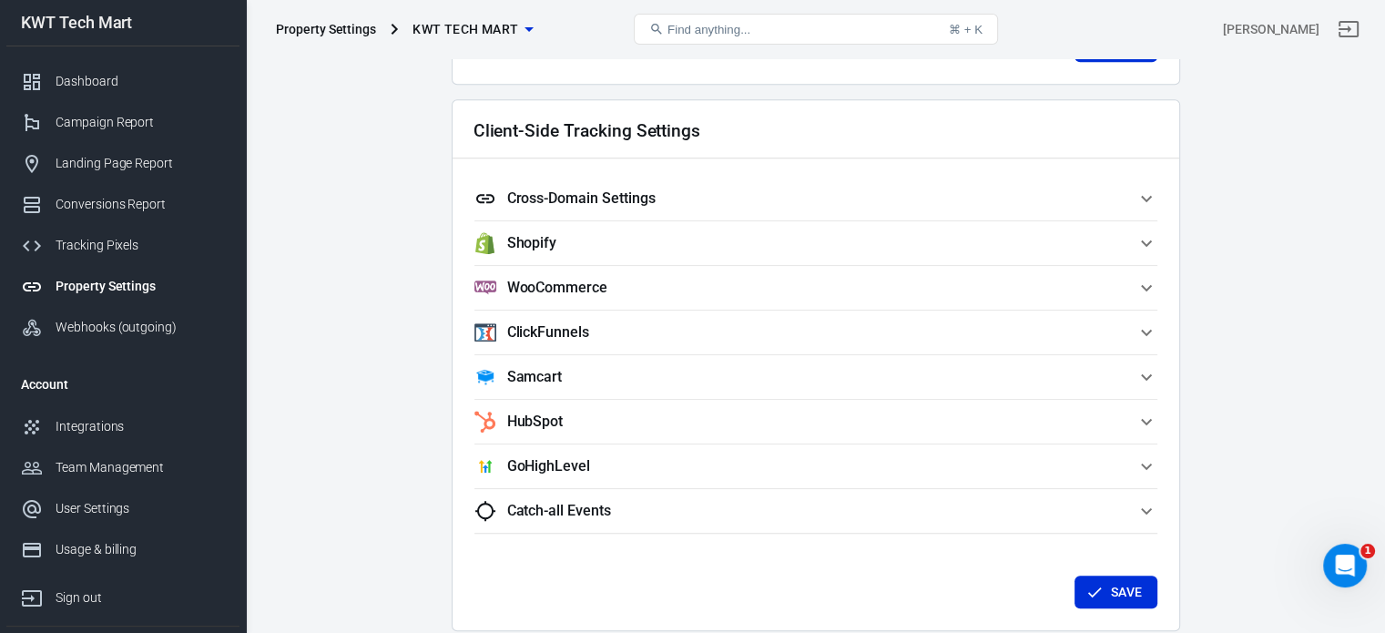
click at [1130, 243] on span "Shopify" at bounding box center [804, 243] width 661 height 22
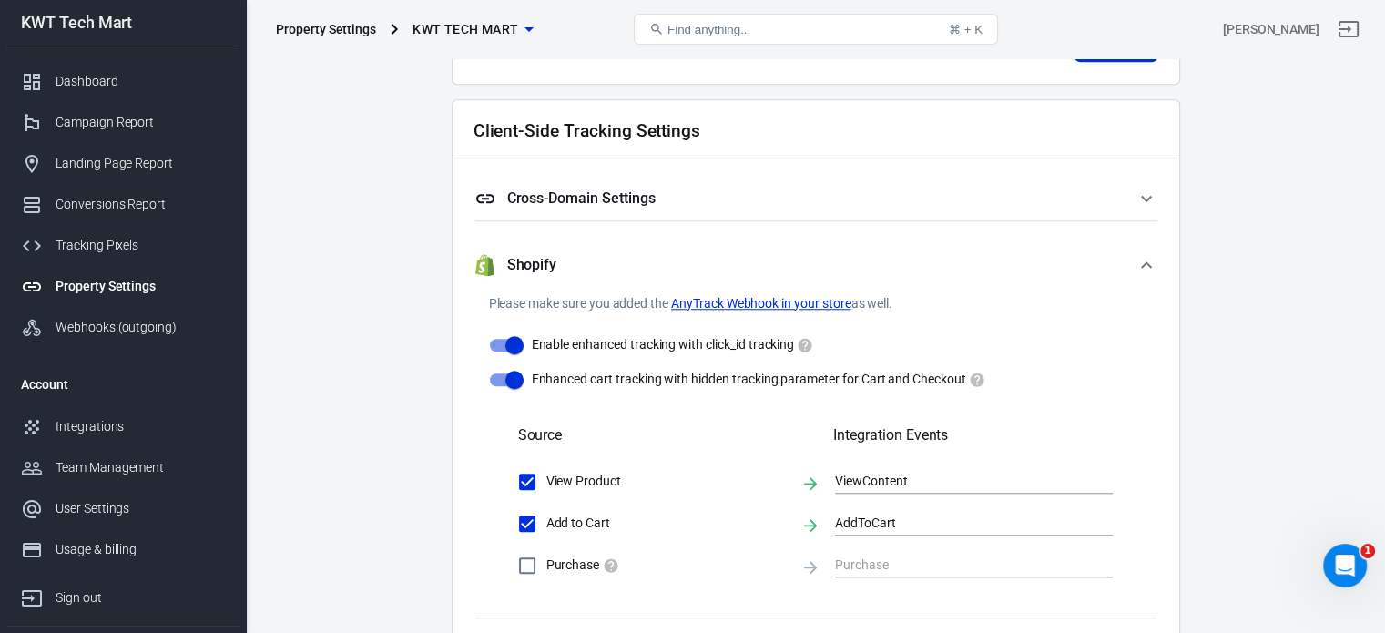
click at [1143, 270] on icon "button" at bounding box center [1146, 265] width 22 height 22
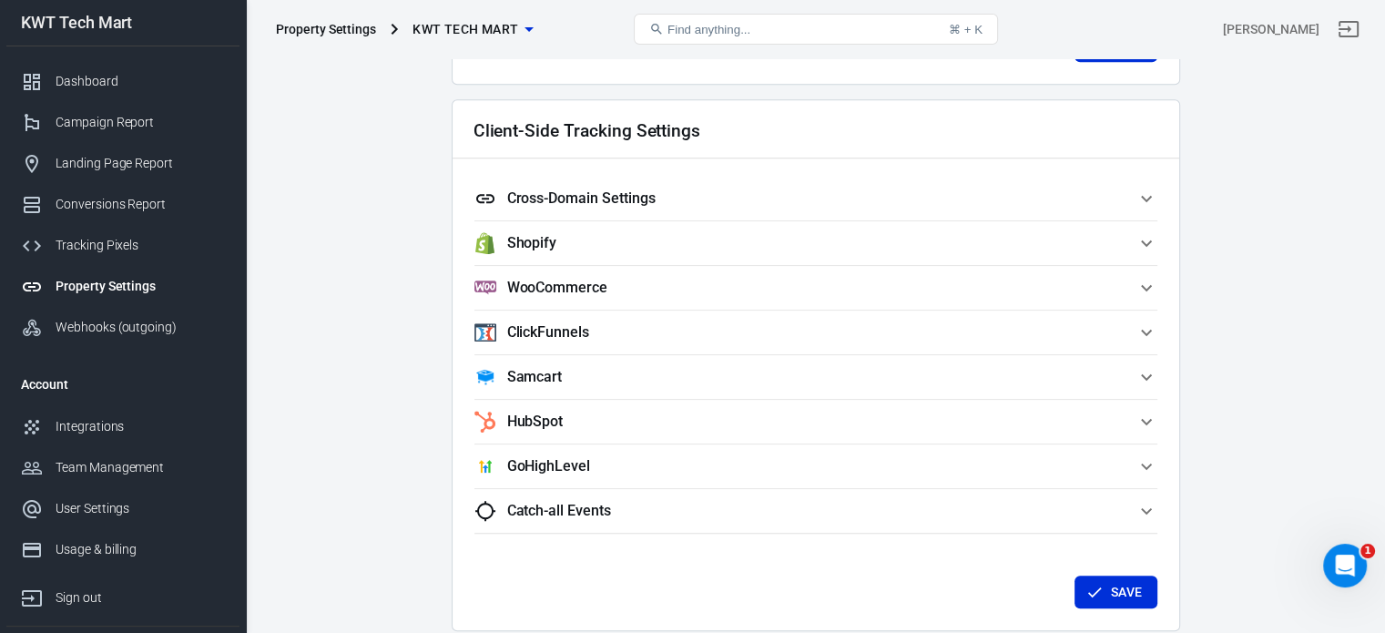
click at [1140, 249] on icon "button" at bounding box center [1146, 243] width 22 height 22
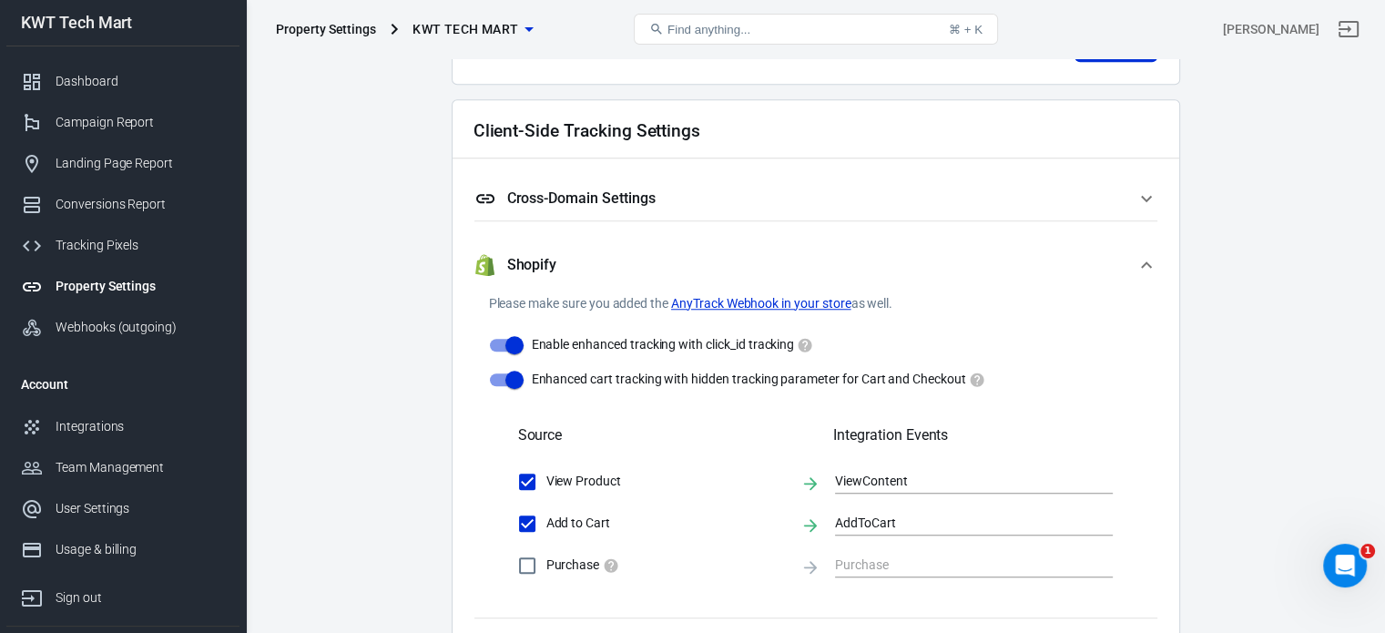
click at [1140, 249] on button "Shopify" at bounding box center [815, 265] width 683 height 58
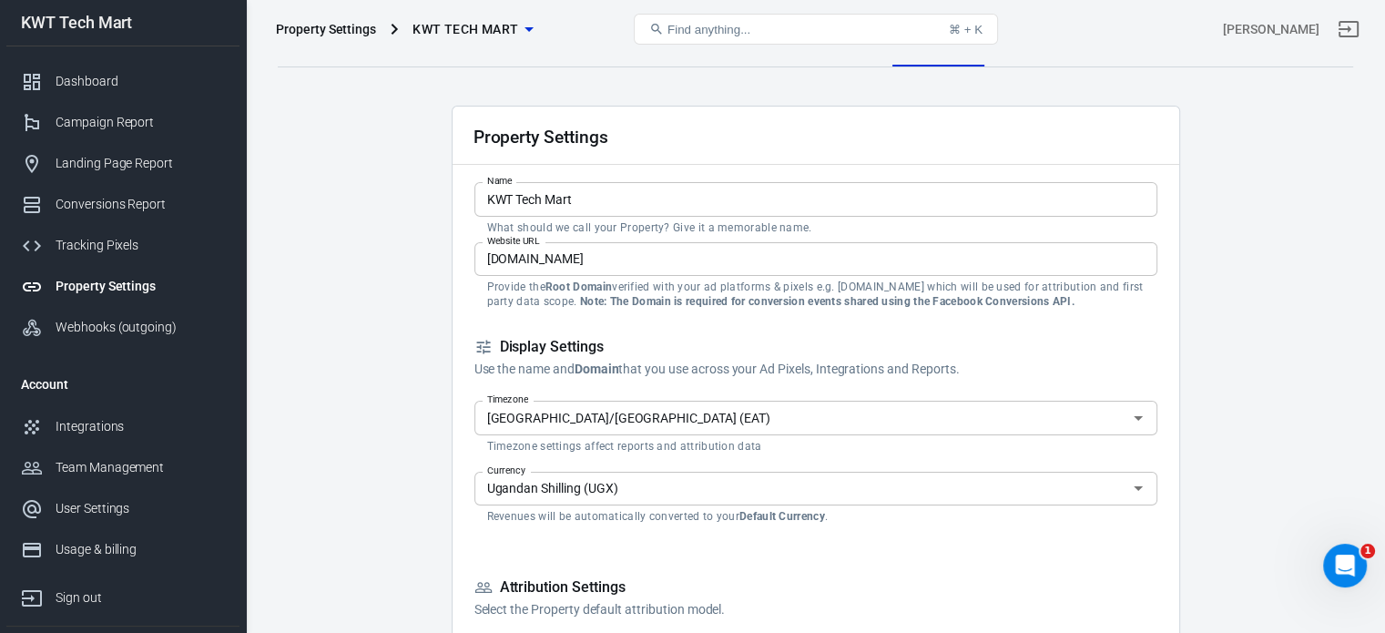
scroll to position [0, 0]
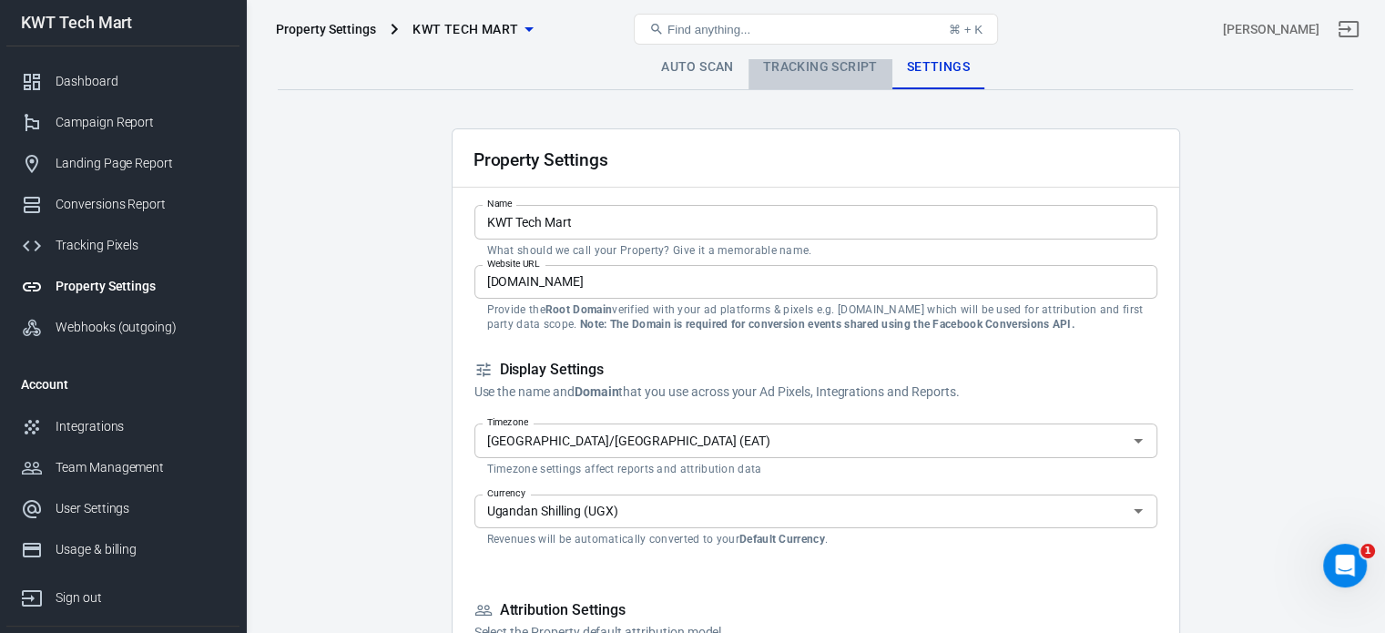
click at [853, 68] on link "Tracking Script" at bounding box center [820, 68] width 144 height 44
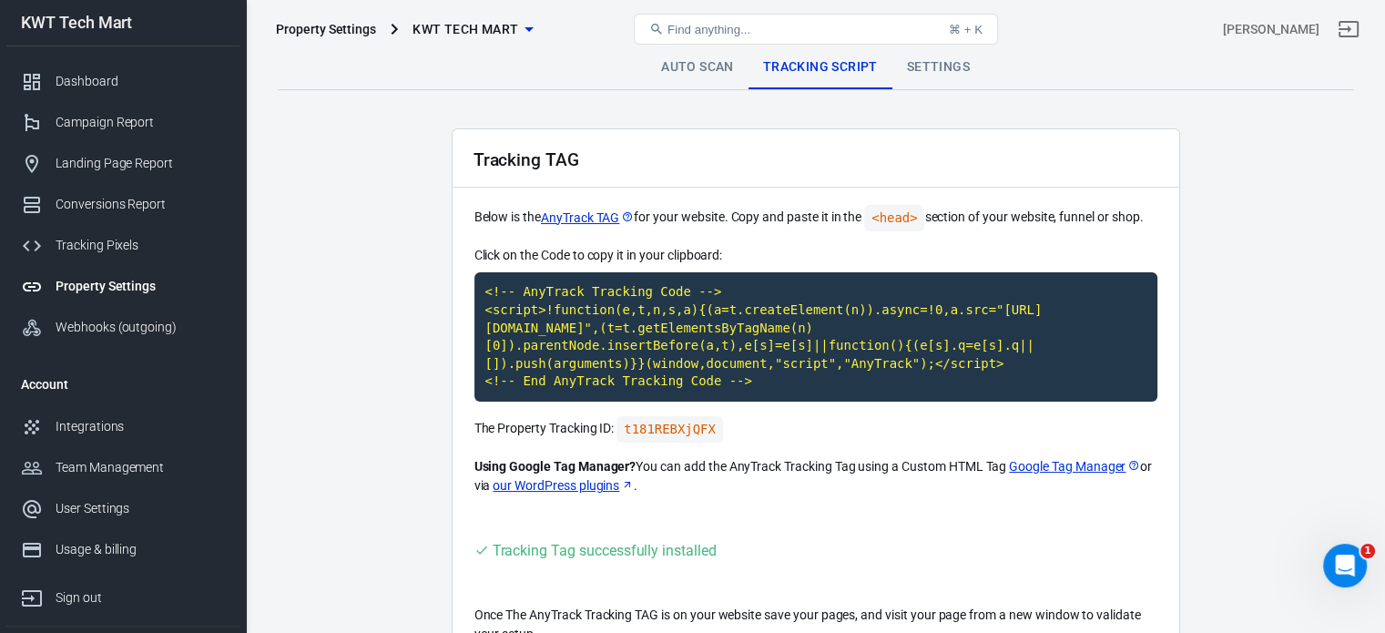
click at [713, 61] on link "Auto Scan" at bounding box center [698, 68] width 102 height 44
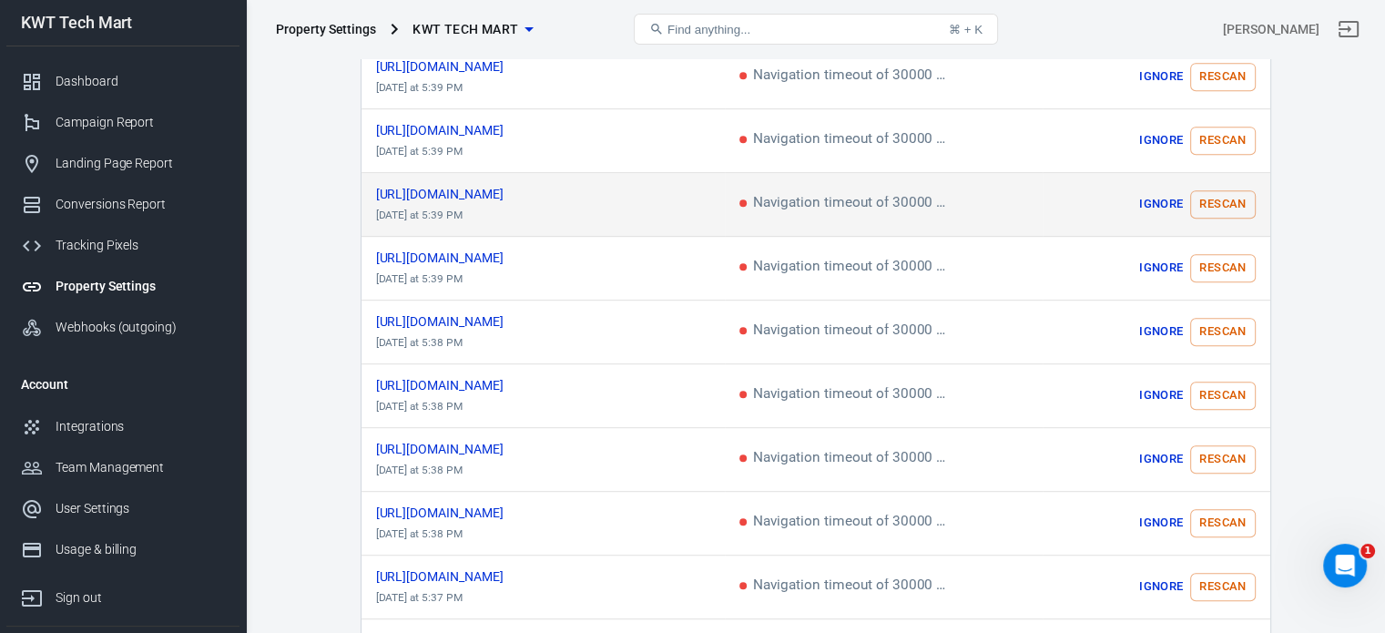
scroll to position [1014, 0]
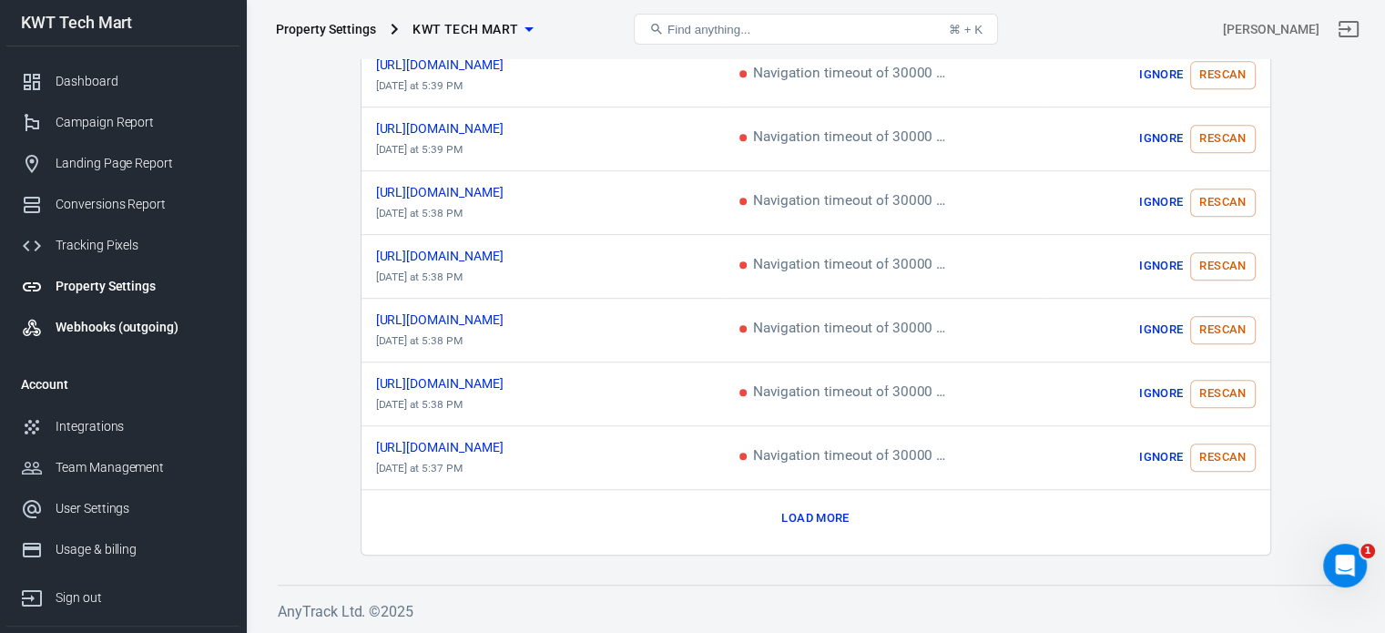
click at [117, 320] on div "Webhooks (outgoing)" at bounding box center [140, 327] width 169 height 19
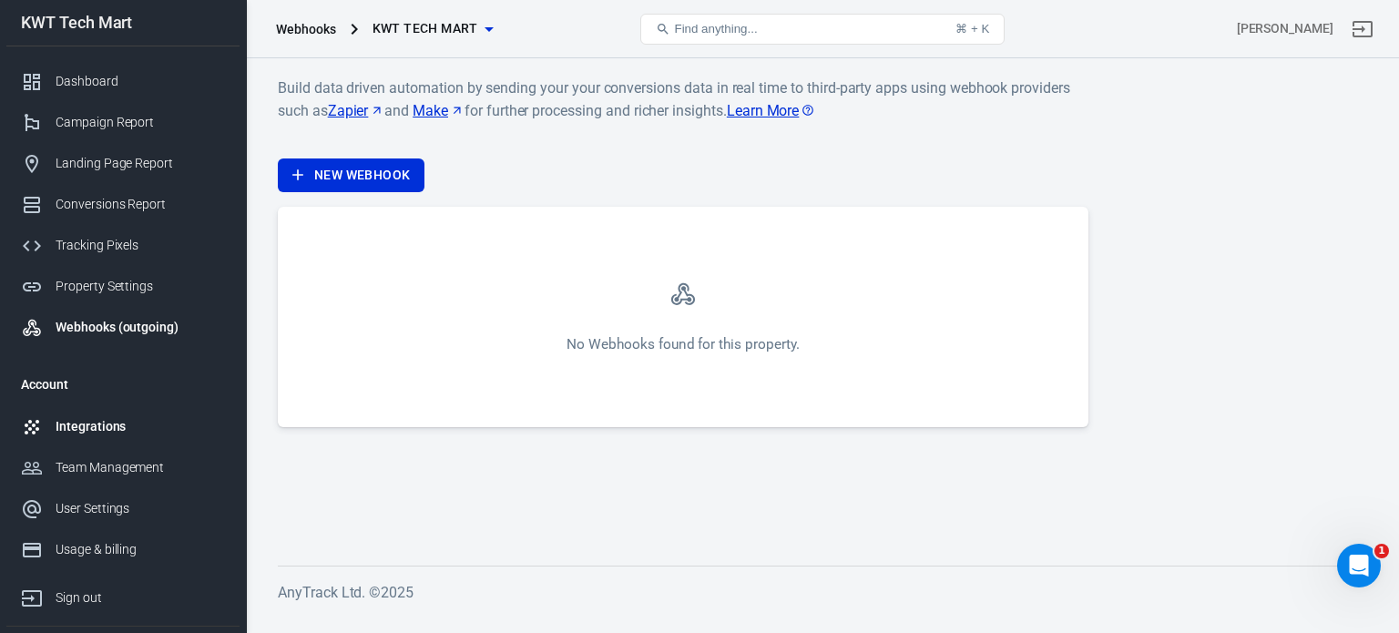
click at [106, 430] on div "Integrations" at bounding box center [140, 426] width 169 height 19
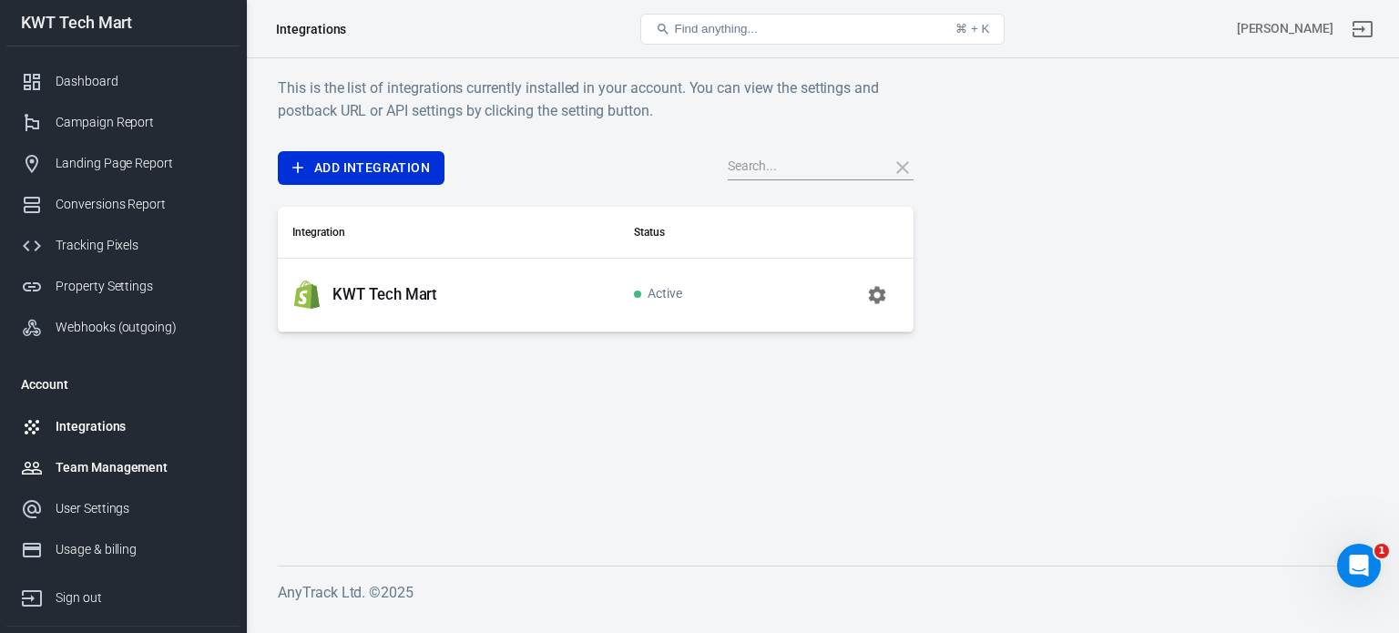
click at [120, 461] on div "Team Management" at bounding box center [140, 467] width 169 height 19
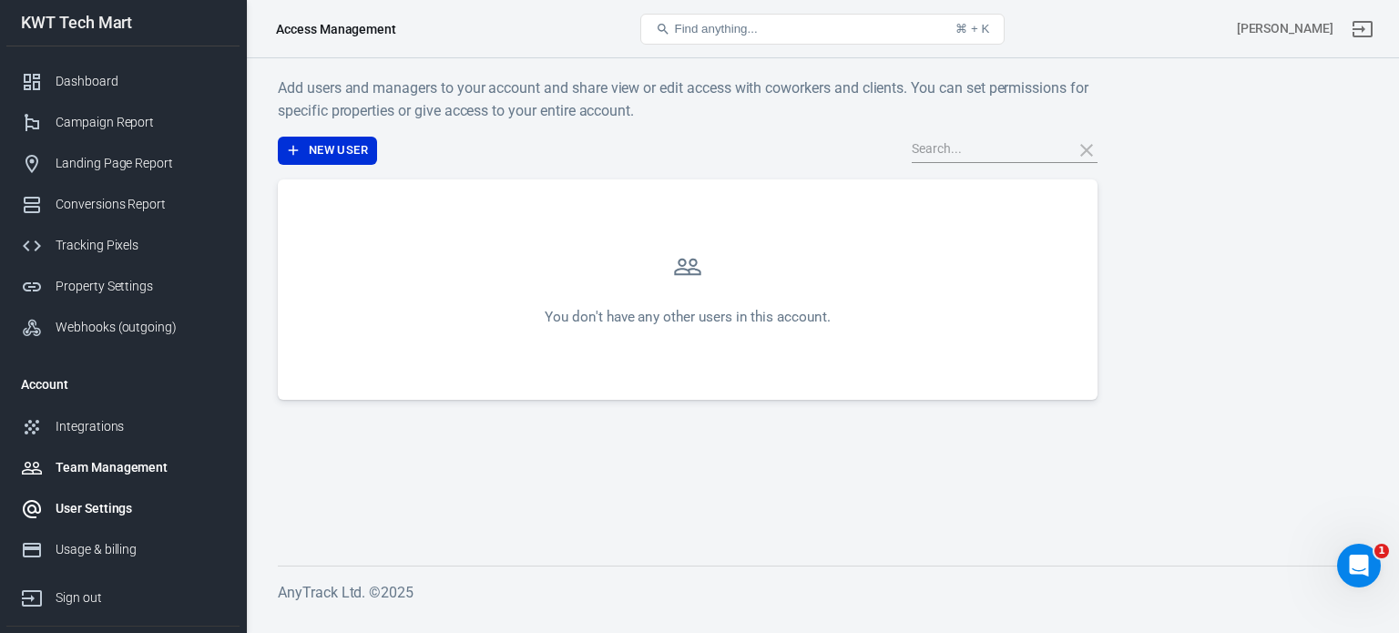
click at [86, 513] on div "User Settings" at bounding box center [140, 508] width 169 height 19
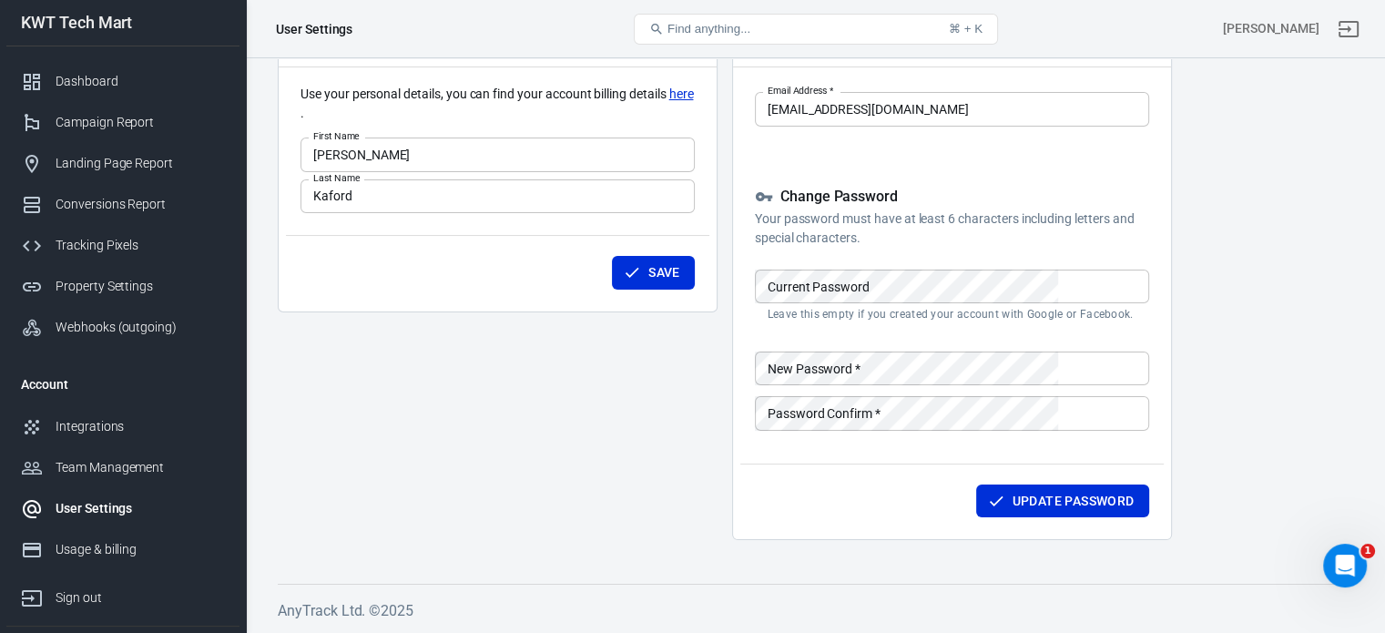
scroll to position [168, 0]
click at [104, 543] on div "Usage & billing" at bounding box center [140, 549] width 169 height 19
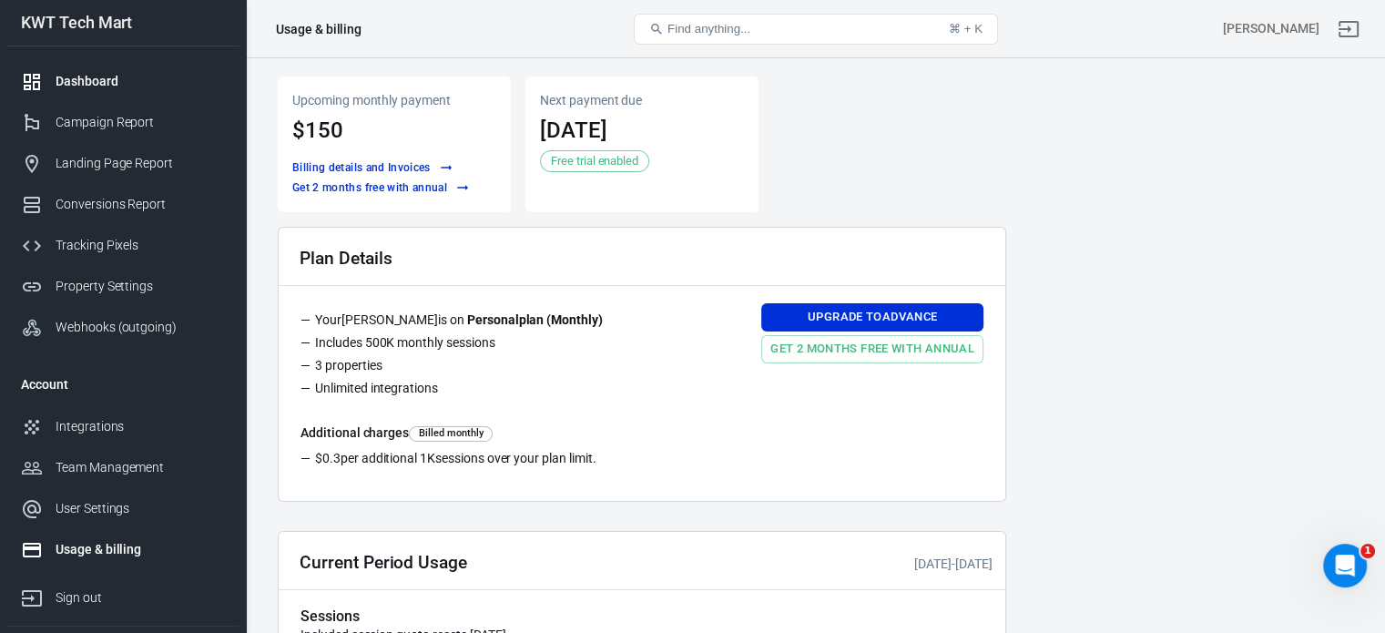
click at [76, 87] on div "Dashboard" at bounding box center [140, 81] width 169 height 19
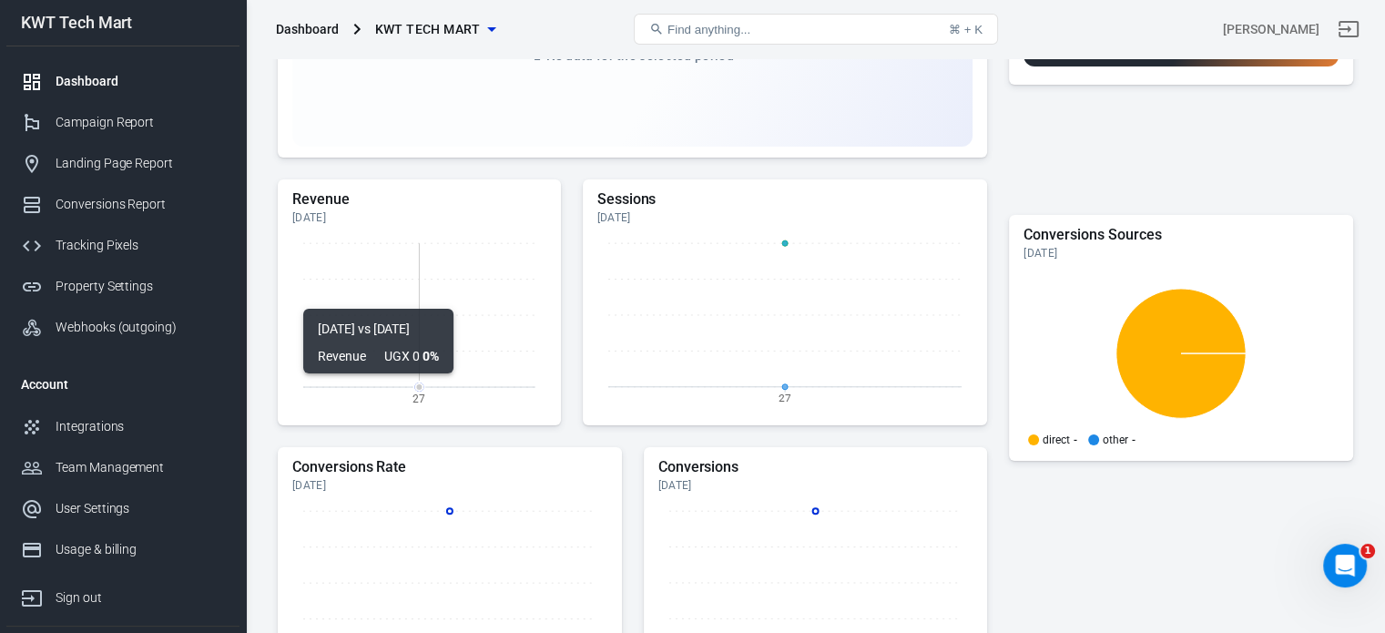
scroll to position [182, 0]
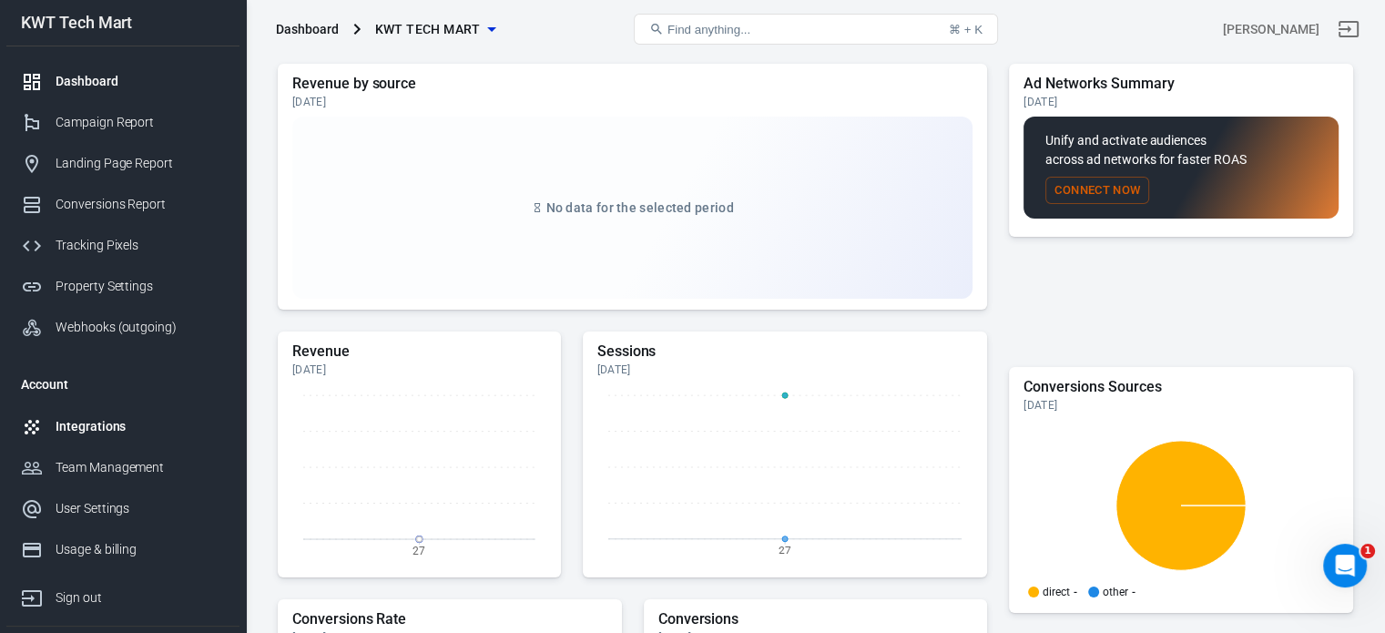
click at [101, 418] on div "Integrations" at bounding box center [140, 426] width 169 height 19
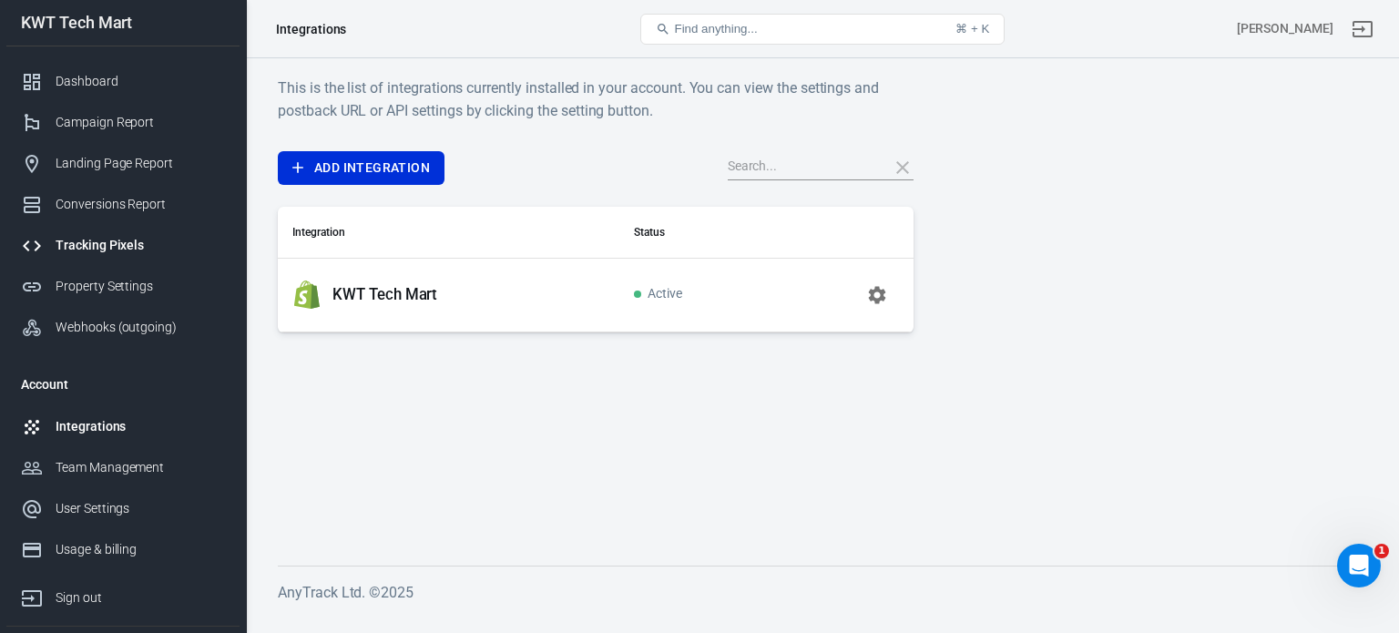
click at [107, 245] on div "Tracking Pixels" at bounding box center [140, 245] width 169 height 19
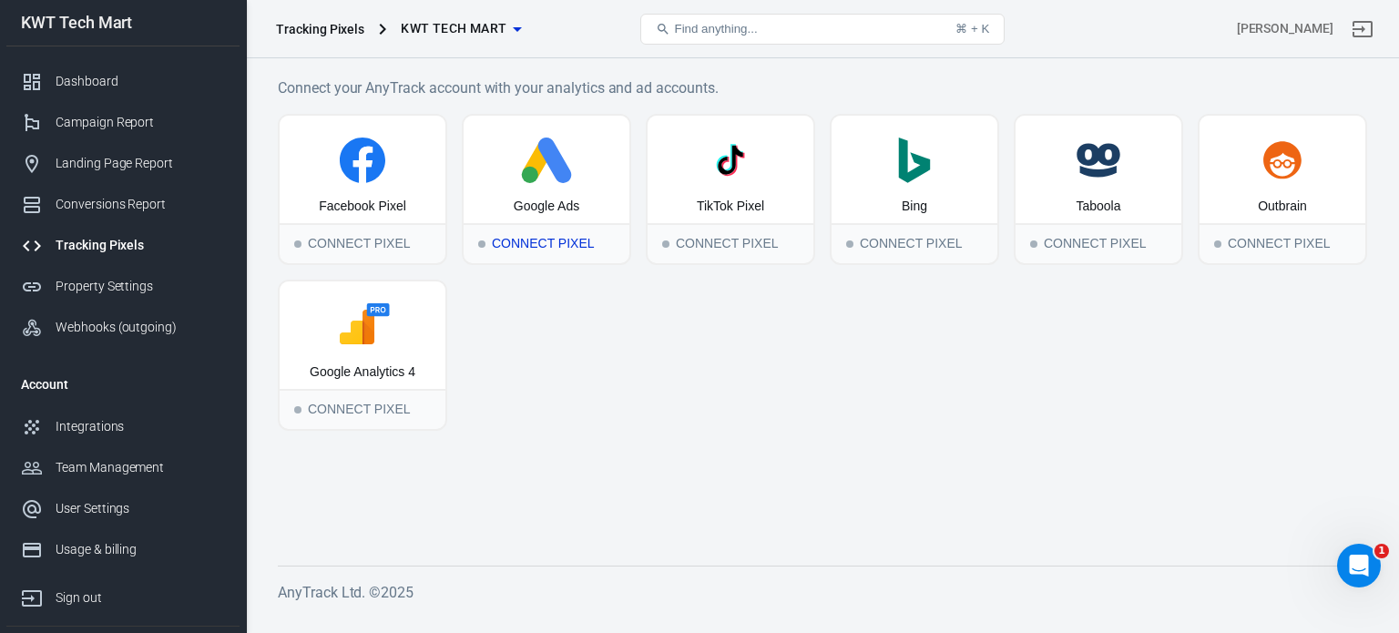
click at [542, 184] on div "Google Ads" at bounding box center [546, 169] width 166 height 107
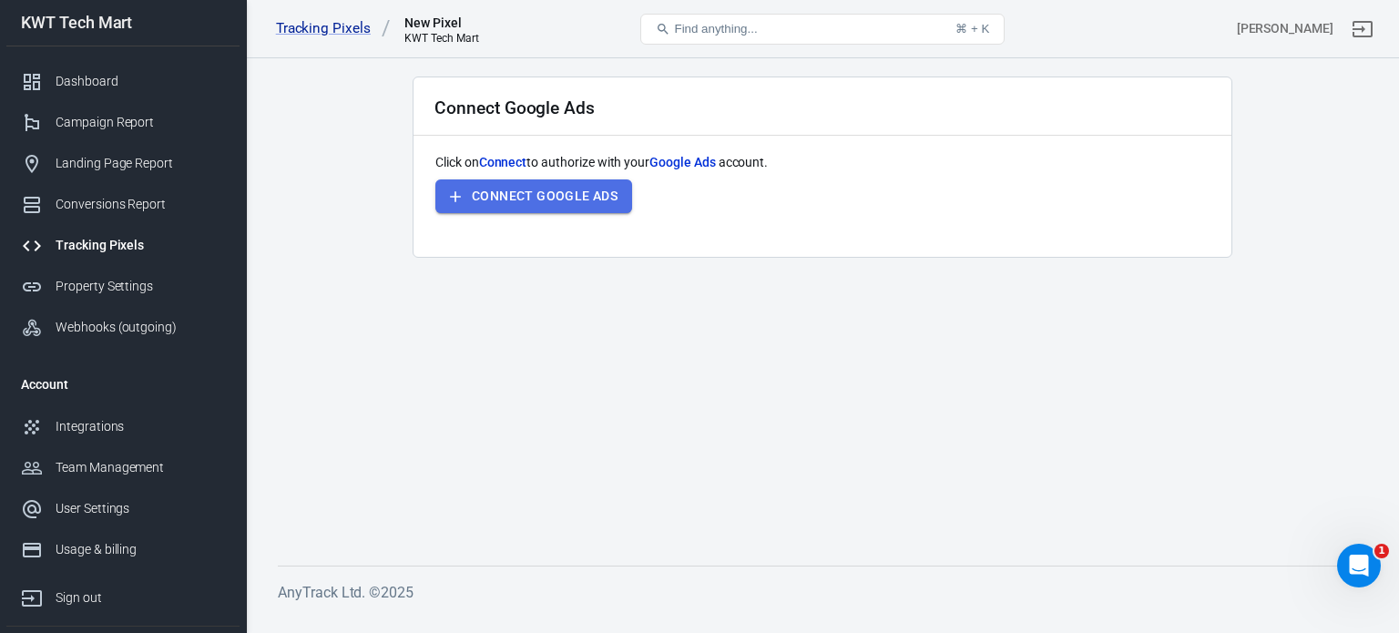
click at [549, 194] on button "Connect Google Ads" at bounding box center [533, 196] width 197 height 34
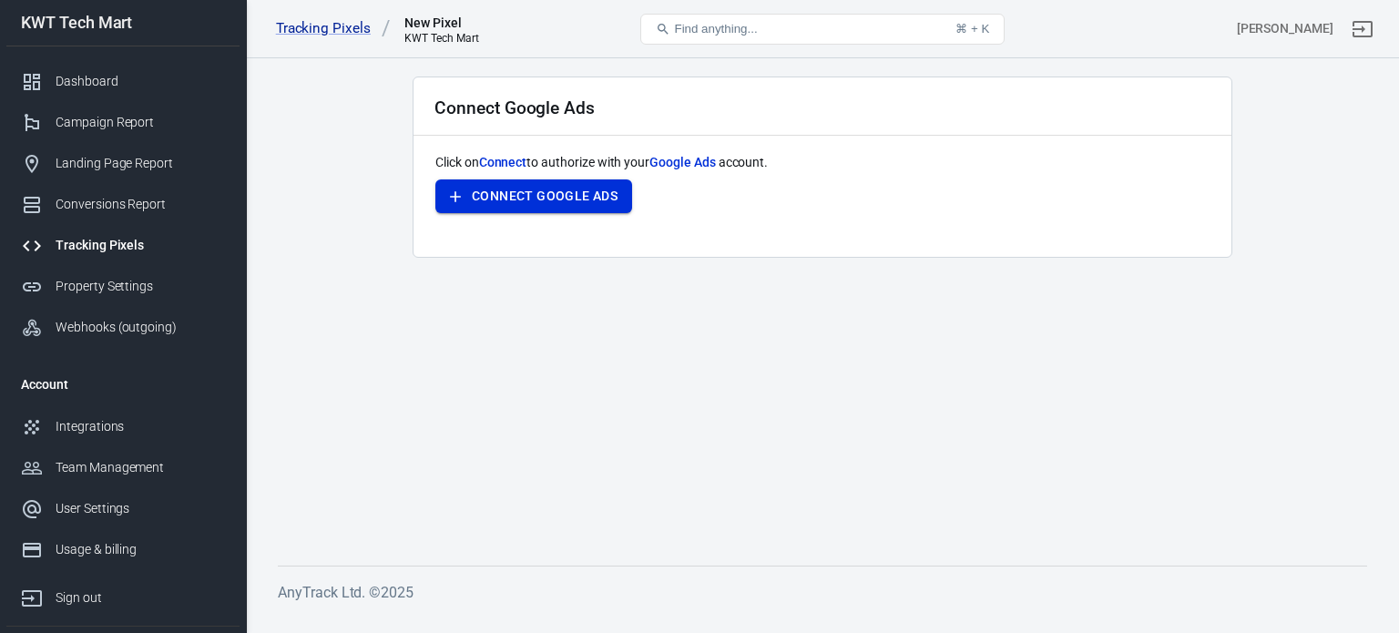
click at [518, 192] on button "Connect Google Ads" at bounding box center [533, 196] width 197 height 34
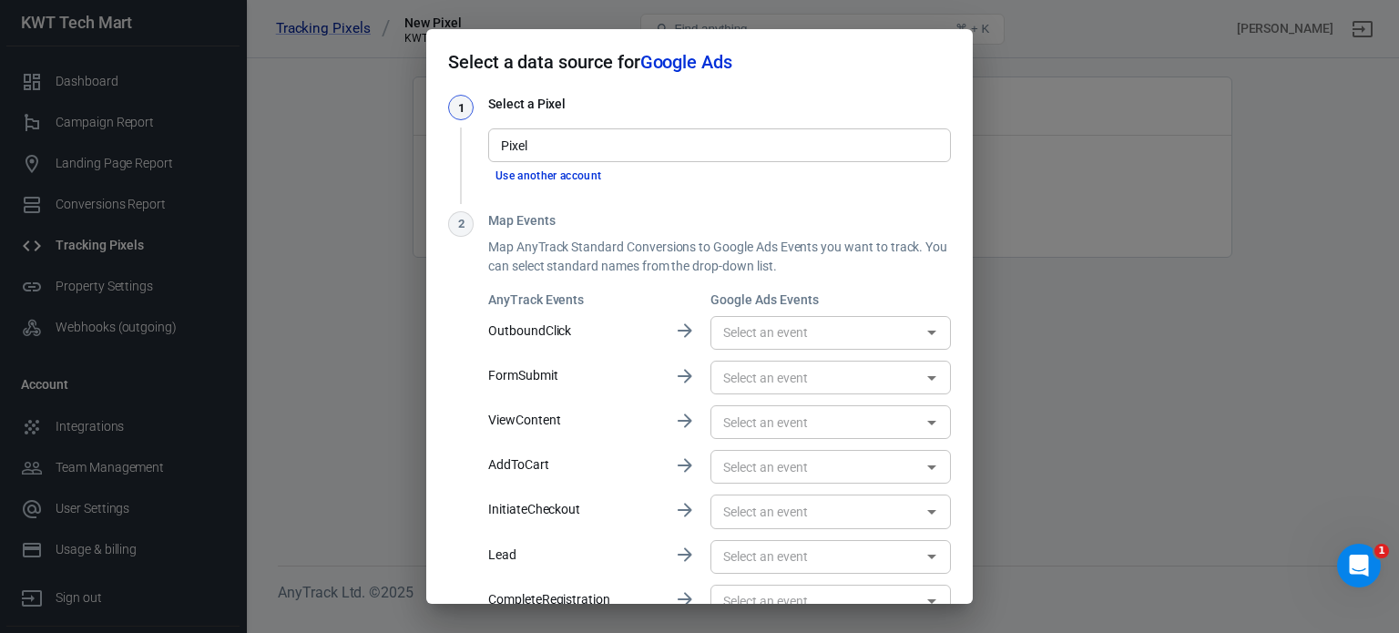
click at [575, 150] on input "Pixel" at bounding box center [718, 145] width 449 height 23
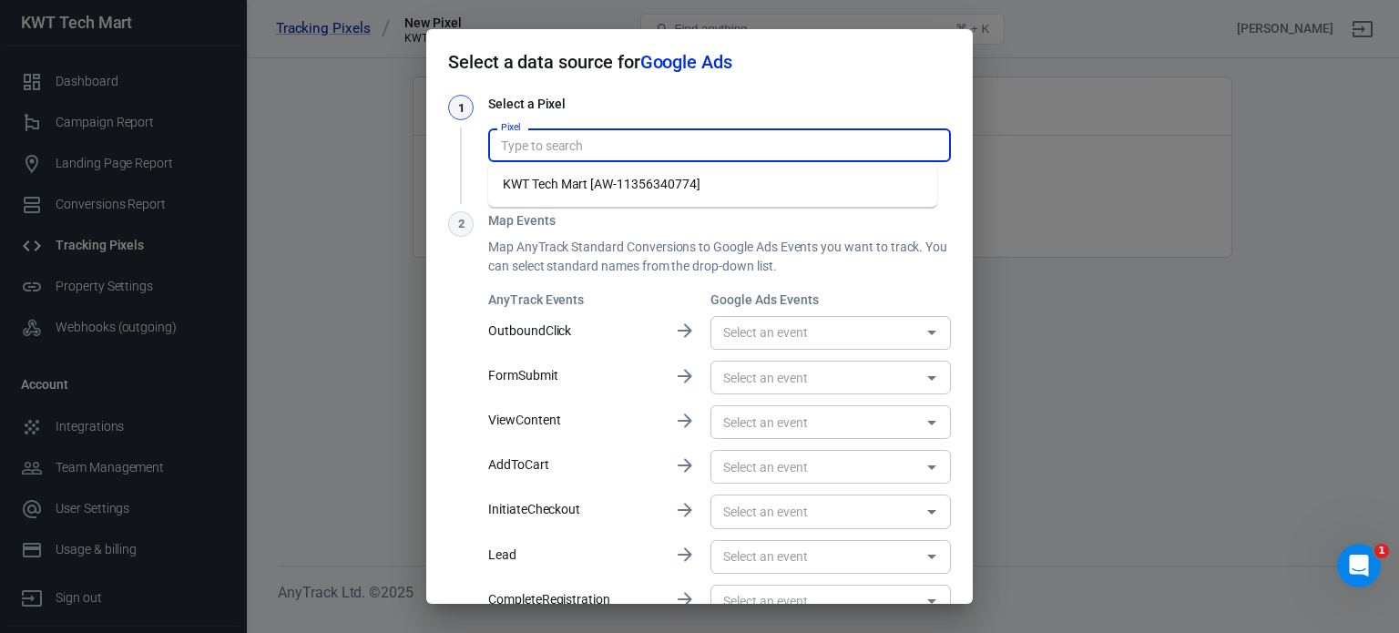
click at [577, 183] on li "KWT Tech Mart [AW-11356340774]" at bounding box center [712, 184] width 449 height 30
type input "KWT Tech Mart [AW-11356340774]"
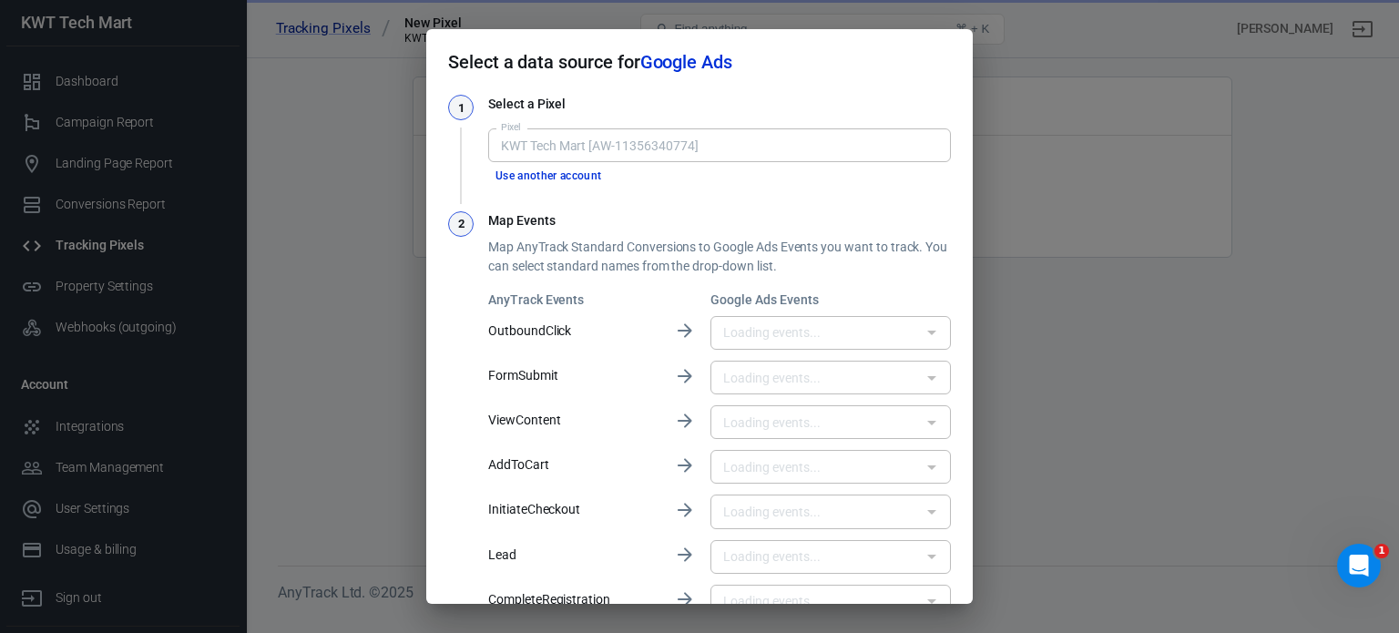
type input "Tracklution - ViewContent View-Through / Engagement Conversions - [DATE] 15:40:…"
type input "Tracklution - AddToCart View-Through / Engagement Conversions - [DATE] 15:41:04…"
type input "Tracklution - Lead View-Through / Engagement Conversions - [DATE] 15:40:55 [7Ld…"
type input "Tracklution - CompleteRegistration View-Through / Engagement Conversions - [DAT…"
type input "Tracklution - Purchase View-Through / Engagement Conversions - [DATE] 15:41:14 …"
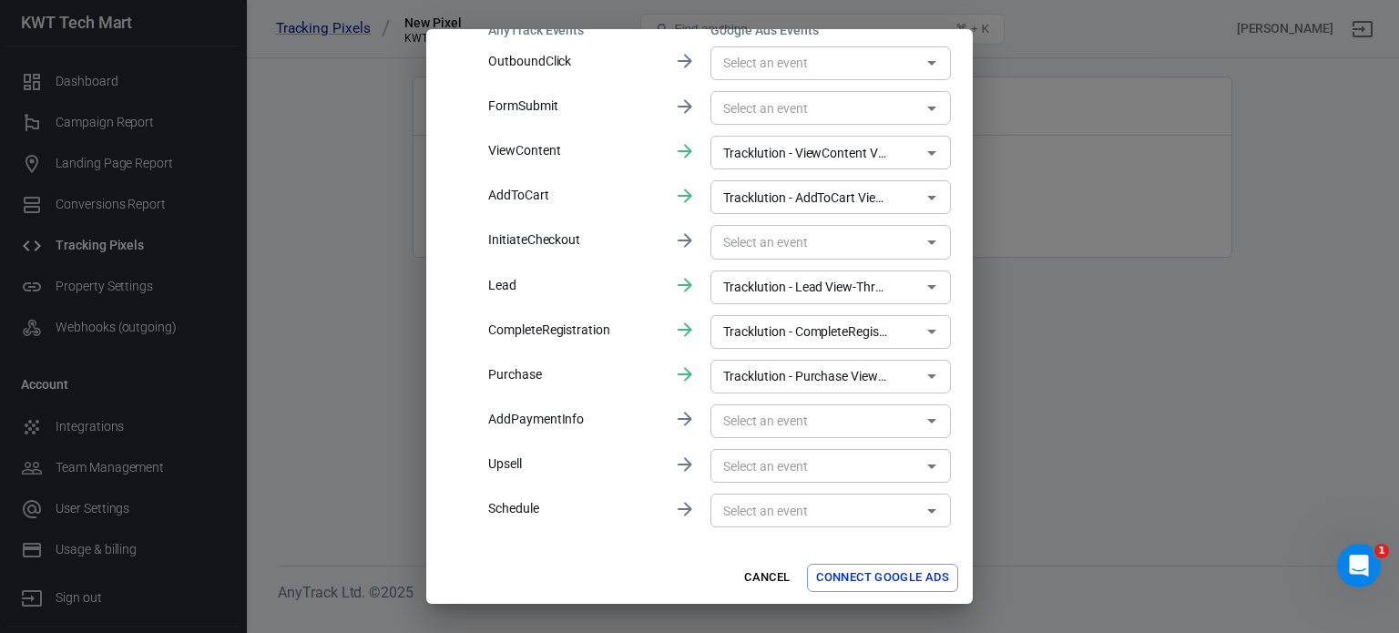
scroll to position [272, 0]
click at [927, 374] on icon "Open" at bounding box center [931, 374] width 9 height 5
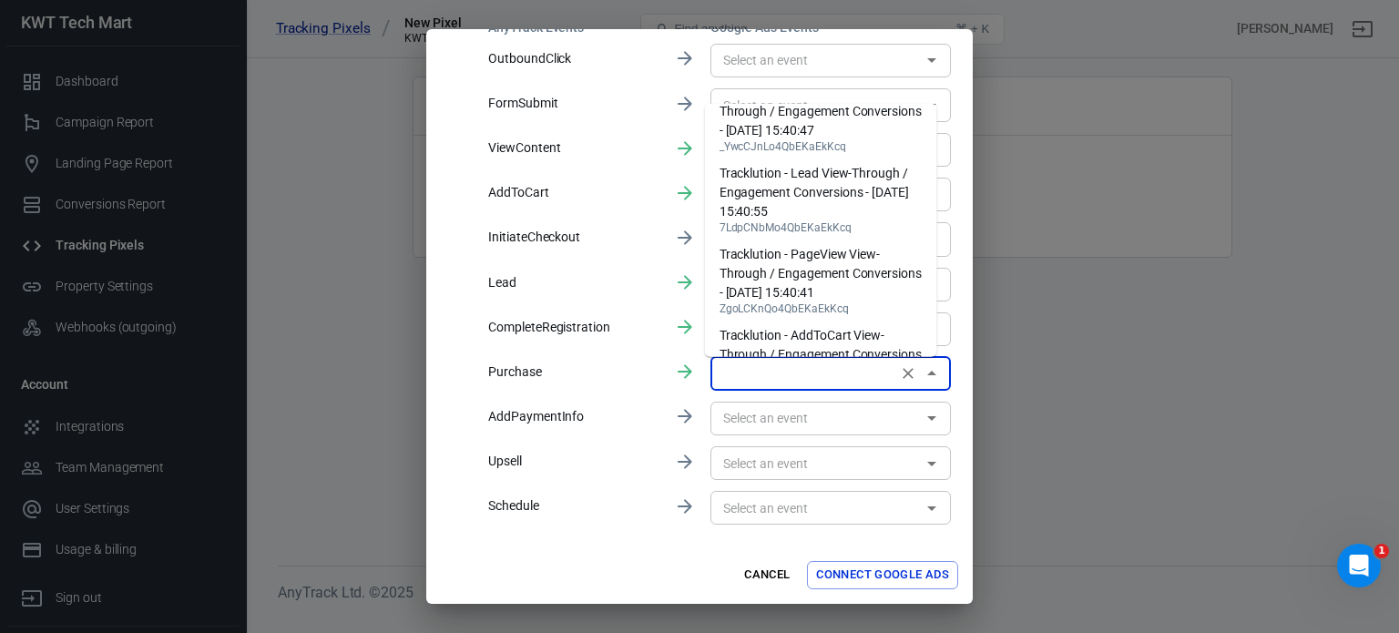
scroll to position [0, 0]
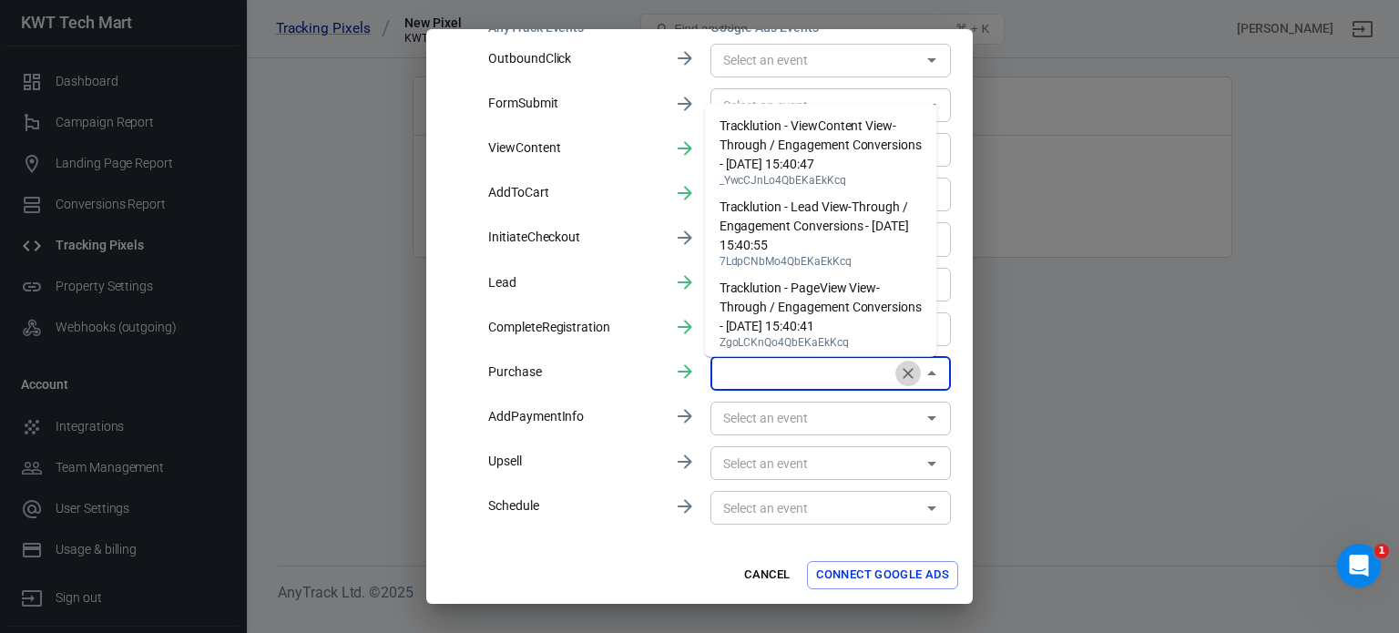
click at [899, 372] on icon "Clear" at bounding box center [908, 373] width 18 height 18
click at [1029, 265] on div "Select a data source for Google Ads 1 Select a Pixel Pixel KWT Tech Mart [AW-11…" at bounding box center [699, 316] width 1399 height 633
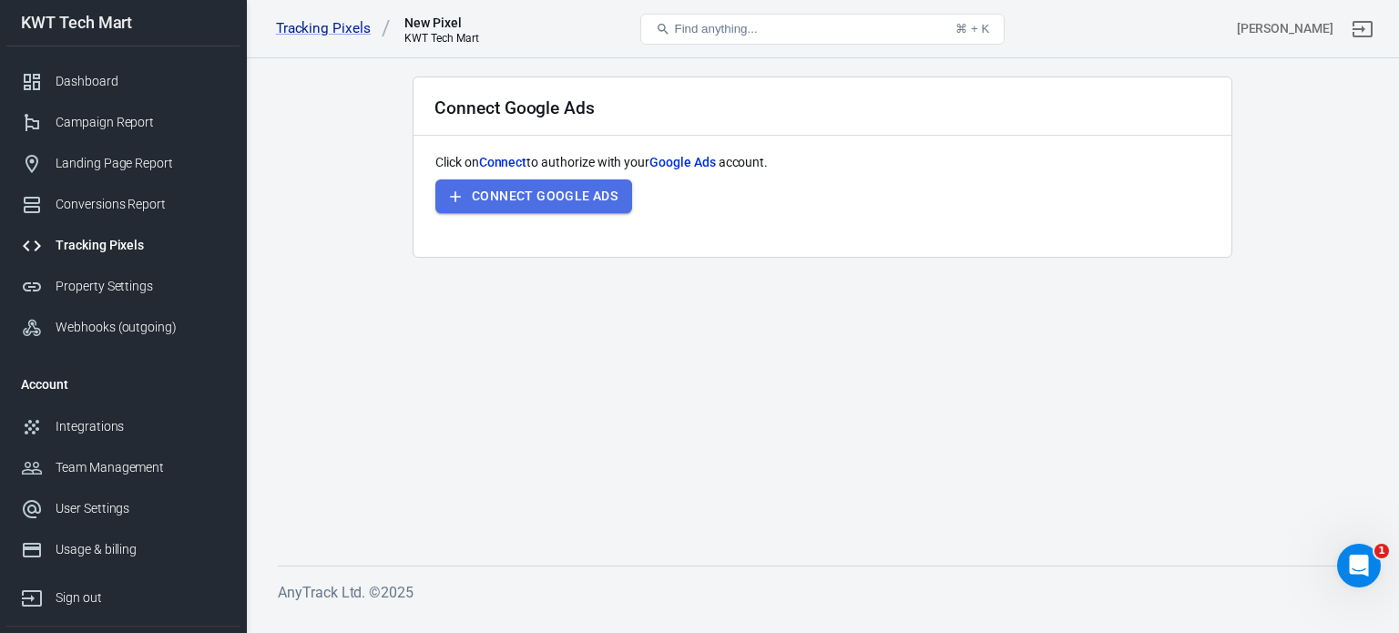
click at [581, 189] on button "Connect Google Ads" at bounding box center [533, 196] width 197 height 34
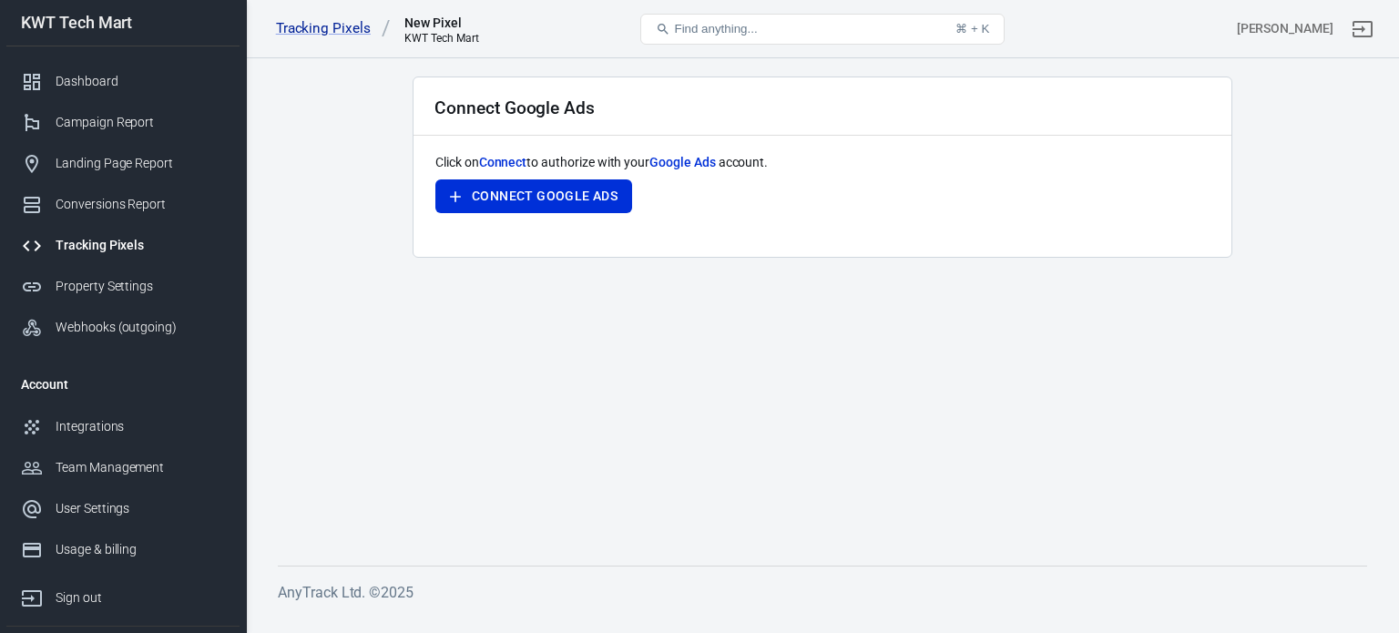
click at [947, 385] on main "Connect Google Ads Click on Connect to authorize with your Google Ads account. …" at bounding box center [822, 306] width 1089 height 460
click at [539, 192] on button "Connect Google Ads" at bounding box center [533, 196] width 197 height 34
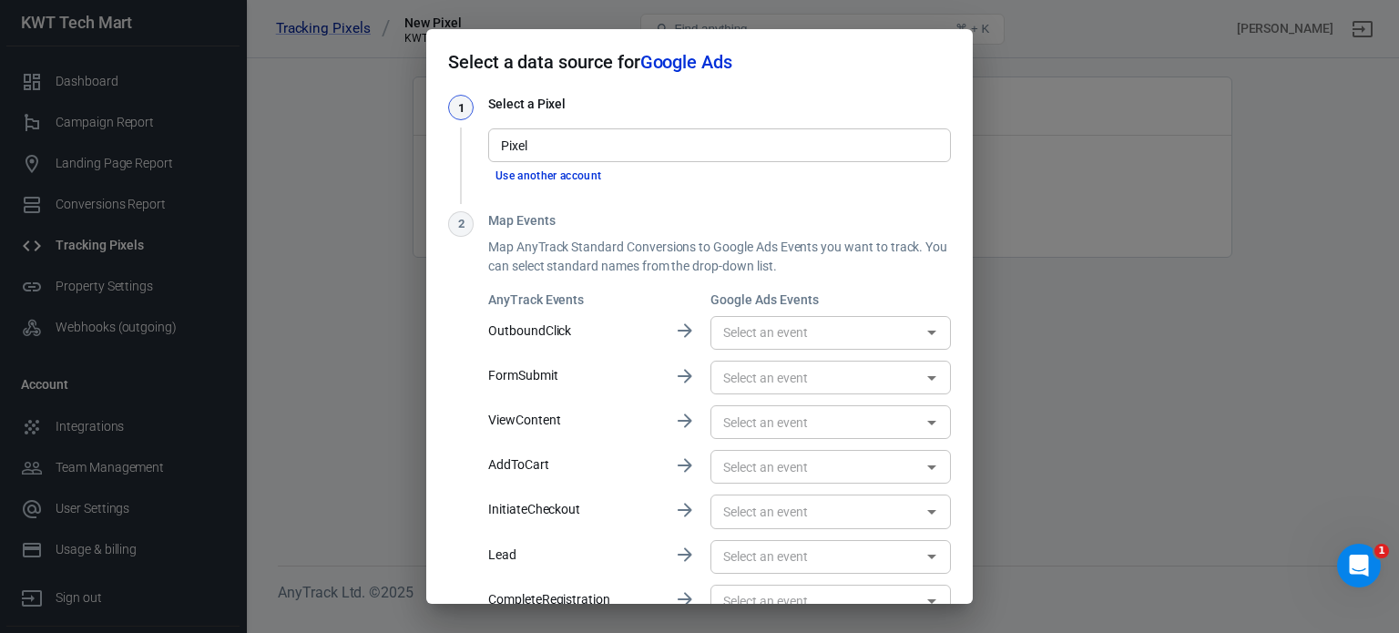
click at [603, 151] on input "Pixel" at bounding box center [718, 145] width 449 height 23
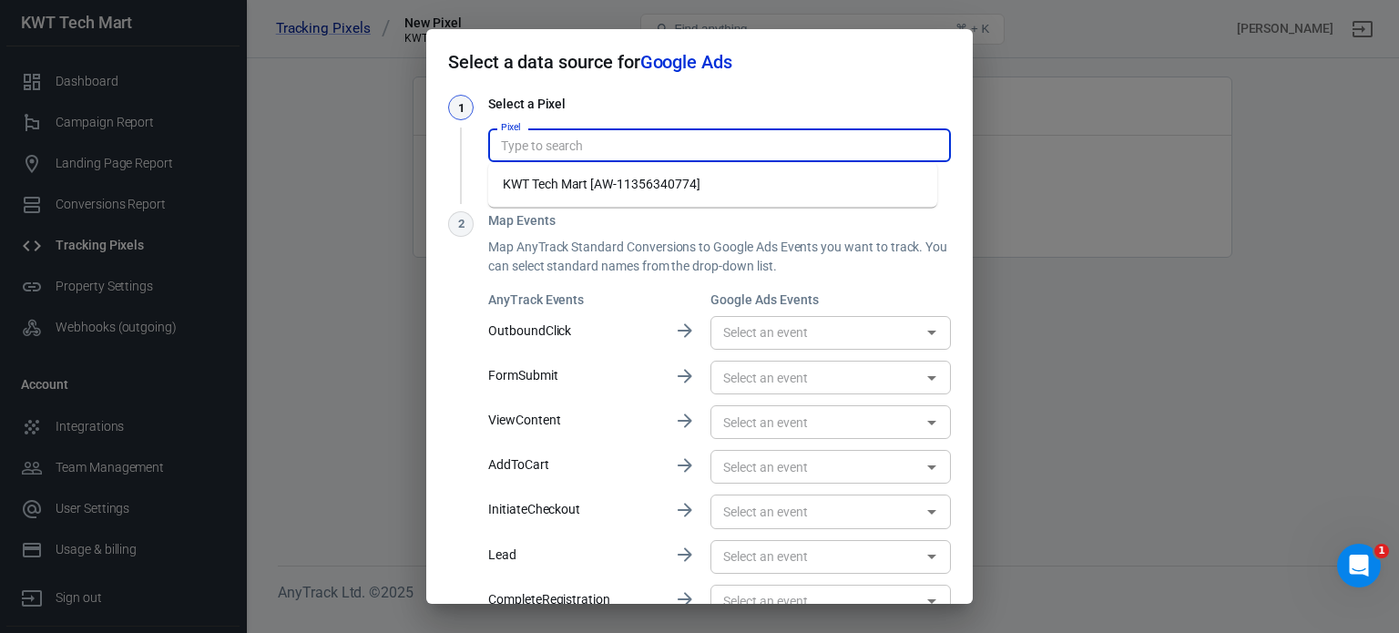
click at [601, 180] on li "KWT Tech Mart [AW-11356340774]" at bounding box center [712, 184] width 449 height 30
type input "KWT Tech Mart [AW-11356340774]"
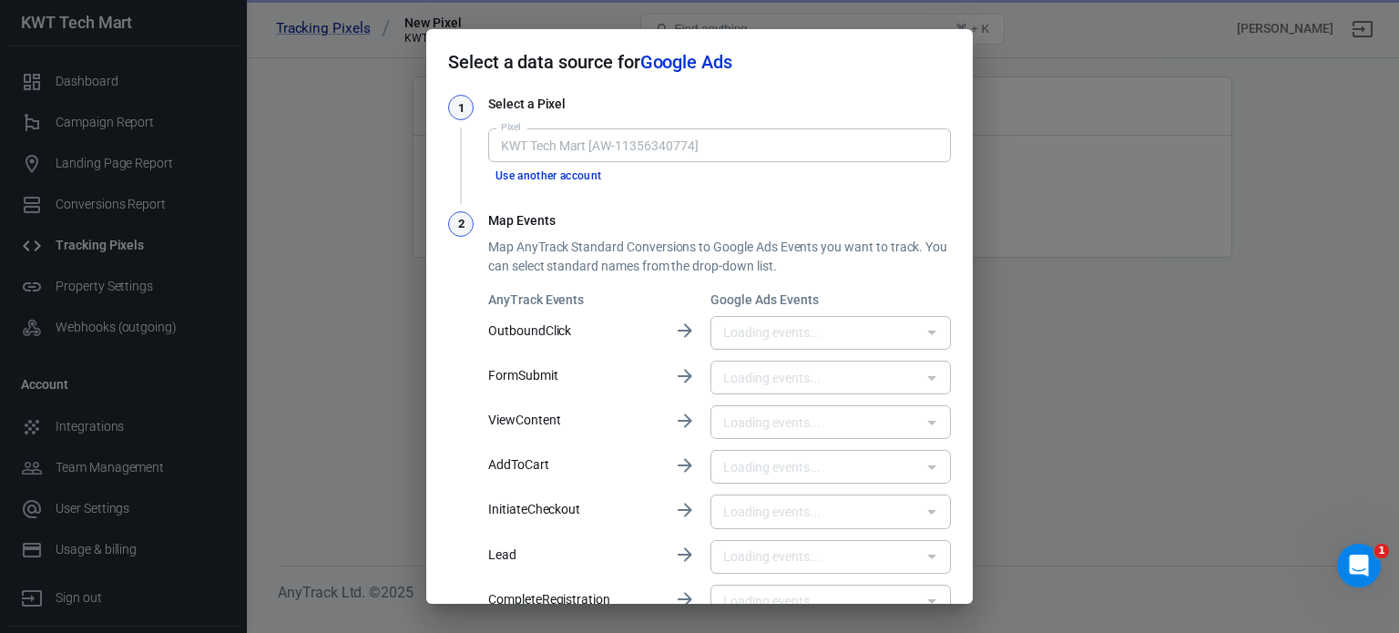
type input "Tracklution - ViewContent View-Through / Engagement Conversions - [DATE] 15:40:…"
type input "Tracklution - AddToCart View-Through / Engagement Conversions - [DATE] 15:41:04…"
type input "Begin checkout [nMkHCPmm8Y4bEKaEkKcq]"
type input "Tracklution - Lead View-Through / Engagement Conversions - [DATE] 15:40:55 [7Ld…"
type input "Tracklution - CompleteRegistration View-Through / Engagement Conversions - [DAT…"
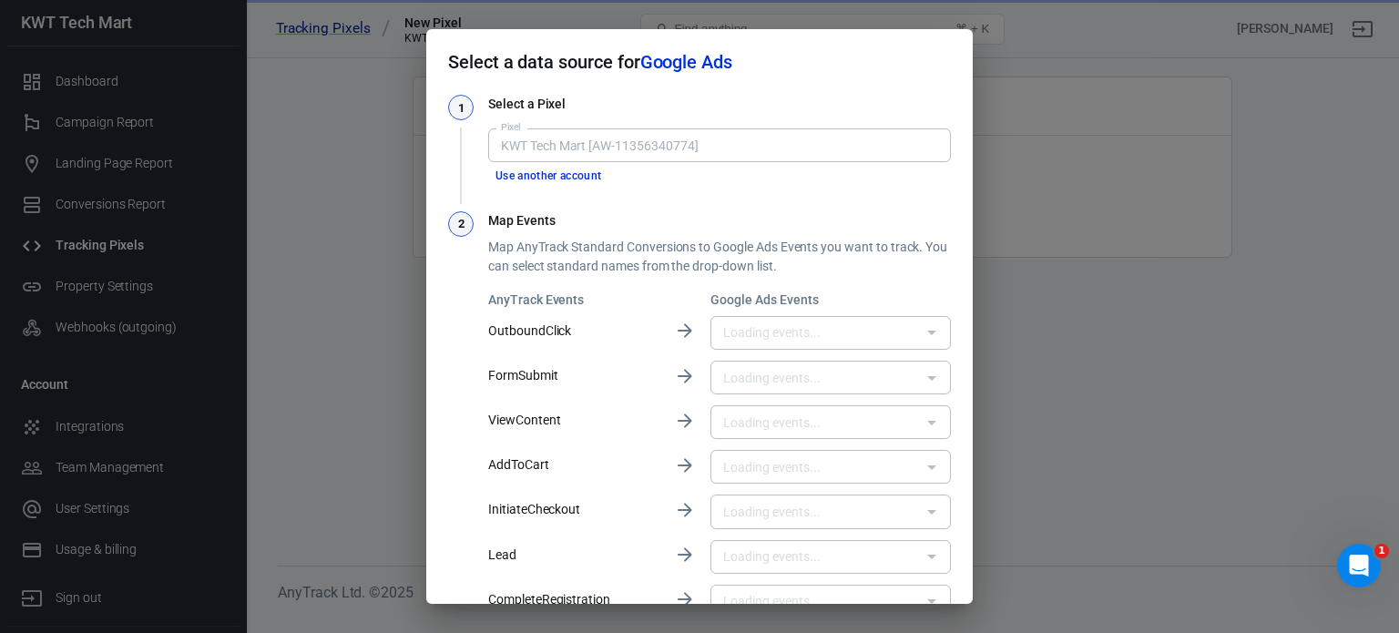
type input "Tracklution - Purchase View-Through / Engagement Conversions - [DATE] 15:41:14 …"
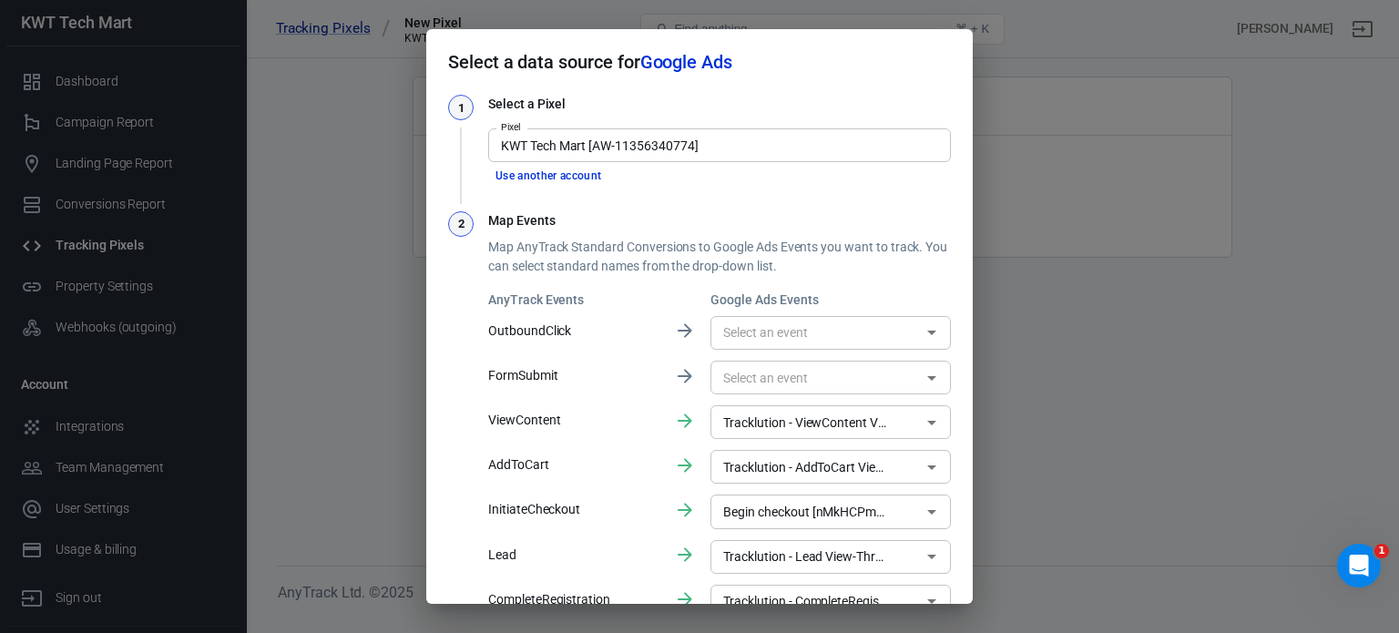
scroll to position [91, 0]
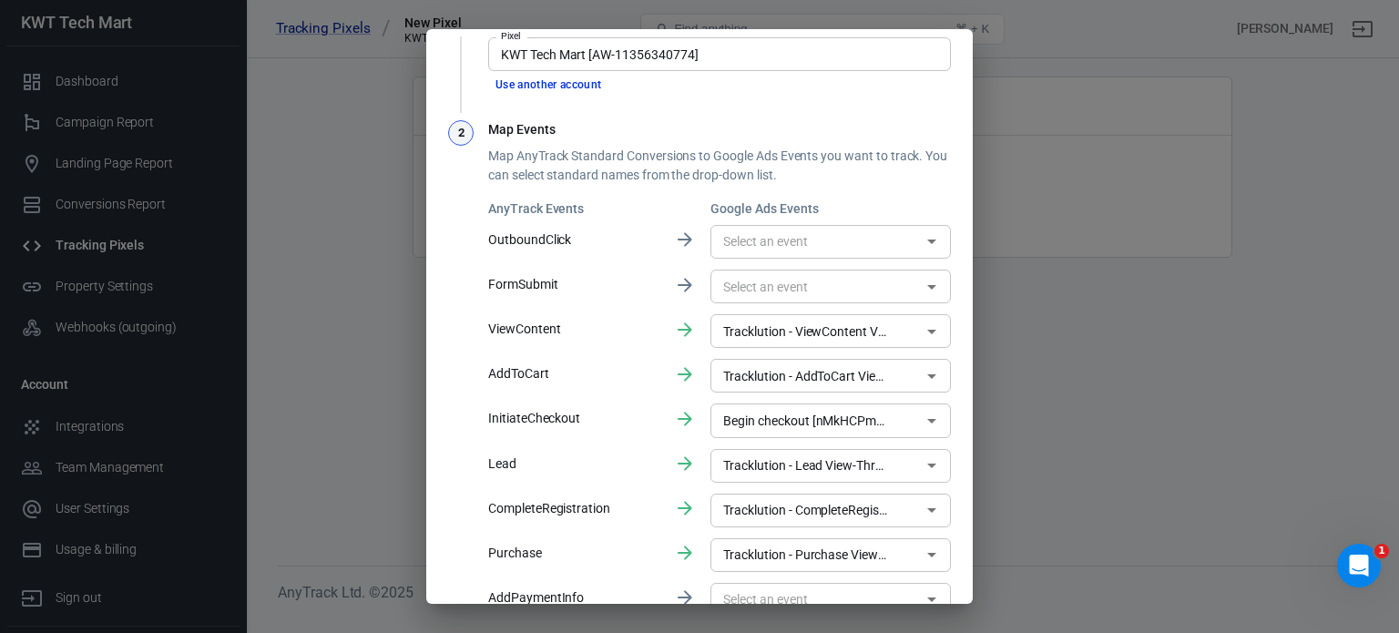
click at [922, 287] on icon "Open" at bounding box center [932, 287] width 22 height 22
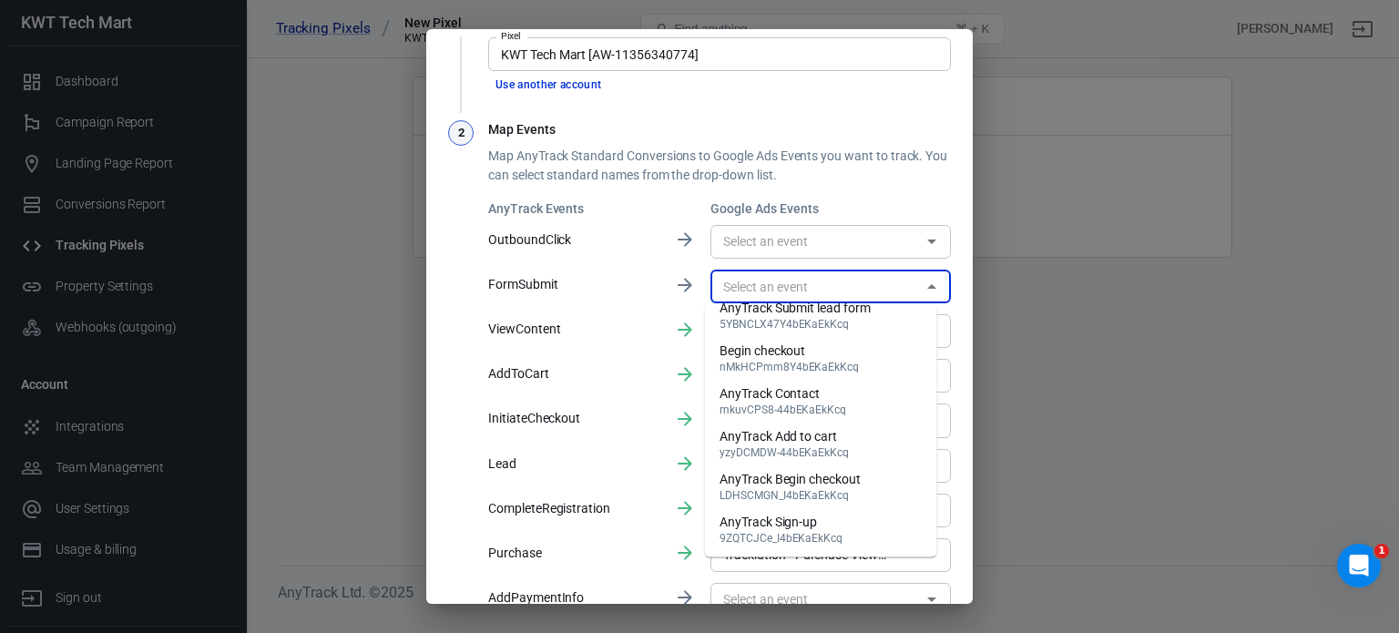
scroll to position [1002, 0]
click at [934, 181] on p "Map AnyTrack Standard Conversions to Google Ads Events you want to track. You c…" at bounding box center [719, 166] width 463 height 38
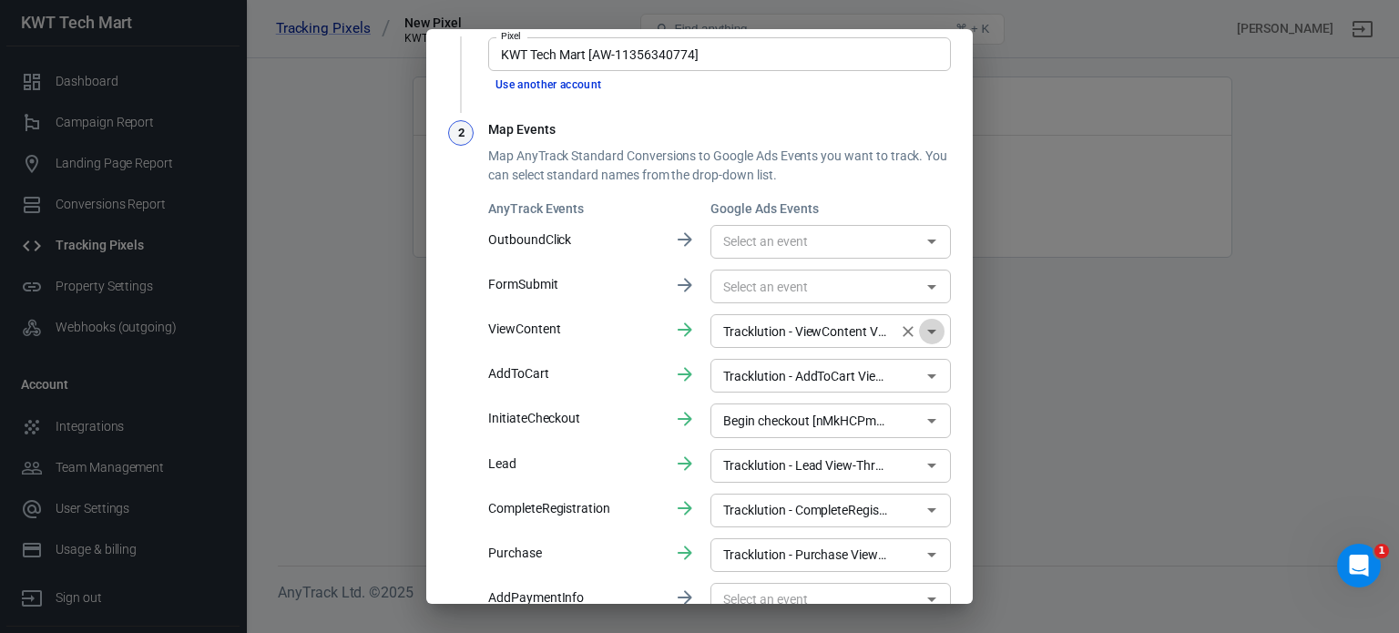
click at [921, 327] on icon "Open" at bounding box center [932, 332] width 22 height 22
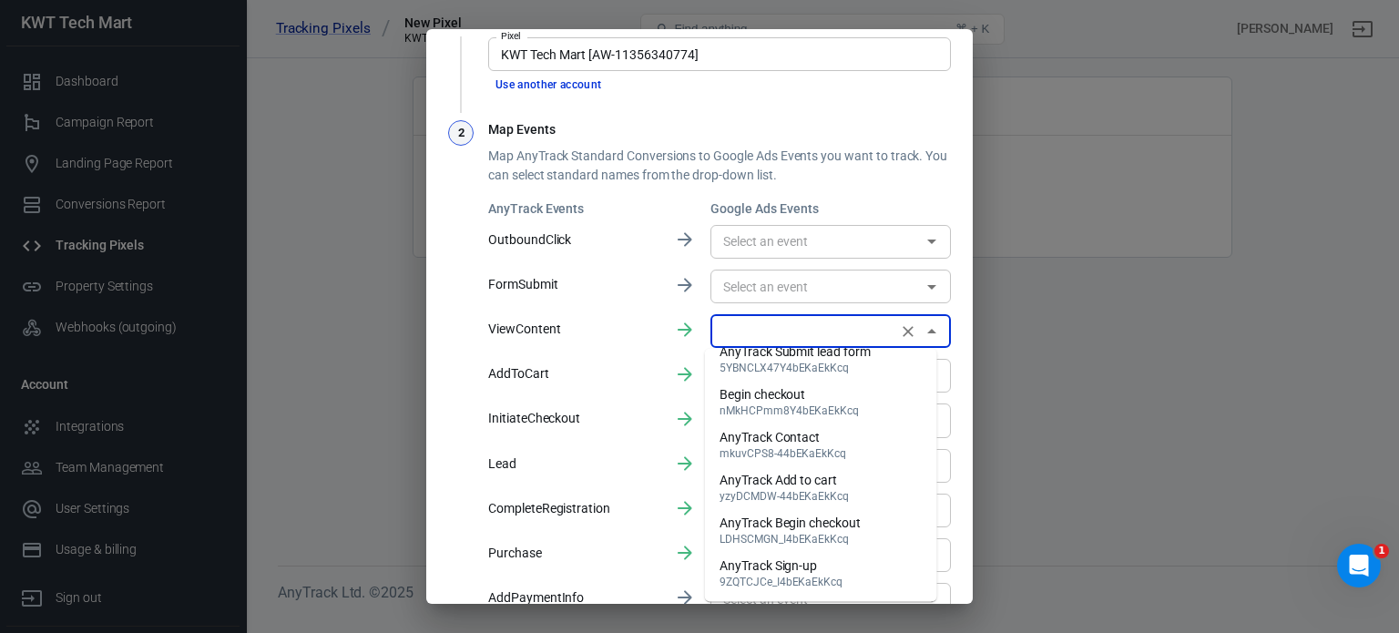
scroll to position [0, 0]
click at [940, 363] on div "1 Select a Pixel Pixel KWT Tech Mart [AW-11356340774] Pixel Use another account…" at bounding box center [699, 366] width 546 height 724
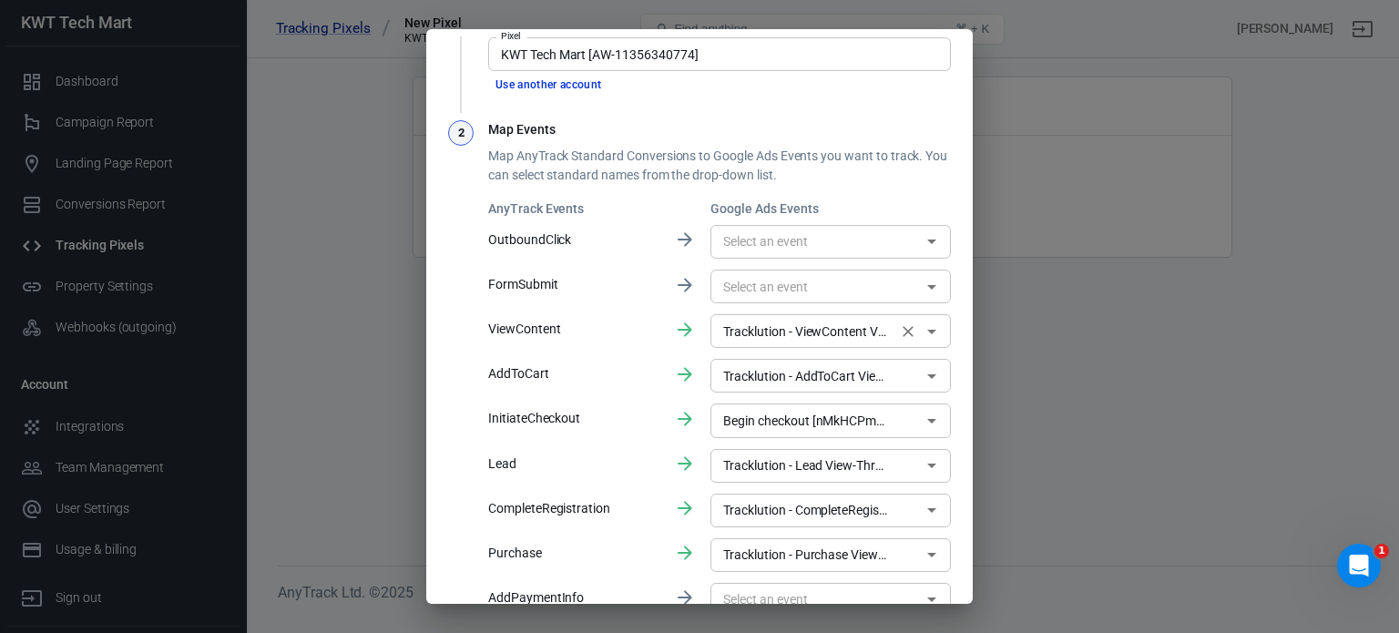
click at [902, 333] on icon "Clear" at bounding box center [907, 331] width 11 height 11
click at [921, 374] on icon "Open" at bounding box center [932, 376] width 22 height 22
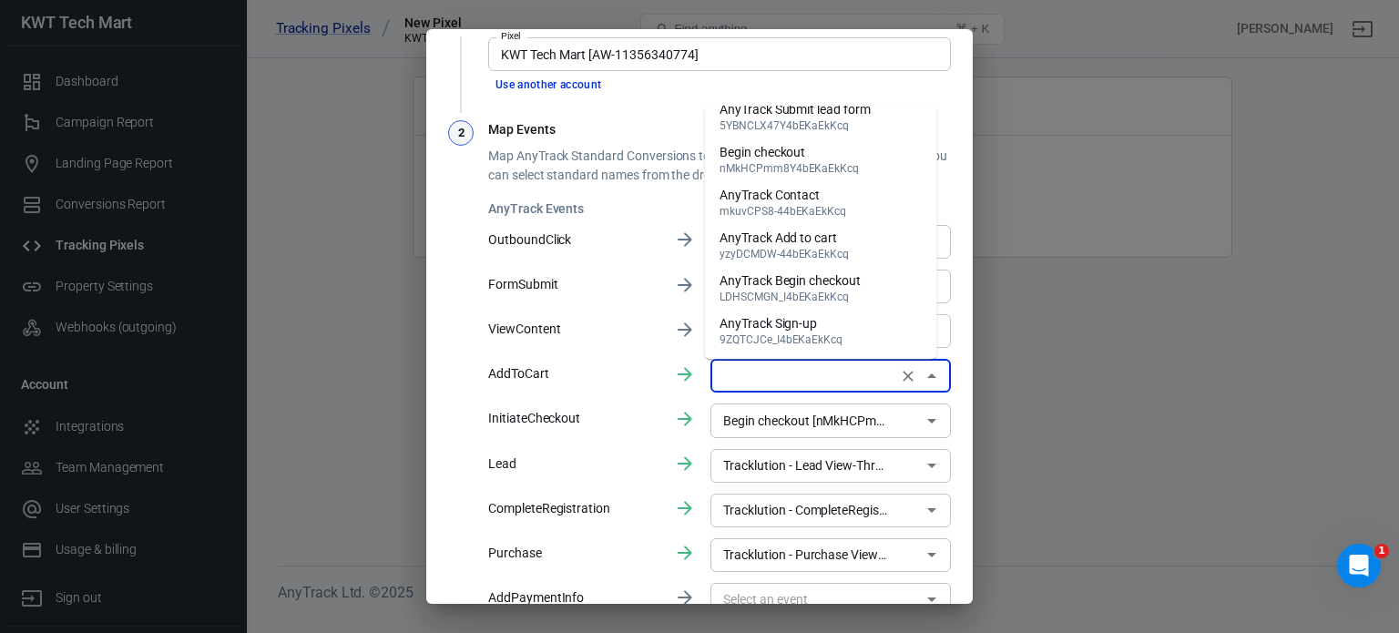
scroll to position [1045, 0]
click at [841, 248] on div "AnyTrack Add to cart" at bounding box center [783, 238] width 129 height 19
type input "AnyTrack Add to cart [yzyDCMDW-44bEKaEkKcq]"
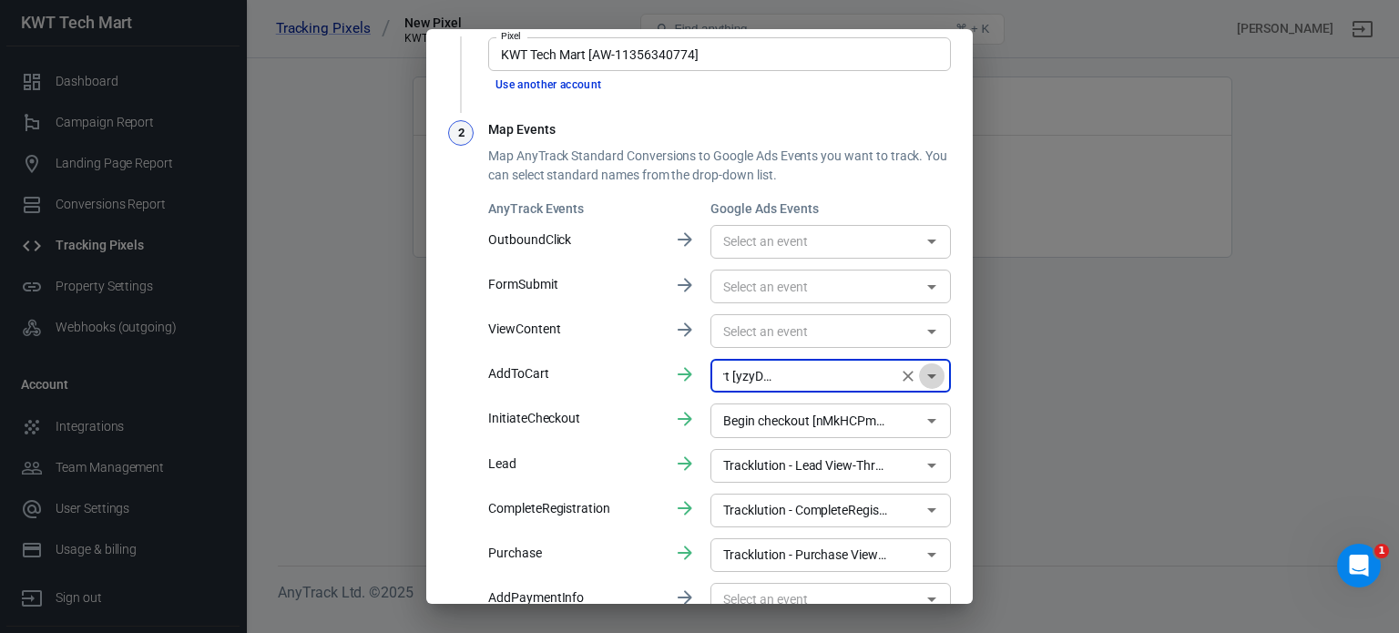
click at [921, 374] on icon "Open" at bounding box center [932, 376] width 22 height 22
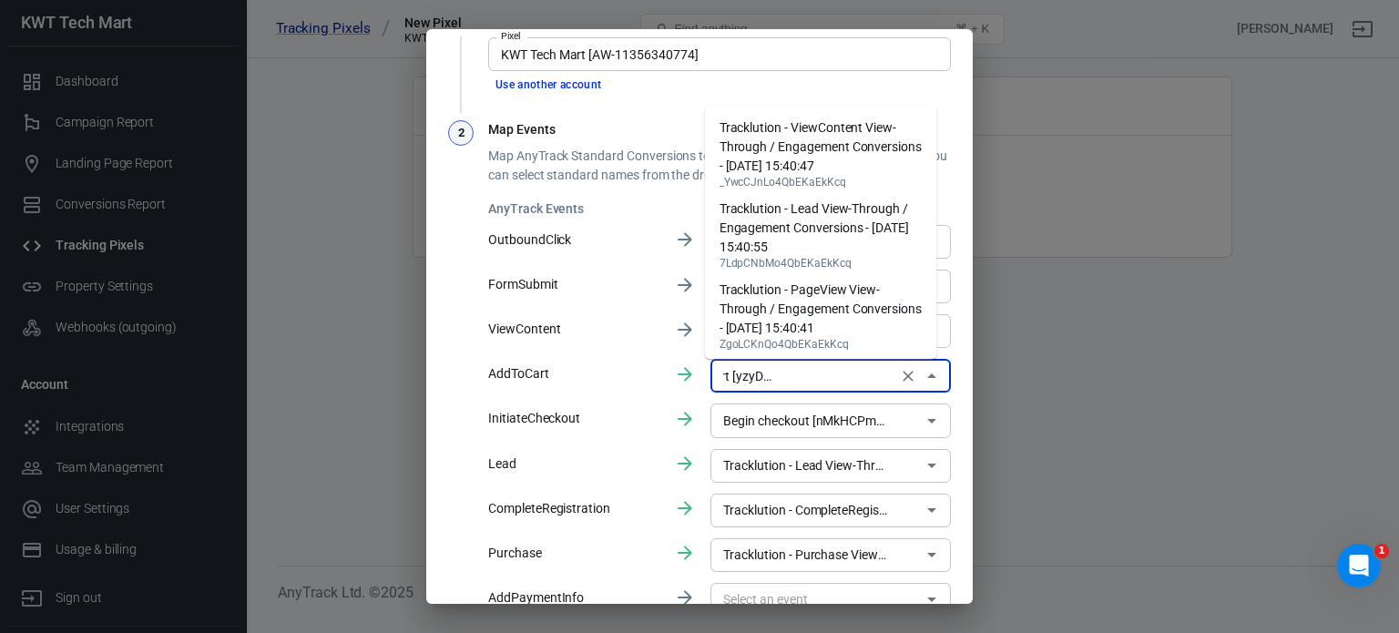
scroll to position [969, 0]
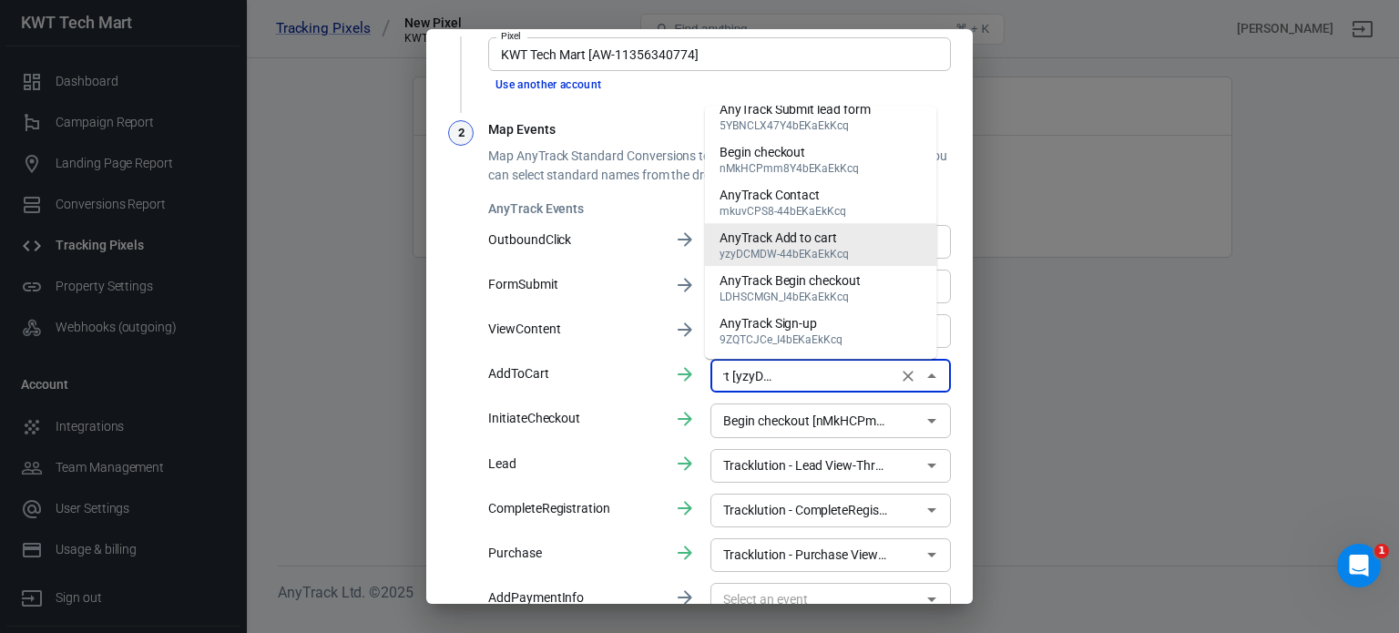
click at [843, 248] on div "AnyTrack Add to cart" at bounding box center [783, 238] width 129 height 19
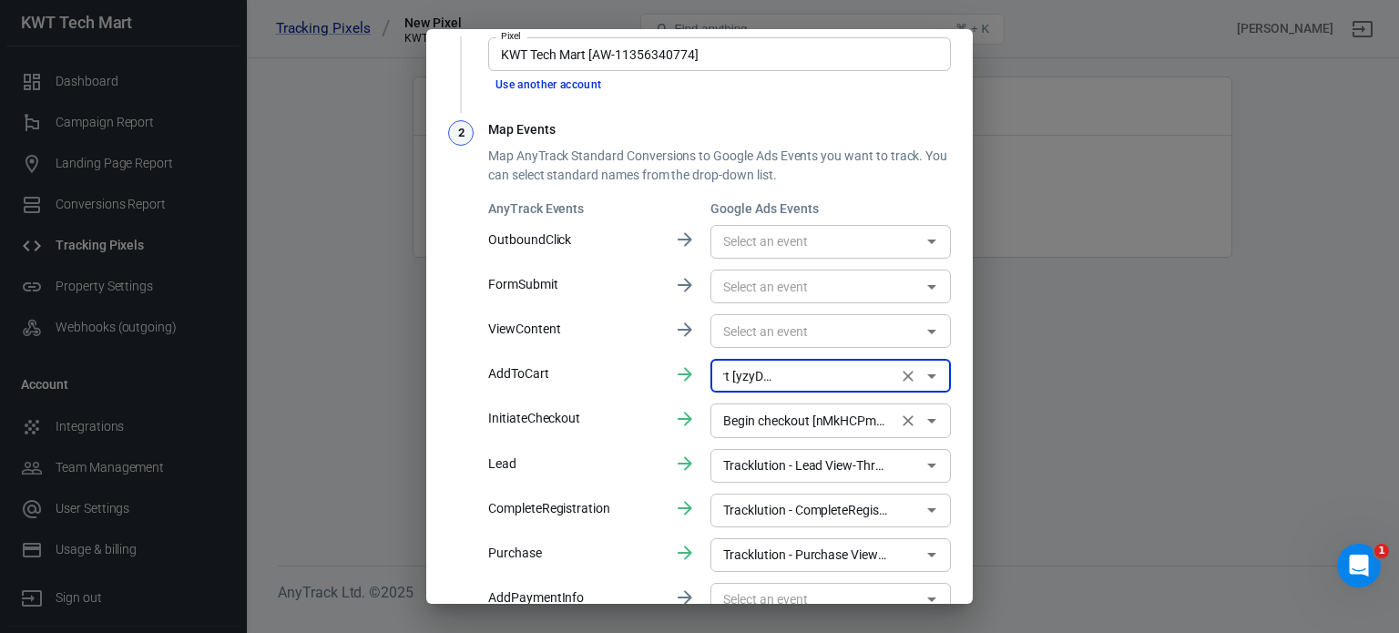
click at [921, 422] on icon "Open" at bounding box center [932, 421] width 22 height 22
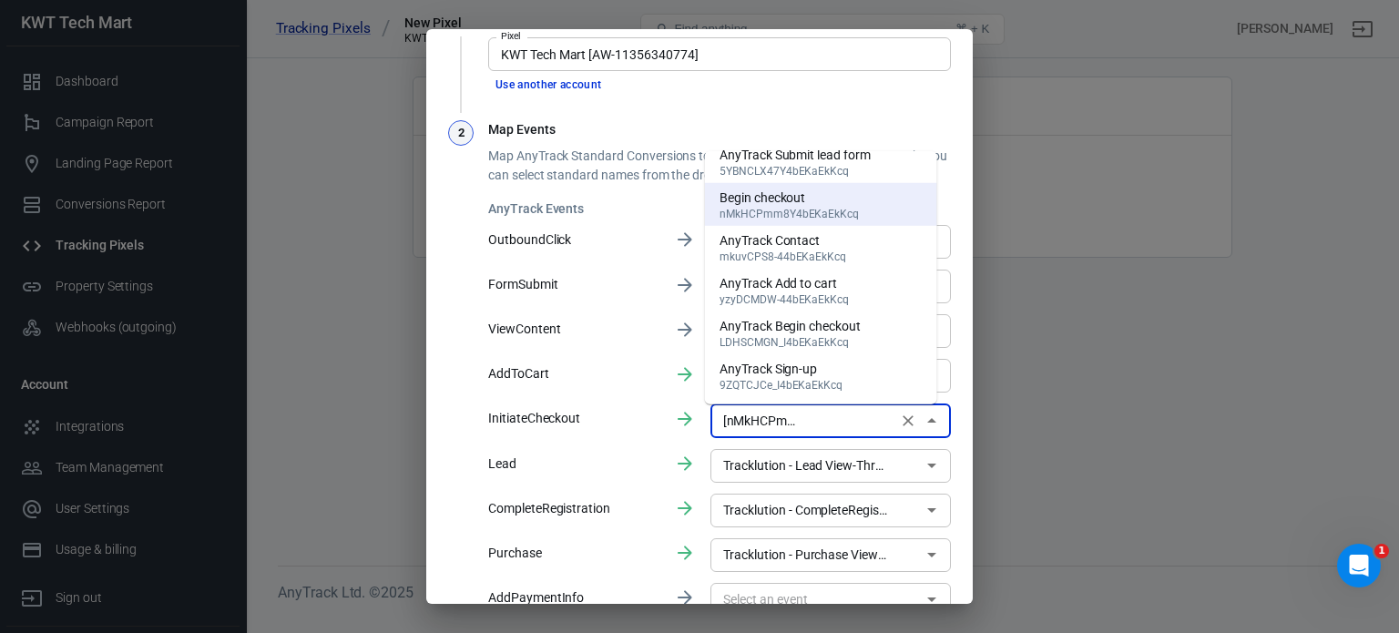
scroll to position [1062, 0]
click at [846, 331] on div "AnyTrack Begin checkout" at bounding box center [789, 326] width 141 height 19
type input "AnyTrack Begin checkout [LDHSCMGN_I4bEKaEkKcq]"
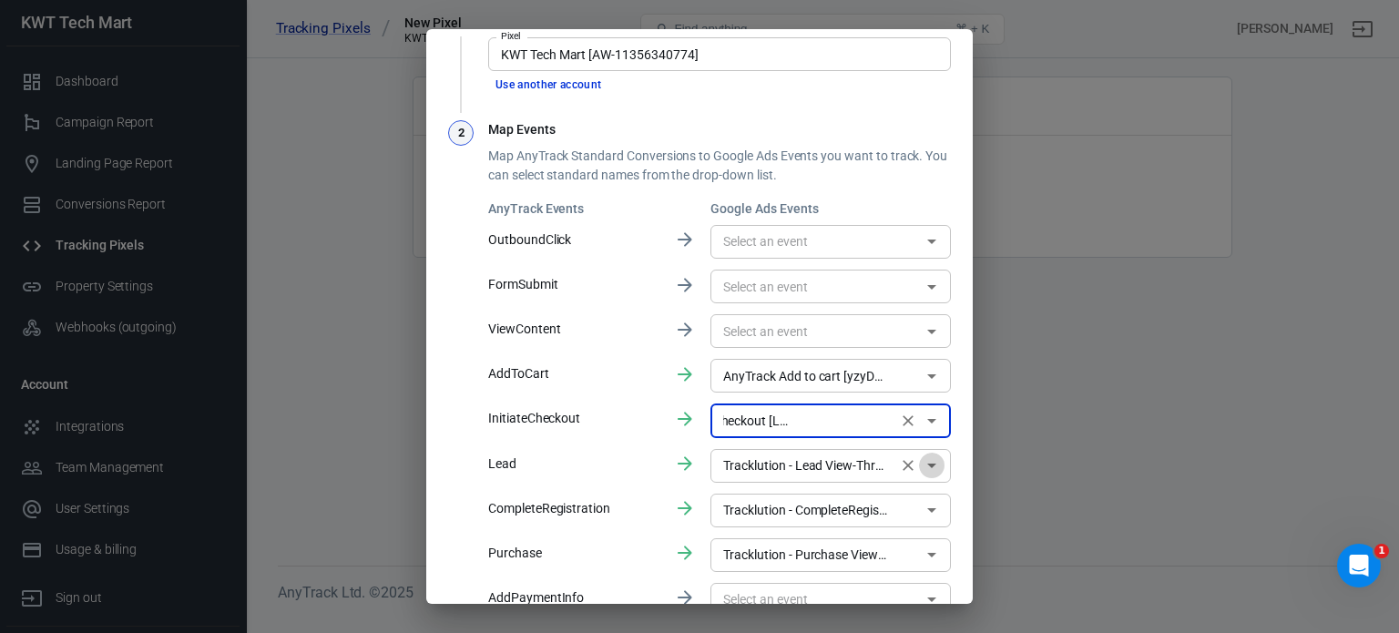
click at [921, 465] on icon "Open" at bounding box center [932, 465] width 22 height 22
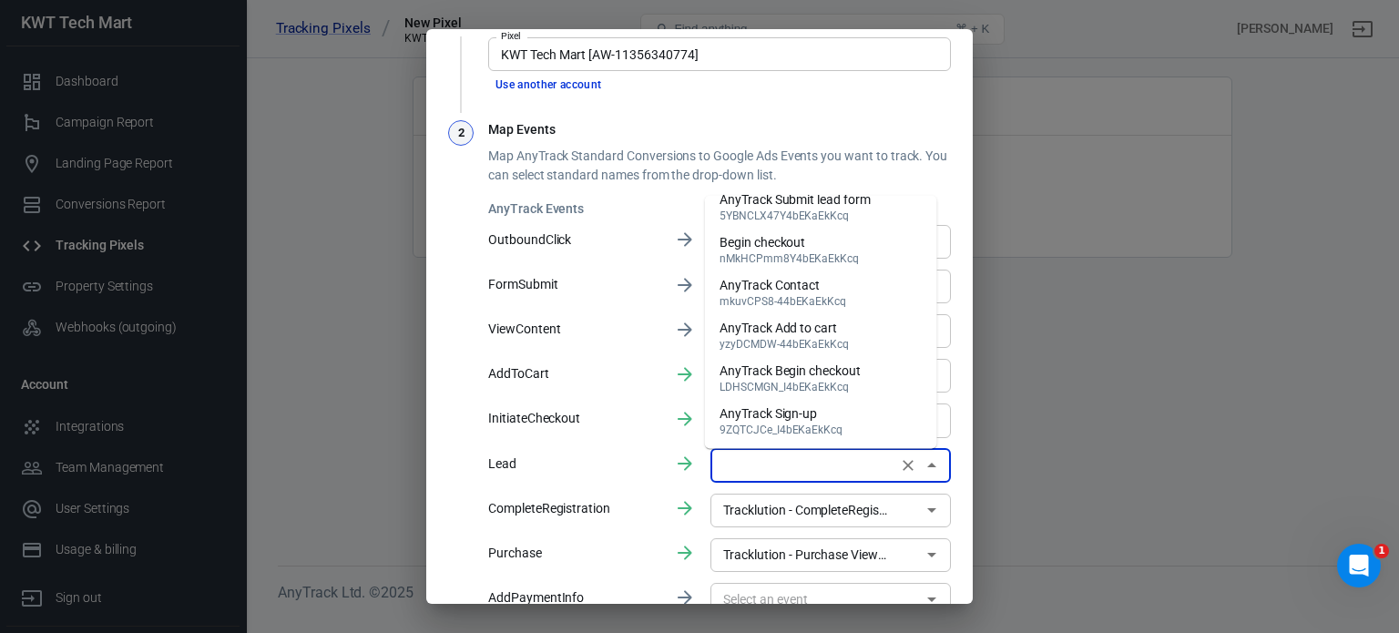
click at [821, 414] on div "AnyTrack Sign-up" at bounding box center [780, 413] width 123 height 19
type input "AnyTrack Sign-up [9ZQTCJCe_I4bEKaEkKcq]"
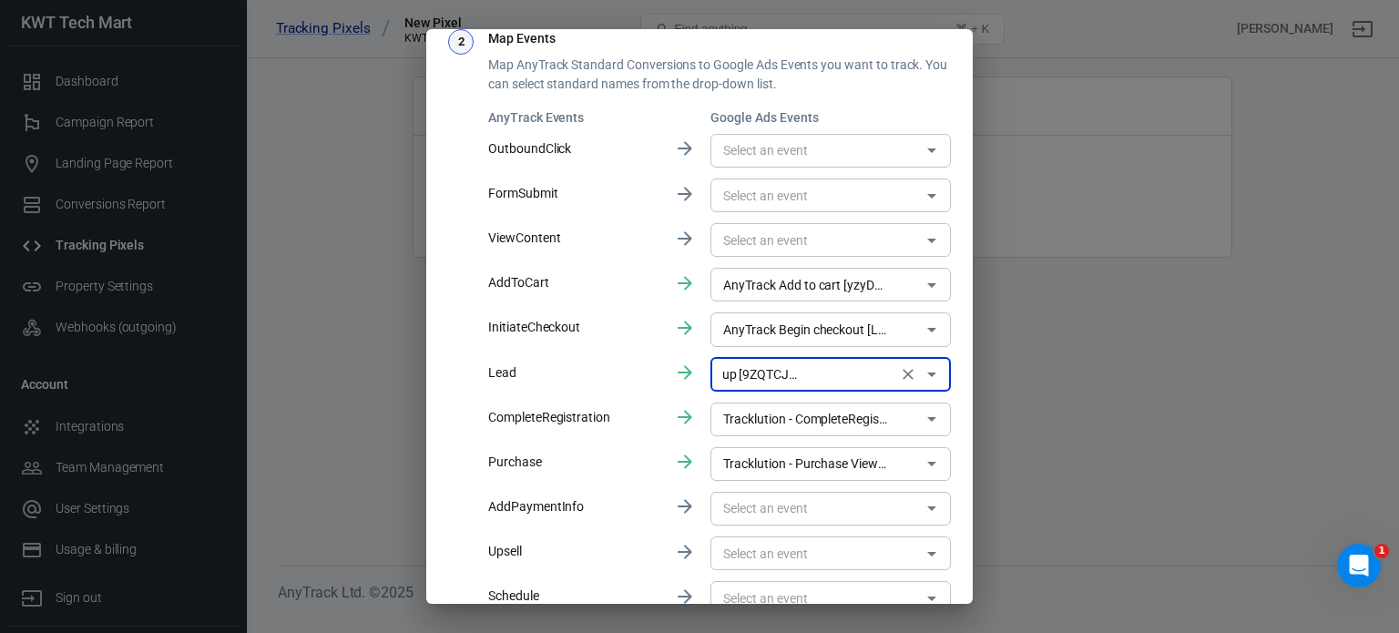
scroll to position [272, 0]
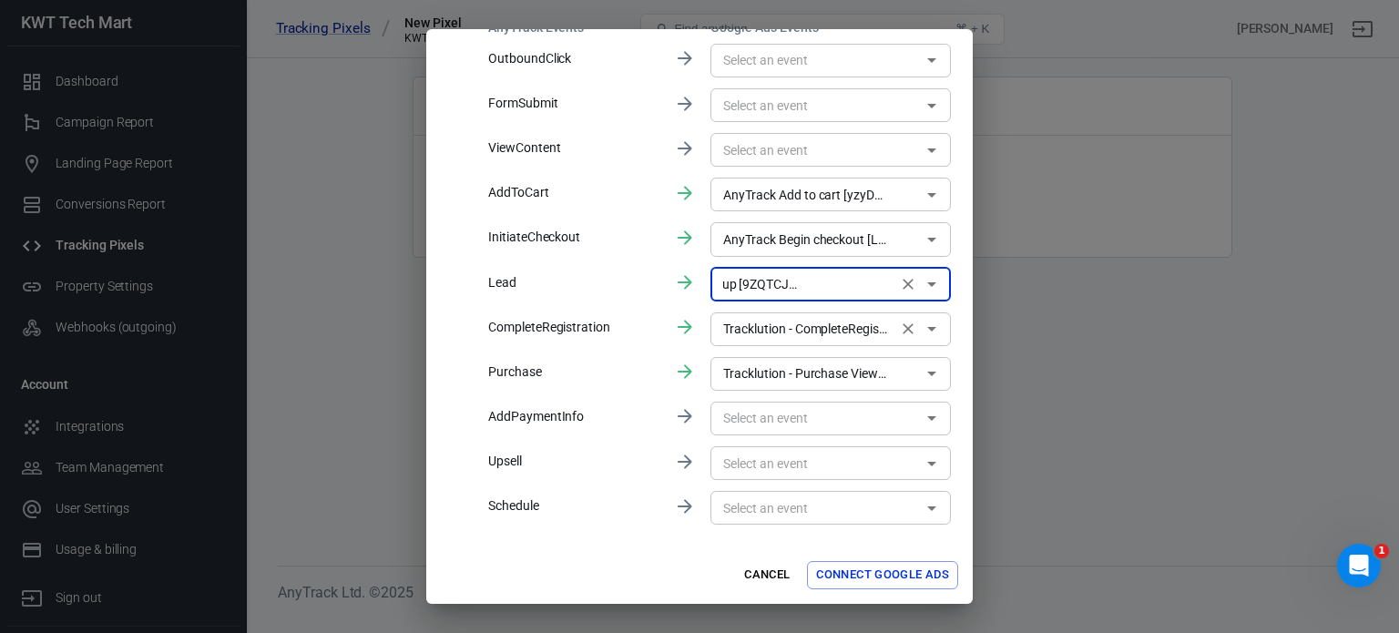
click at [921, 331] on icon "Open" at bounding box center [932, 329] width 22 height 22
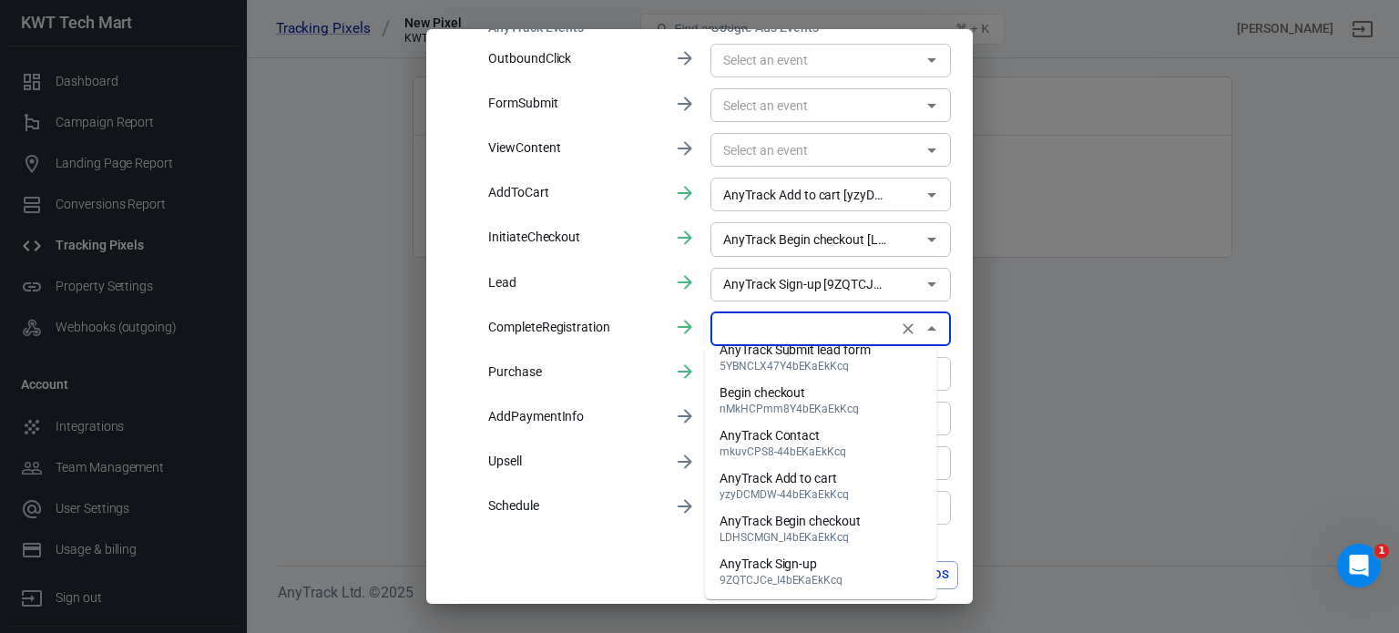
scroll to position [1002, 0]
click at [870, 360] on div "AnyTrack Submit lead form" at bounding box center [794, 350] width 151 height 19
type input "AnyTrack Submit lead form [5YBNCLX47Y4bEKaEkKcq]"
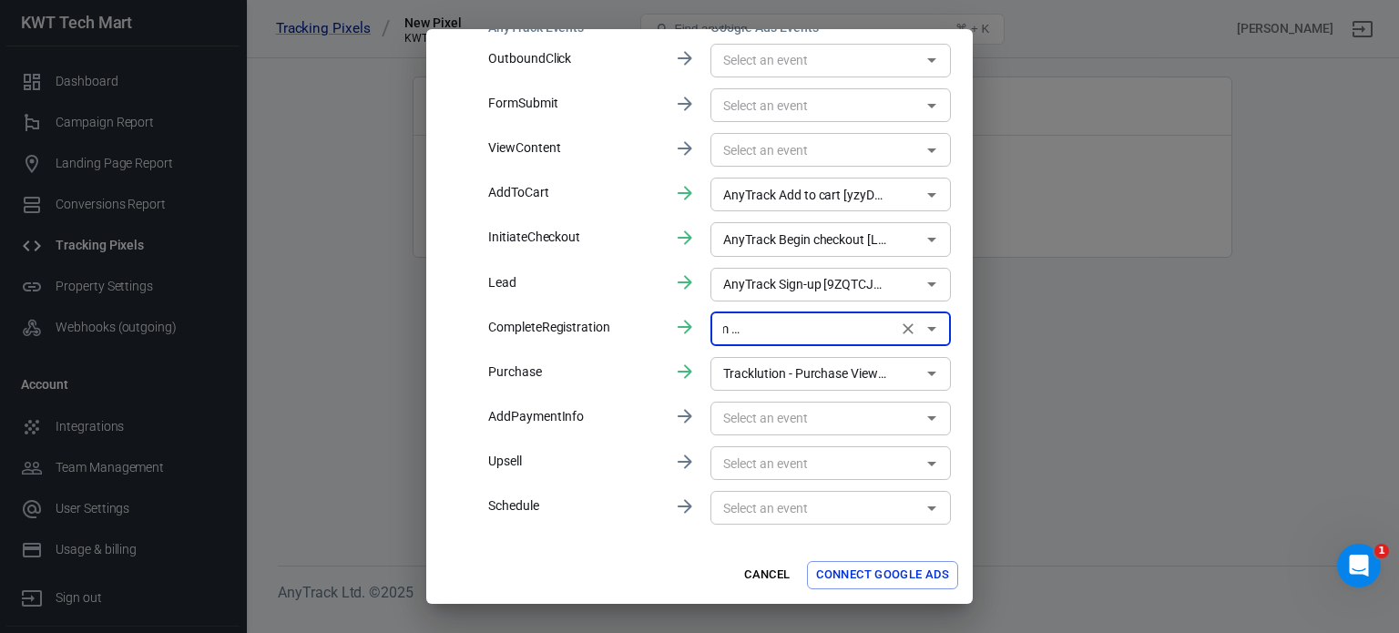
scroll to position [0, 153]
click at [921, 338] on icon "Open" at bounding box center [932, 329] width 22 height 22
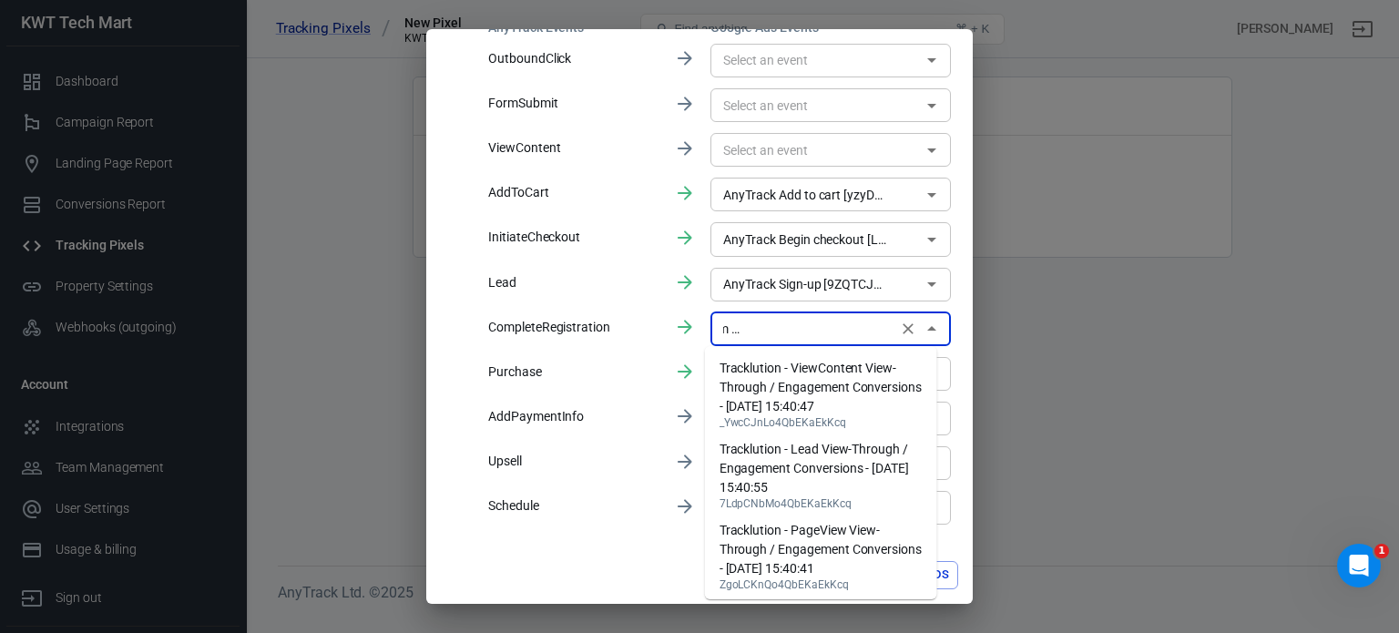
scroll to position [841, 0]
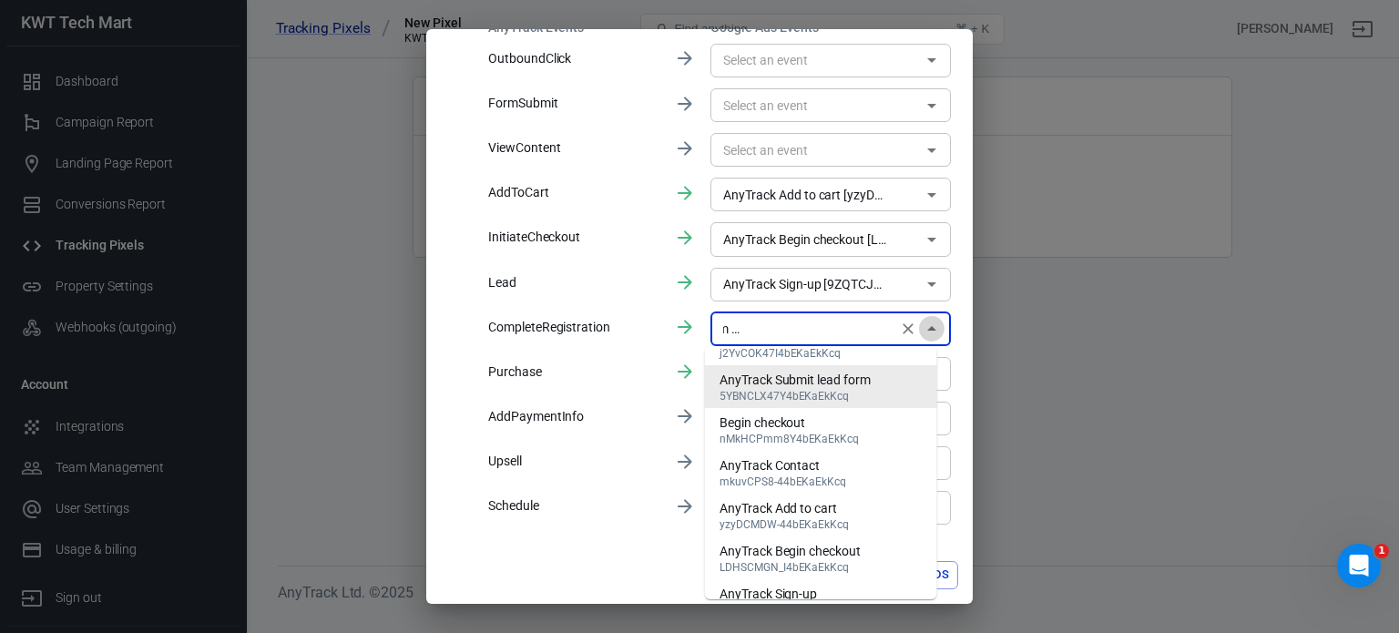
click at [921, 338] on icon "Close" at bounding box center [932, 329] width 22 height 22
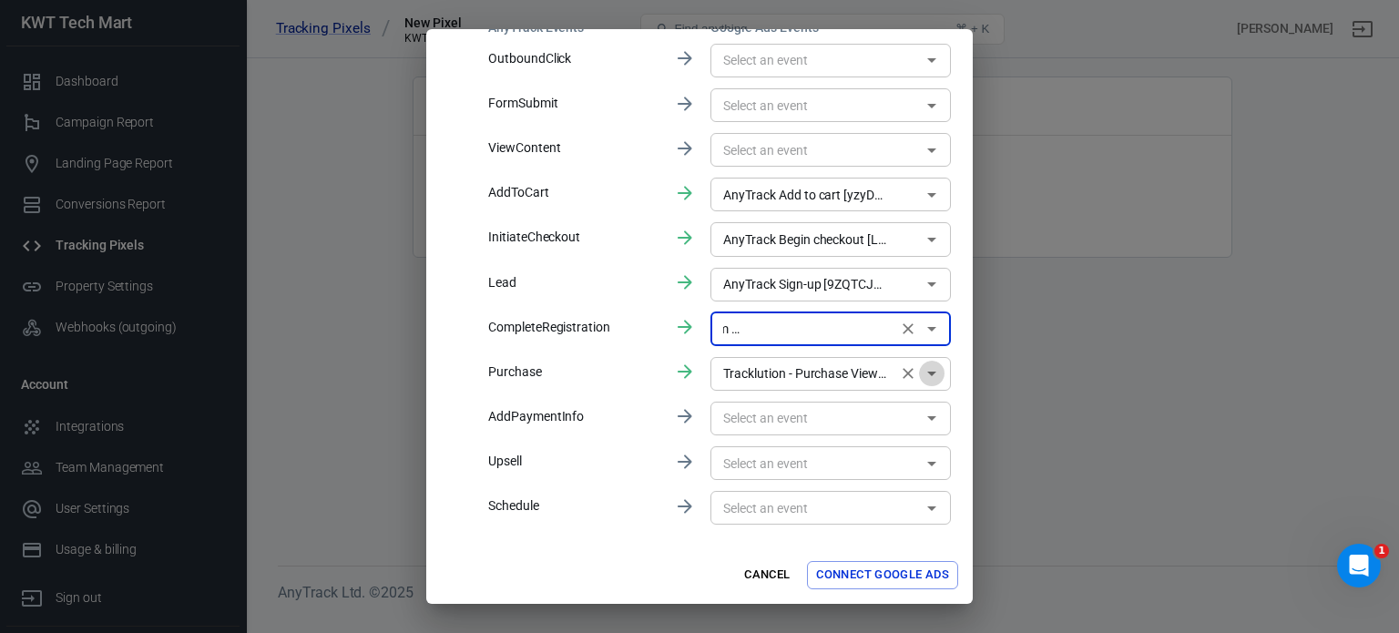
click at [921, 374] on icon "Open" at bounding box center [932, 373] width 22 height 22
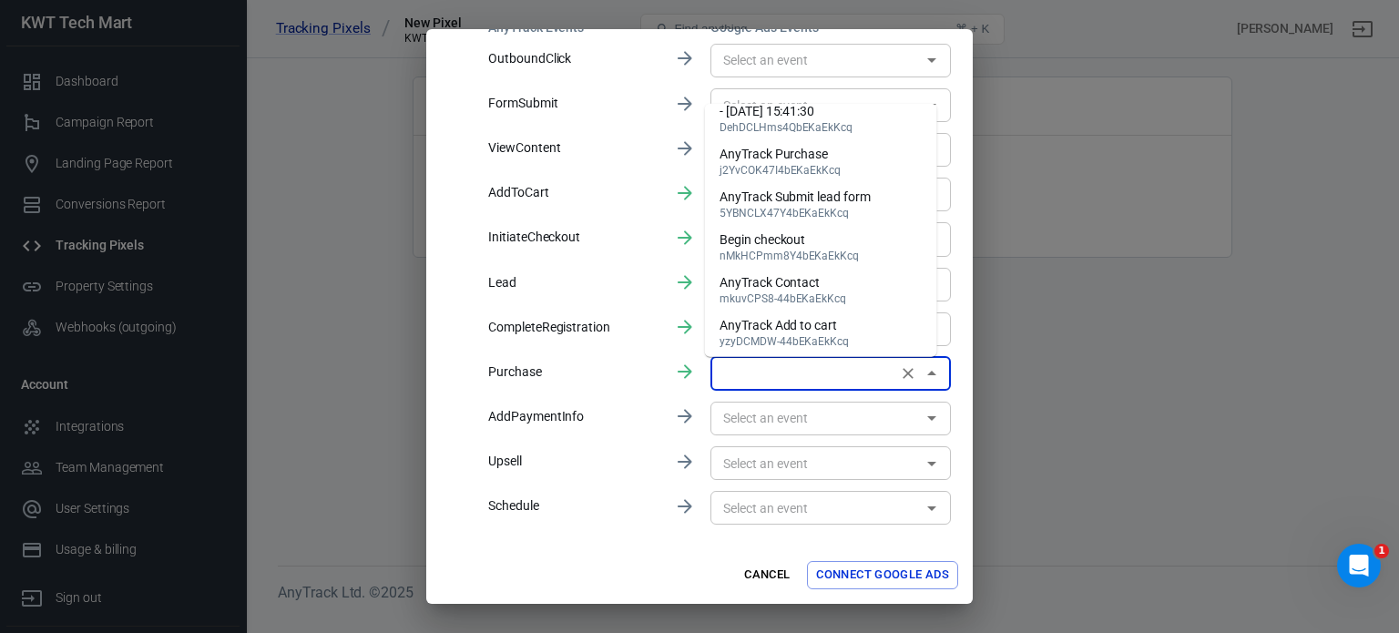
scroll to position [873, 0]
click at [857, 93] on li "AnyTrack Purchase j2YvCOK47I4bEKaEkKcq" at bounding box center [821, 71] width 232 height 43
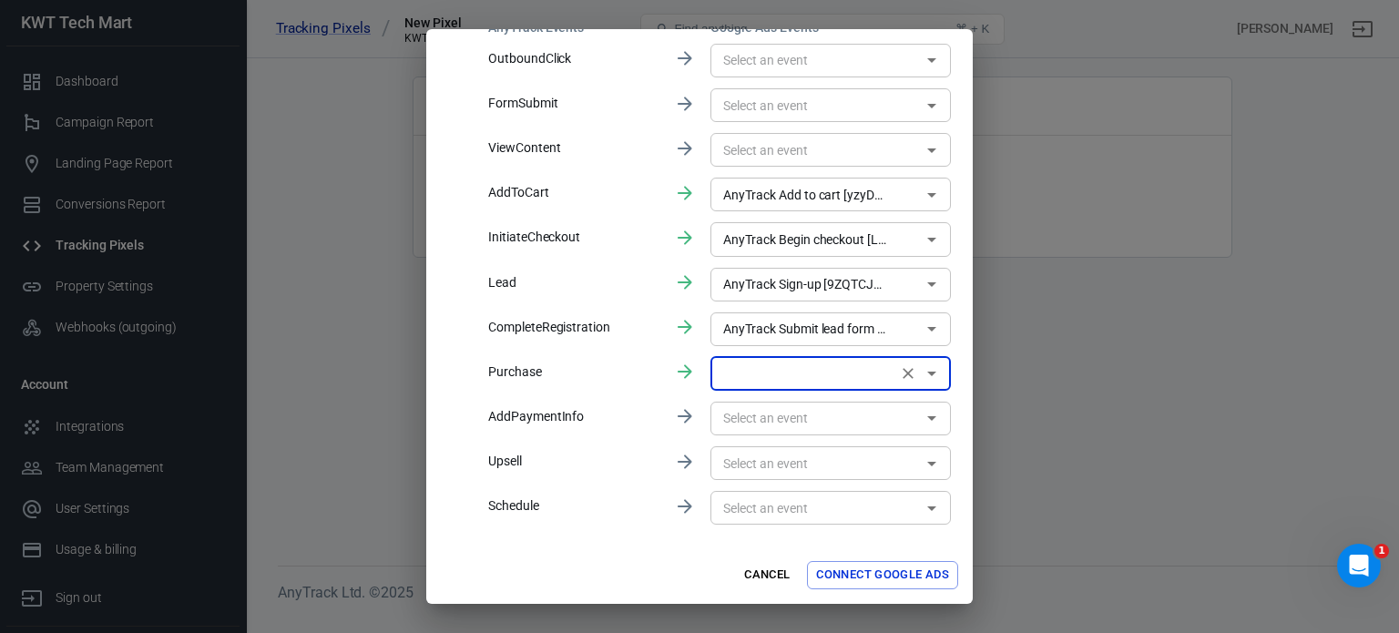
type input "AnyTrack Purchase [j2YvCOK47I4bEKaEkKcq]"
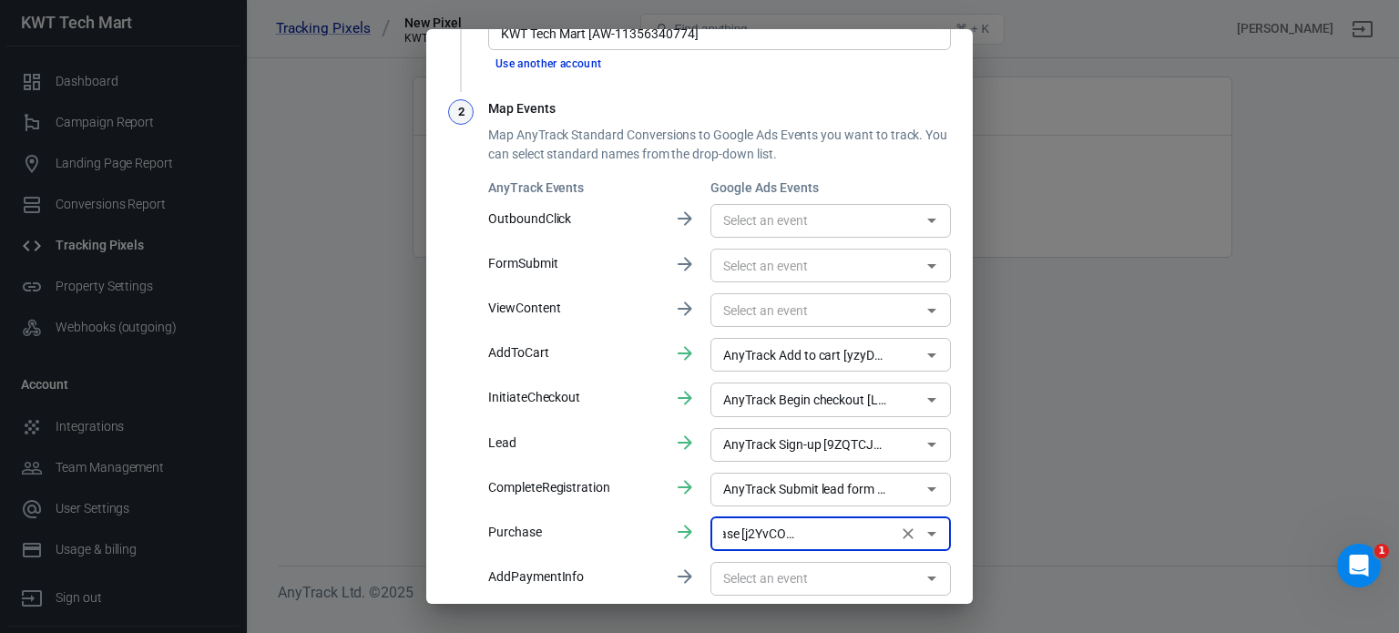
scroll to position [90, 0]
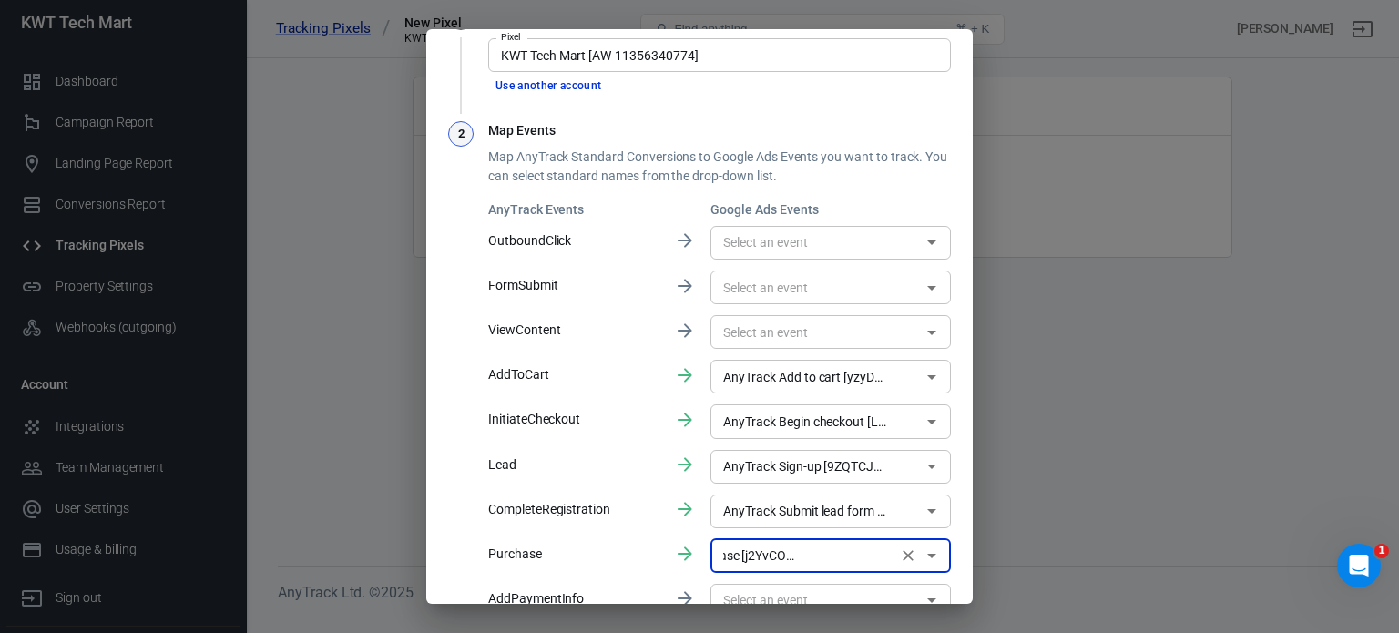
click at [922, 290] on icon "Open" at bounding box center [932, 288] width 22 height 22
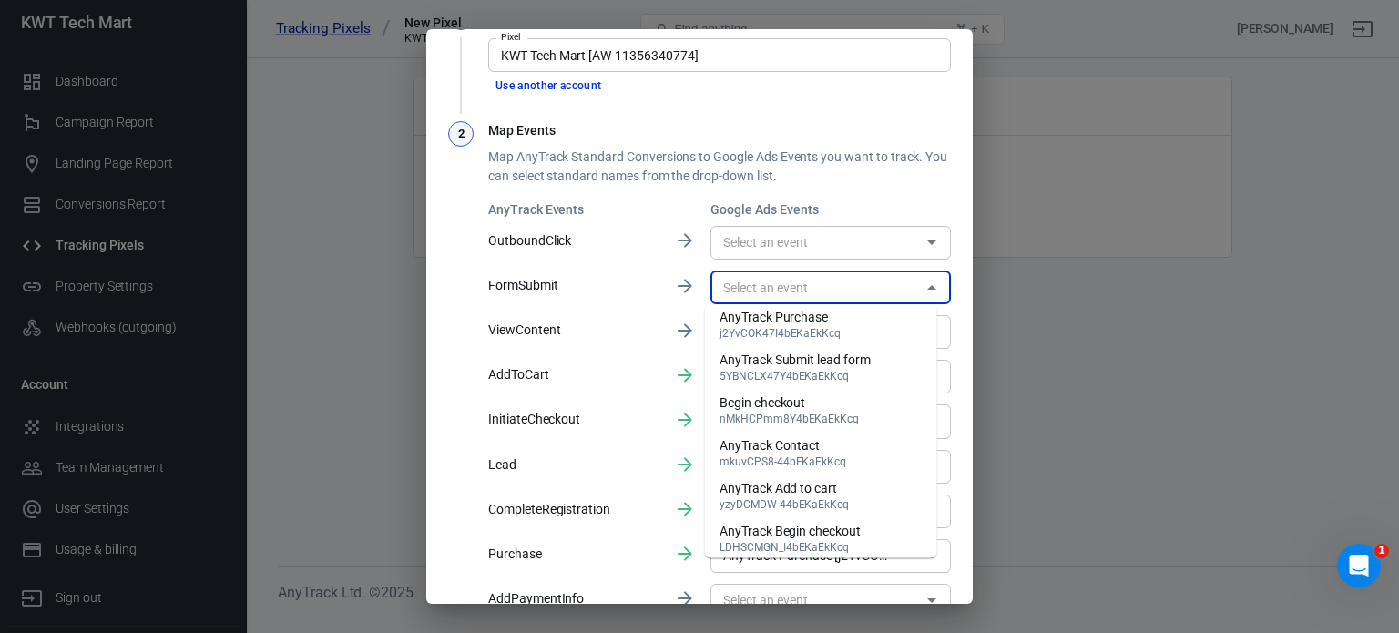
scroll to position [1002, 0]
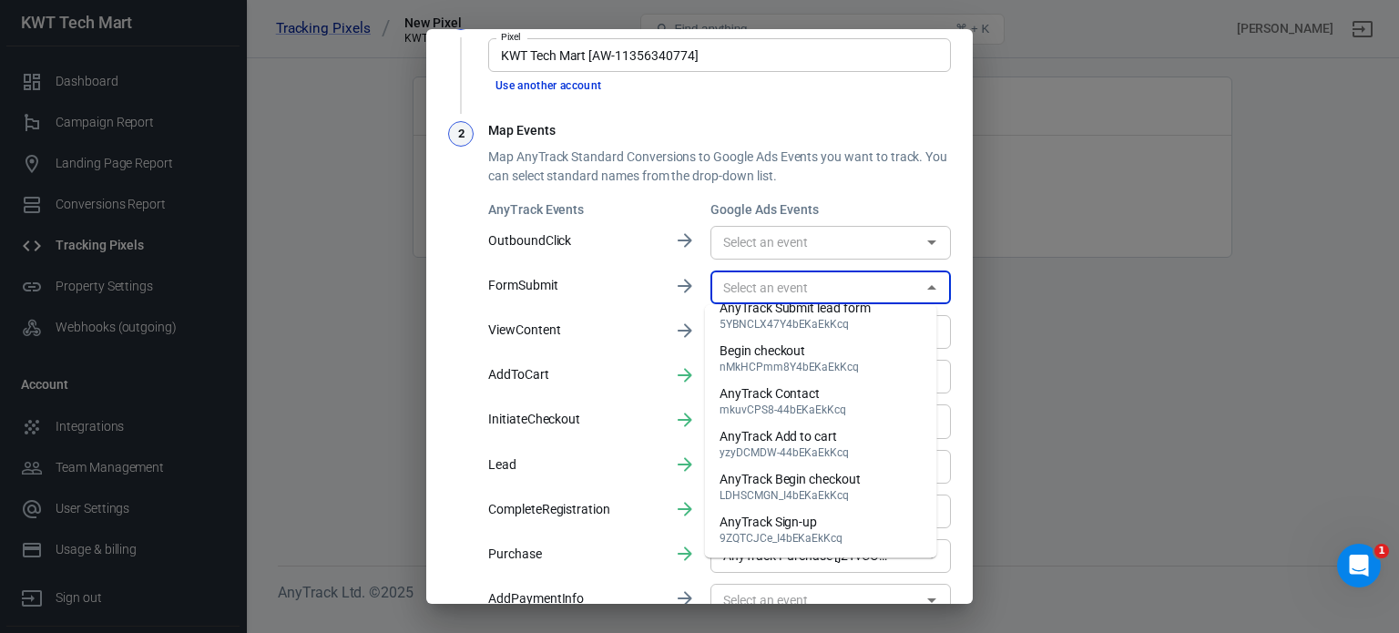
click at [861, 318] on div "AnyTrack Submit lead form" at bounding box center [794, 308] width 151 height 19
type input "AnyTrack Submit lead form [5YBNCLX47Y4bEKaEkKcq]"
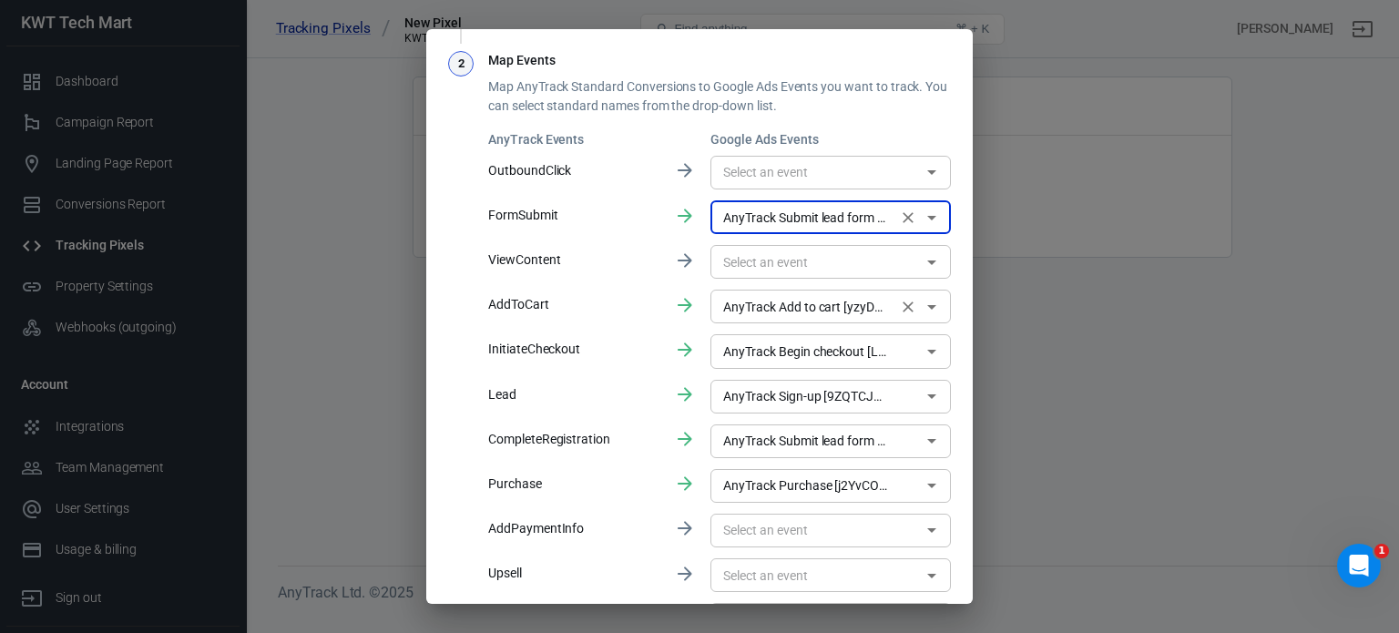
scroll to position [272, 0]
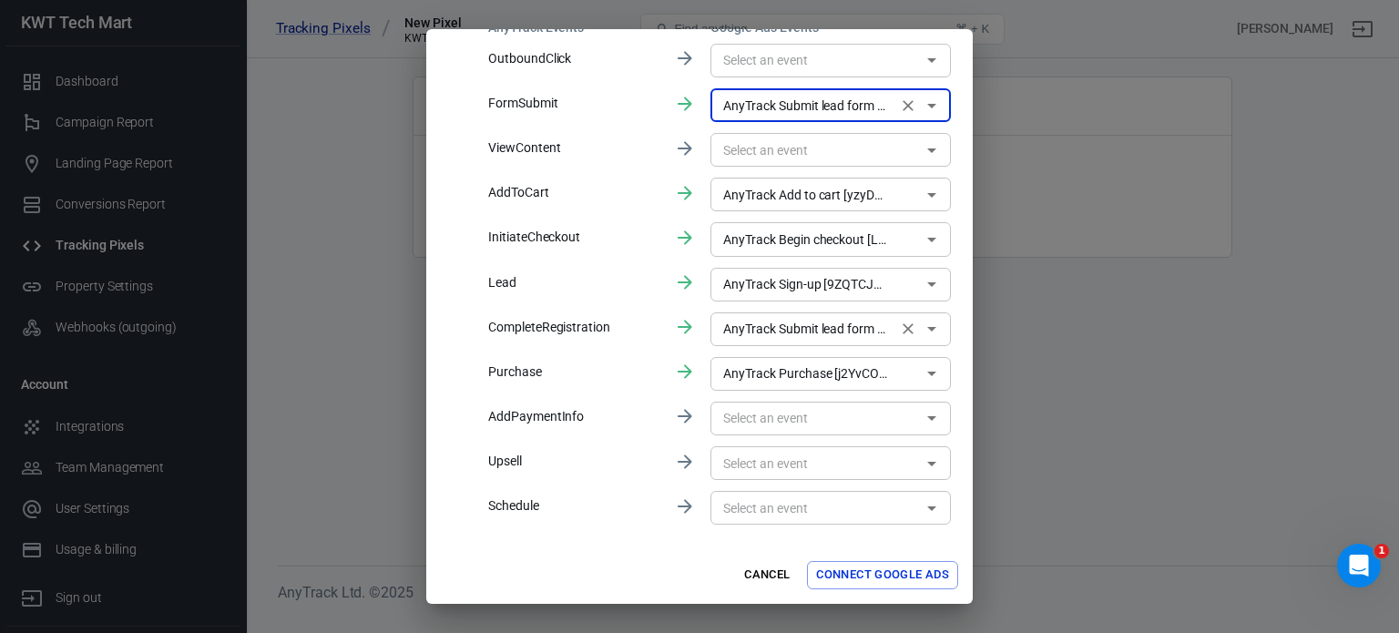
click at [927, 331] on icon "Open" at bounding box center [931, 329] width 9 height 5
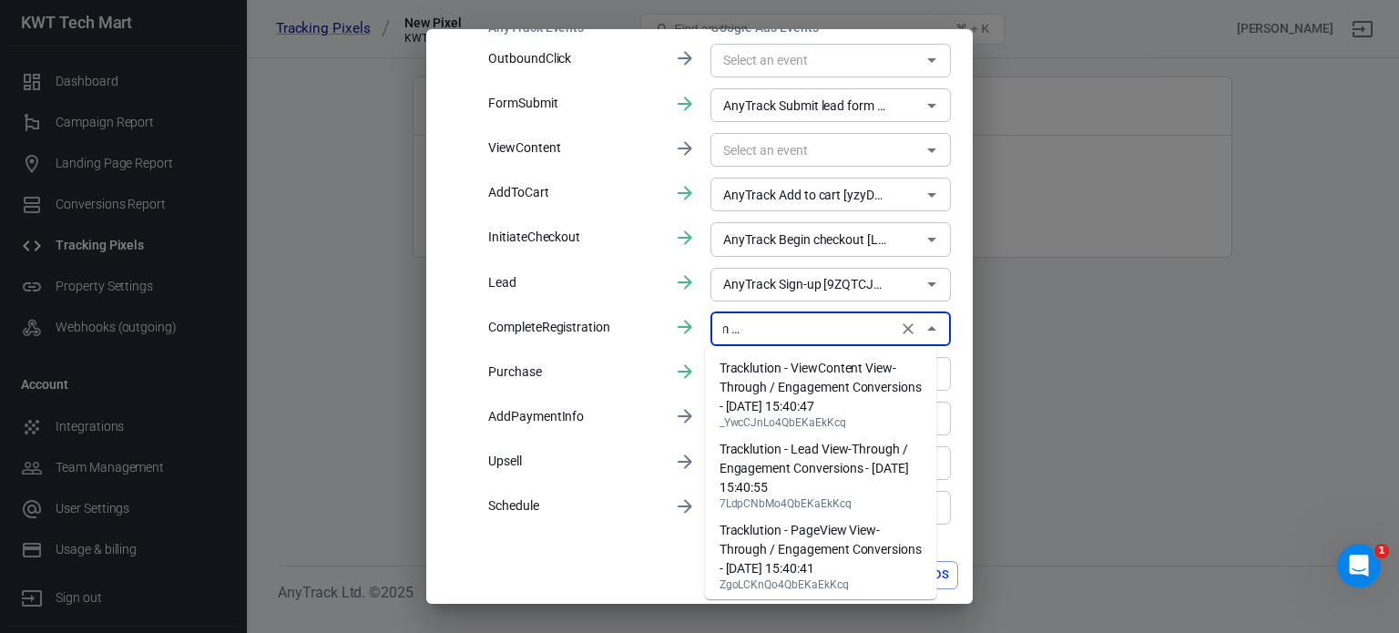
scroll to position [841, 0]
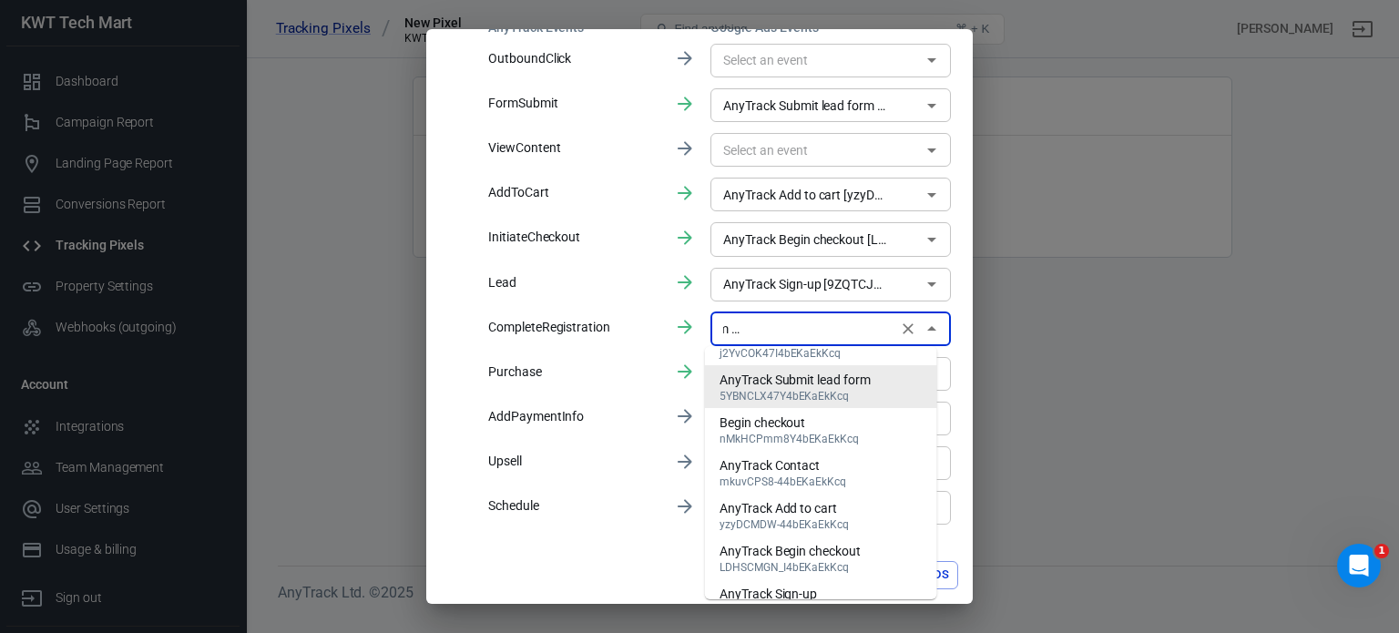
click at [899, 327] on icon "Clear" at bounding box center [908, 329] width 18 height 18
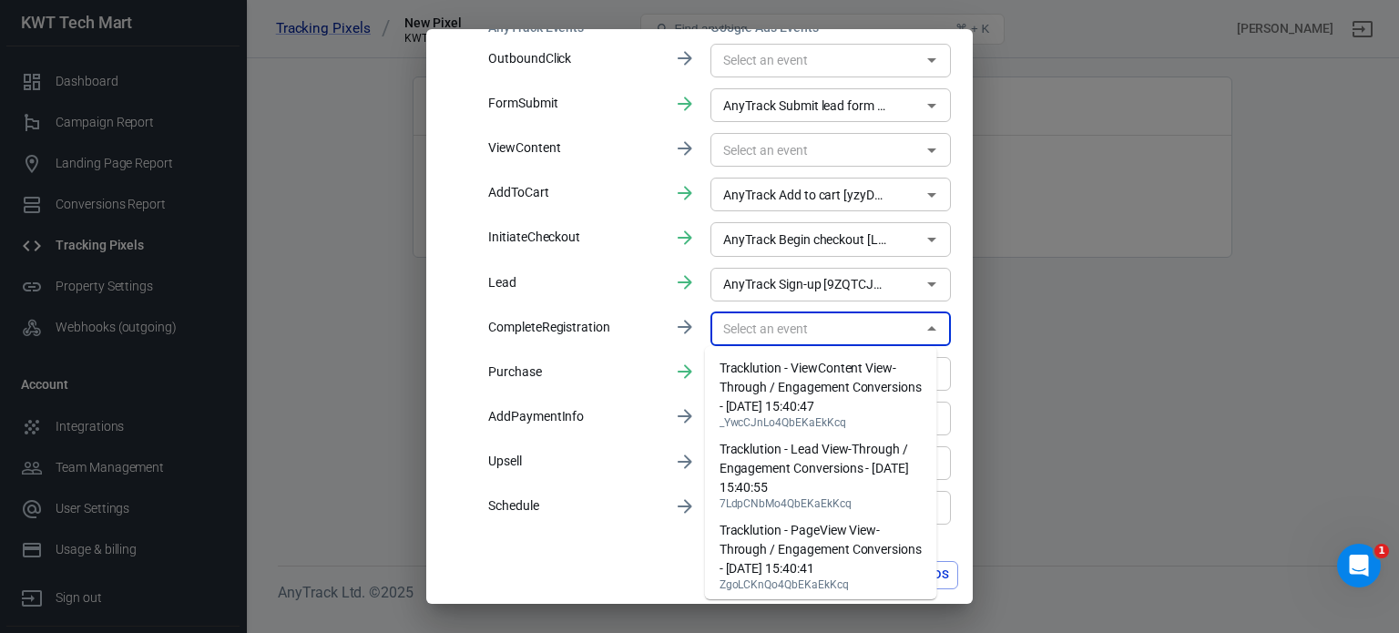
click at [953, 316] on div "1 Select a Pixel Pixel KWT Tech Mart [AW-11356340774] Pixel Use another account…" at bounding box center [699, 184] width 546 height 724
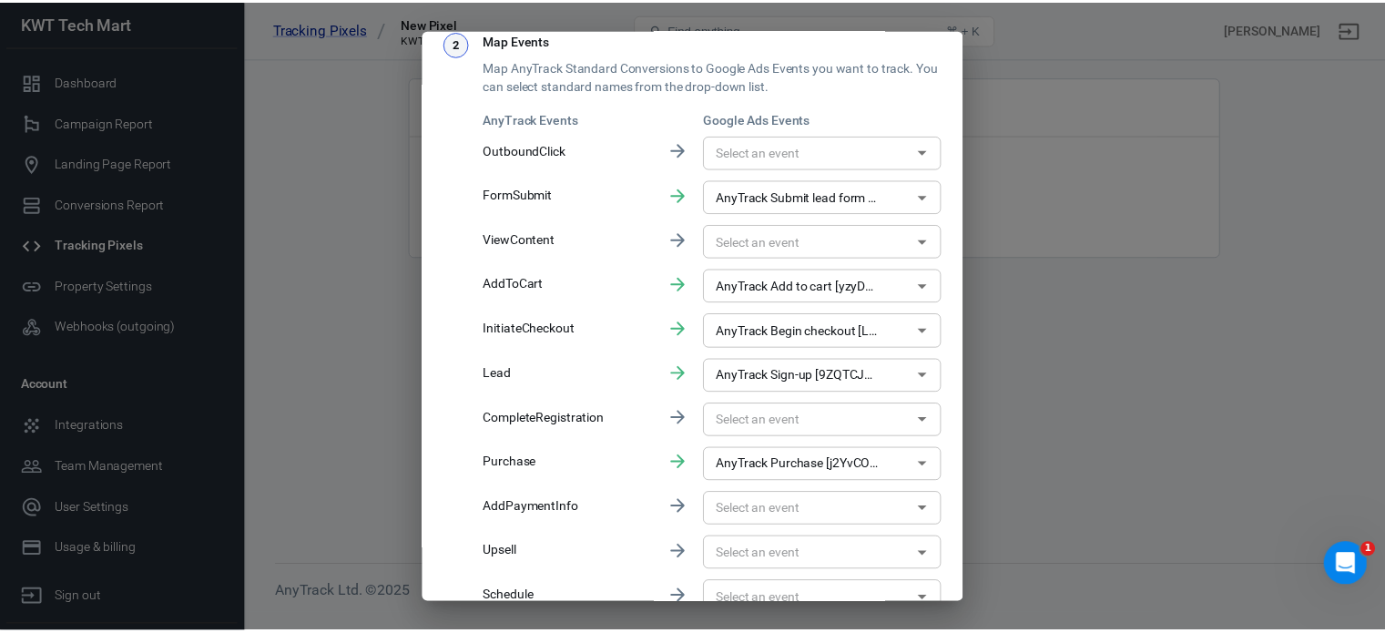
scroll to position [272, 0]
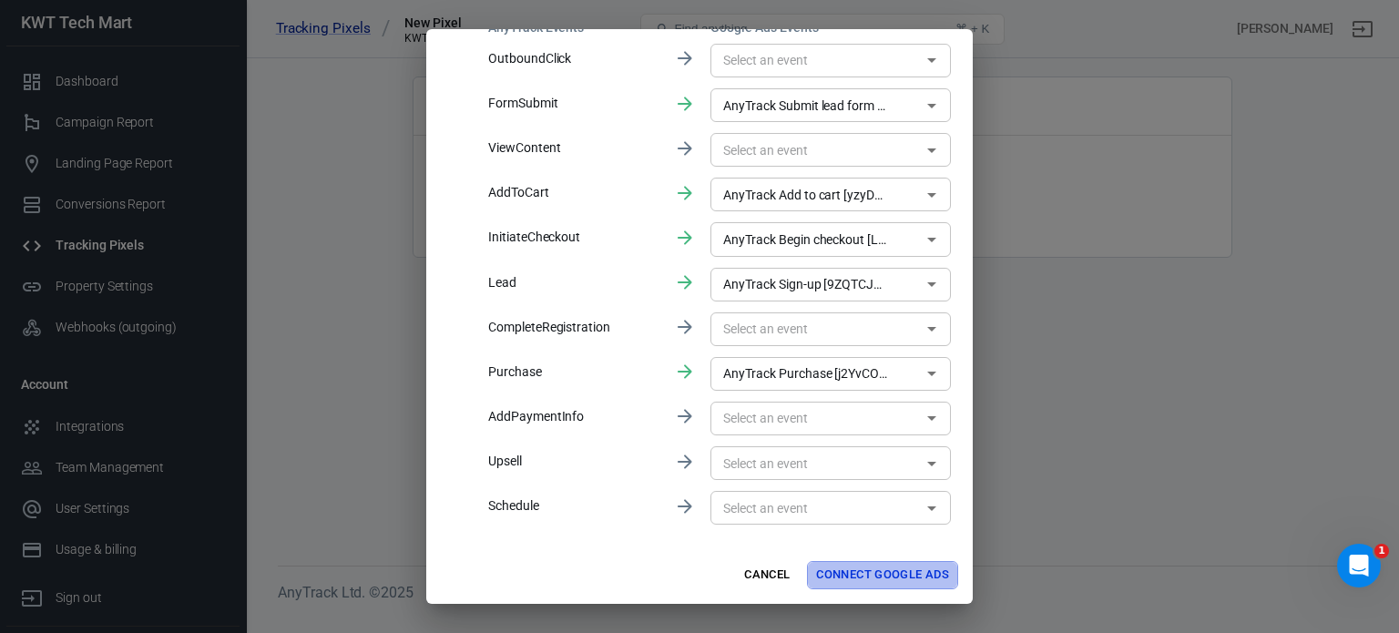
click at [873, 570] on button "Connect Google Ads" at bounding box center [882, 575] width 151 height 28
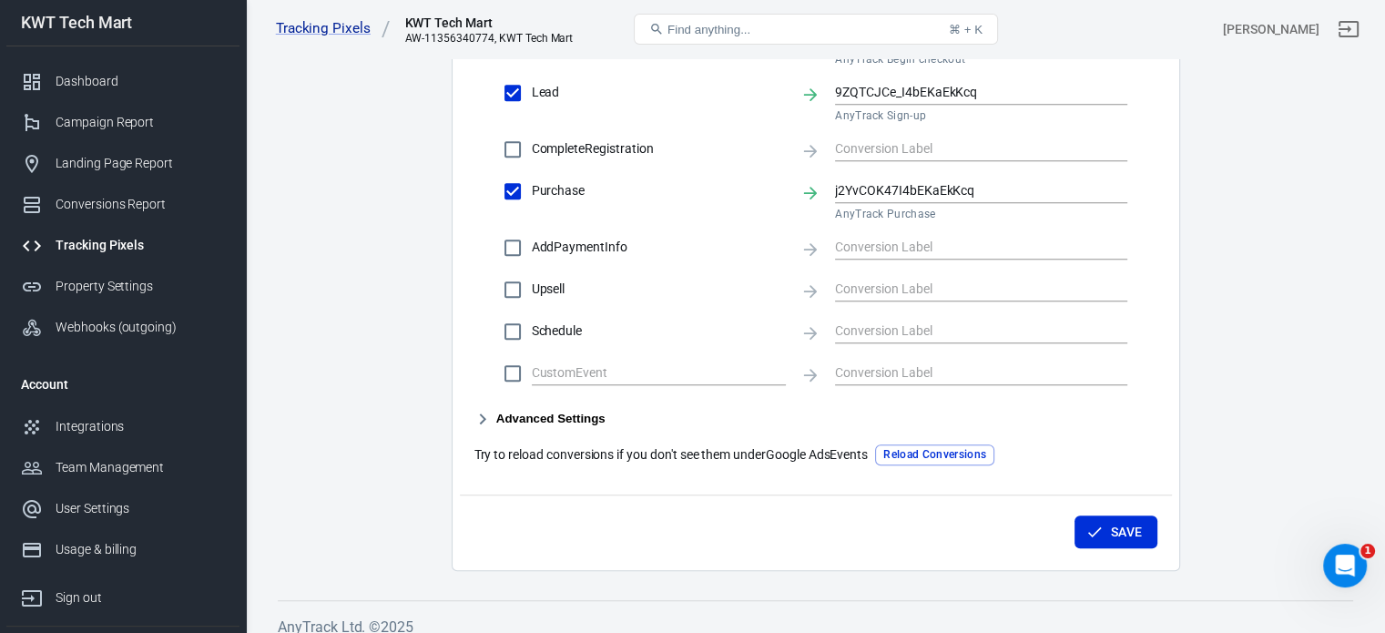
scroll to position [911, 0]
click at [909, 452] on button "Reload Conversions" at bounding box center [934, 453] width 119 height 21
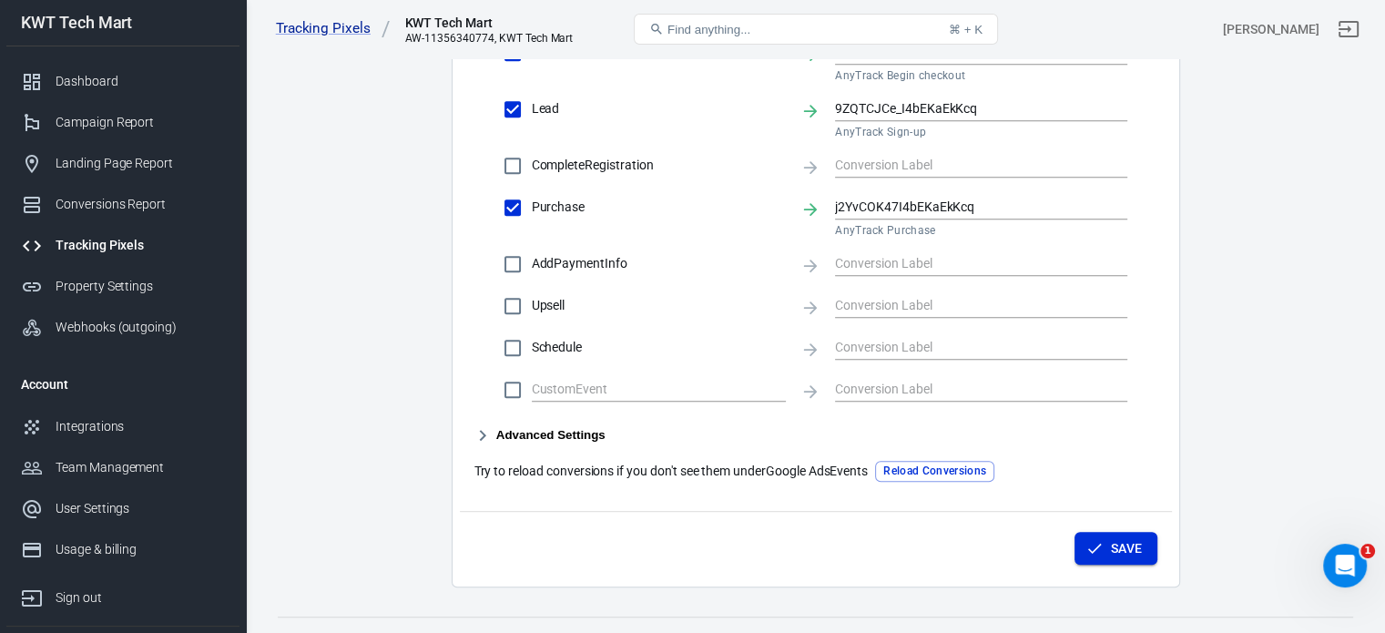
scroll to position [925, 0]
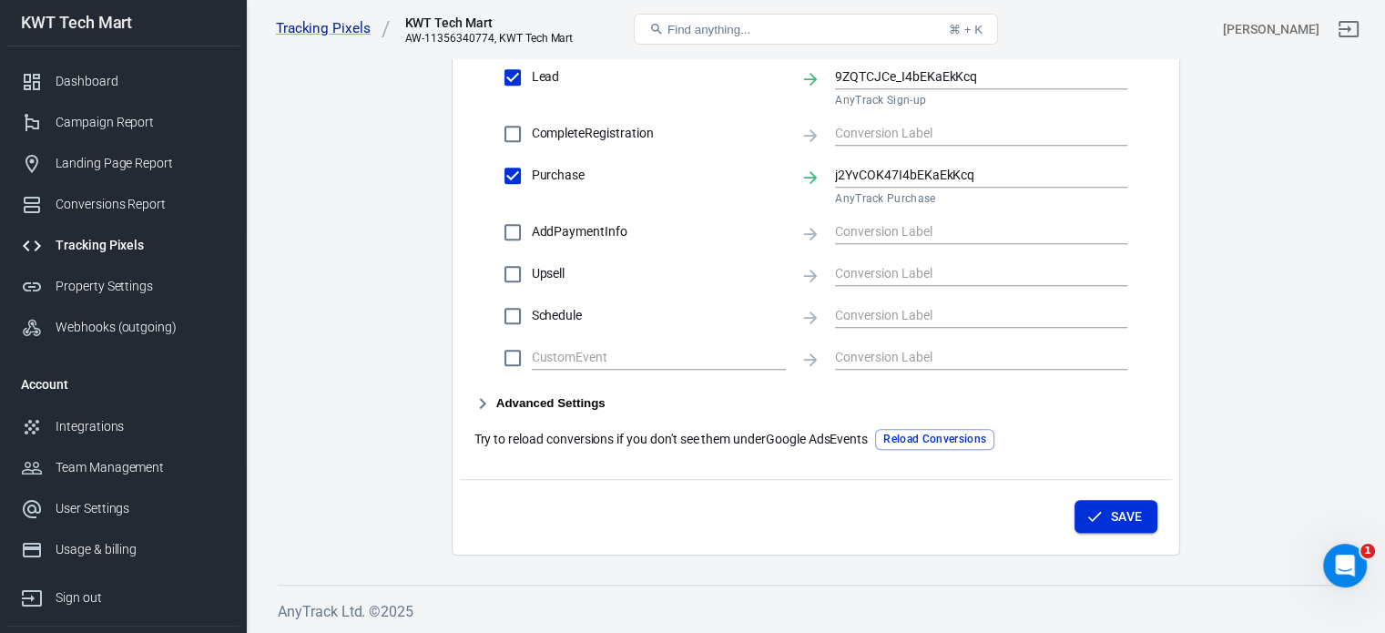
click at [1133, 506] on button "Save" at bounding box center [1115, 517] width 83 height 34
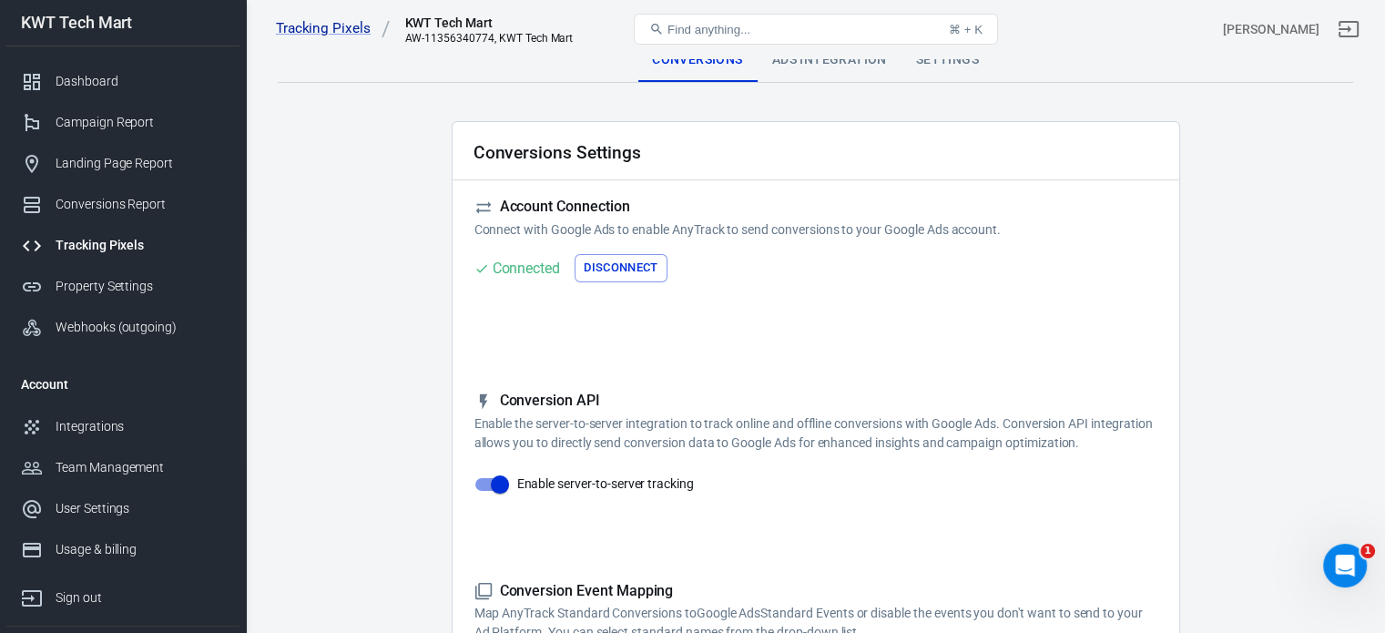
scroll to position [0, 0]
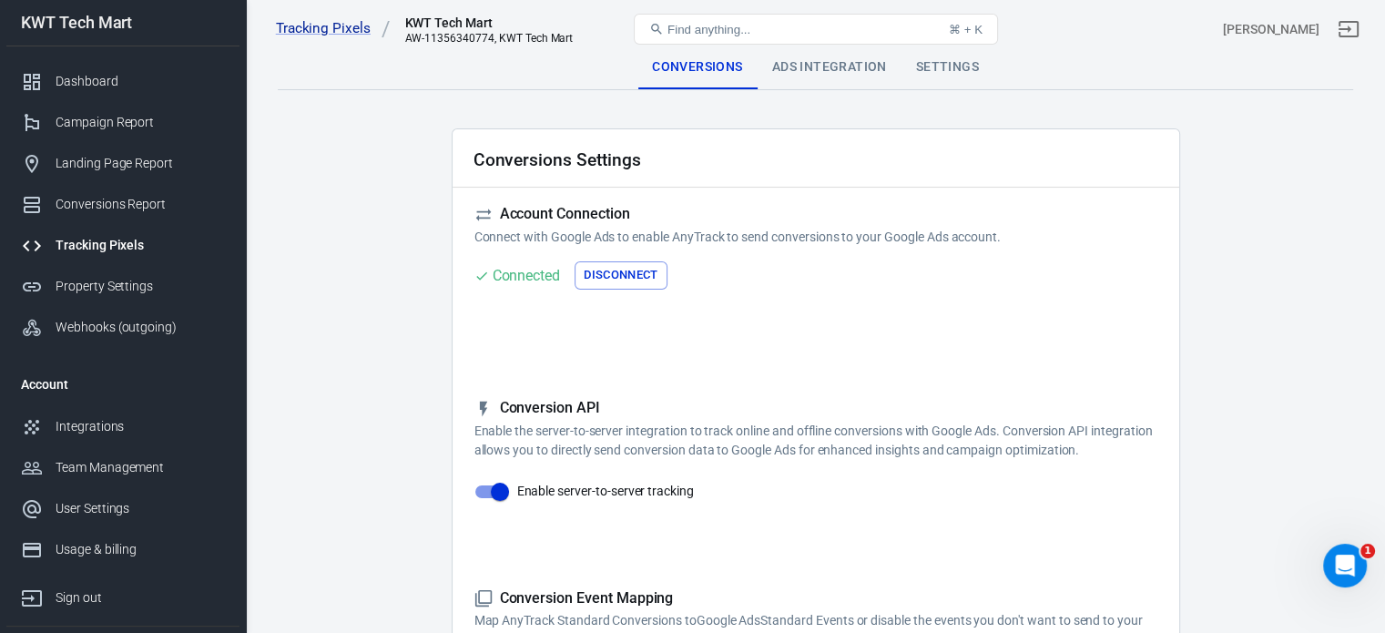
click at [836, 67] on div "Ads Integration" at bounding box center [830, 68] width 144 height 44
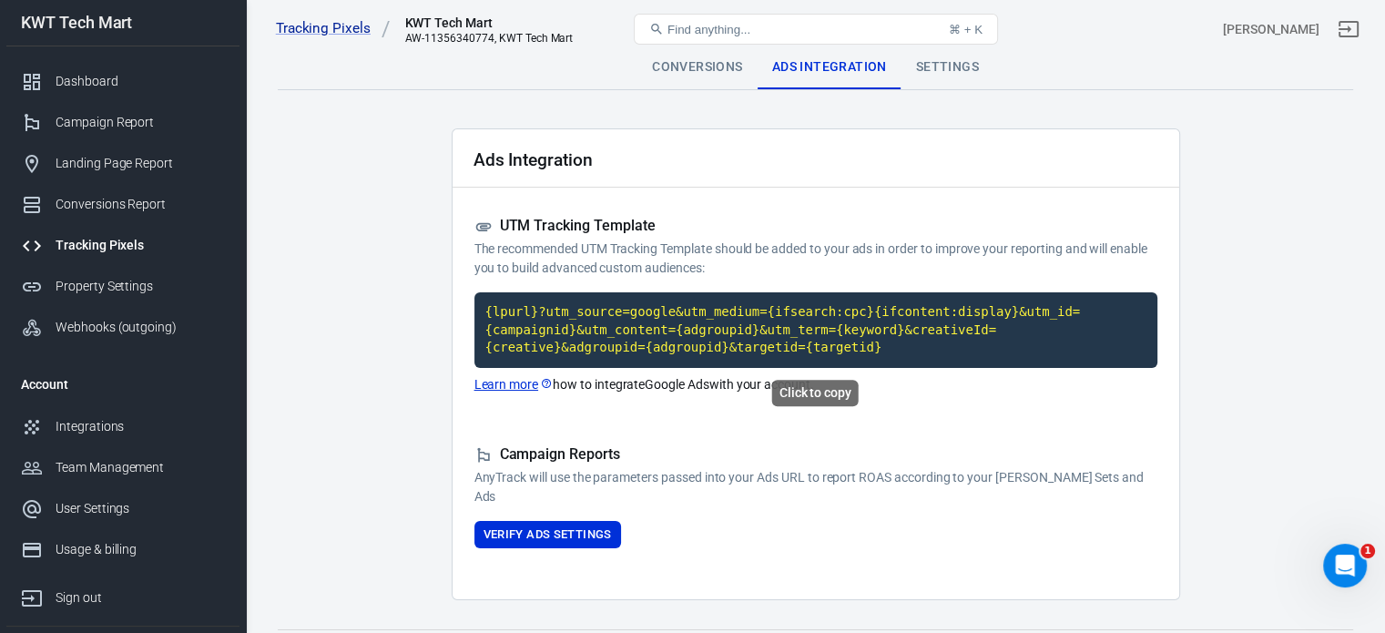
click at [788, 325] on code "{lpurl}?utm_source=google&utm_medium={ifsearch:cpc}{ifcontent:display}&utm_id={…" at bounding box center [815, 330] width 683 height 76
click at [673, 328] on code "{lpurl}?utm_source=google&utm_medium={ifsearch:cpc}{ifcontent:display}&utm_id={…" at bounding box center [815, 330] width 683 height 76
click at [929, 66] on div "Settings" at bounding box center [947, 68] width 92 height 44
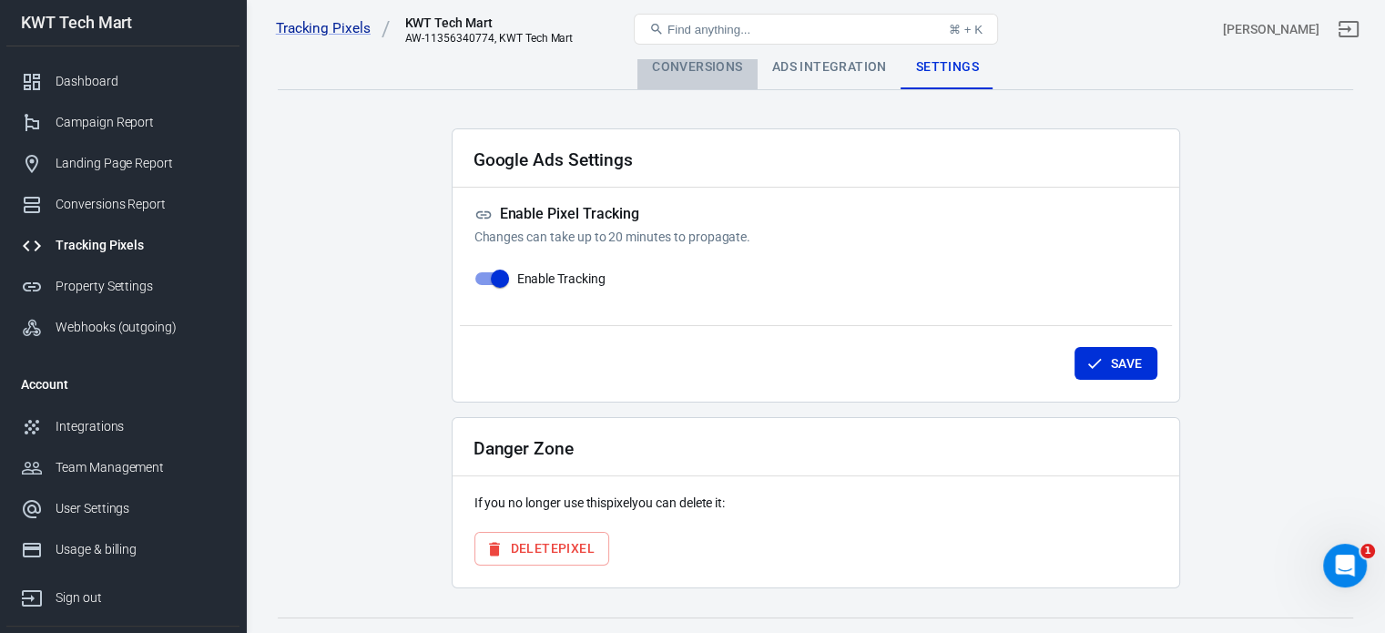
click at [715, 68] on div "Conversions" at bounding box center [696, 68] width 119 height 44
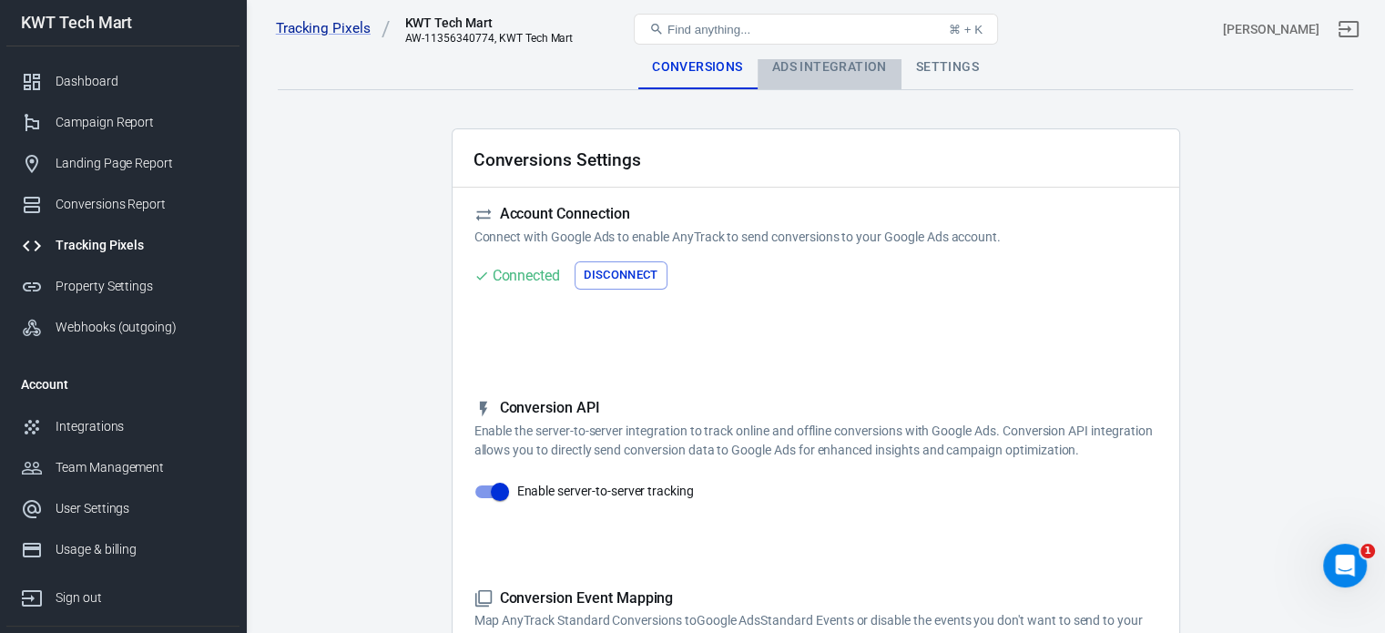
click at [824, 65] on div "Ads Integration" at bounding box center [830, 68] width 144 height 44
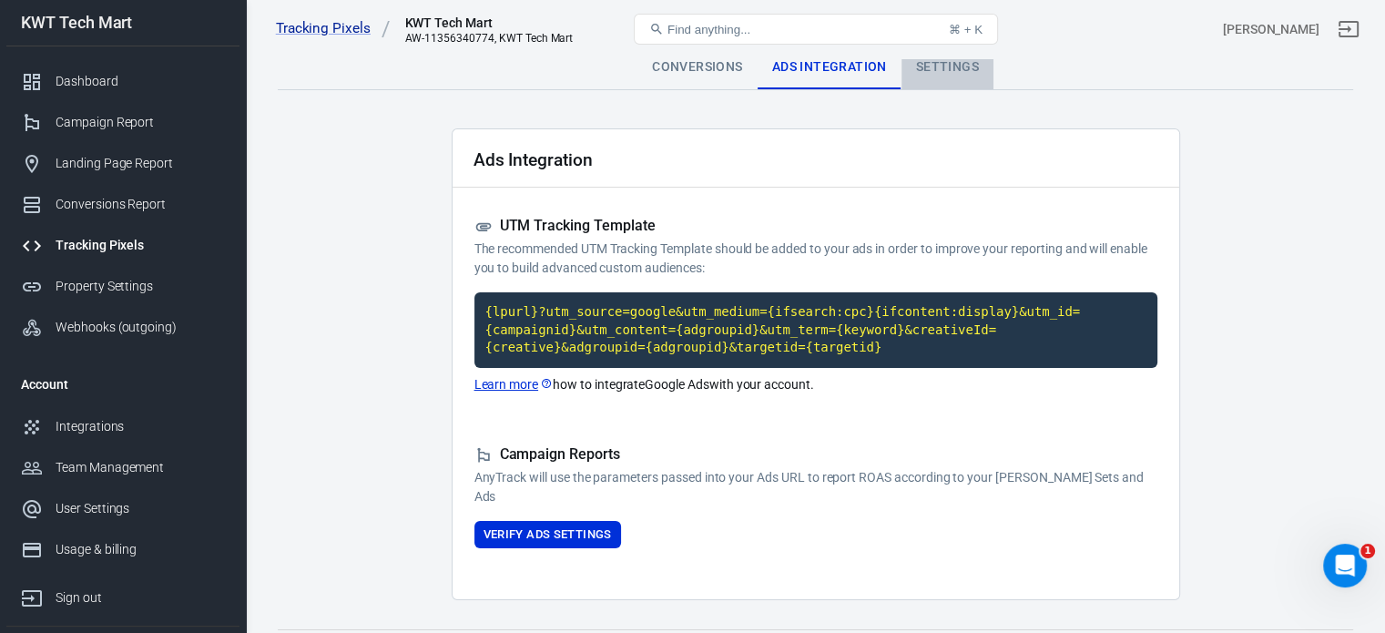
click at [928, 68] on div "Settings" at bounding box center [947, 68] width 92 height 44
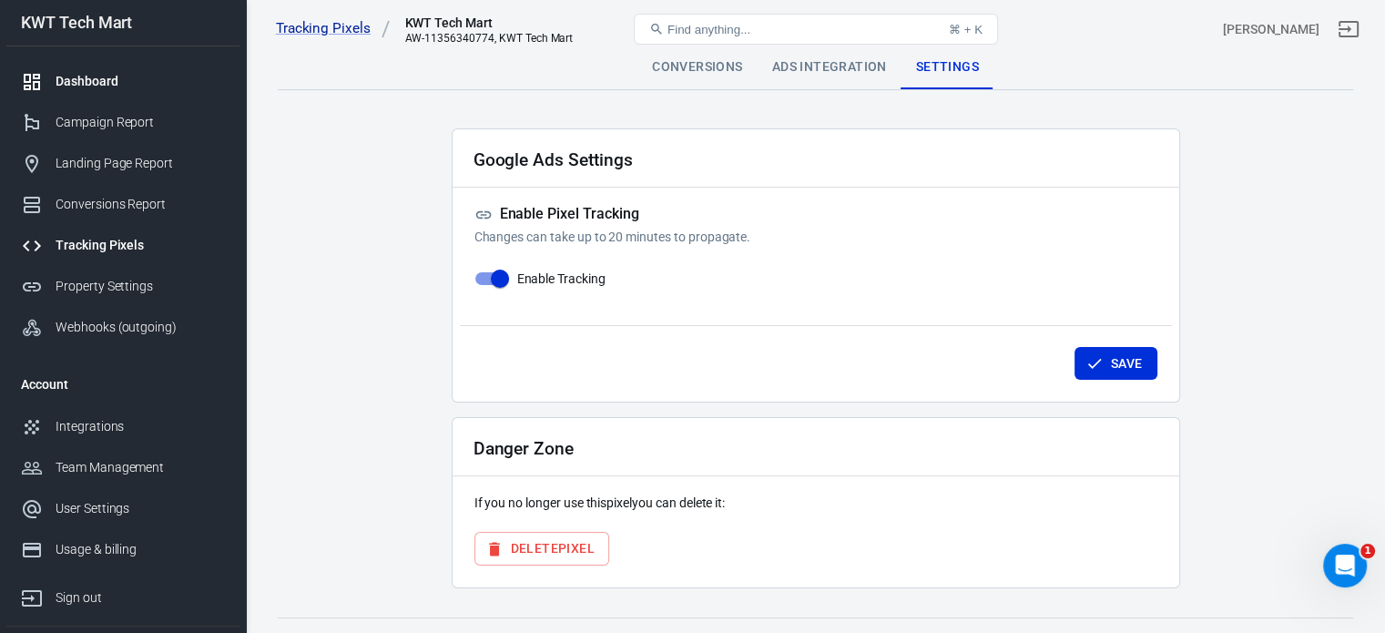
click at [109, 80] on div "Dashboard" at bounding box center [140, 81] width 169 height 19
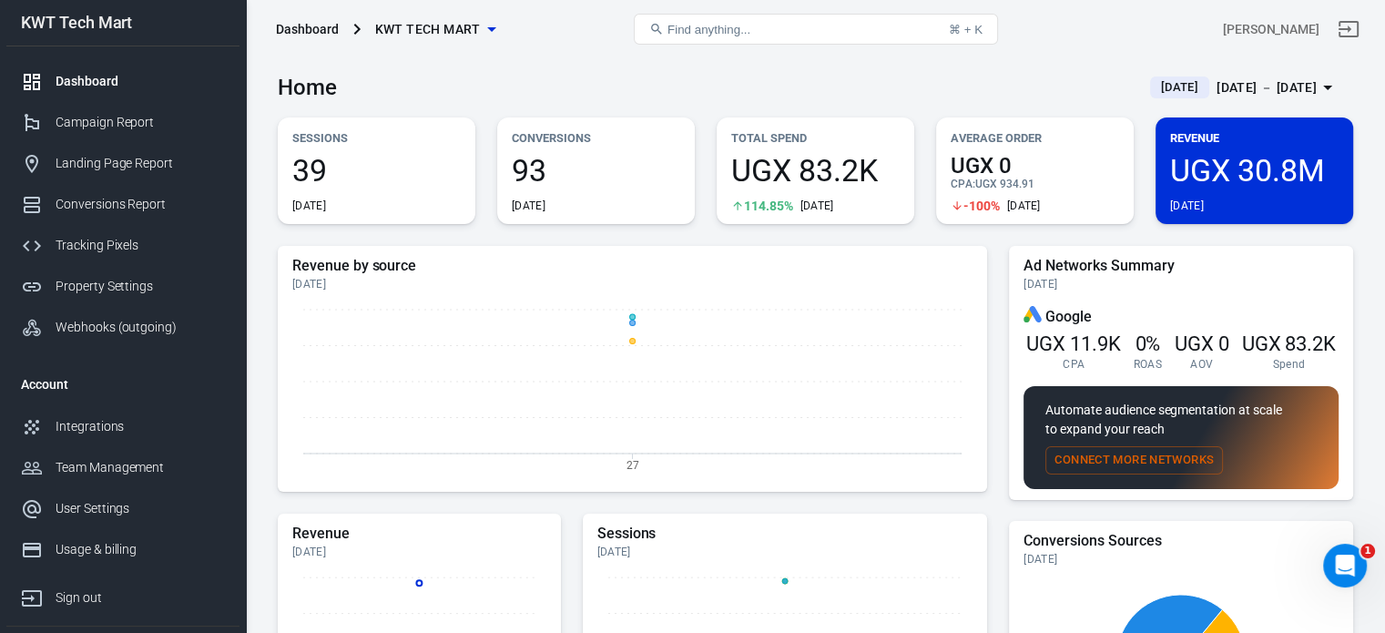
click at [563, 161] on span "93" at bounding box center [596, 170] width 168 height 31
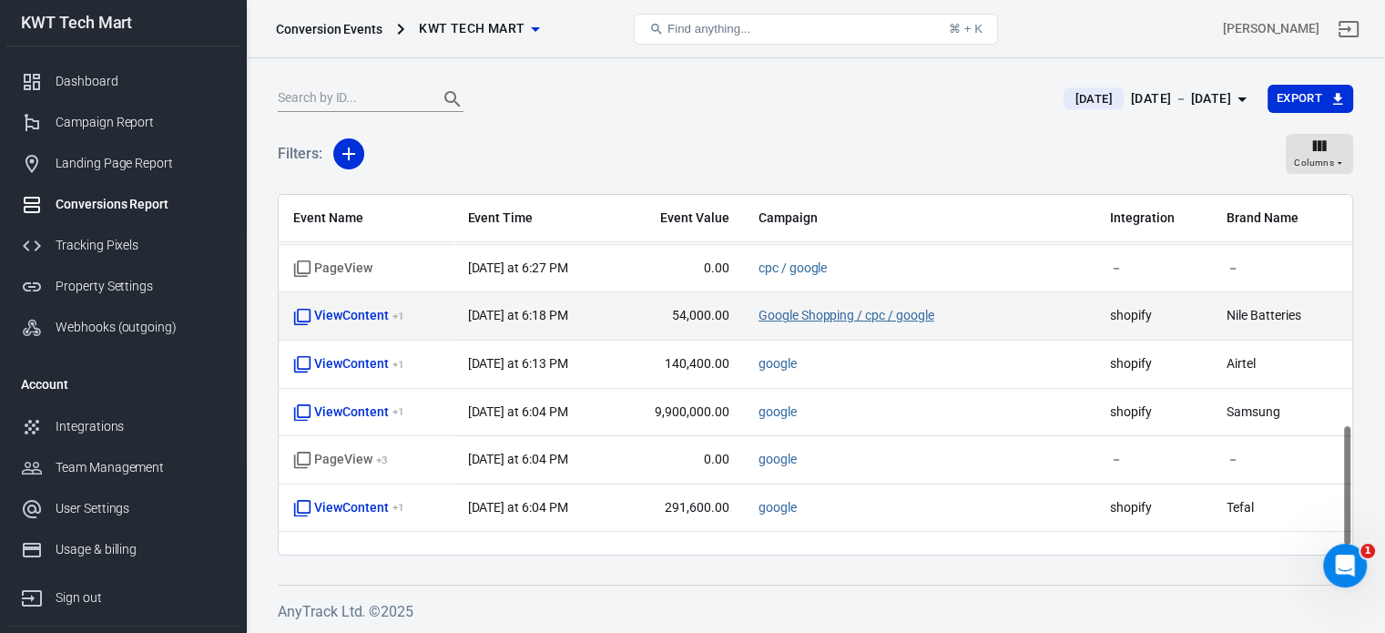
scroll to position [699, 0]
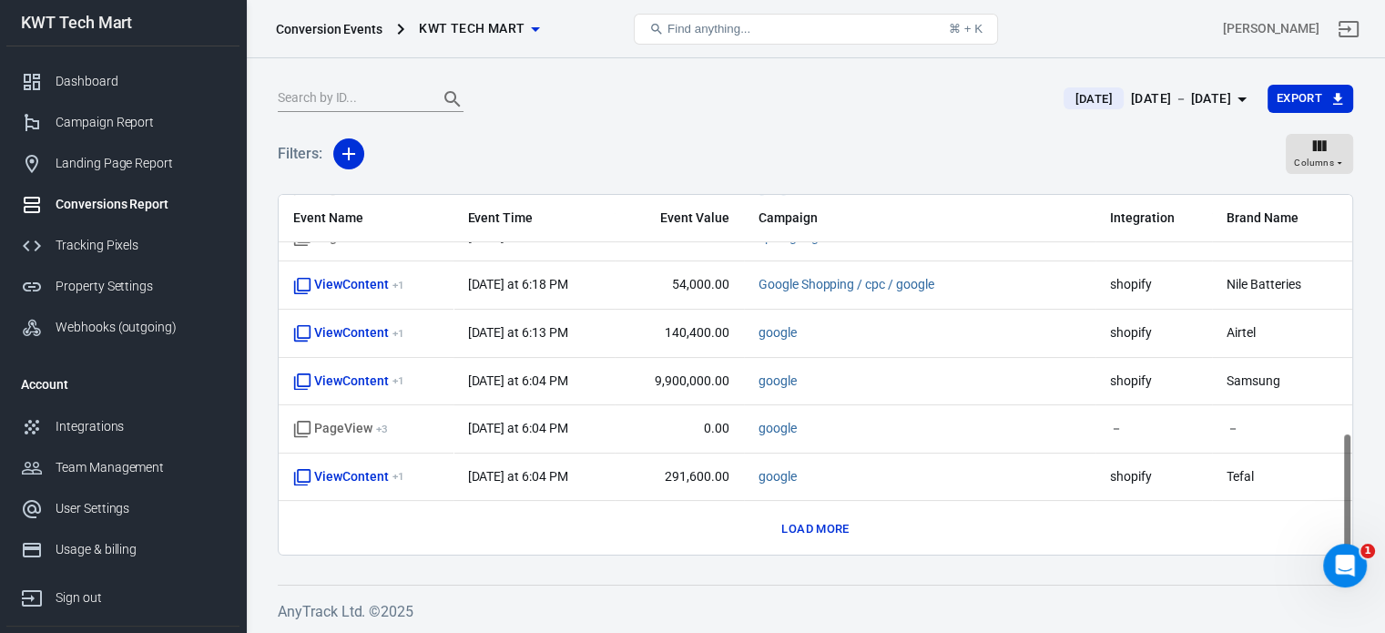
click at [810, 516] on button "Load more" at bounding box center [815, 529] width 76 height 28
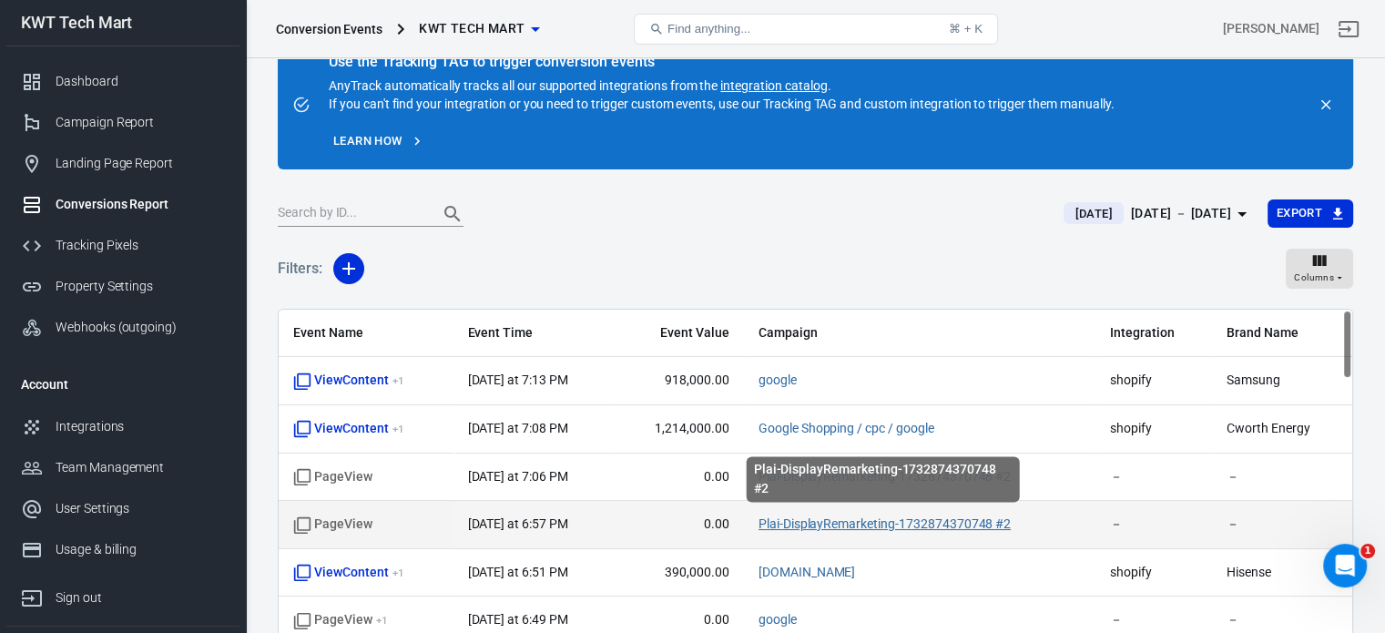
scroll to position [0, 0]
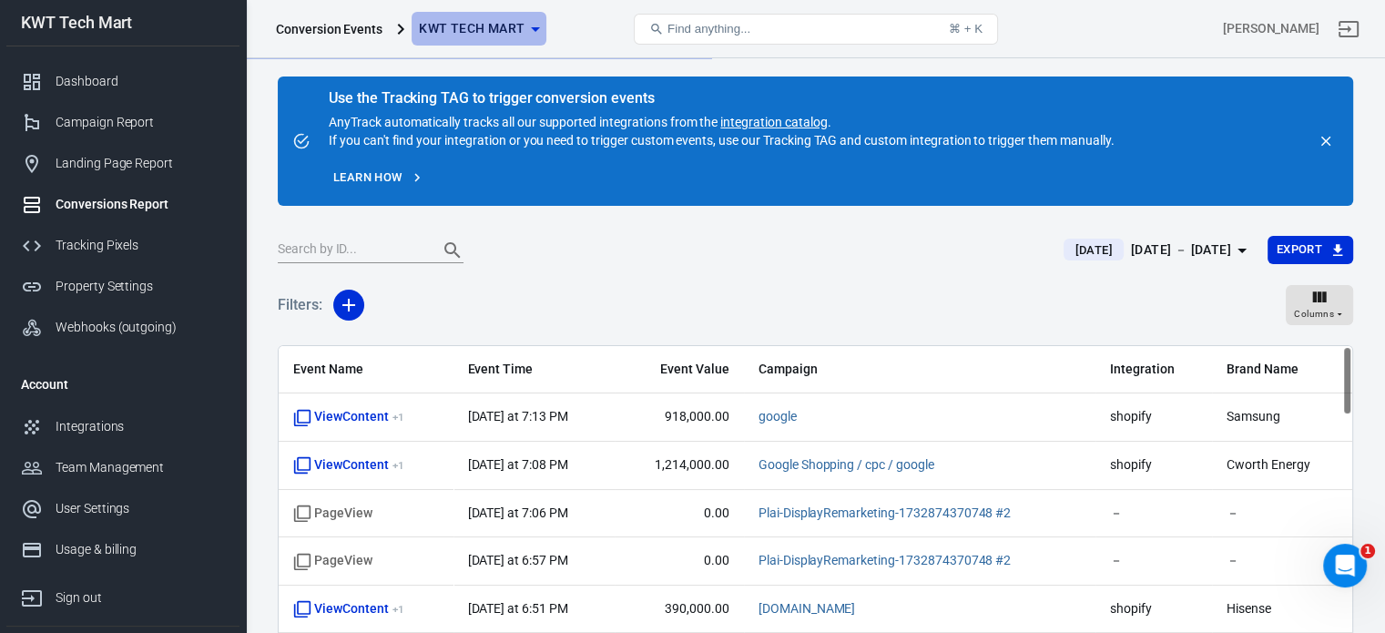
click at [512, 21] on span "KWT Tech Mart" at bounding box center [472, 28] width 106 height 23
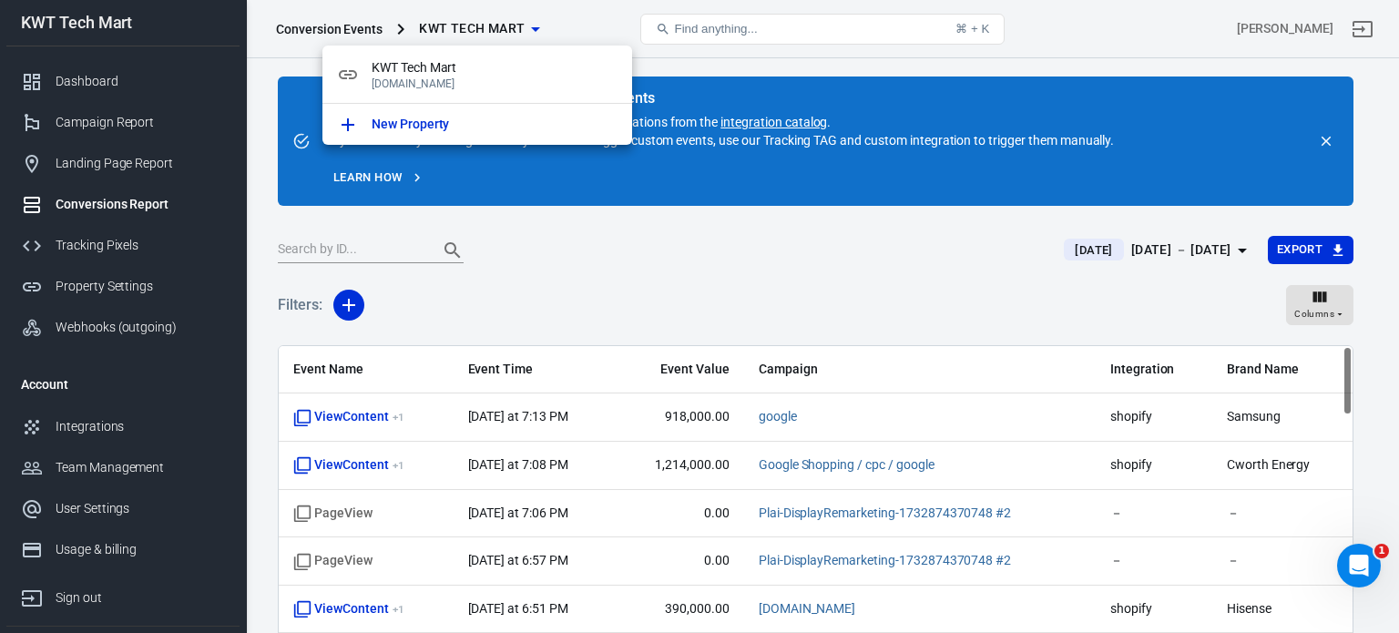
click at [753, 252] on div at bounding box center [699, 316] width 1399 height 633
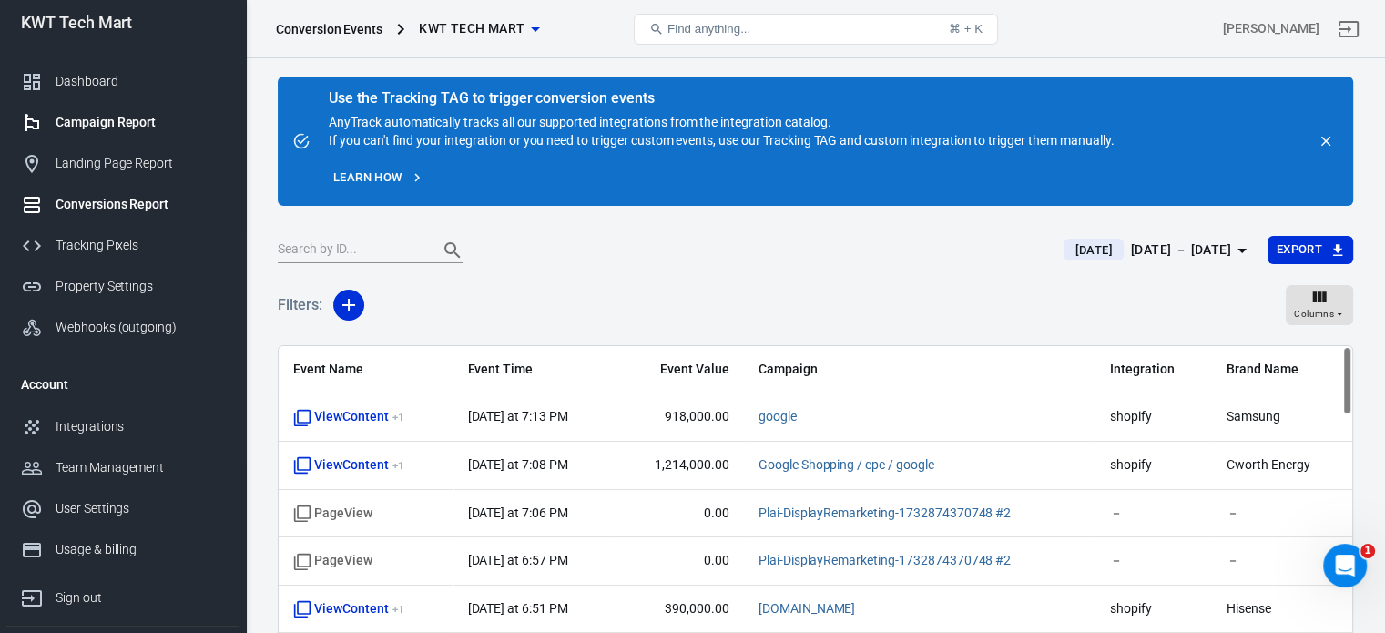
click at [123, 124] on div "Campaign Report" at bounding box center [140, 122] width 169 height 19
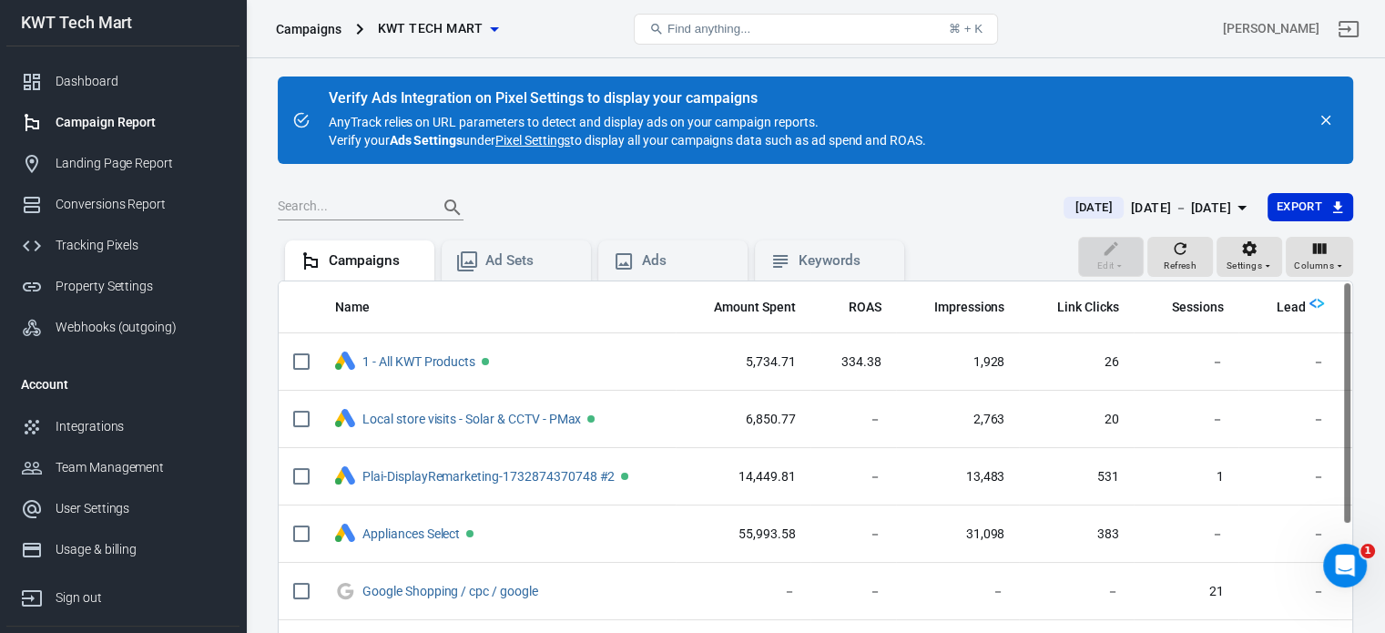
click at [1238, 207] on icon "button" at bounding box center [1241, 208] width 9 height 5
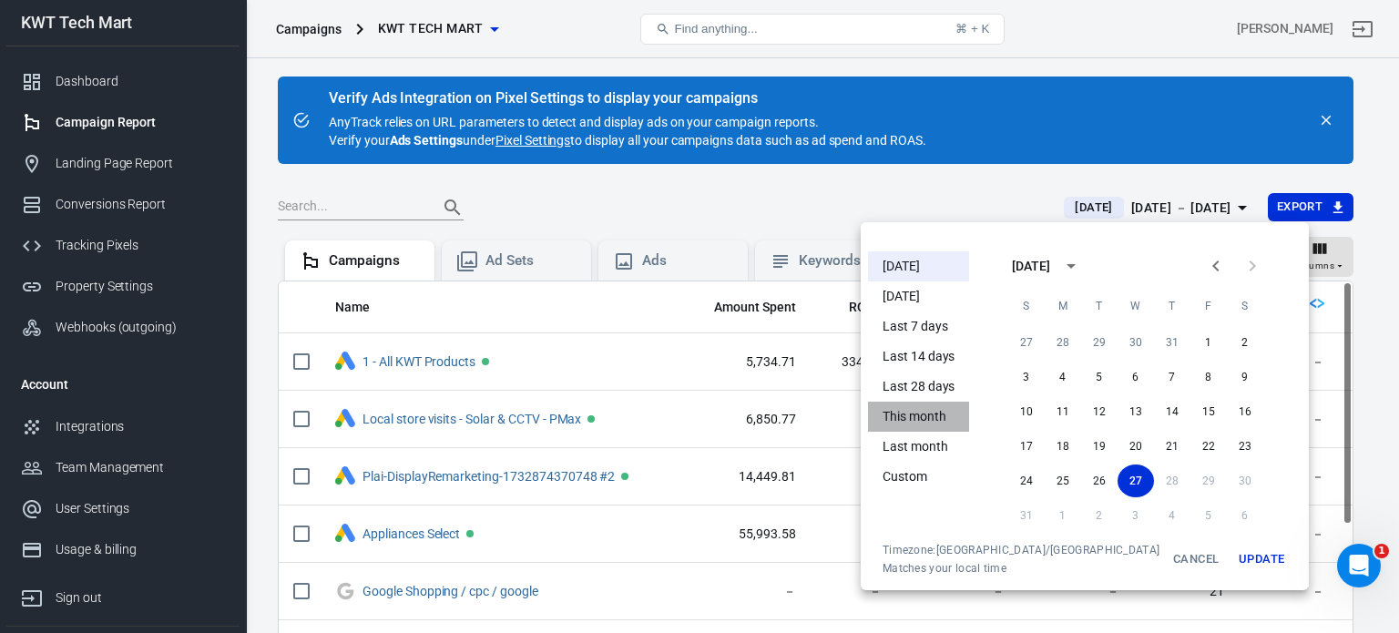
click at [916, 415] on li "This month" at bounding box center [918, 417] width 101 height 30
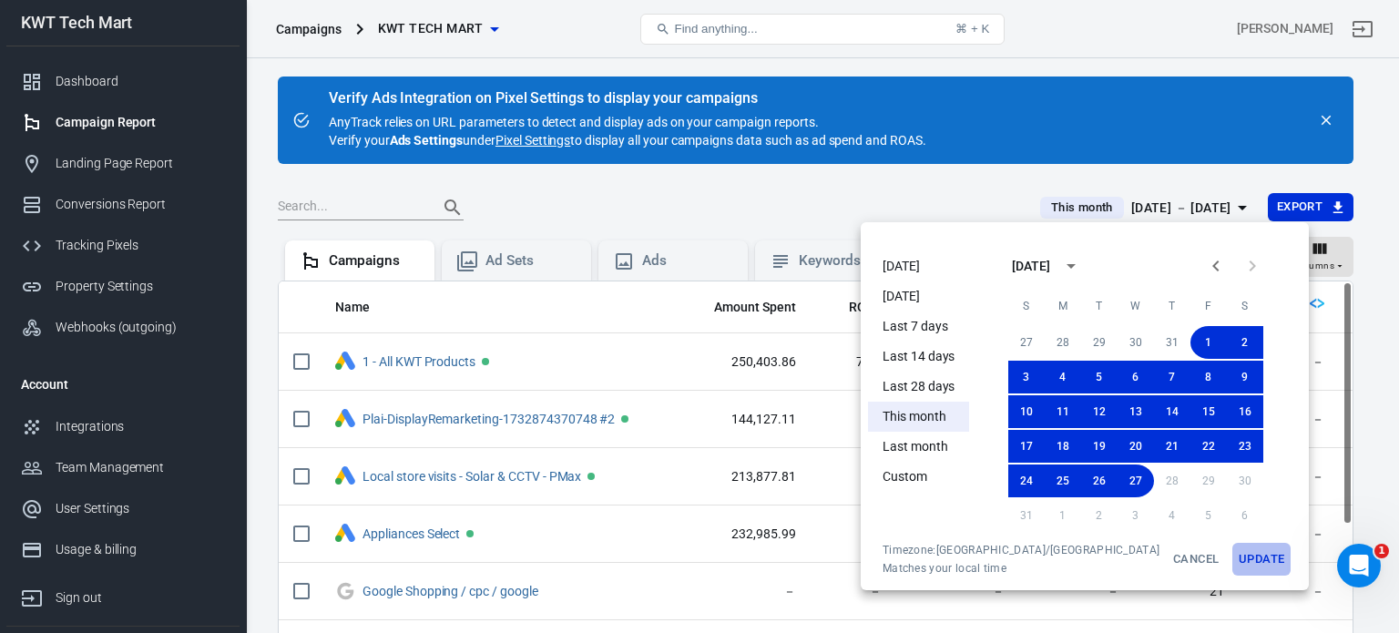
click at [1232, 556] on button "Update" at bounding box center [1261, 559] width 58 height 33
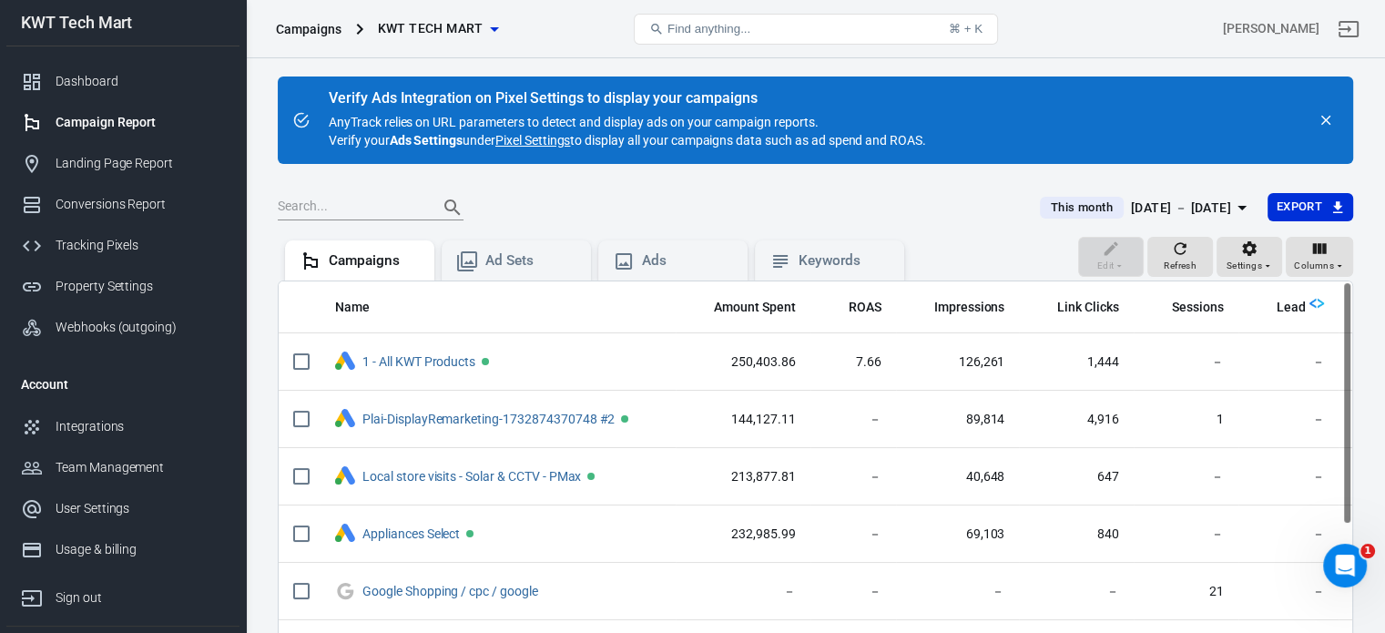
click at [538, 137] on link "Pixel Settings" at bounding box center [532, 140] width 75 height 18
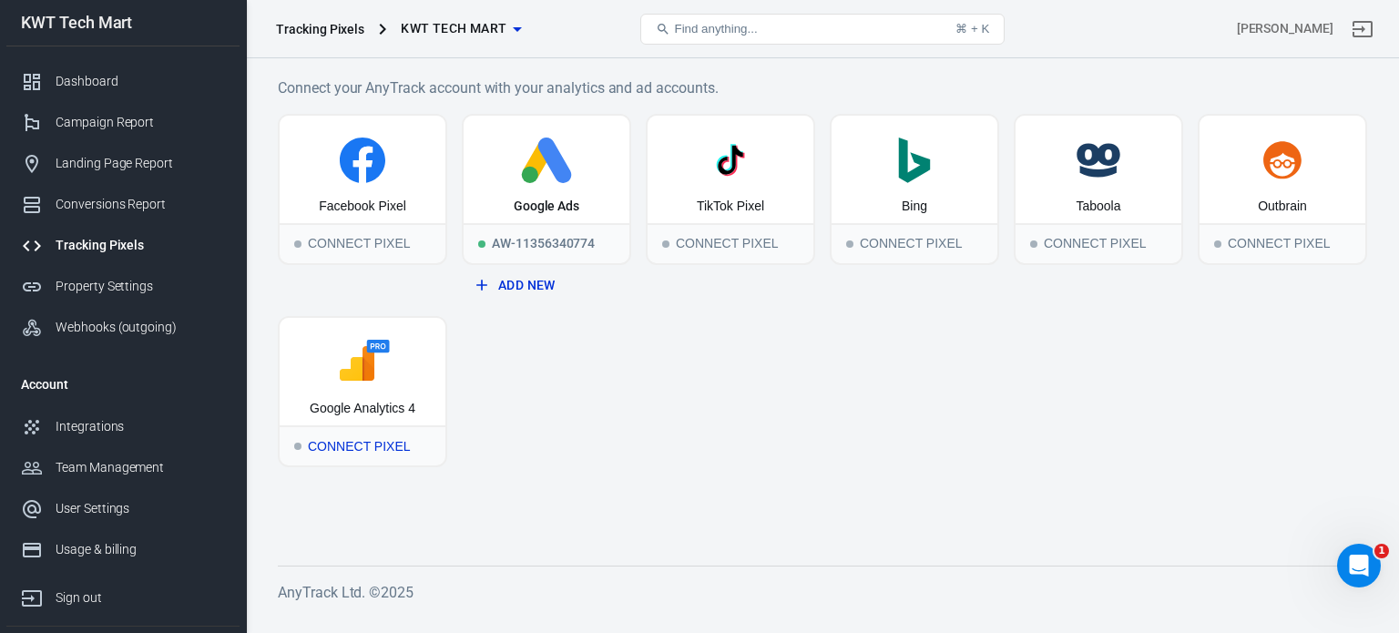
click at [399, 370] on icon at bounding box center [362, 363] width 151 height 46
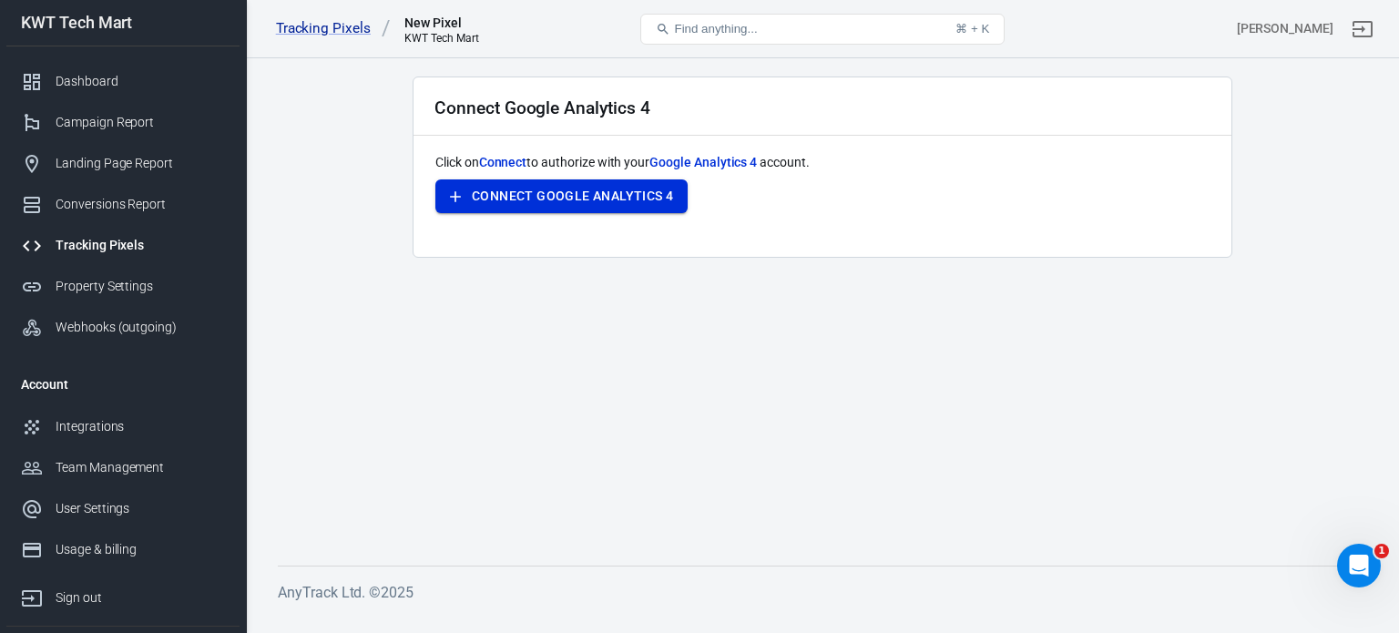
click at [572, 199] on button "Connect Google Analytics 4" at bounding box center [561, 196] width 252 height 34
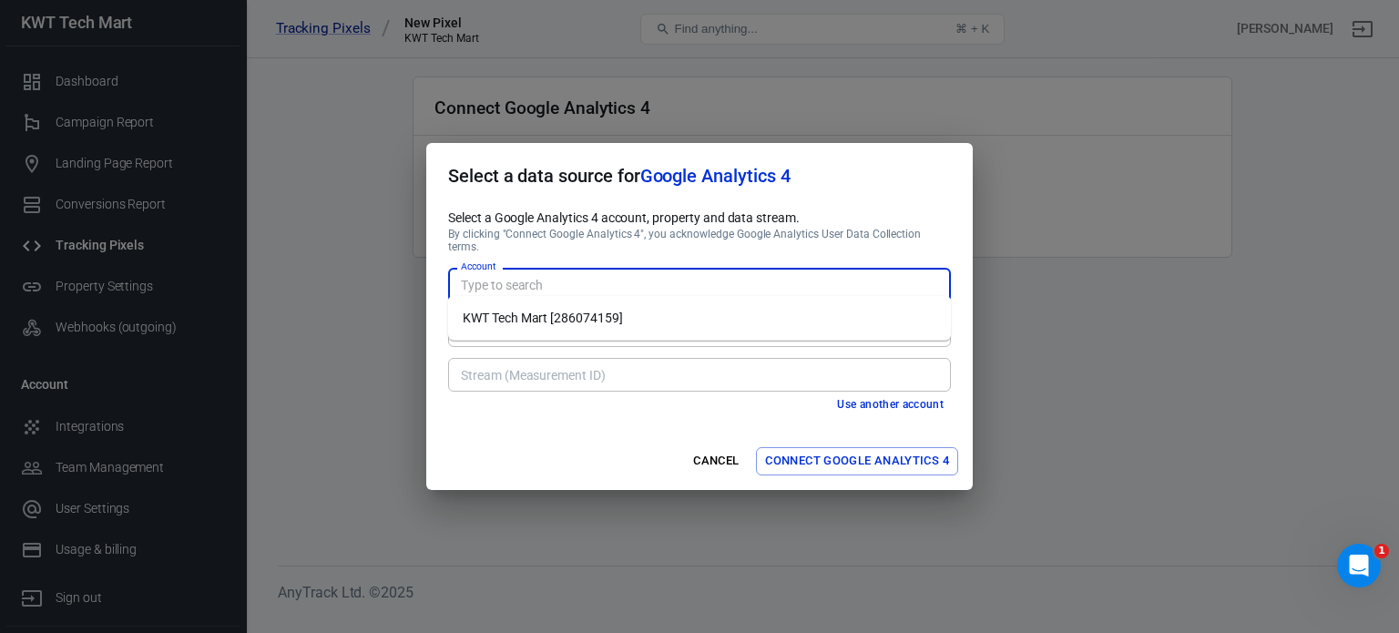
click at [826, 279] on input "Account" at bounding box center [697, 284] width 489 height 23
click at [660, 311] on li "KWT Tech Mart [286074159]" at bounding box center [699, 318] width 503 height 30
type input "KWT Tech Mart [286074159]"
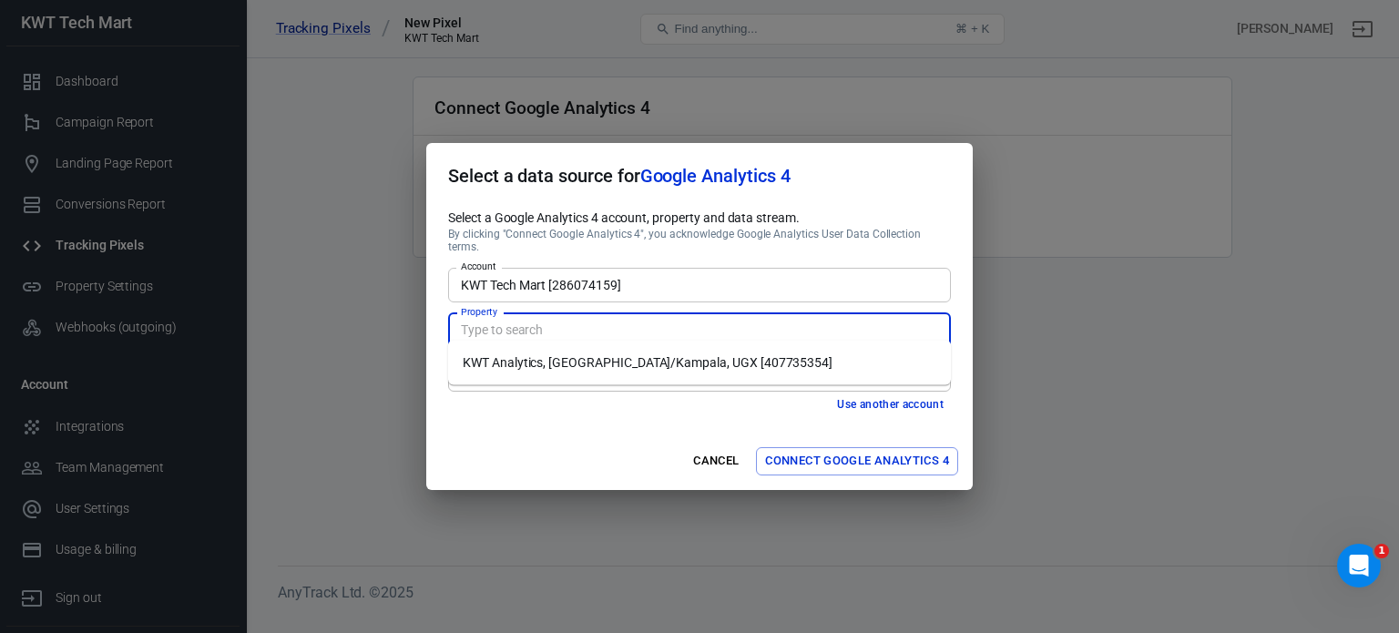
click at [685, 327] on input "Property" at bounding box center [697, 330] width 489 height 23
click at [685, 360] on li "KWT Analytics, [GEOGRAPHIC_DATA]/Kampala, UGX [407735354]" at bounding box center [699, 363] width 503 height 30
type input "KWT Analytics, [GEOGRAPHIC_DATA]/Kampala, UGX [407735354]"
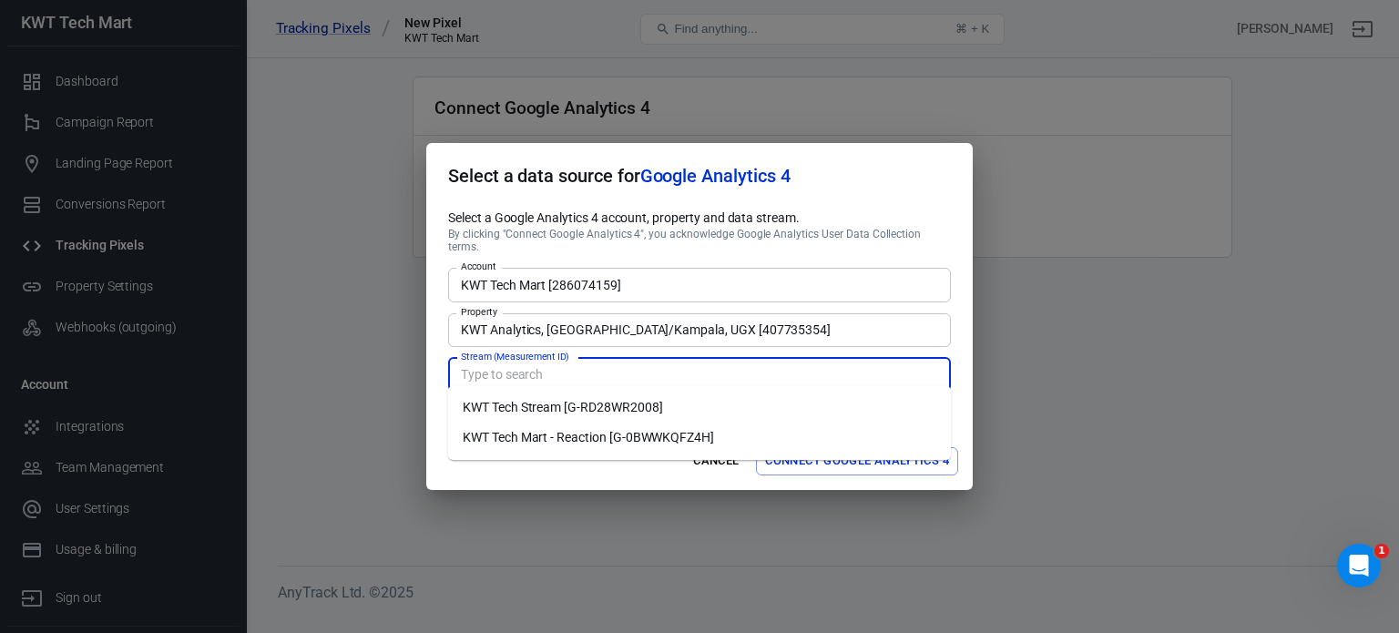
click at [684, 363] on input "Stream (Measurement ID)" at bounding box center [697, 374] width 489 height 23
click at [674, 405] on li "KWT Tech Stream [G-RD28WR2008]" at bounding box center [699, 407] width 503 height 30
type input "KWT Tech Stream [G-RD28WR2008]"
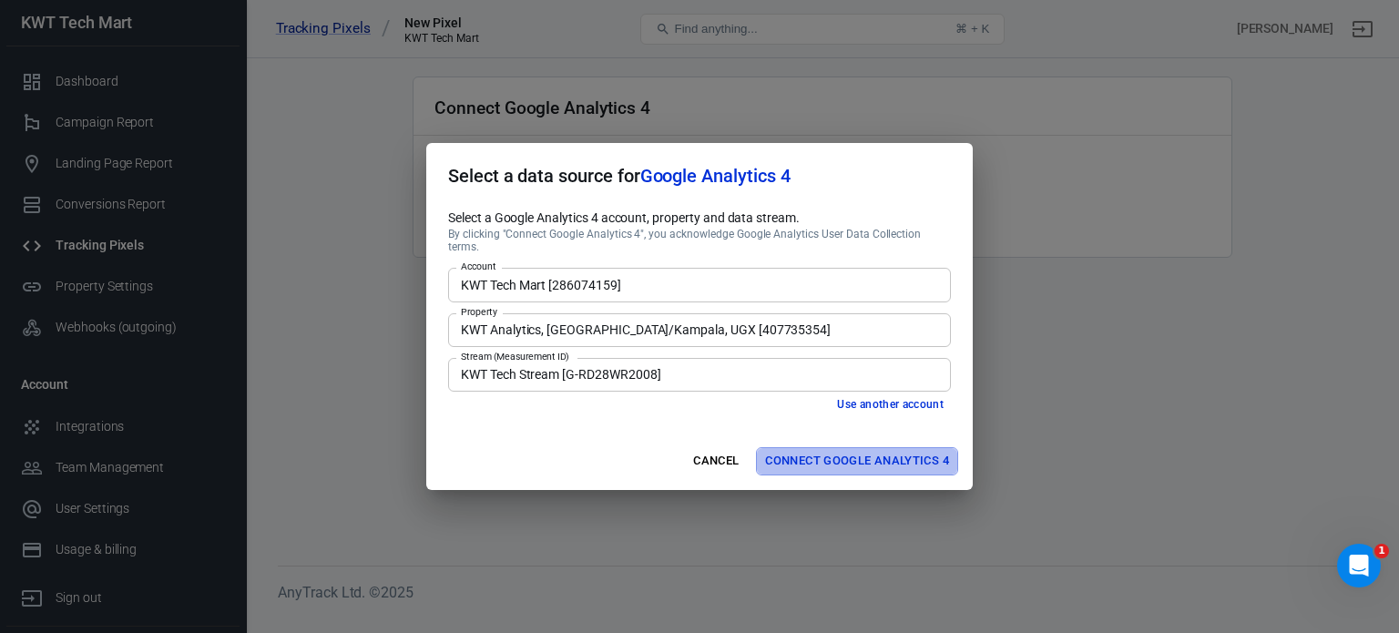
click at [803, 452] on button "Connect Google Analytics 4" at bounding box center [857, 461] width 202 height 28
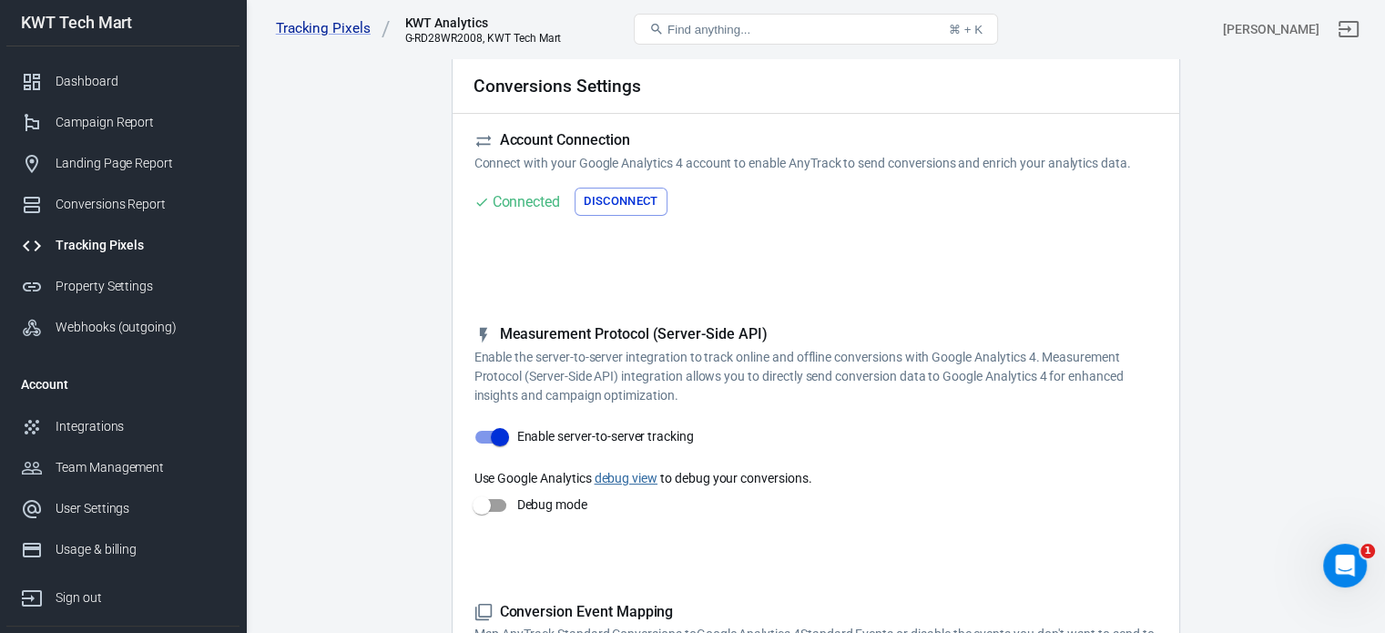
scroll to position [182, 0]
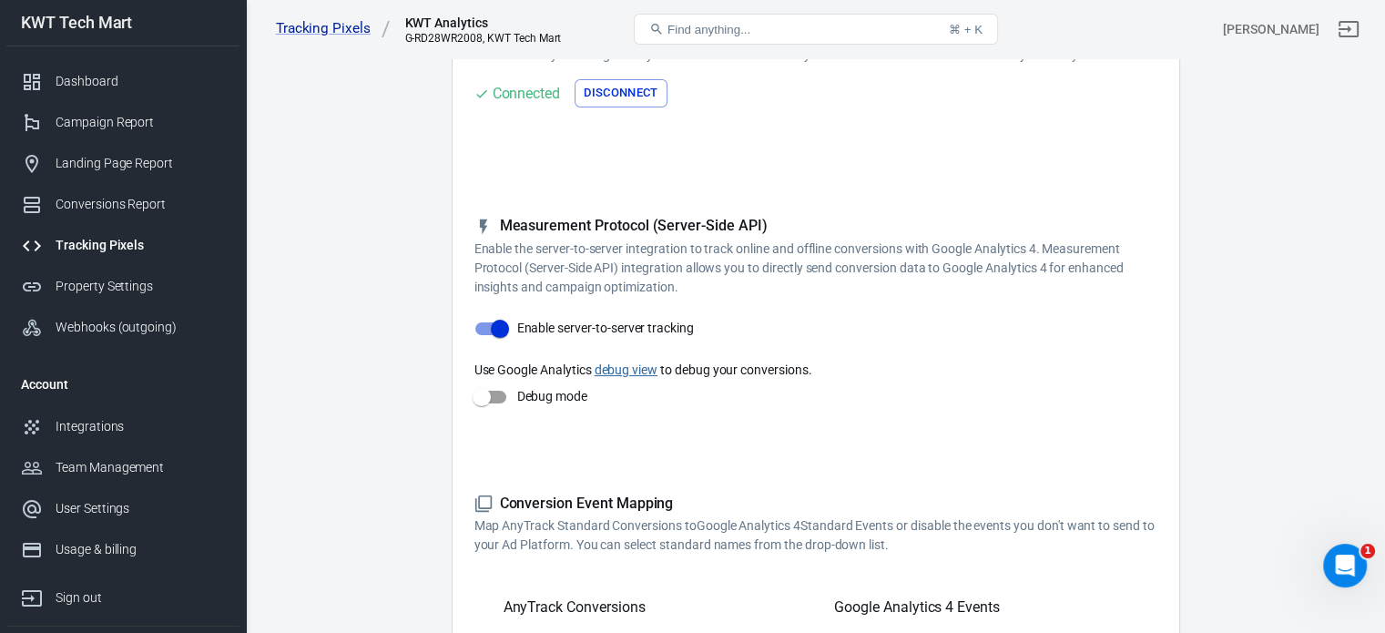
click at [491, 392] on input "Debug mode" at bounding box center [482, 397] width 104 height 35
checkbox input "true"
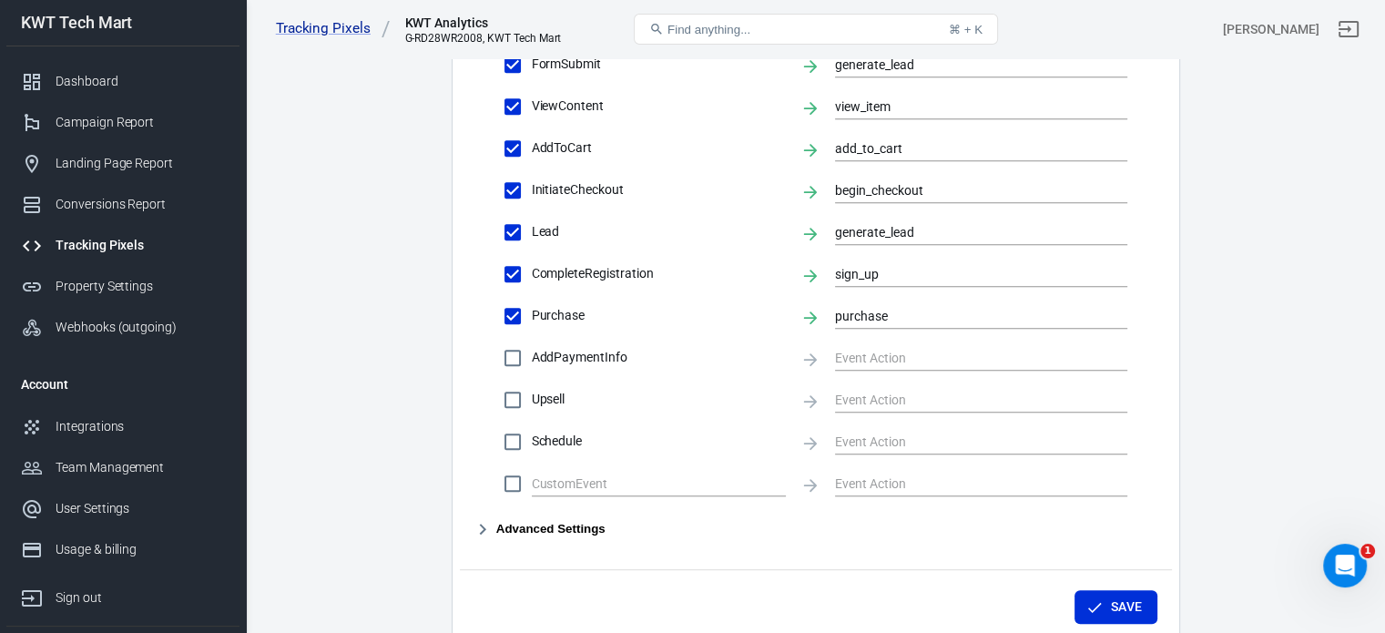
scroll to position [903, 0]
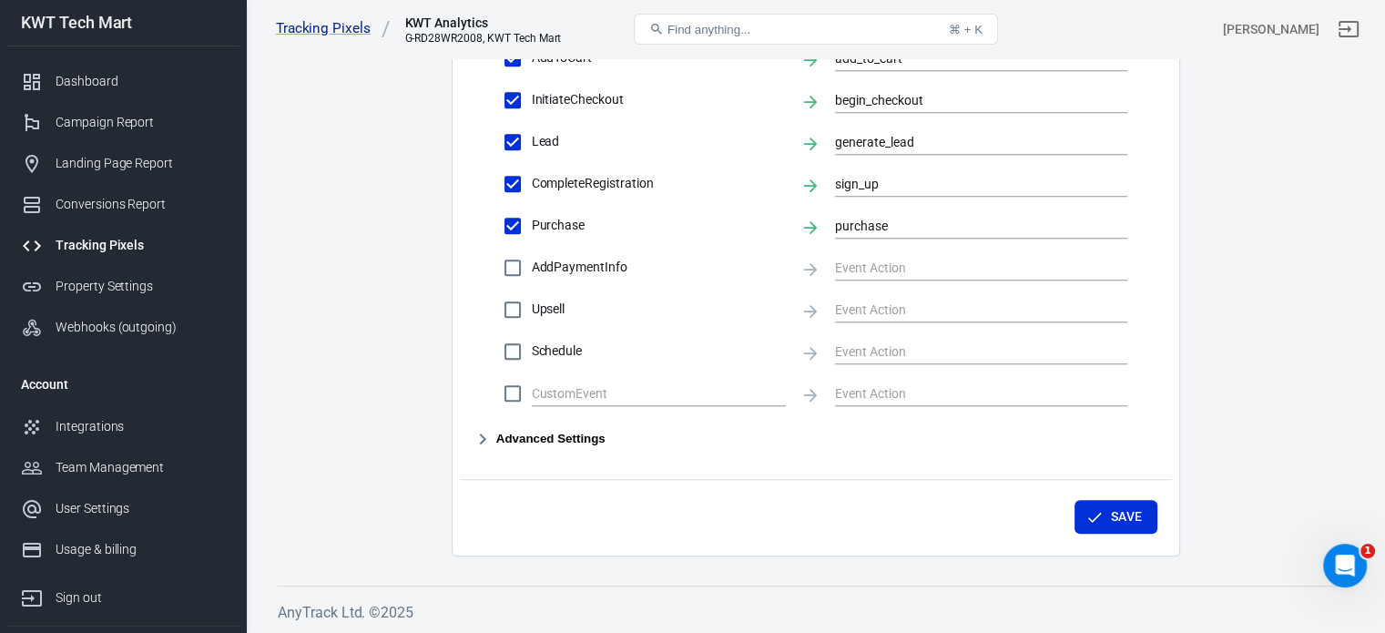
click at [510, 270] on input "AddPaymentInfo" at bounding box center [513, 268] width 38 height 38
click at [514, 266] on input "AddPaymentInfo" at bounding box center [513, 268] width 38 height 38
checkbox input "false"
click at [569, 433] on button "Advanced Settings" at bounding box center [539, 439] width 131 height 22
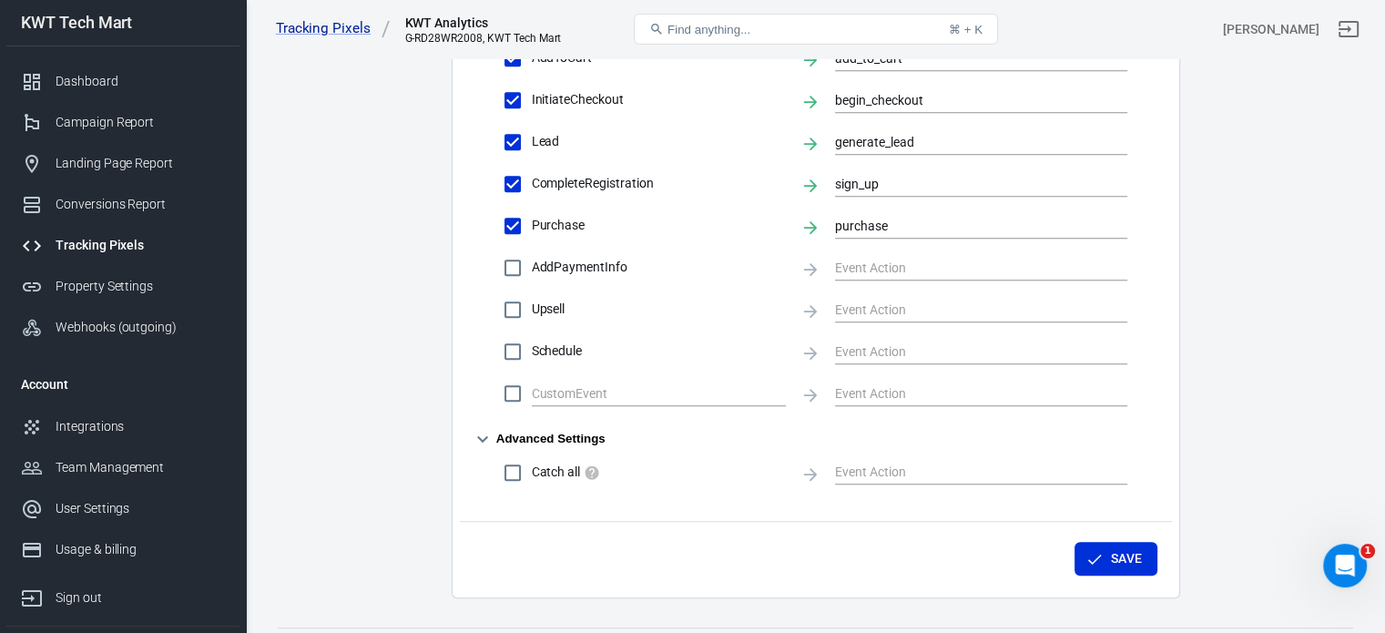
click at [510, 471] on input "Catch all" at bounding box center [513, 472] width 38 height 38
checkbox input "true"
click at [1119, 556] on button "Save" at bounding box center [1115, 559] width 83 height 34
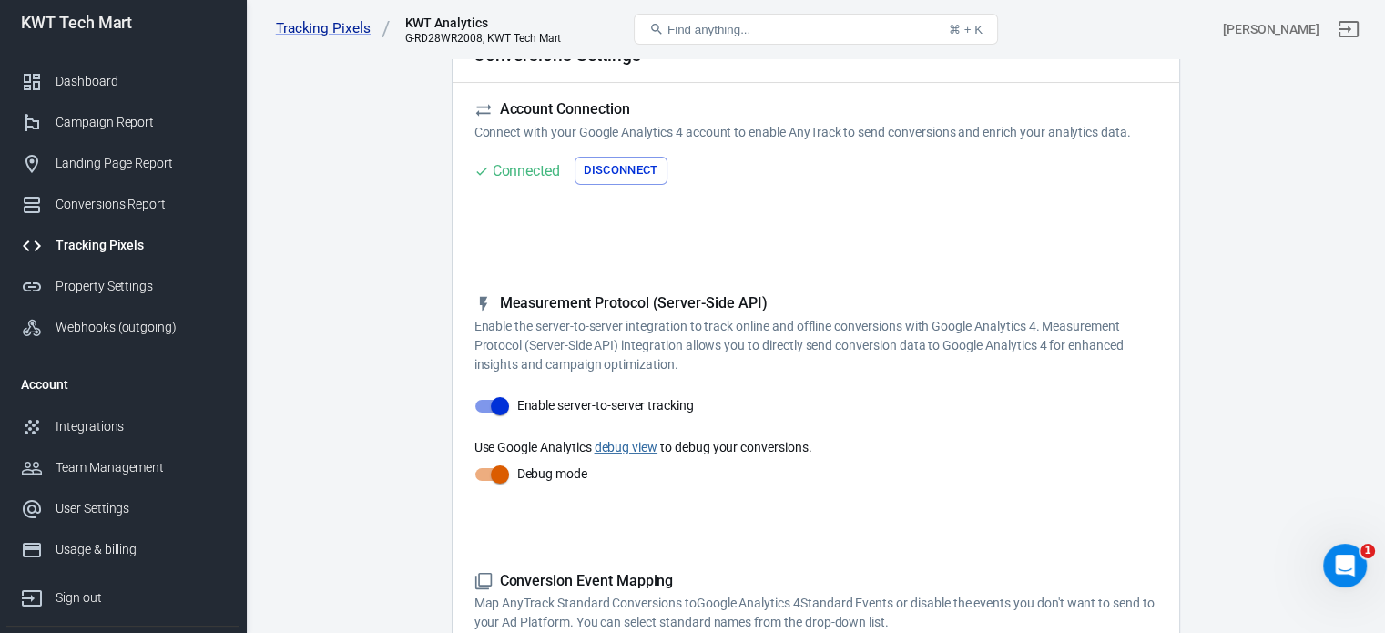
scroll to position [0, 0]
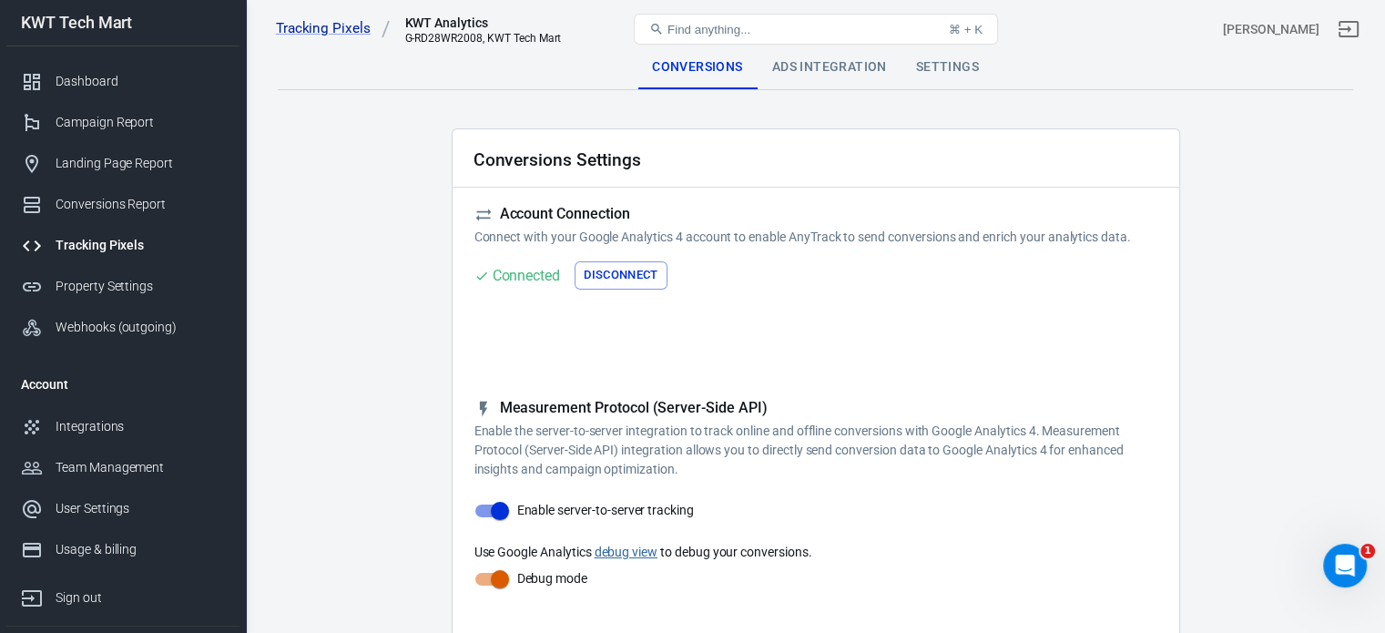
click at [830, 71] on div "Ads Integration" at bounding box center [830, 68] width 144 height 44
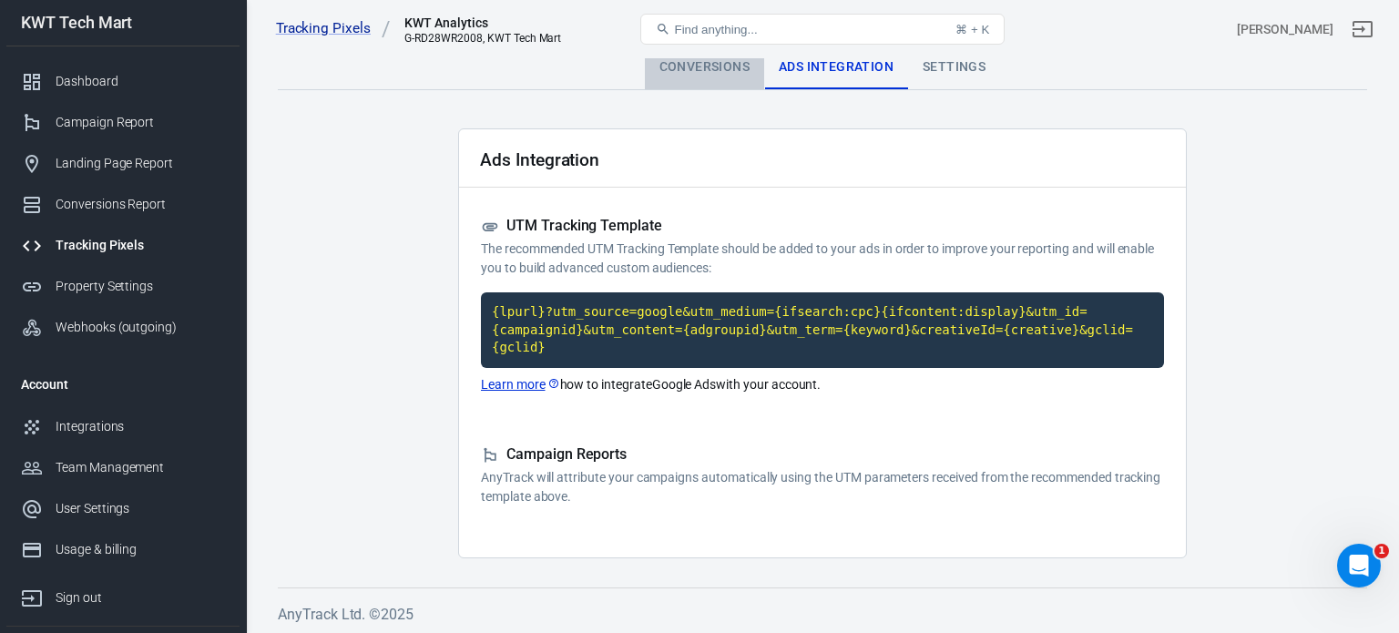
click at [694, 65] on div "Conversions" at bounding box center [704, 68] width 119 height 44
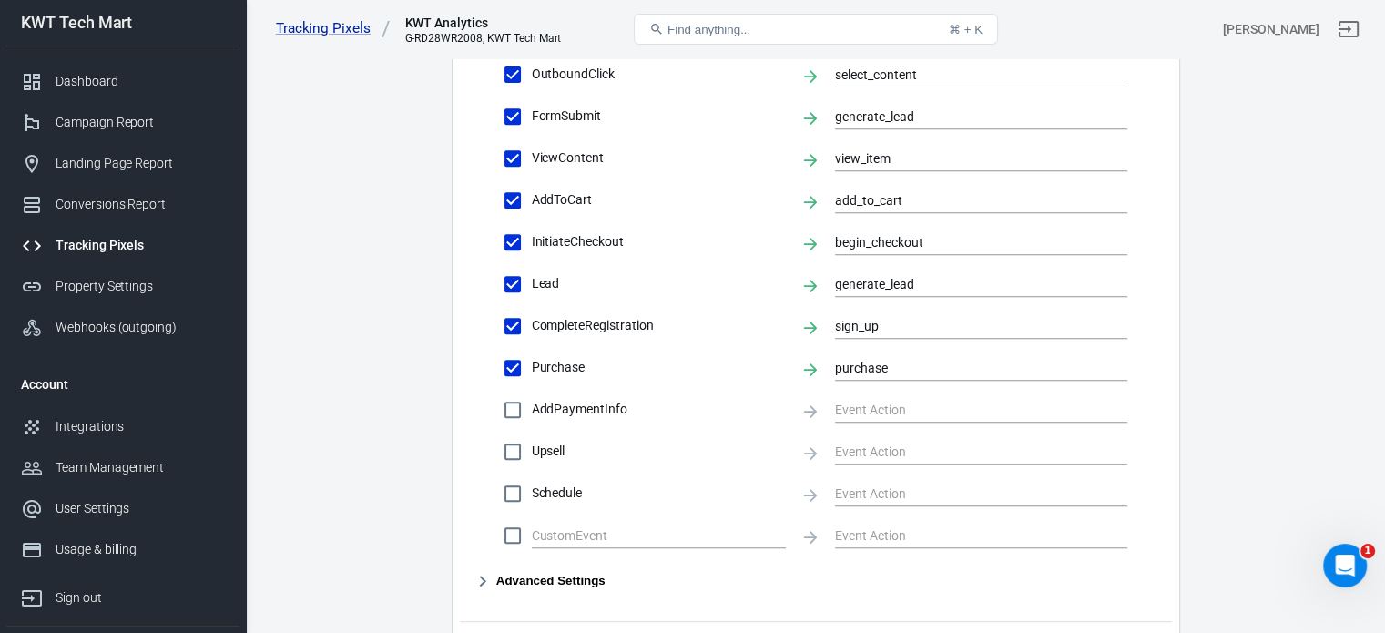
scroll to position [903, 0]
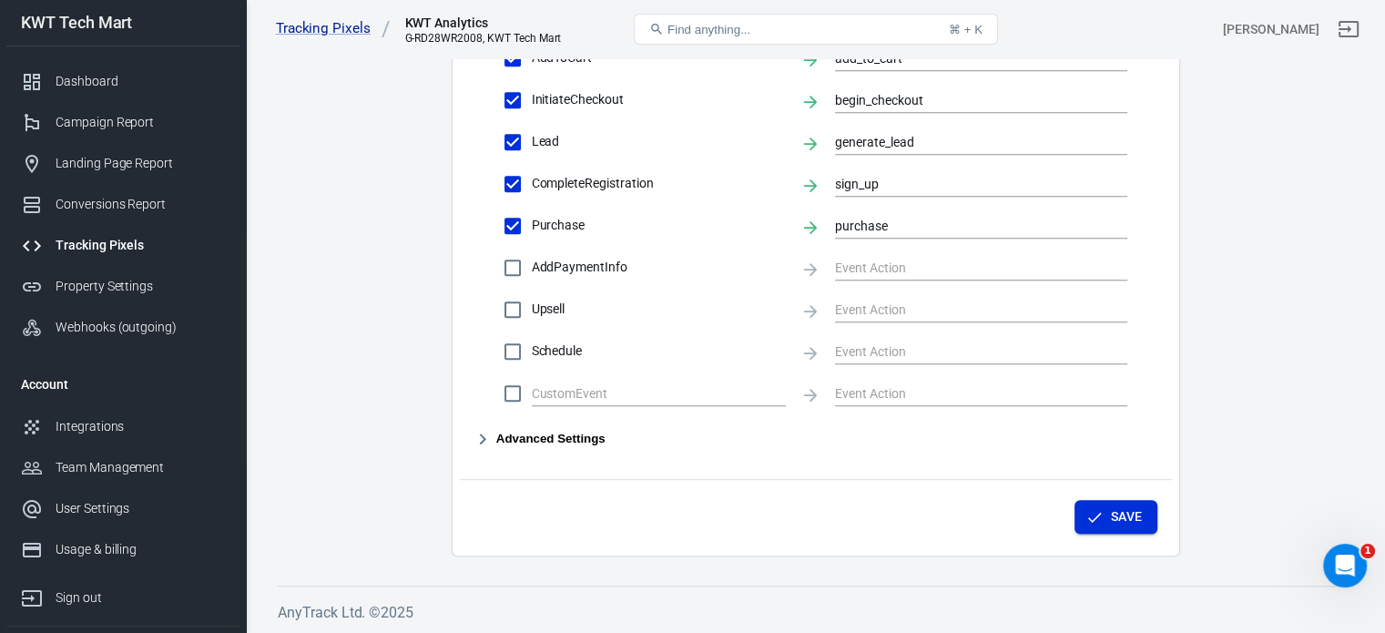
click at [1101, 517] on icon "button" at bounding box center [1094, 517] width 18 height 18
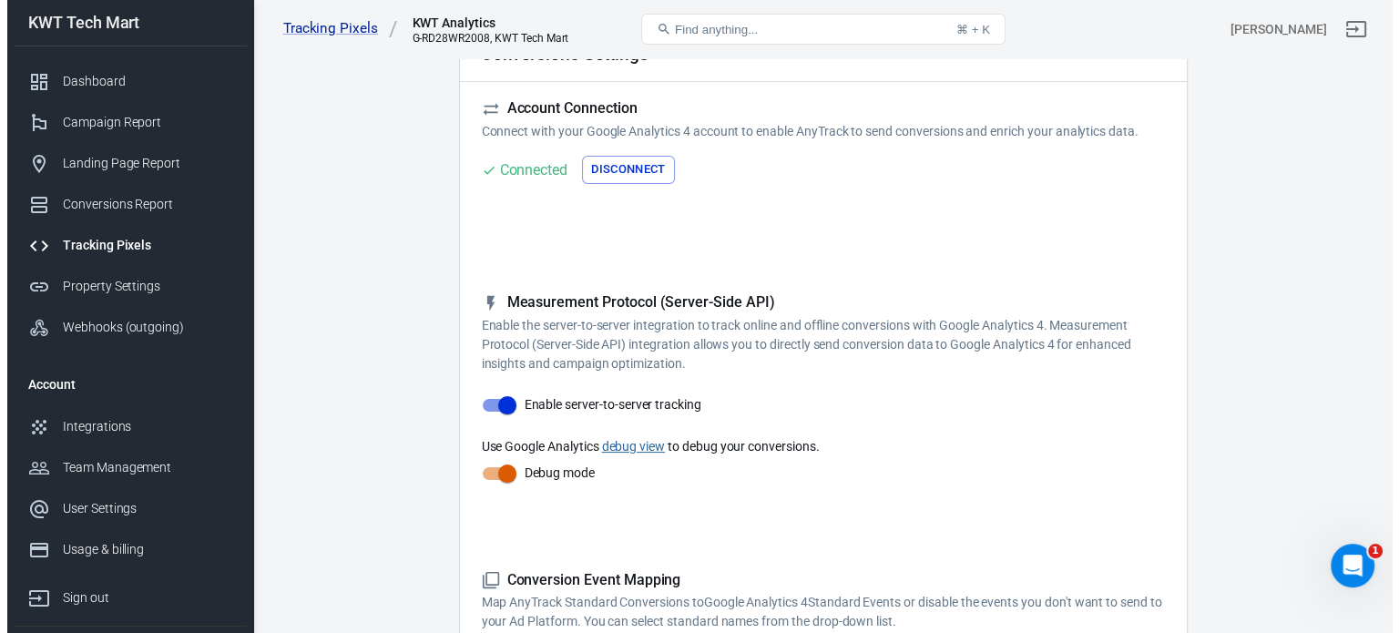
scroll to position [0, 0]
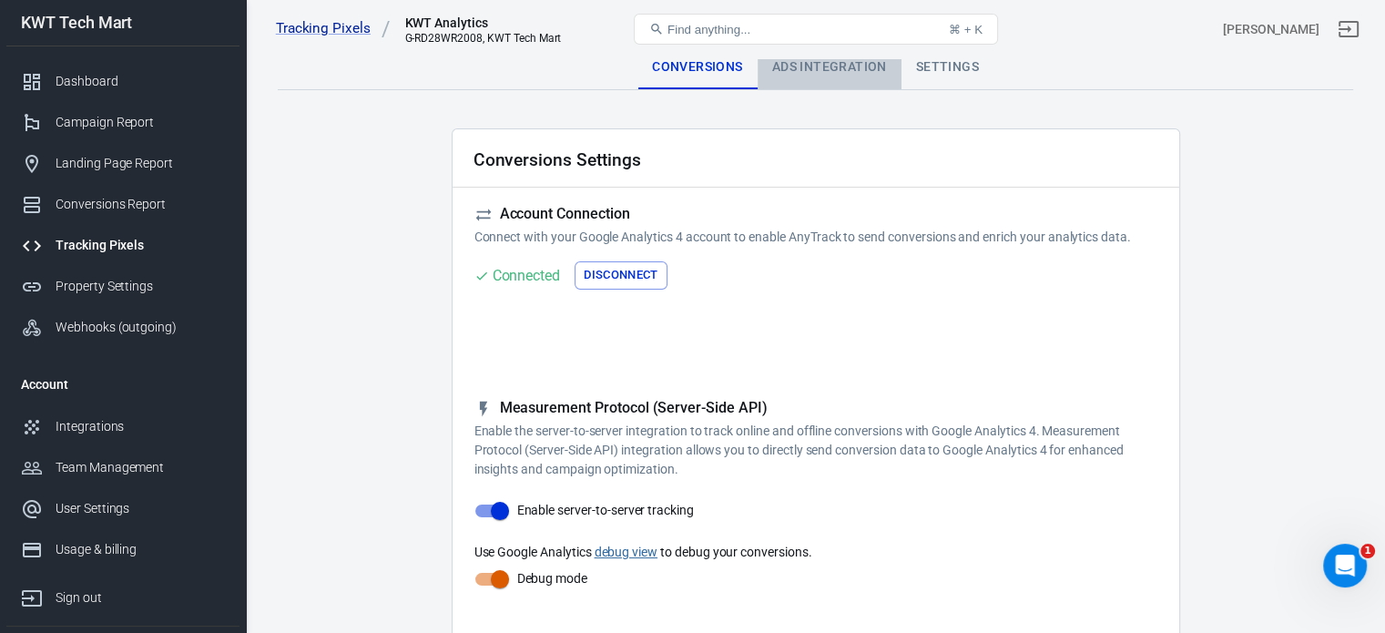
click at [841, 68] on div "Ads Integration" at bounding box center [830, 68] width 144 height 44
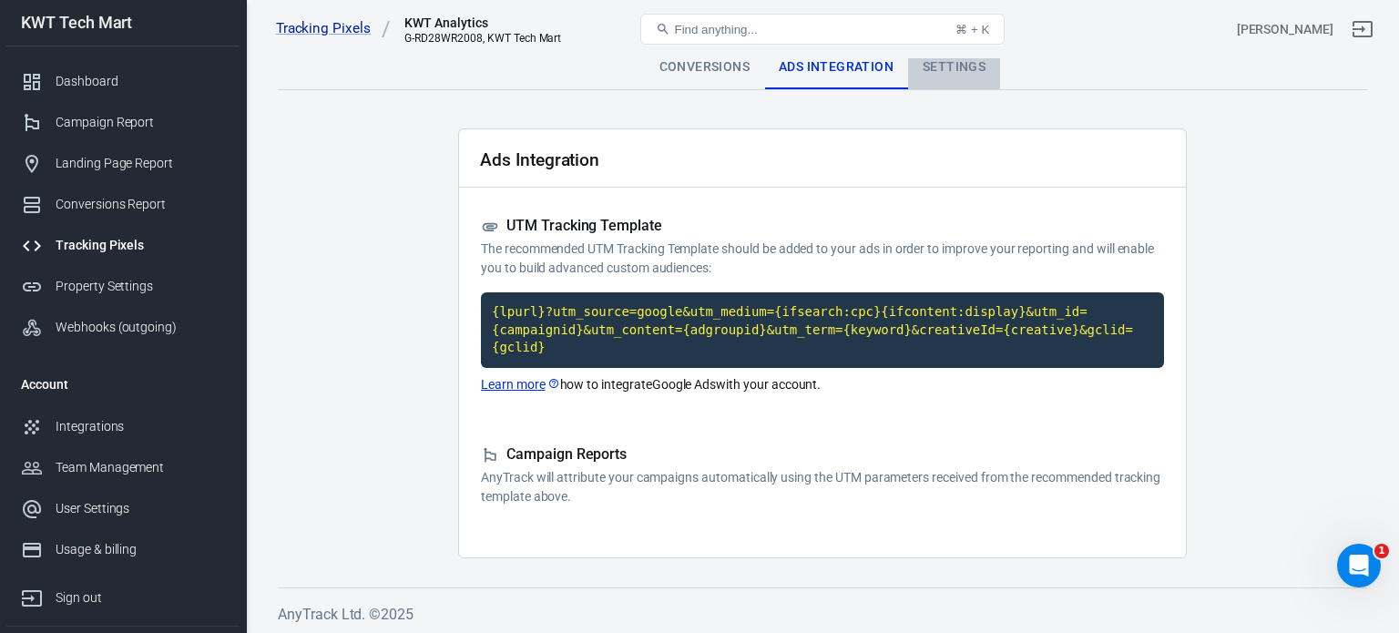
click at [947, 74] on div "Settings" at bounding box center [954, 68] width 92 height 44
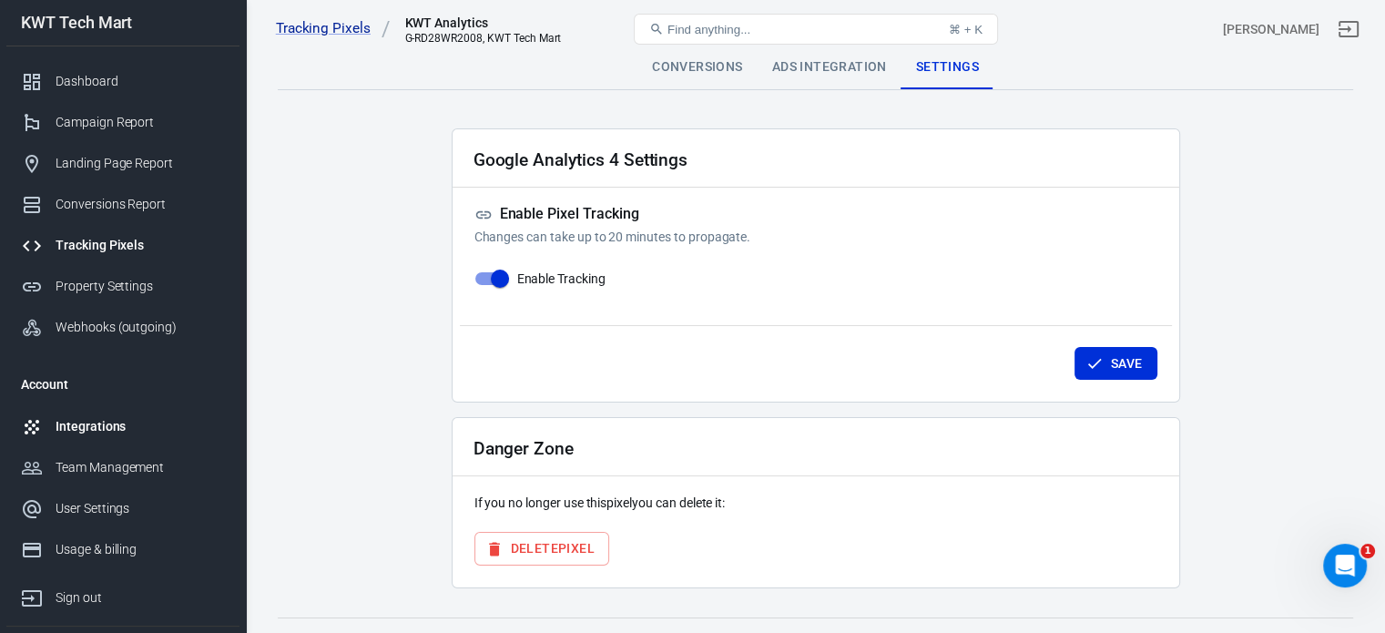
click at [91, 424] on div "Integrations" at bounding box center [140, 426] width 169 height 19
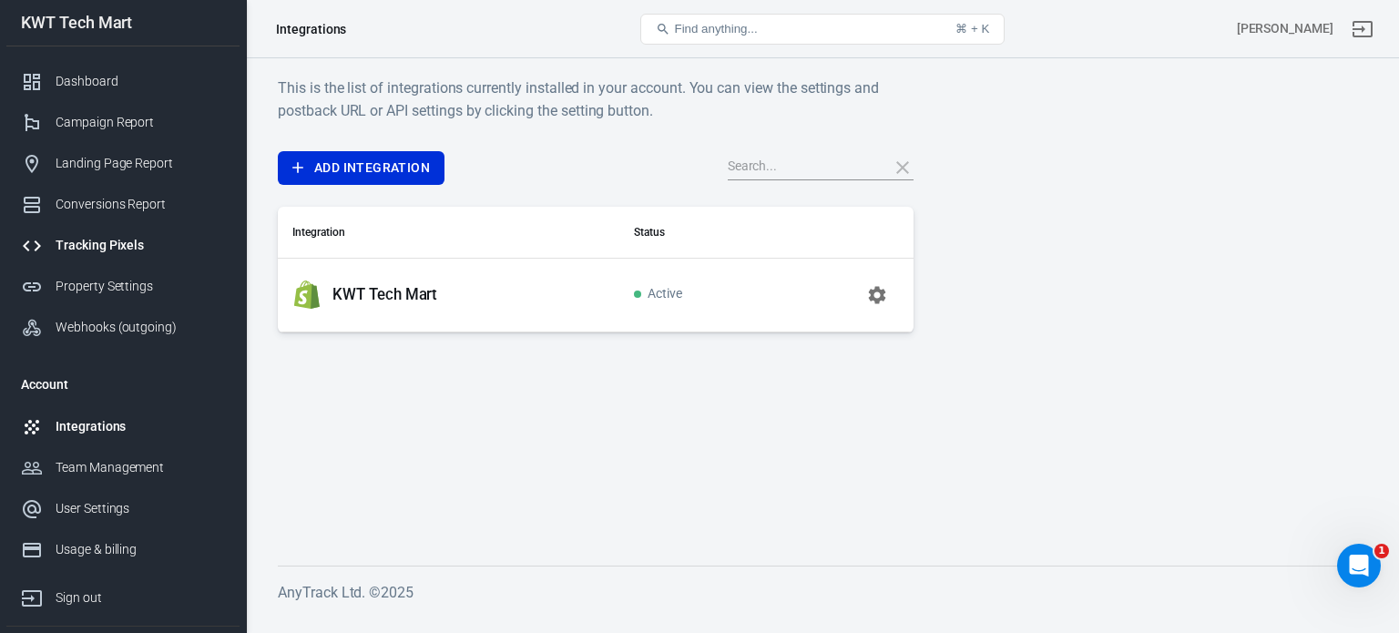
click at [102, 243] on div "Tracking Pixels" at bounding box center [140, 245] width 169 height 19
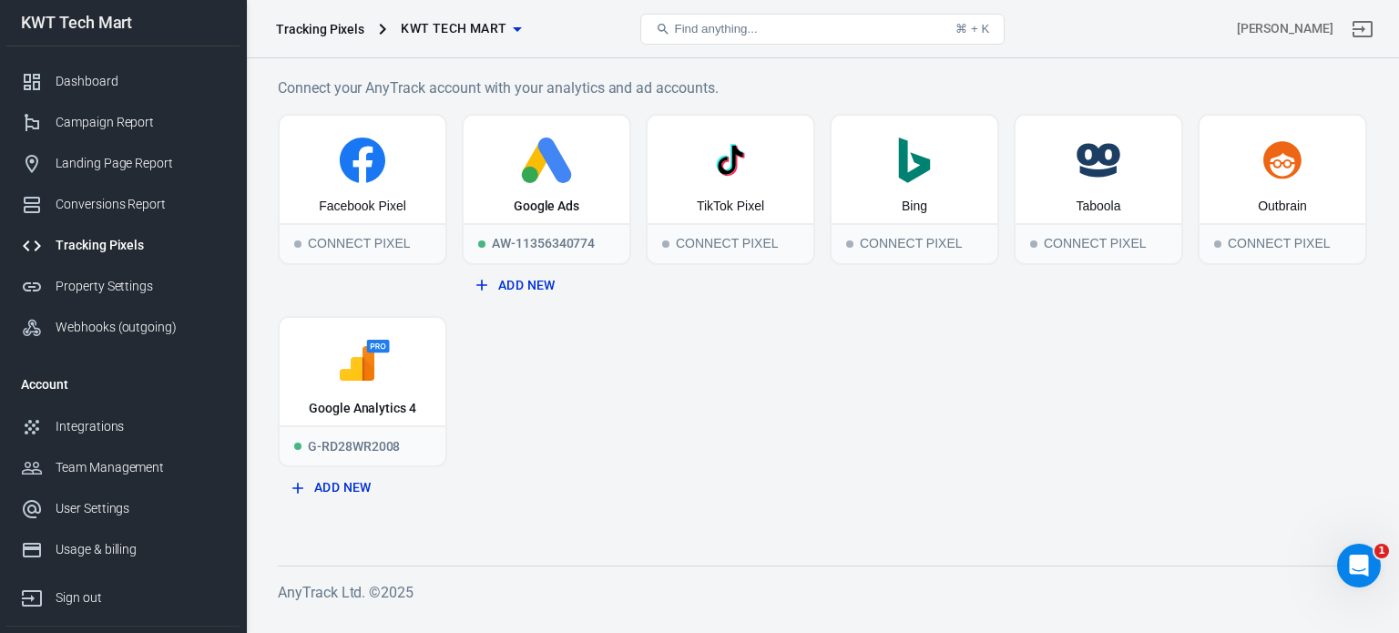
click at [509, 31] on icon "button" at bounding box center [517, 29] width 22 height 22
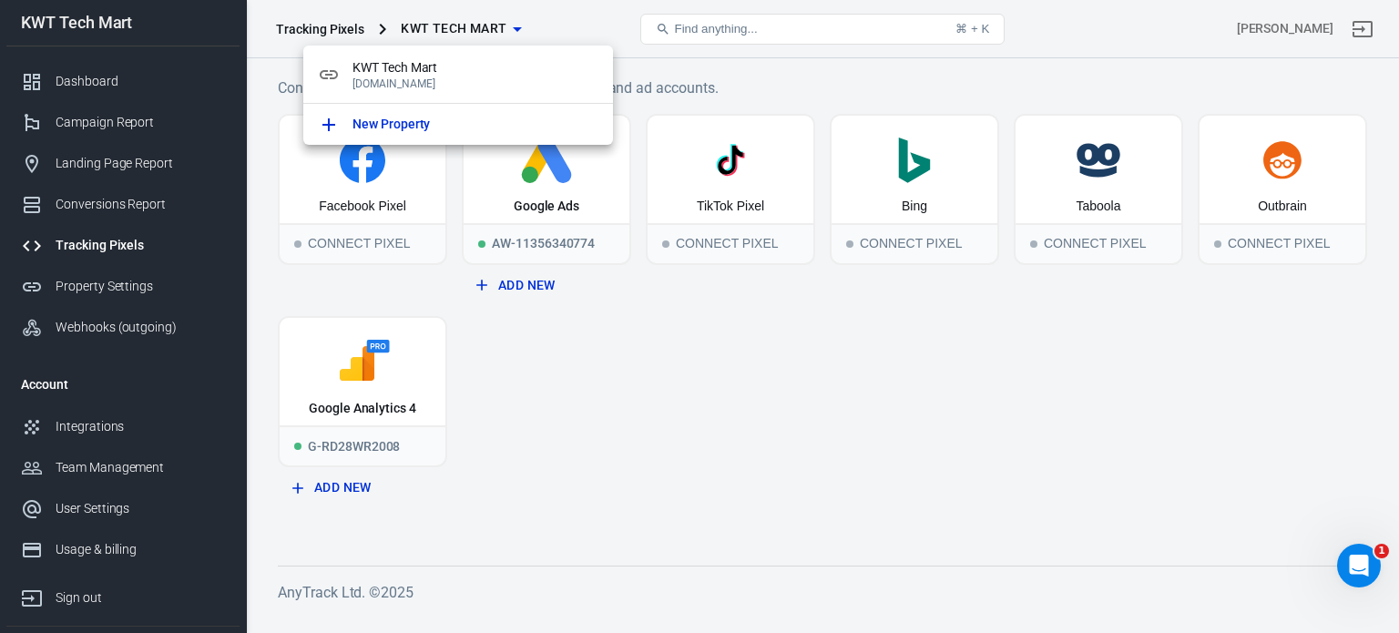
click at [589, 381] on div at bounding box center [699, 316] width 1399 height 633
